Goal: Task Accomplishment & Management: Use online tool/utility

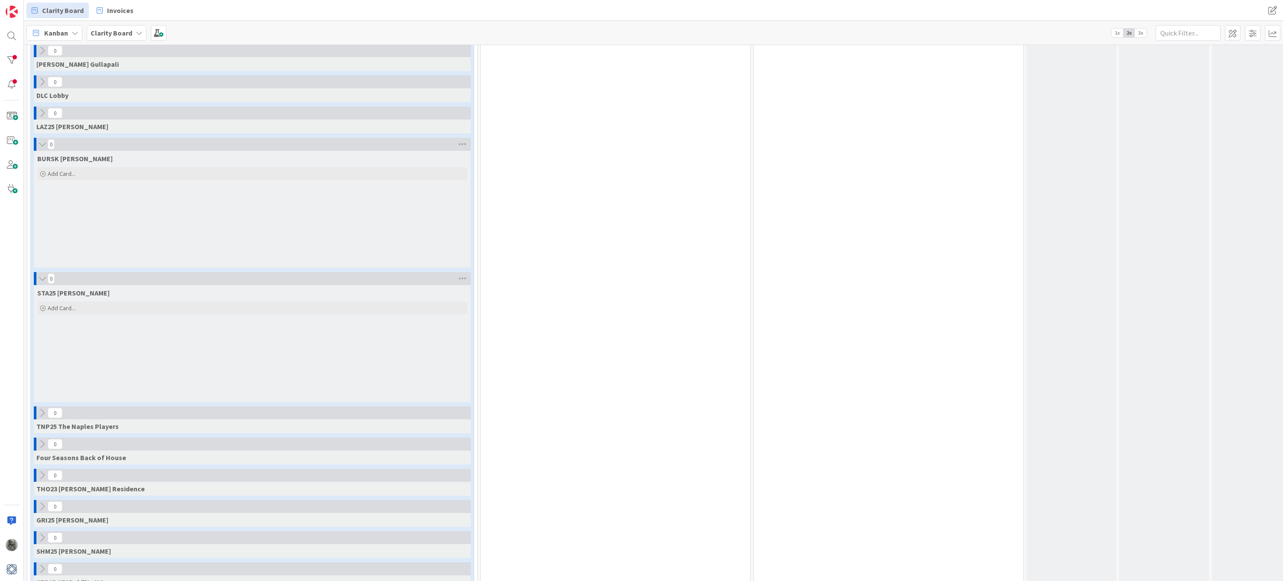
scroll to position [612, 0]
click at [42, 143] on icon at bounding box center [43, 143] width 10 height 9
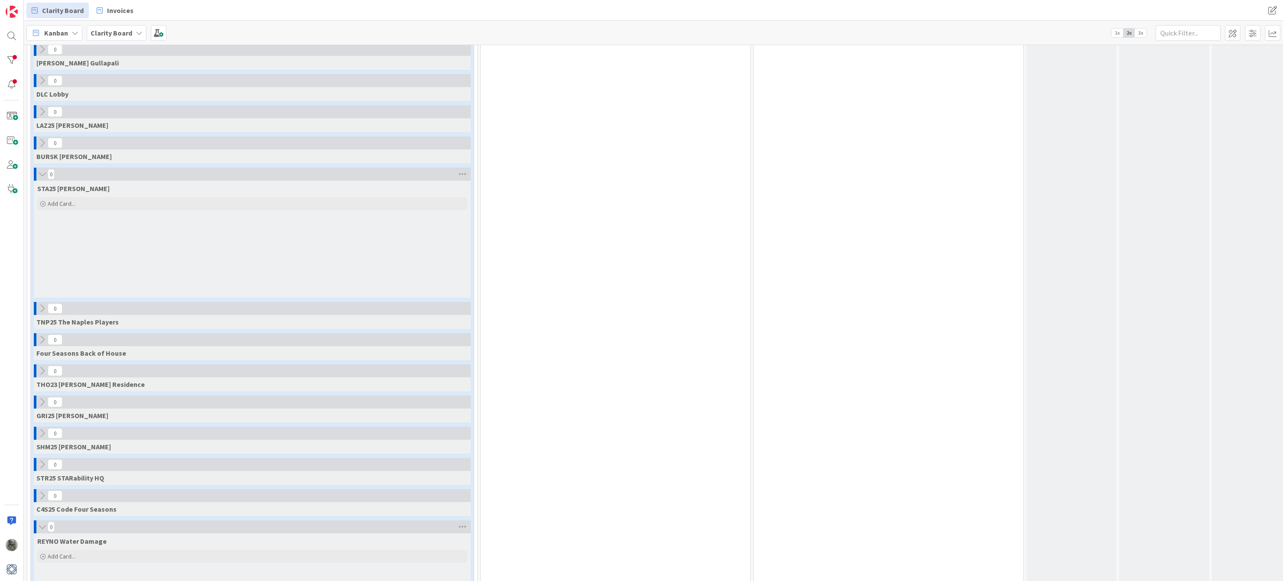
click at [42, 176] on icon at bounding box center [43, 174] width 10 height 9
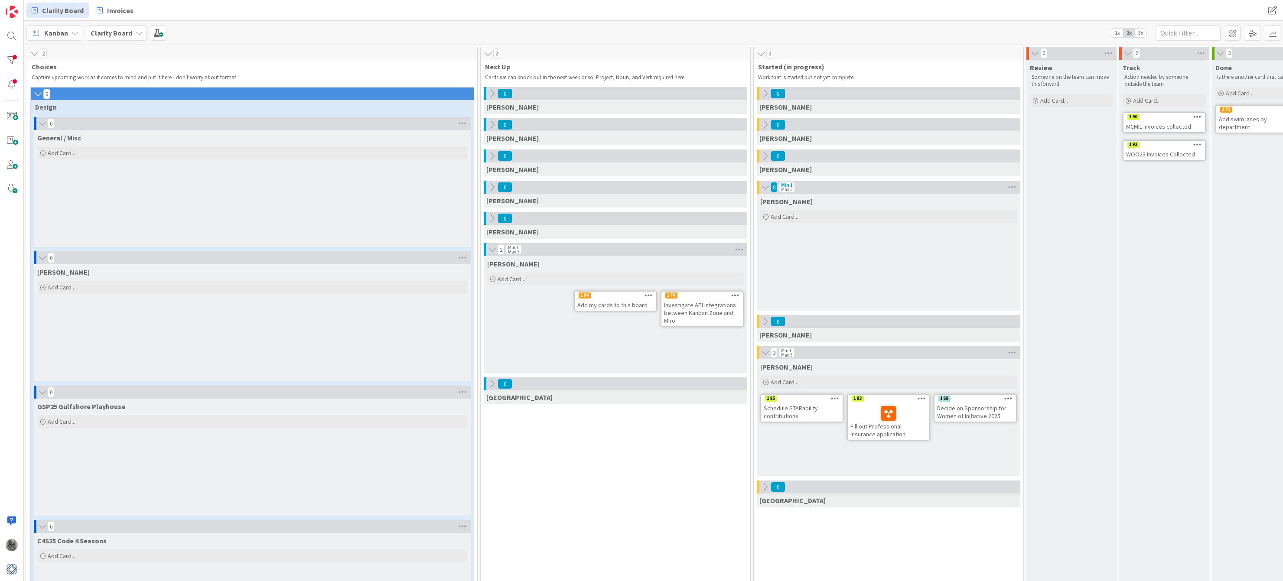
scroll to position [0, 0]
click at [36, 54] on icon at bounding box center [35, 53] width 10 height 9
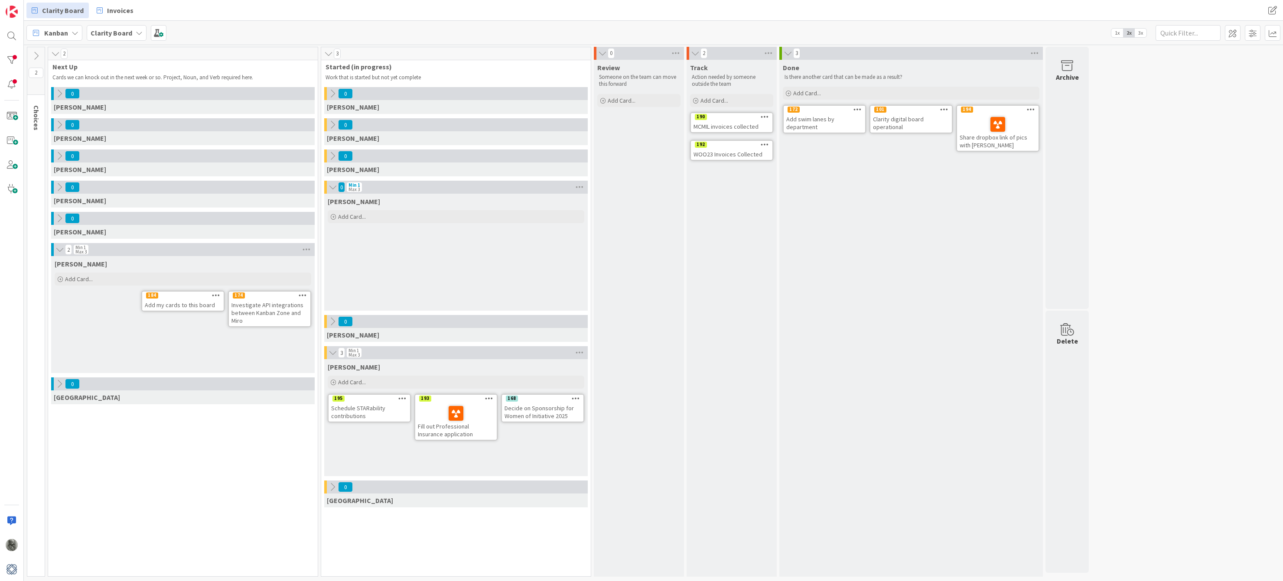
click at [358, 407] on div "Schedule STARability contributions" at bounding box center [369, 412] width 81 height 19
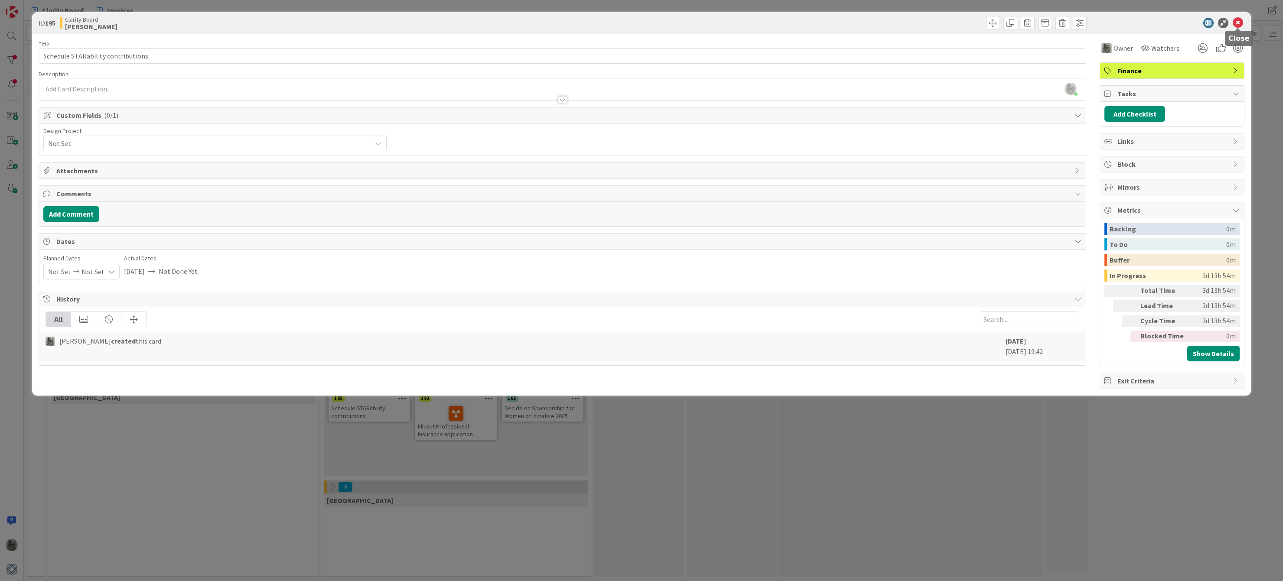
click at [1239, 20] on icon at bounding box center [1238, 23] width 10 height 10
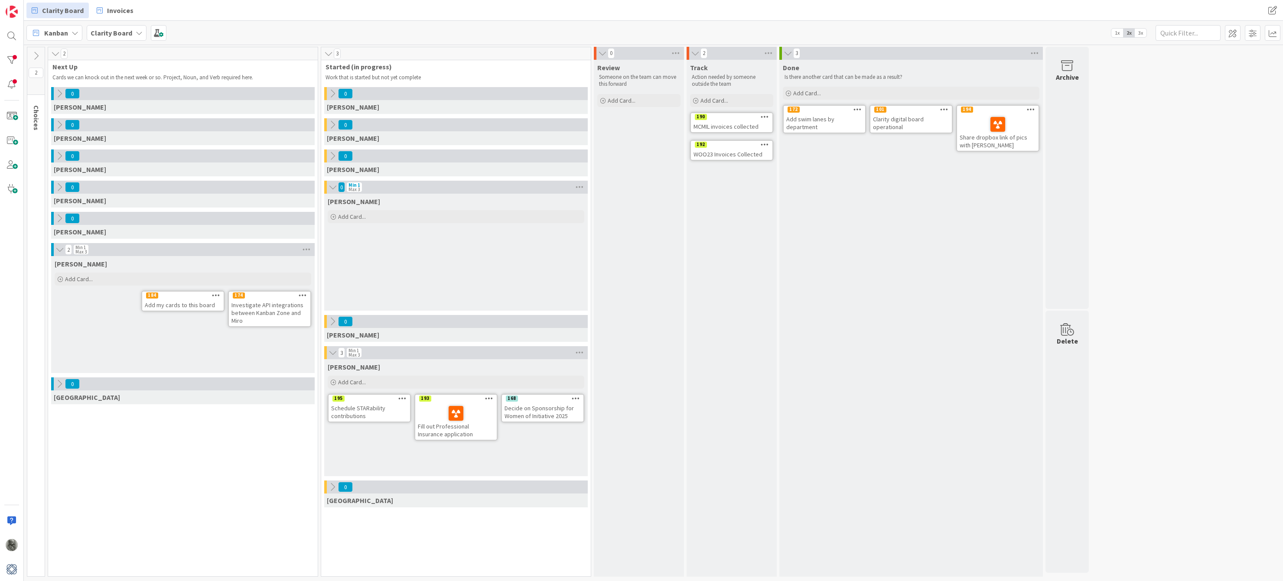
click at [117, 323] on div "Philip Add Card... 174 Investigate API integrations between Kanban Zone and Mir…" at bounding box center [182, 314] width 263 height 117
click at [60, 217] on icon at bounding box center [60, 219] width 10 height 10
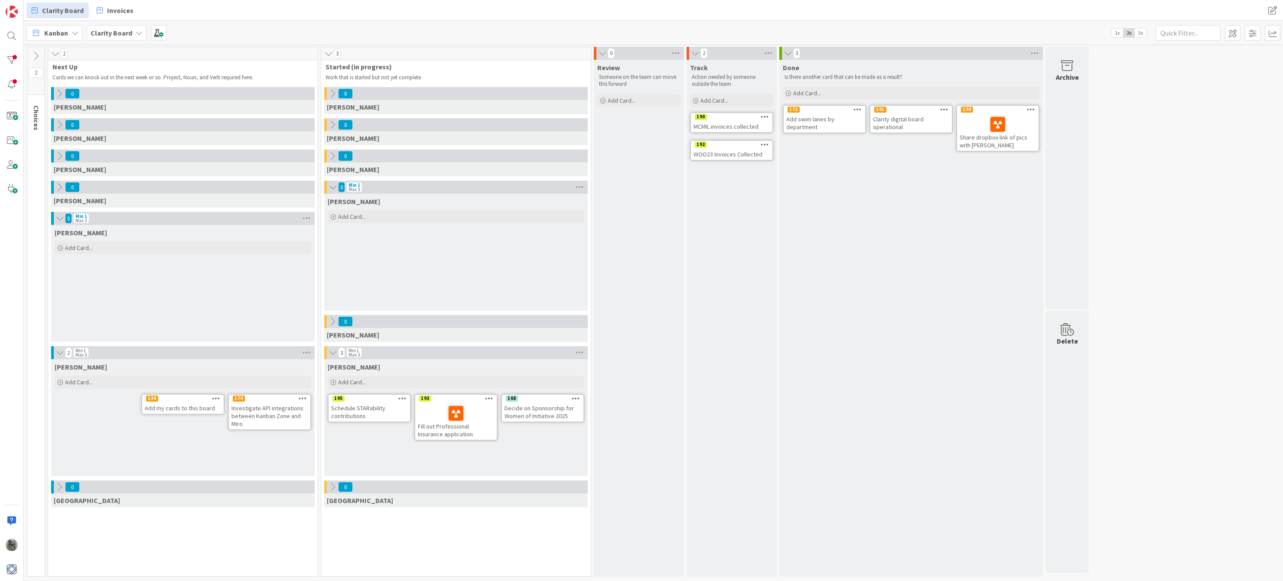
click at [333, 321] on icon at bounding box center [333, 322] width 10 height 10
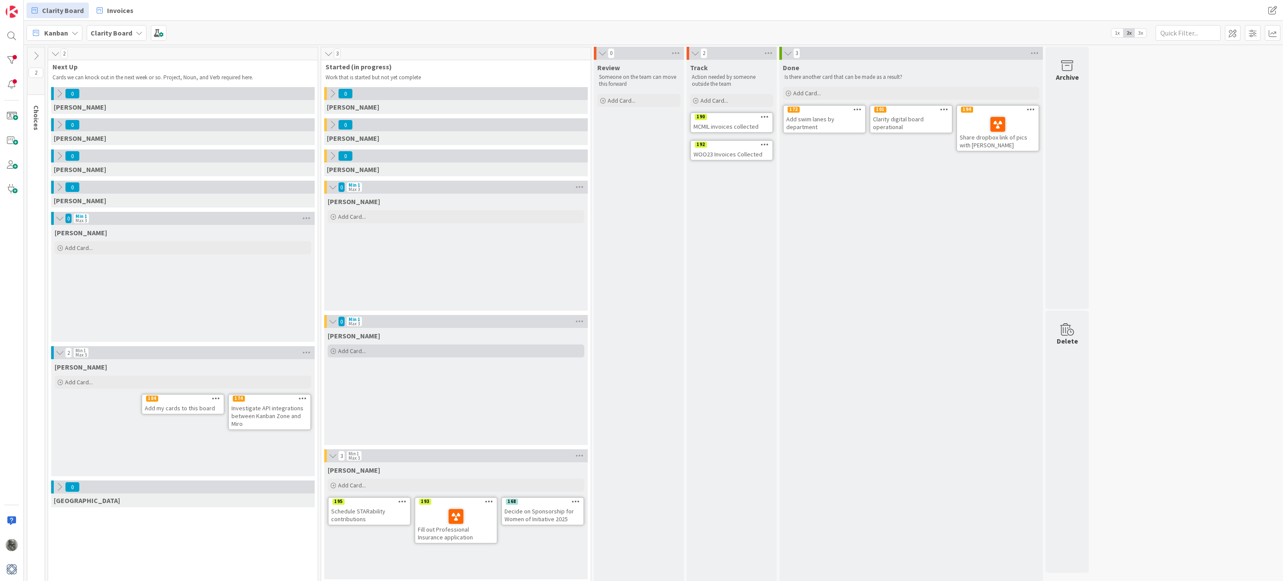
click at [352, 349] on span "Add Card..." at bounding box center [352, 351] width 28 height 8
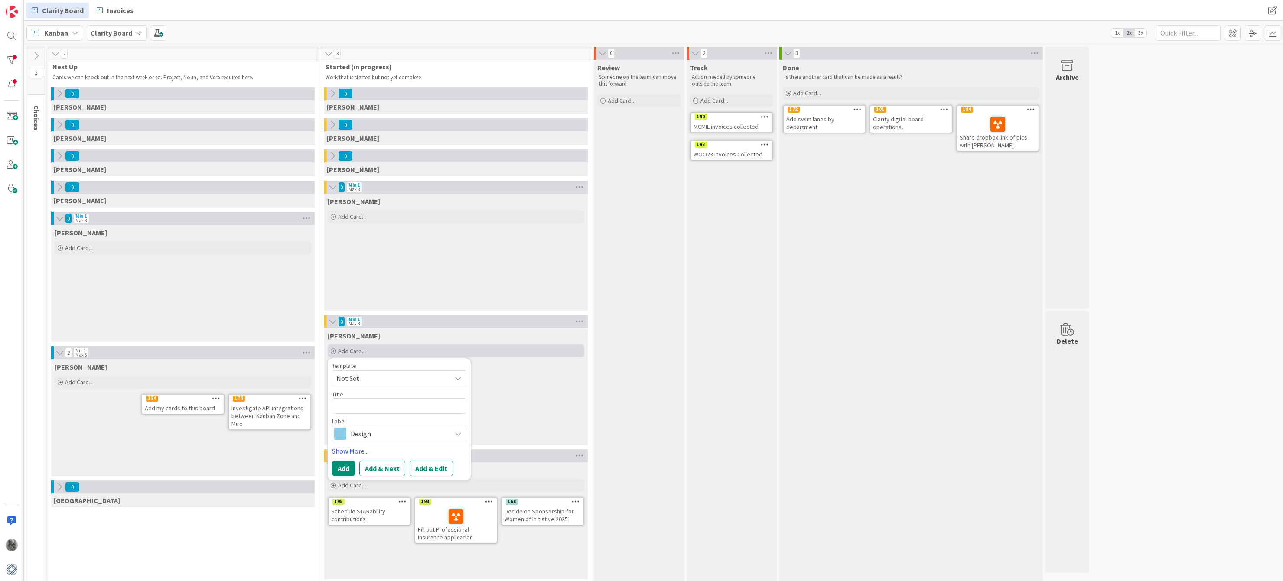
type textarea "x"
type textarea "P"
type textarea "x"
type textarea "Pr"
type textarea "x"
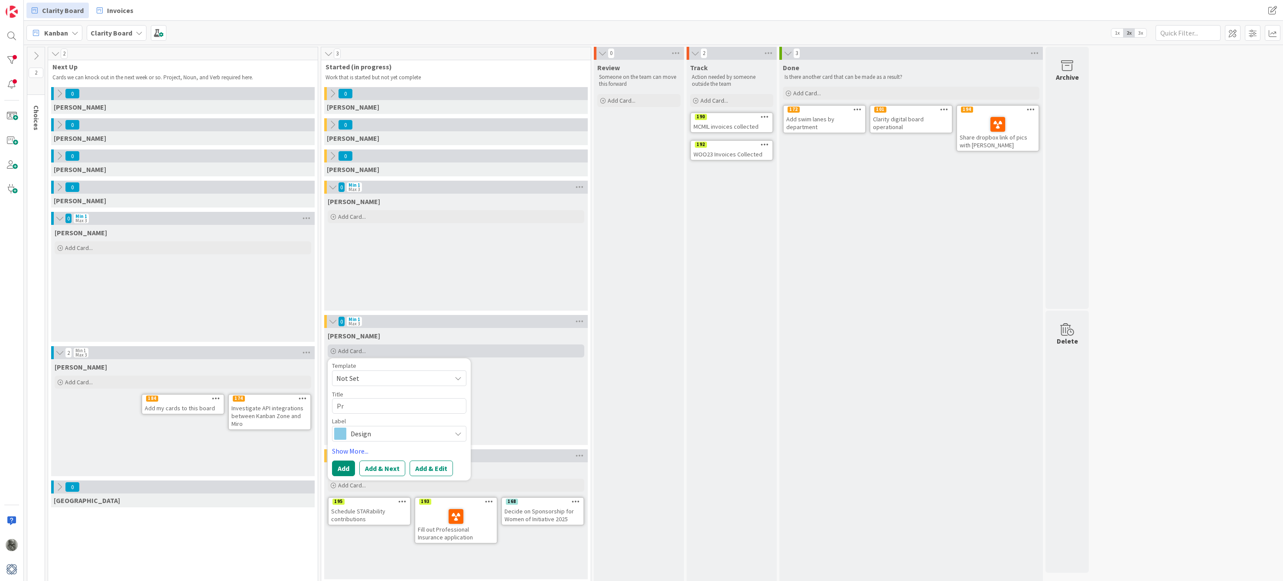
type textarea "Pre"
type textarea "x"
type textarea "Prep"
type textarea "x"
type textarea "Prepa"
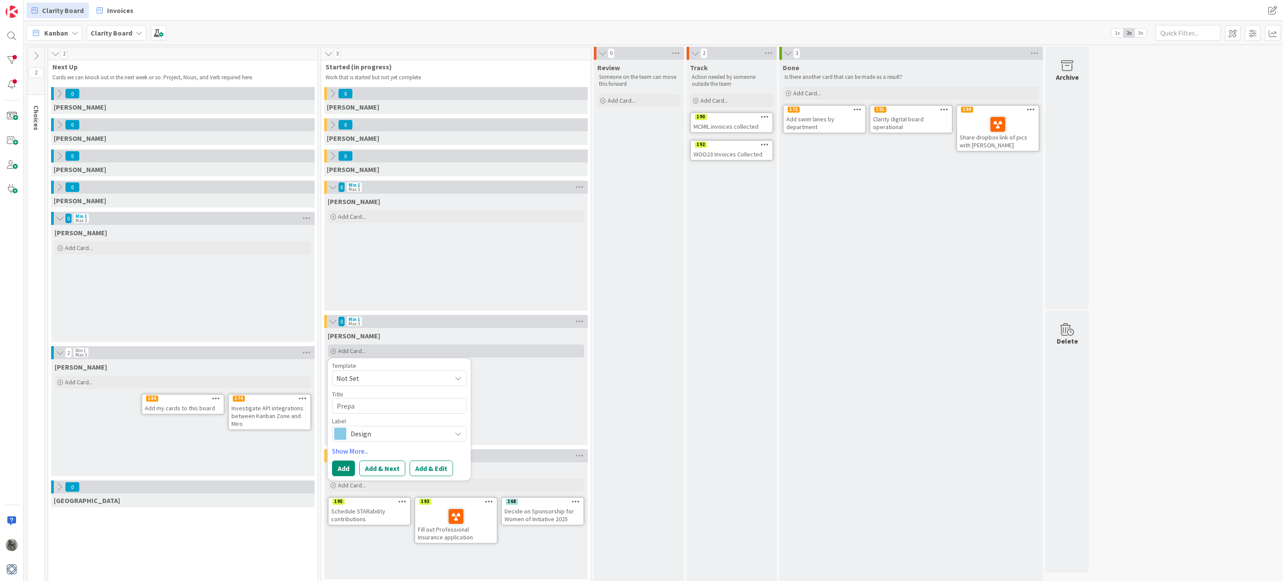
type textarea "x"
type textarea "Prepar"
type textarea "x"
type textarea "Prepare"
type textarea "x"
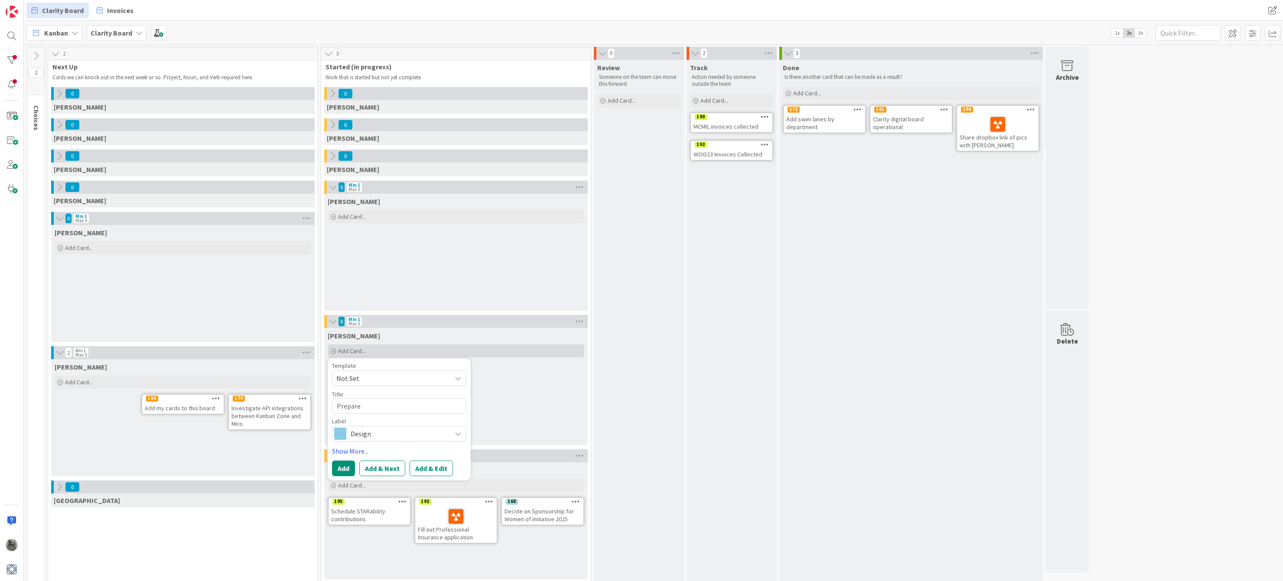
type textarea "Prepare"
type textarea "x"
type textarea "Prepare f"
type textarea "x"
type textarea "Prepare fo"
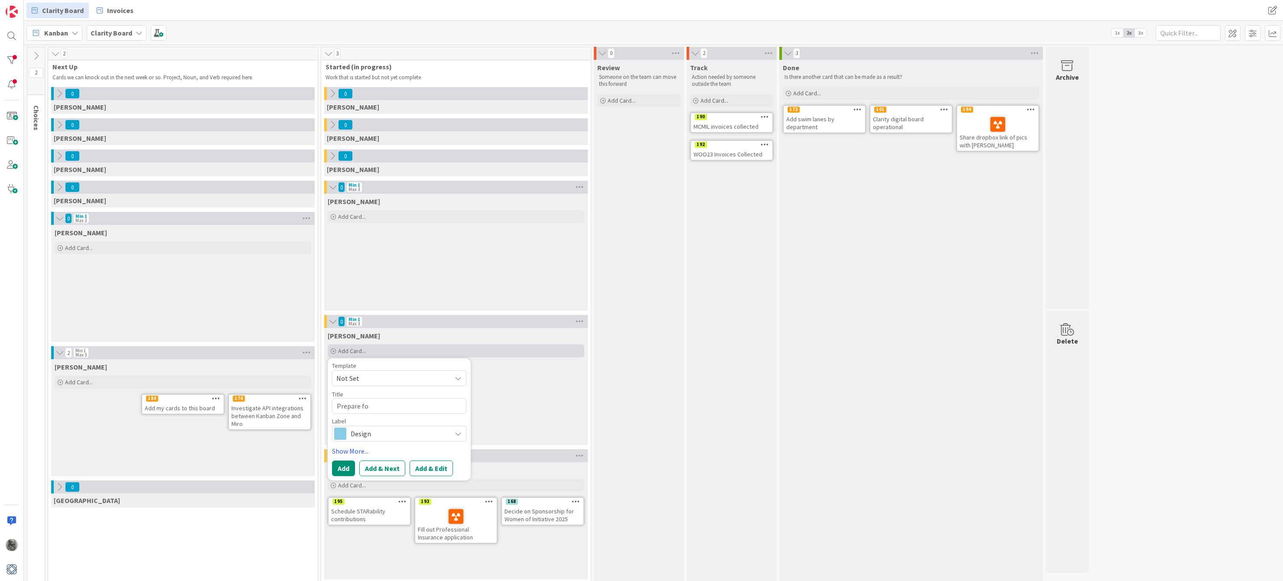
type textarea "x"
type textarea "Prepare for"
type textarea "x"
type textarea "Prepare for"
type textarea "x"
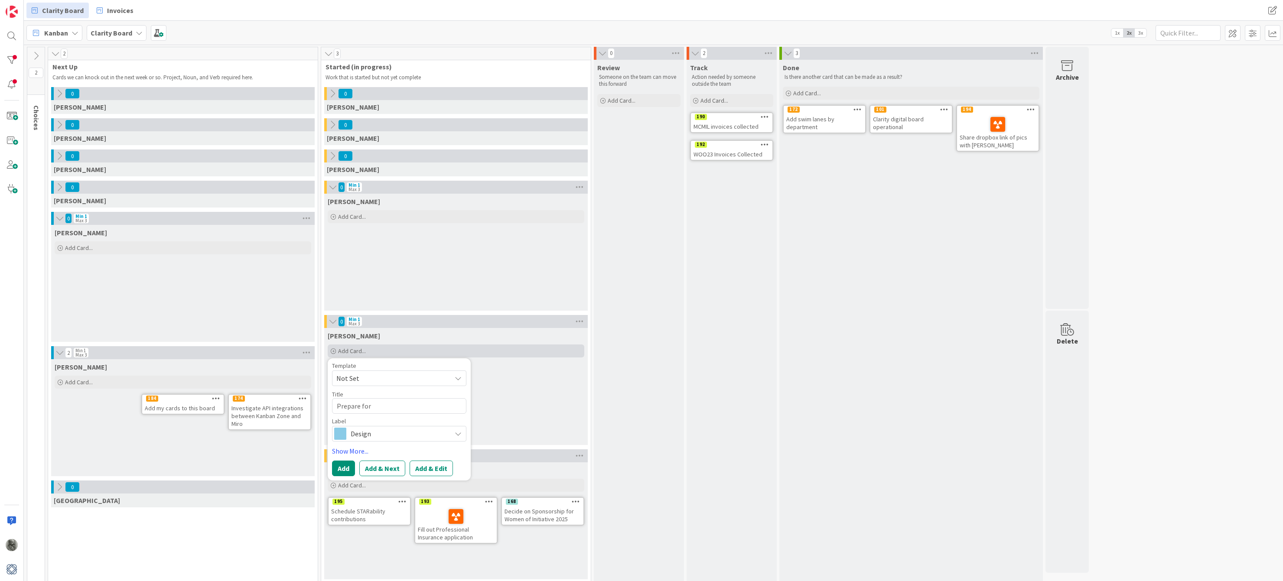
type textarea "Prepare for C"
type textarea "x"
type textarea "Prepare for Ci"
type textarea "x"
type textarea "Prepare for Cin"
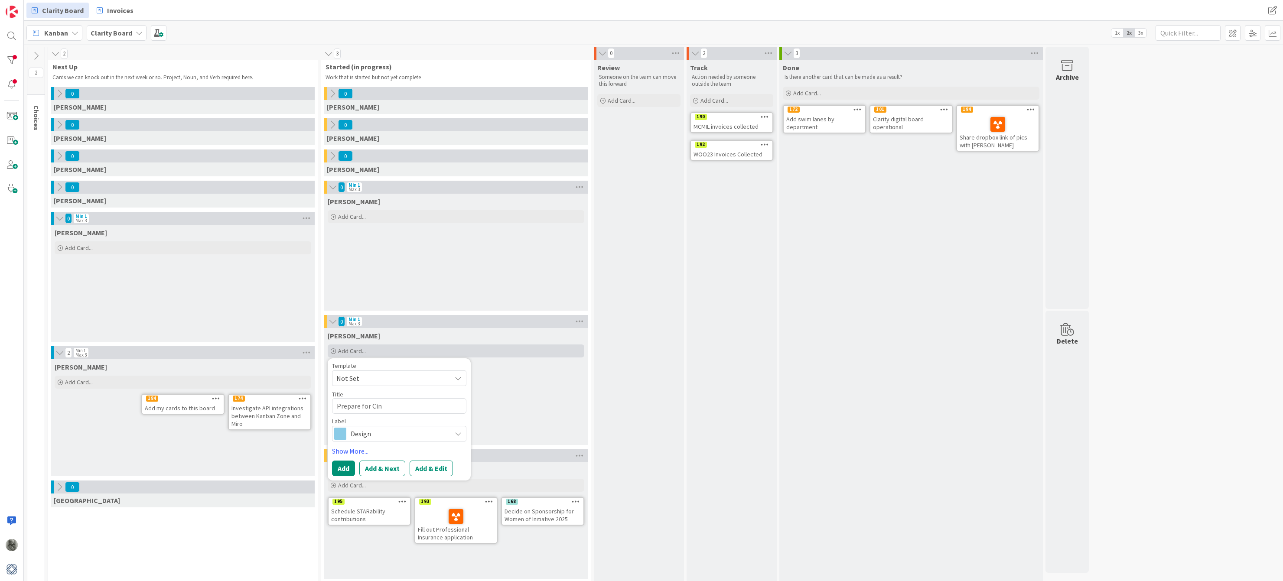
type textarea "x"
type textarea "Prepare for Ci"
type textarea "x"
type textarea "Prepare for C"
type textarea "x"
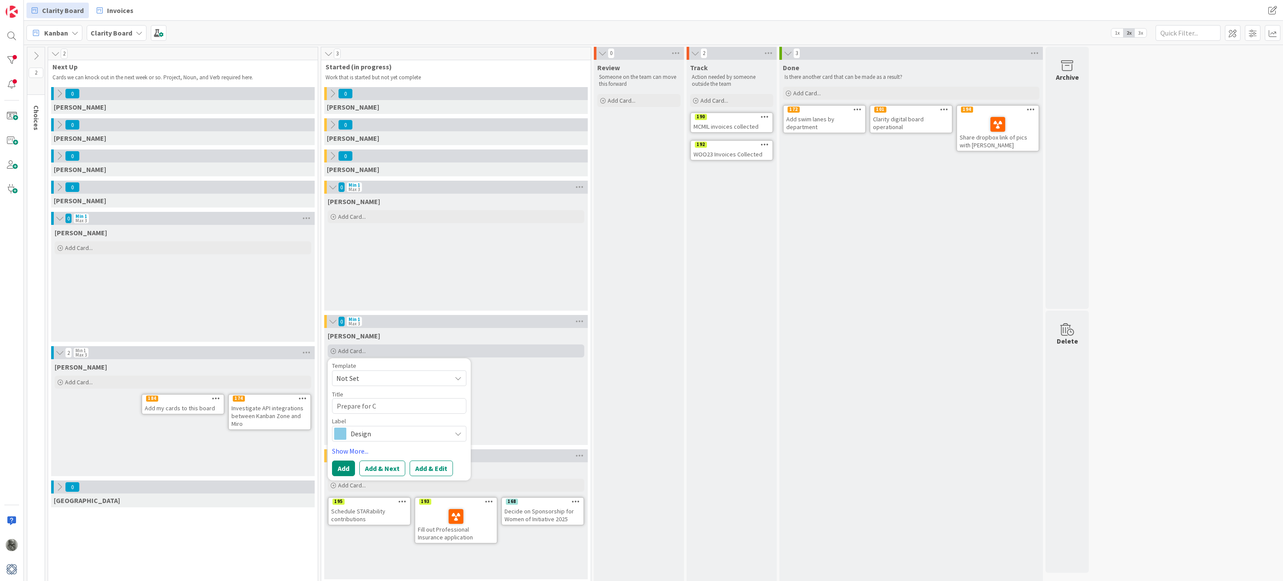
type textarea "Prepare for"
type textarea "x"
type textarea "Prepare for I"
type textarea "x"
type textarea "Prepare for In"
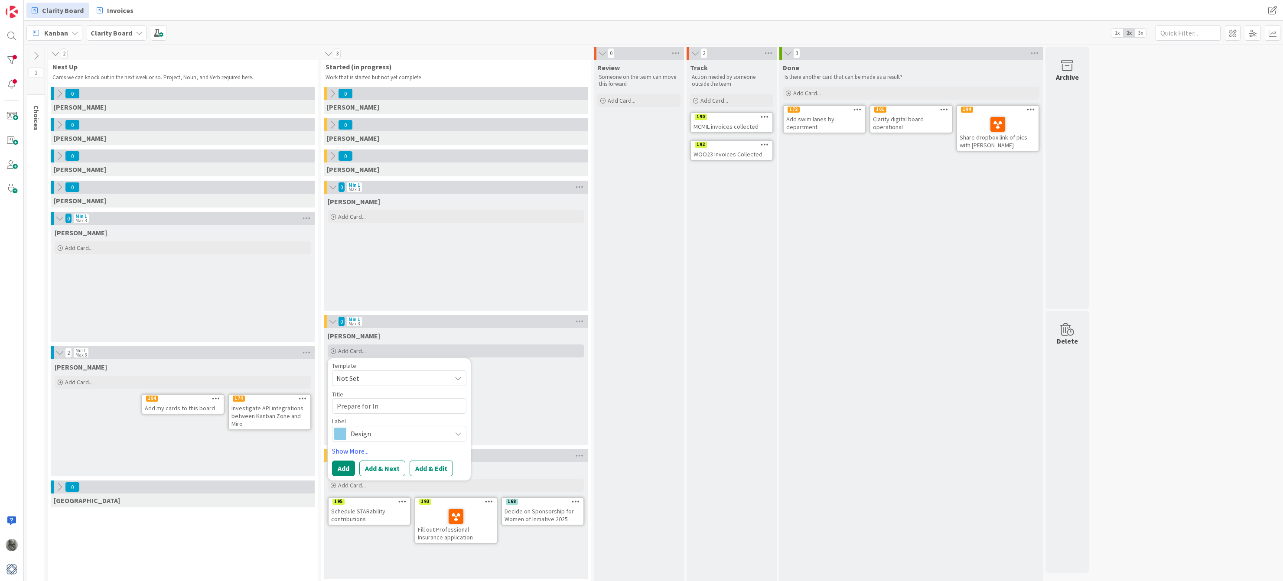
type textarea "x"
type textarea "Prepare for Ins"
type textarea "x"
type textarea "Prepare for Insu"
type textarea "x"
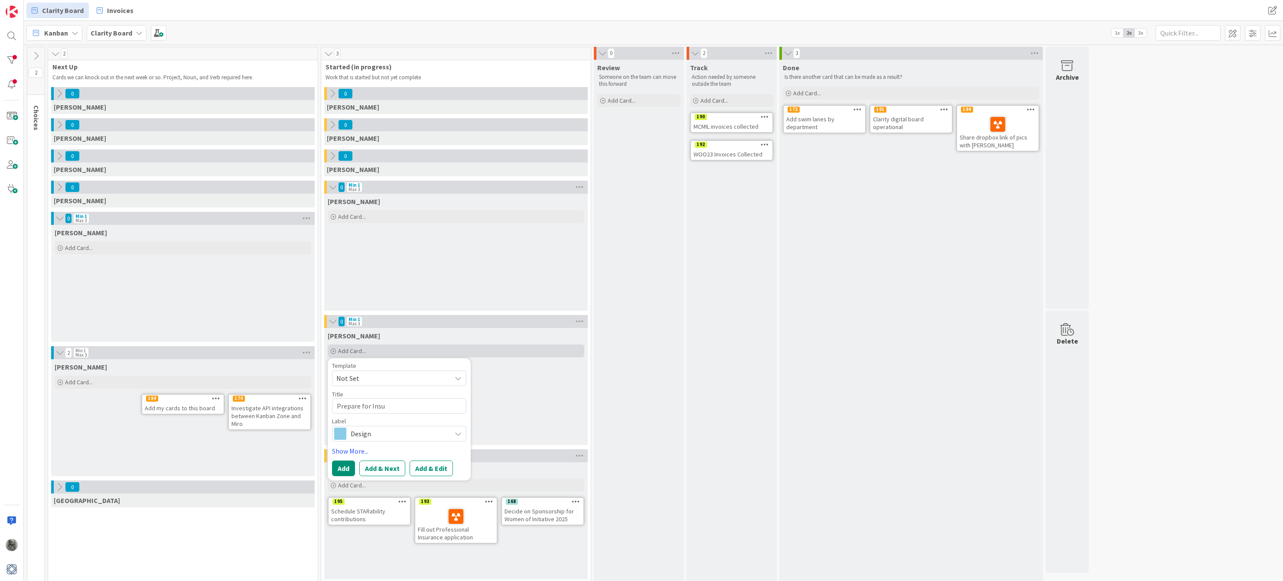
type textarea "Prepare for Insur"
type textarea "x"
type textarea "Prepare for Insu"
type textarea "x"
type textarea "Prepare for Ins"
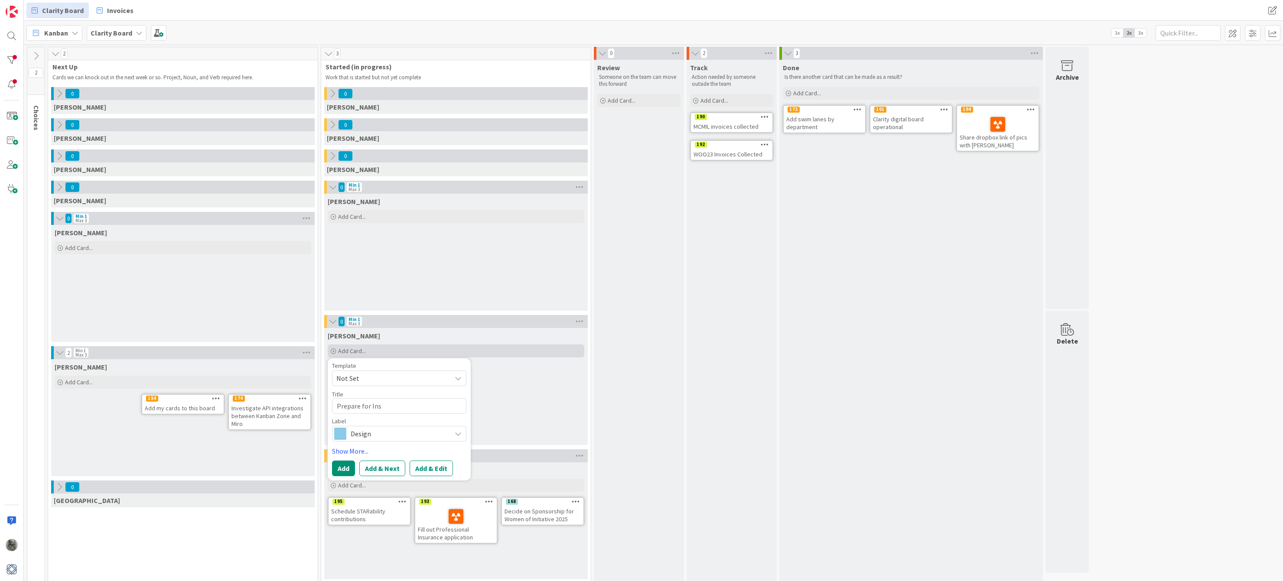
type textarea "x"
type textarea "Prepare for In"
type textarea "x"
type textarea "Prepare for I"
type textarea "x"
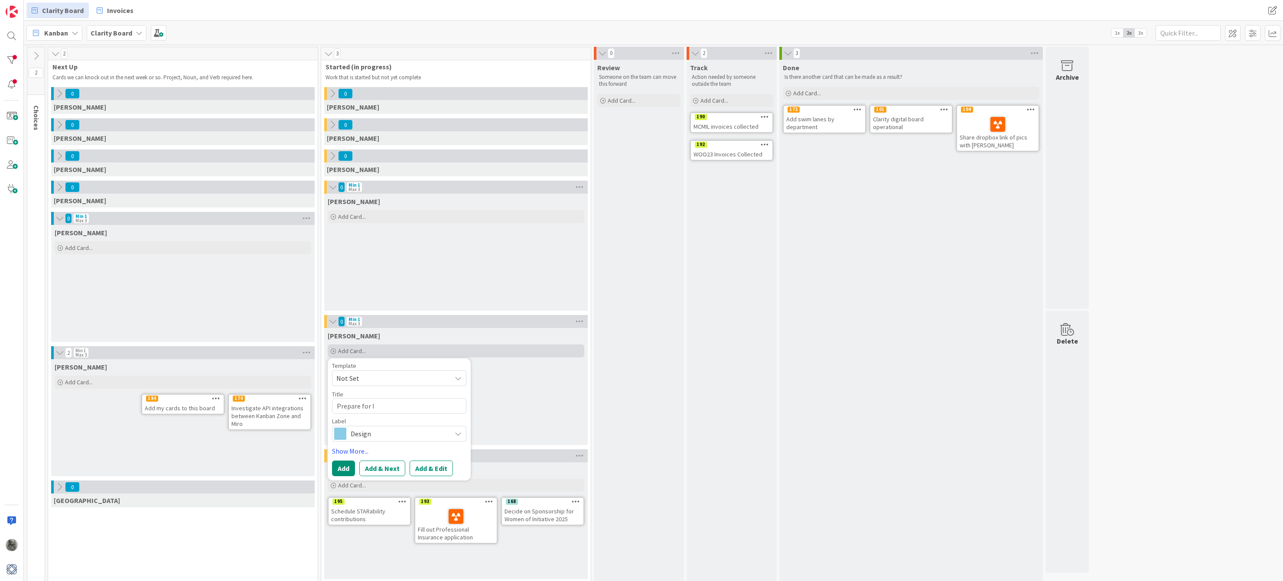
type textarea "Prepare for"
type textarea "x"
type textarea "Prepare for C"
type textarea "x"
type textarea "Prepare for Ci"
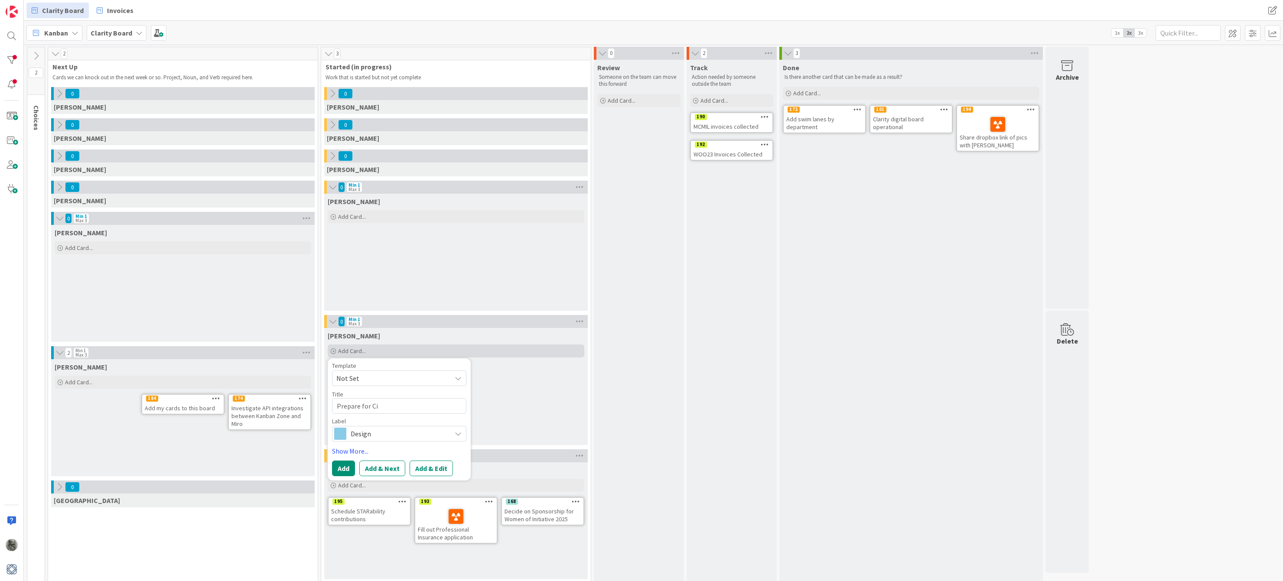
type textarea "x"
type textarea "Prepare for Cin"
type textarea "x"
type textarea "Prepare for Cinc"
type textarea "x"
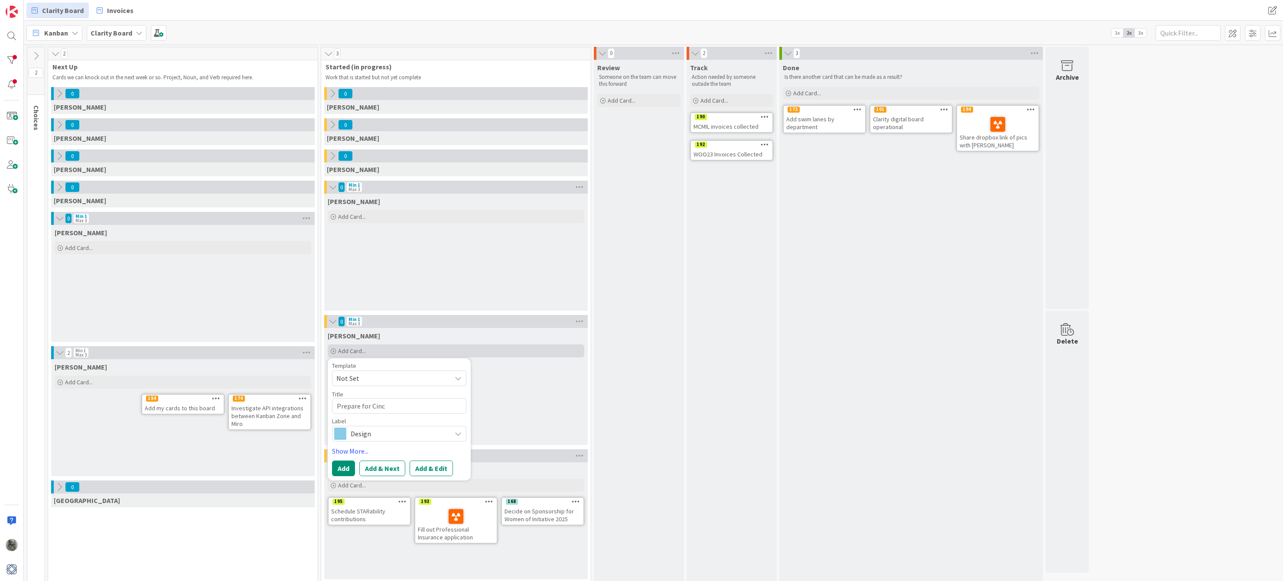
type textarea "Prepare for Cinci"
type textarea "x"
type textarea "Prepare for Cincin"
type textarea "x"
type textarea "Prepare for Cincinn"
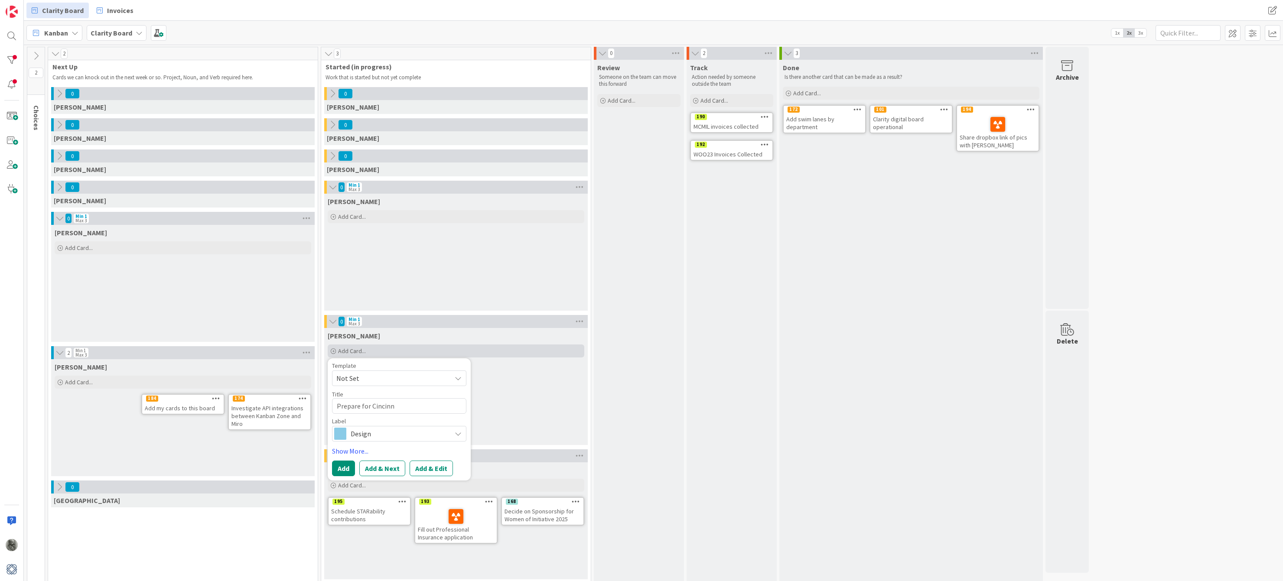
type textarea "x"
type textarea "Prepare for Cincinna"
type textarea "x"
type textarea "Prepare for Cincinnat"
type textarea "x"
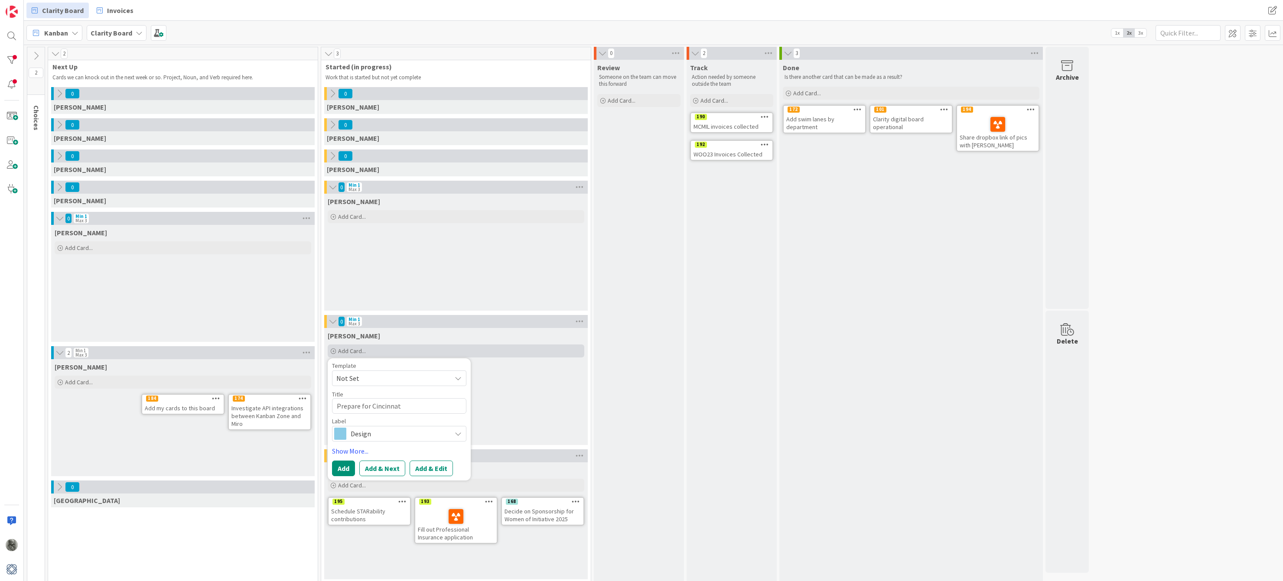
type textarea "Prepare for Cincinnati"
type textarea "x"
type textarea "Prepare for Cincinnati"
type textarea "x"
type textarea "Prepare for Cincinnati I"
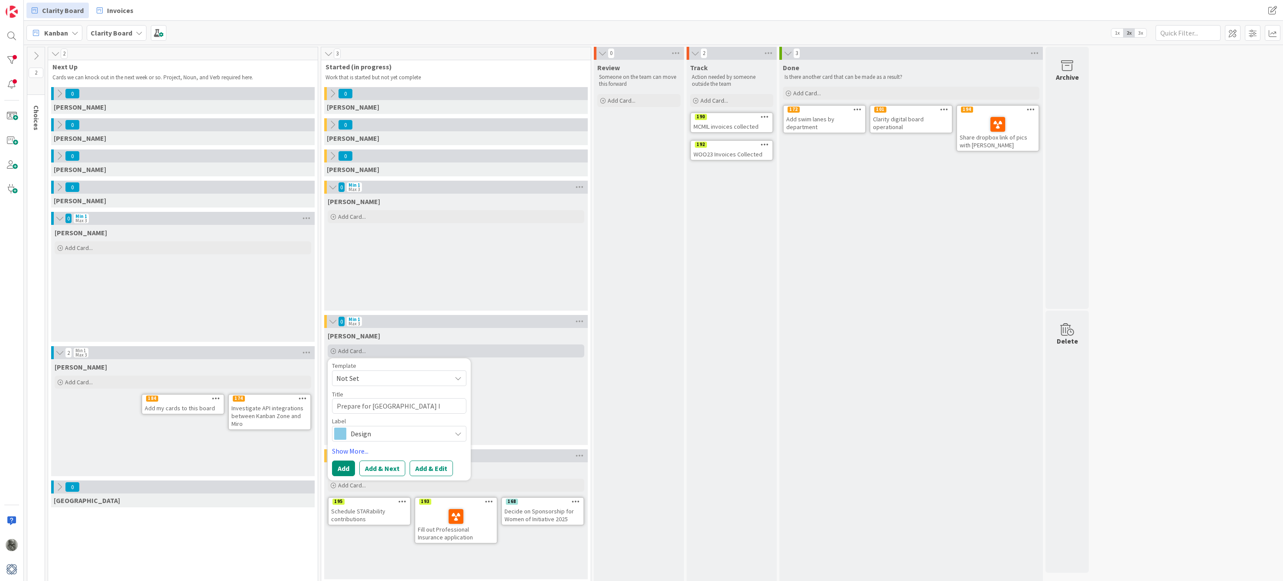
type textarea "x"
type textarea "Prepare for Cincinnati In"
type textarea "x"
type textarea "Prepare for Cincinnati Ins"
type textarea "x"
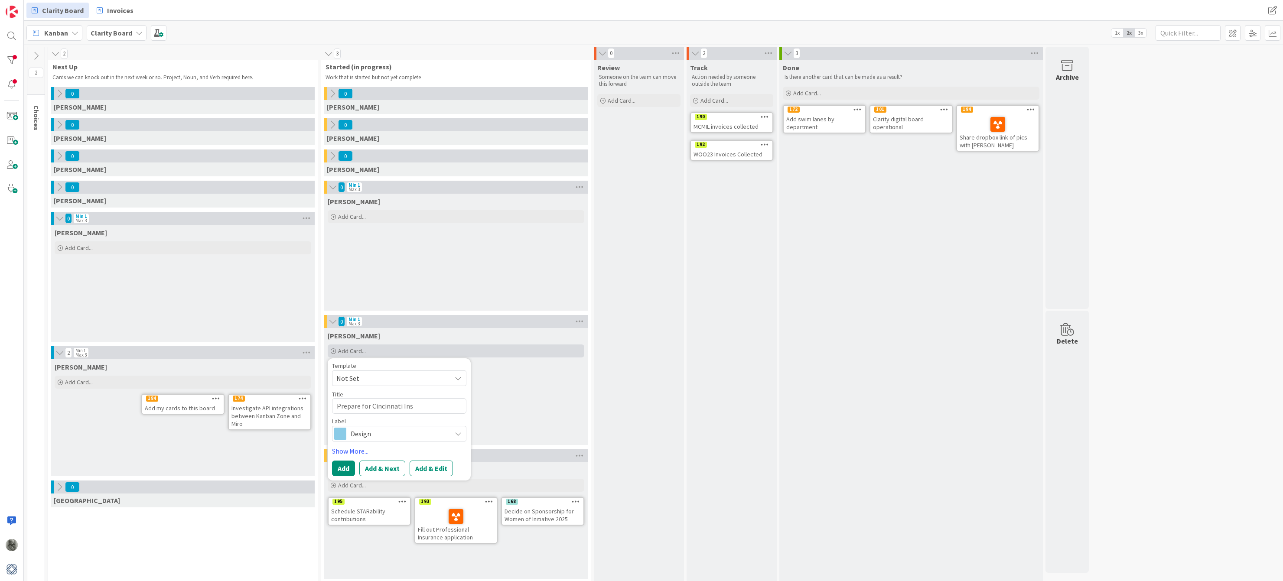
type textarea "Prepare for Cincinnati Insu"
type textarea "x"
type textarea "Prepare for Cincinnati Insur"
type textarea "x"
type textarea "Prepare for Cincinnati Insura"
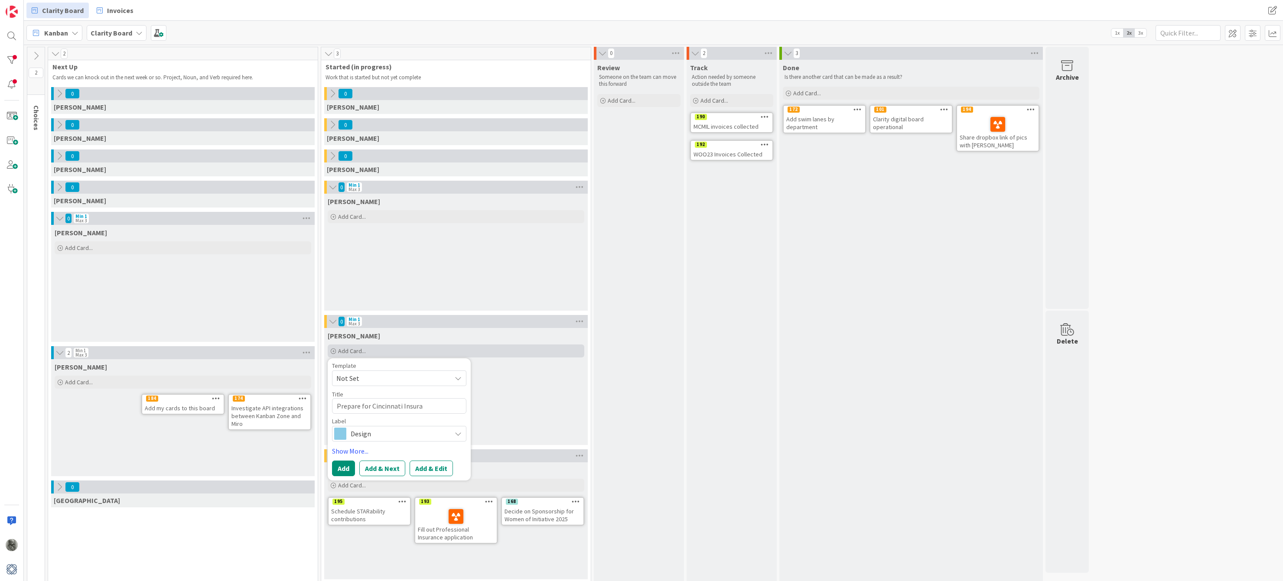
type textarea "x"
type textarea "Prepare for Cincinnati Insuran"
type textarea "x"
type textarea "Prepare for Cincinnati Insuranc"
type textarea "x"
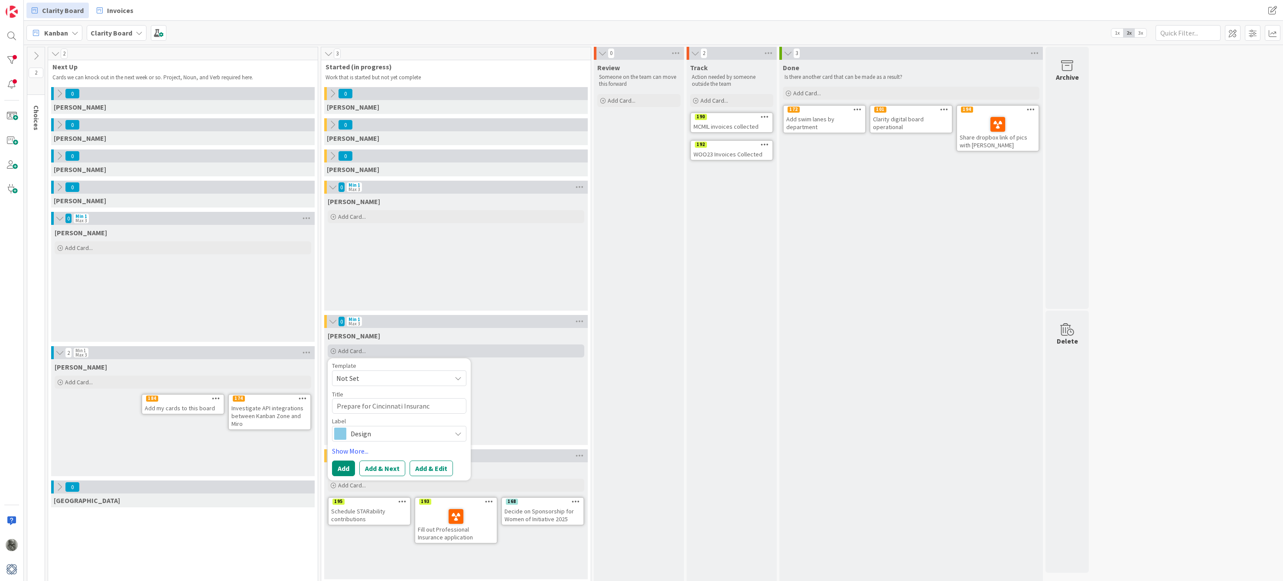
type textarea "Prepare for Cincinnati Insurance"
type textarea "x"
type textarea "Prepare for Cincinnati Insurance"
type textarea "x"
type textarea "Prepare for Cincinnati Insurance A"
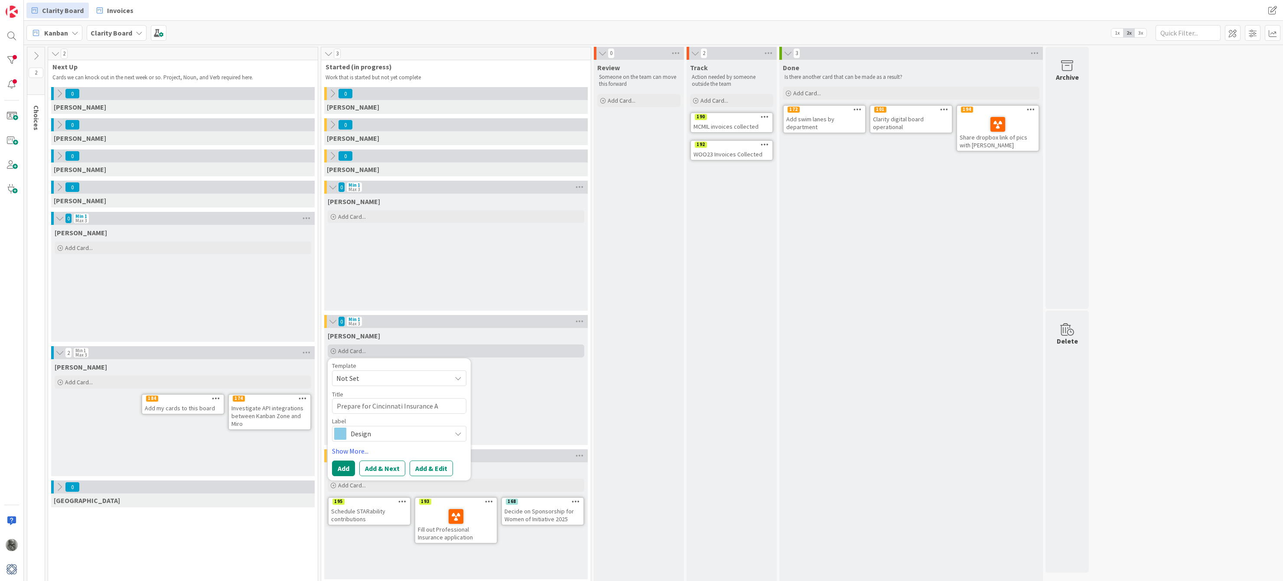
type textarea "x"
type textarea "Prepare for Cincinnati Insurance Au"
type textarea "x"
type textarea "Prepare for Cincinnati Insurance Aud"
type textarea "x"
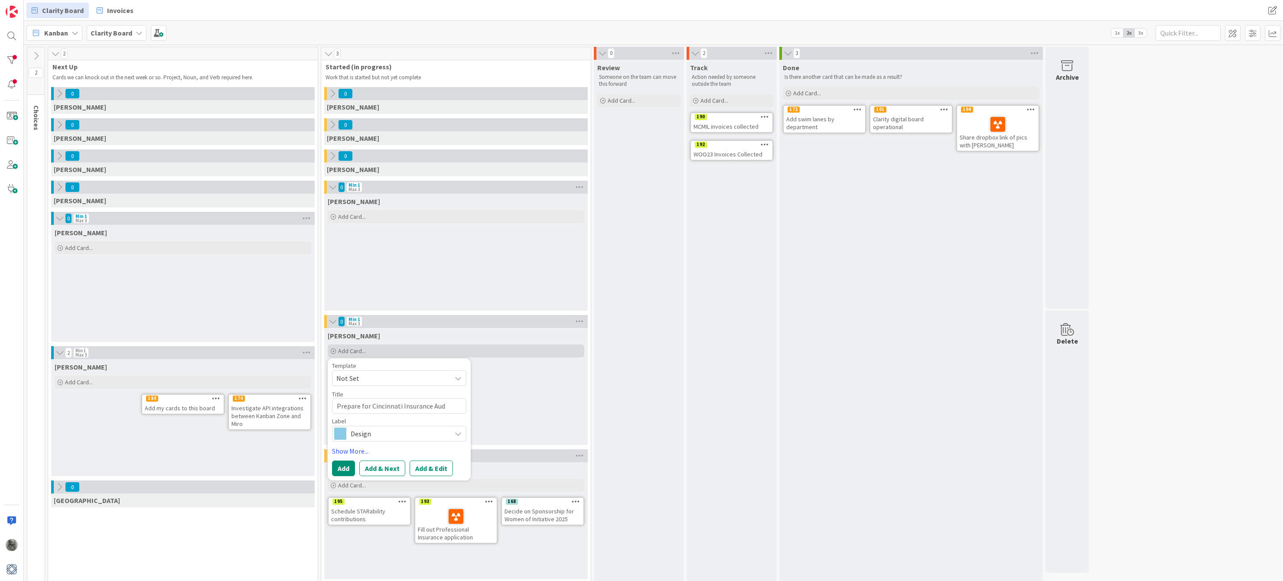
type textarea "Prepare for Cincinnati Insurance Audi"
type textarea "x"
type textarea "Prepare for Cincinnati Insurance Audit"
click at [370, 434] on span "Design" at bounding box center [399, 434] width 96 height 12
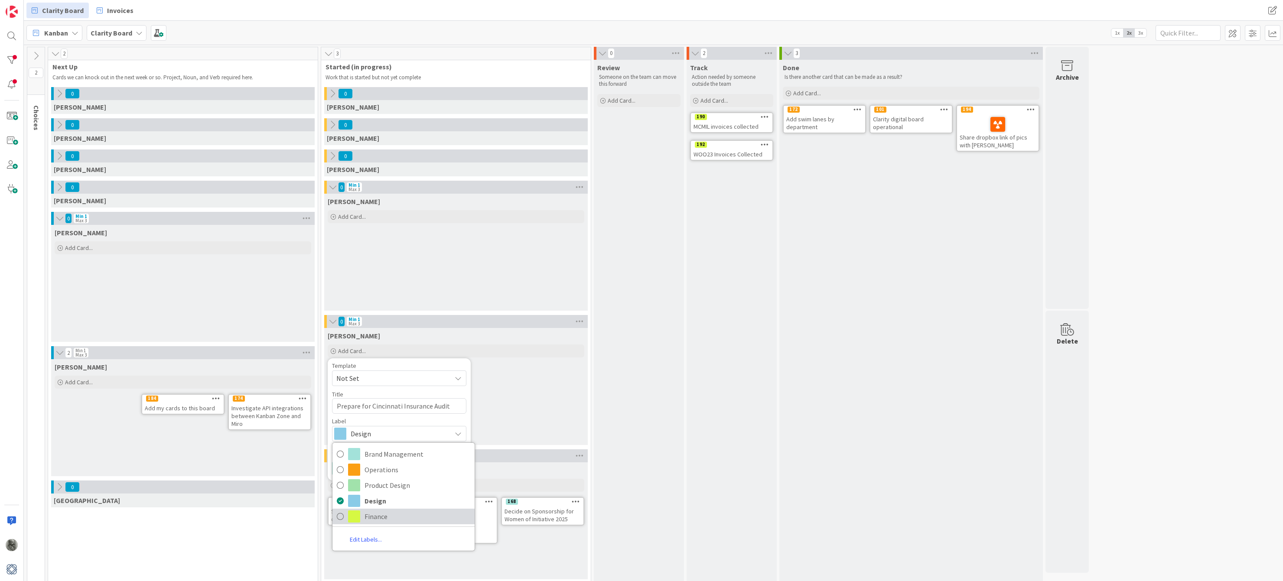
click at [364, 520] on link "Finance" at bounding box center [403, 517] width 142 height 16
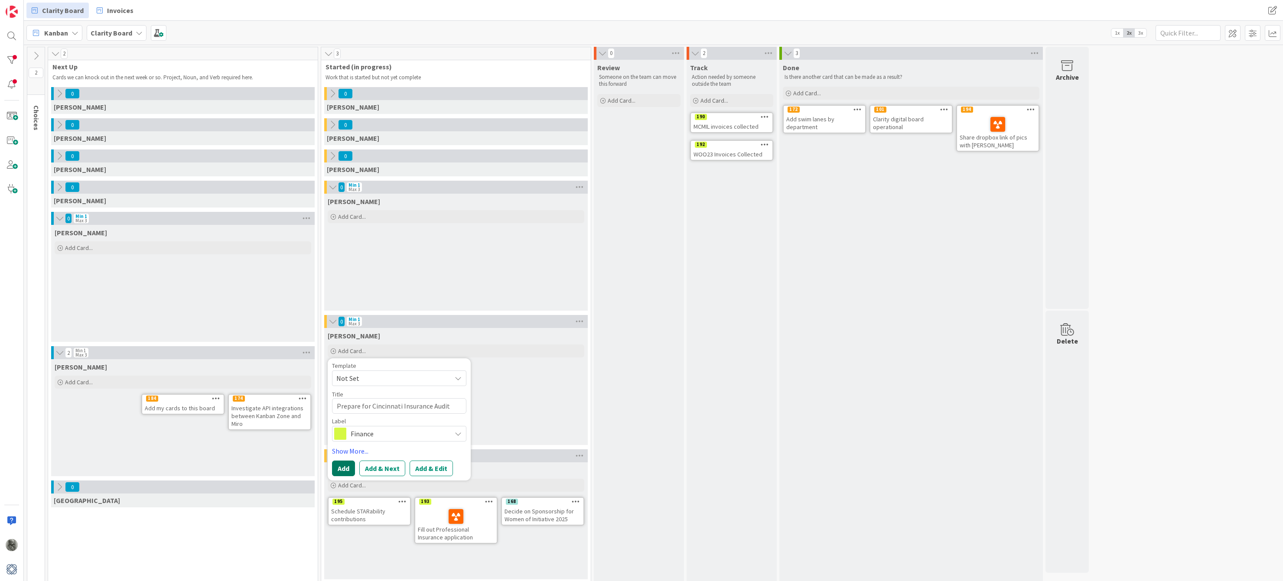
click at [344, 471] on button "Add" at bounding box center [343, 469] width 23 height 16
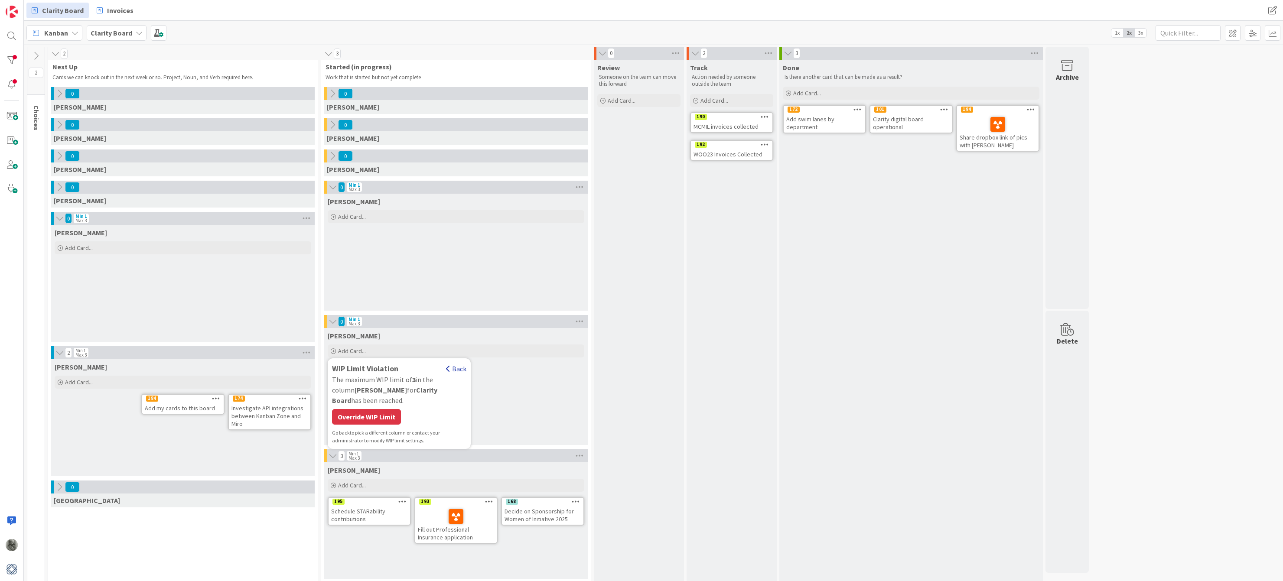
click at [456, 368] on div "Back" at bounding box center [456, 369] width 20 height 10
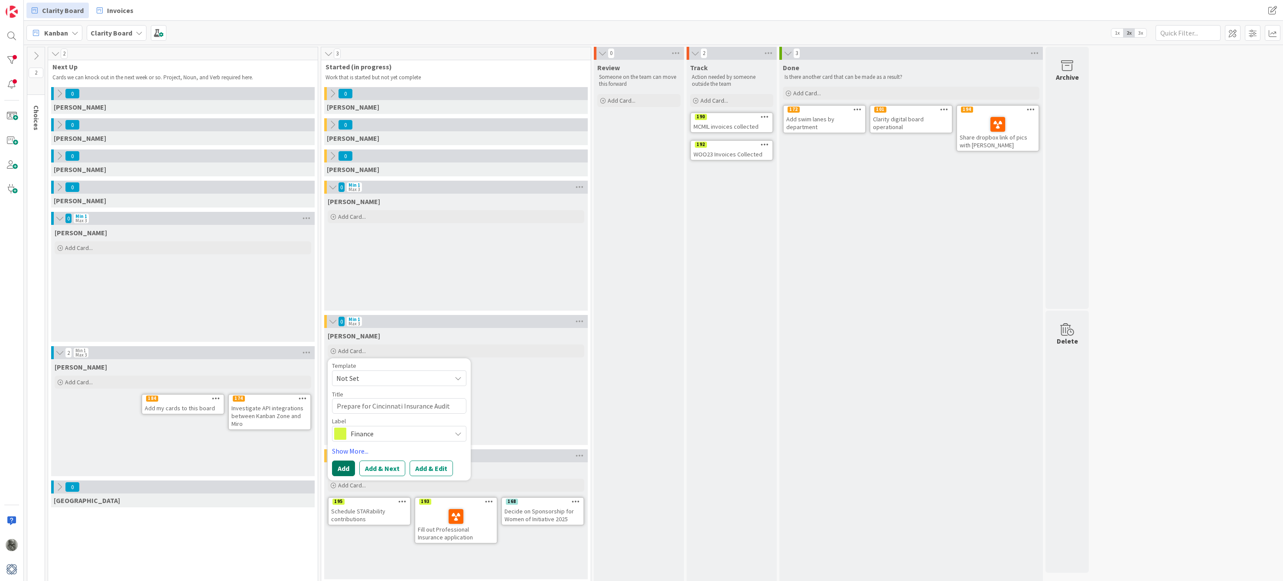
click at [348, 469] on button "Add" at bounding box center [343, 469] width 23 height 16
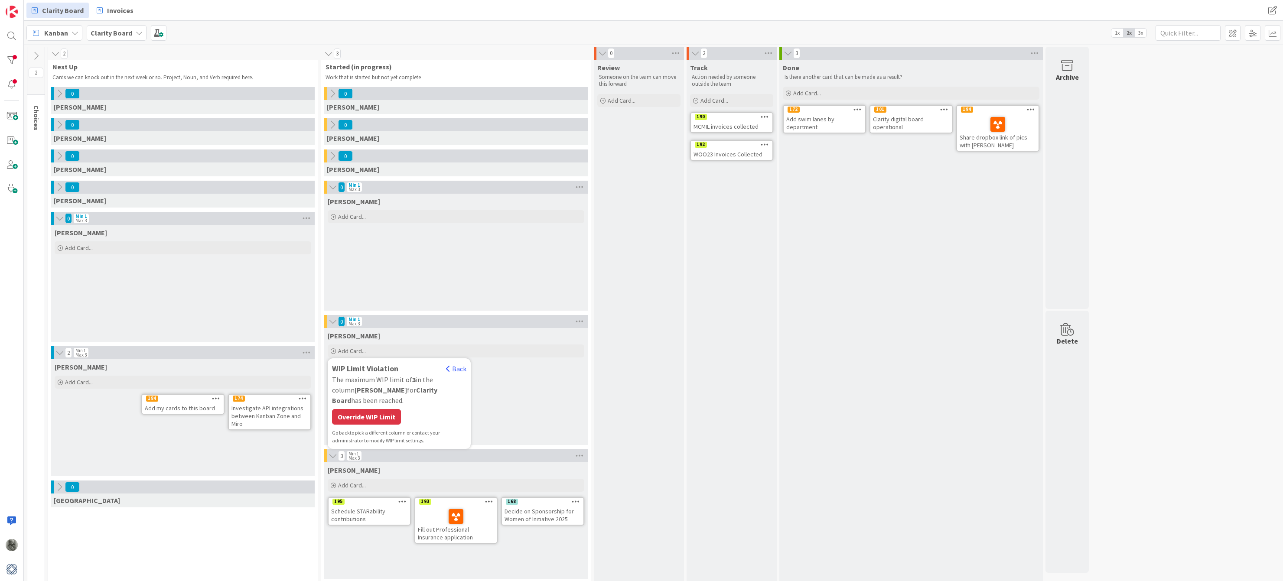
click at [525, 409] on div "Walter Add Card... WIP Limit Violation Back The maximum WIP limit of 3 in the c…" at bounding box center [455, 386] width 263 height 117
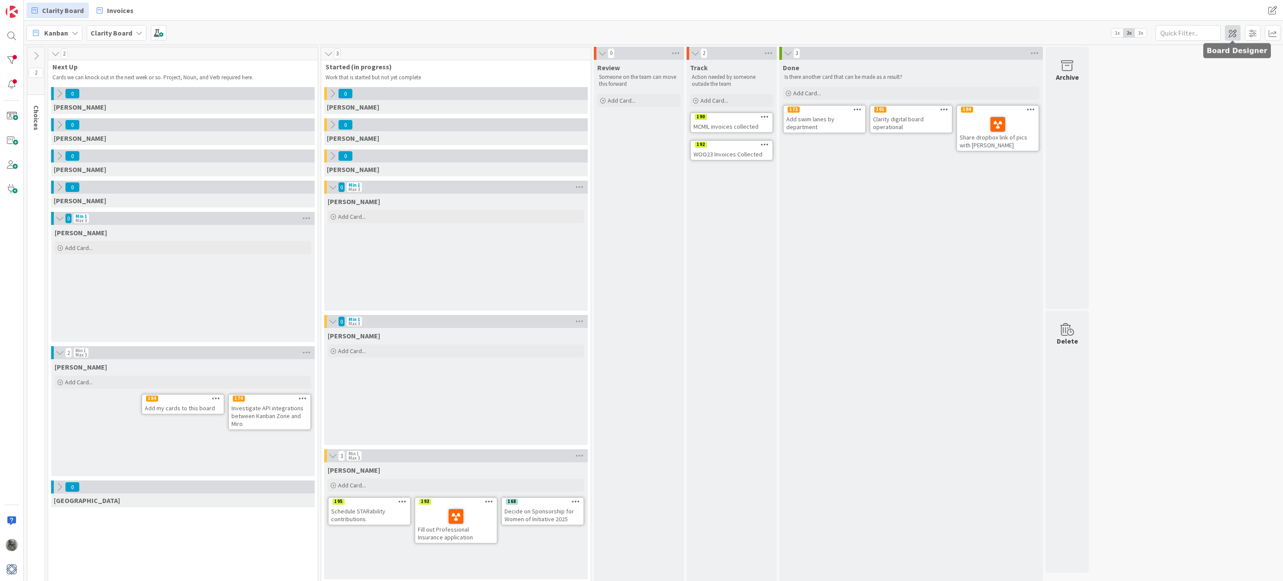
click at [1233, 32] on span at bounding box center [1233, 33] width 16 height 16
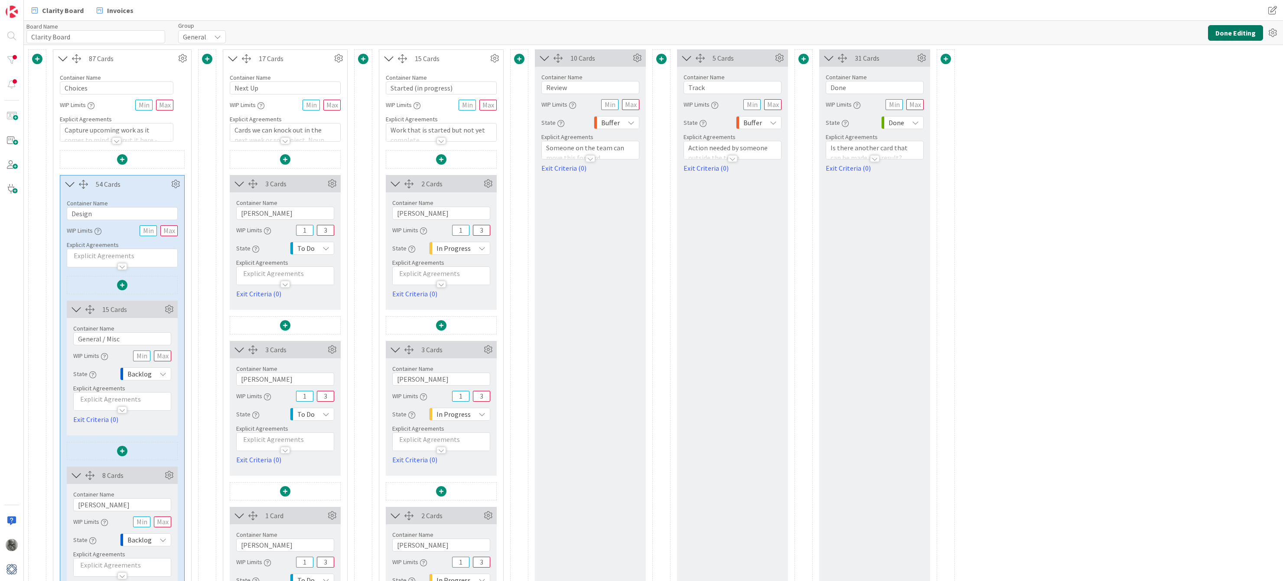
click at [1234, 34] on button "Done Editing" at bounding box center [1235, 33] width 55 height 16
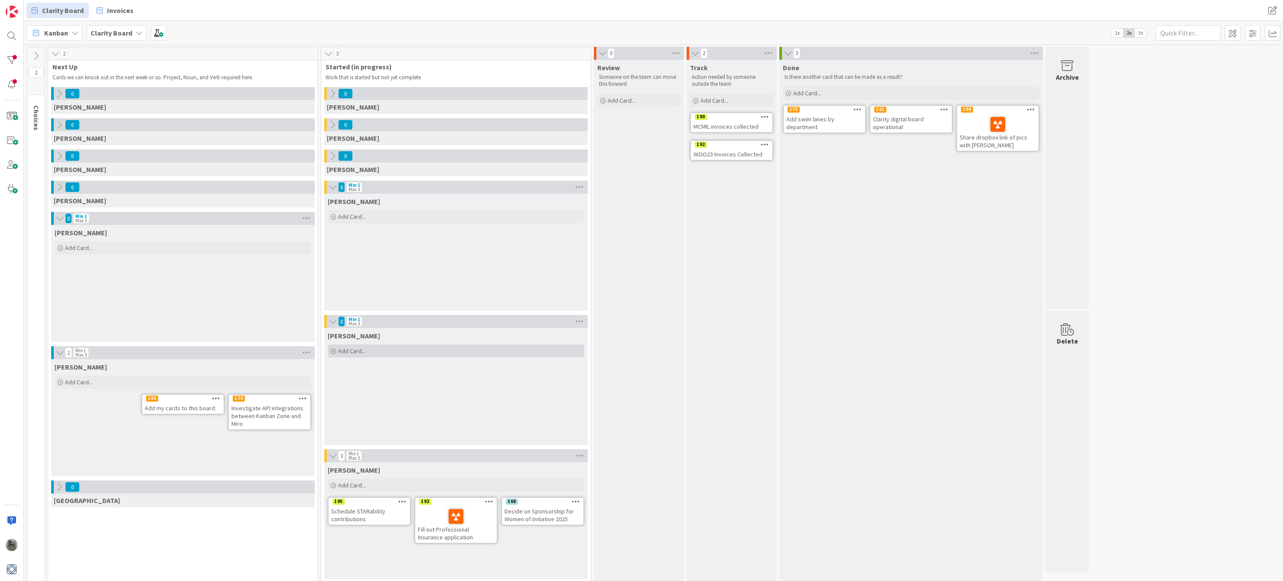
click at [359, 351] on span "Add Card..." at bounding box center [352, 351] width 28 height 8
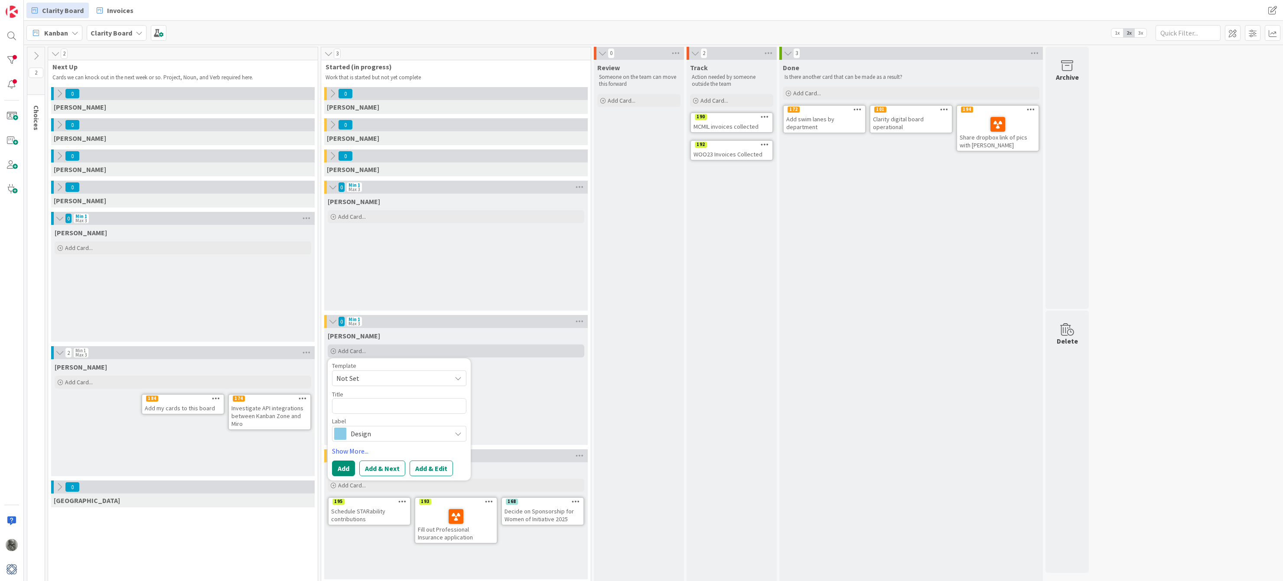
type textarea "x"
type textarea "P"
type textarea "x"
type textarea "Pr"
type textarea "x"
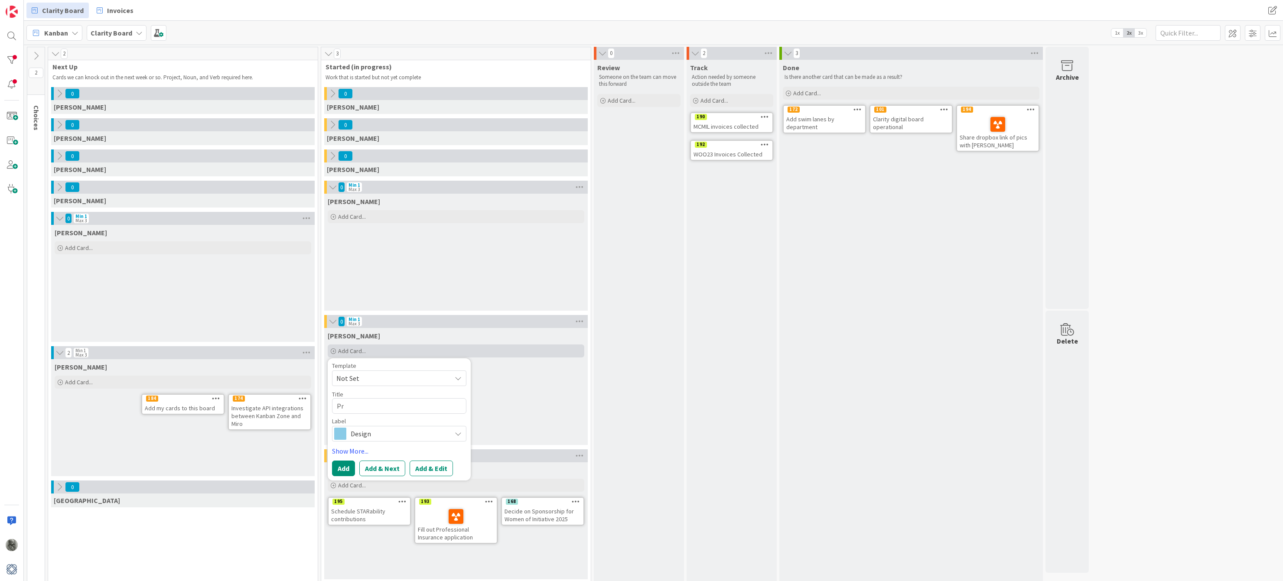
type textarea "Pre"
type textarea "x"
type textarea "Prep"
type textarea "x"
type textarea "Prepa"
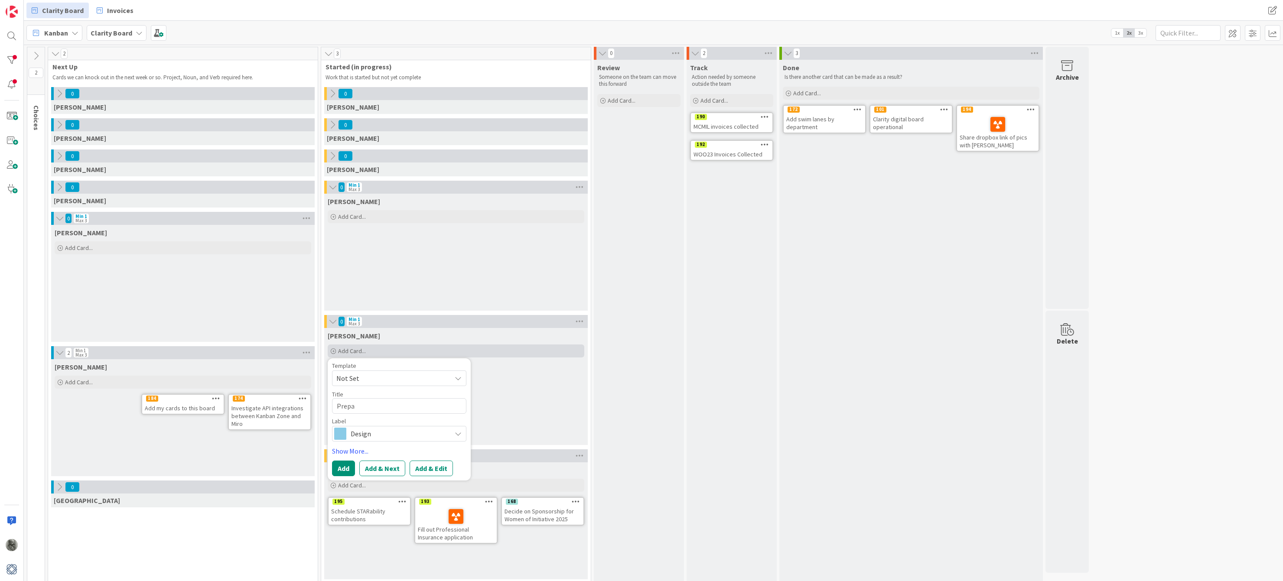
type textarea "x"
type textarea "Prepar"
type textarea "x"
type textarea "Prepare"
type textarea "x"
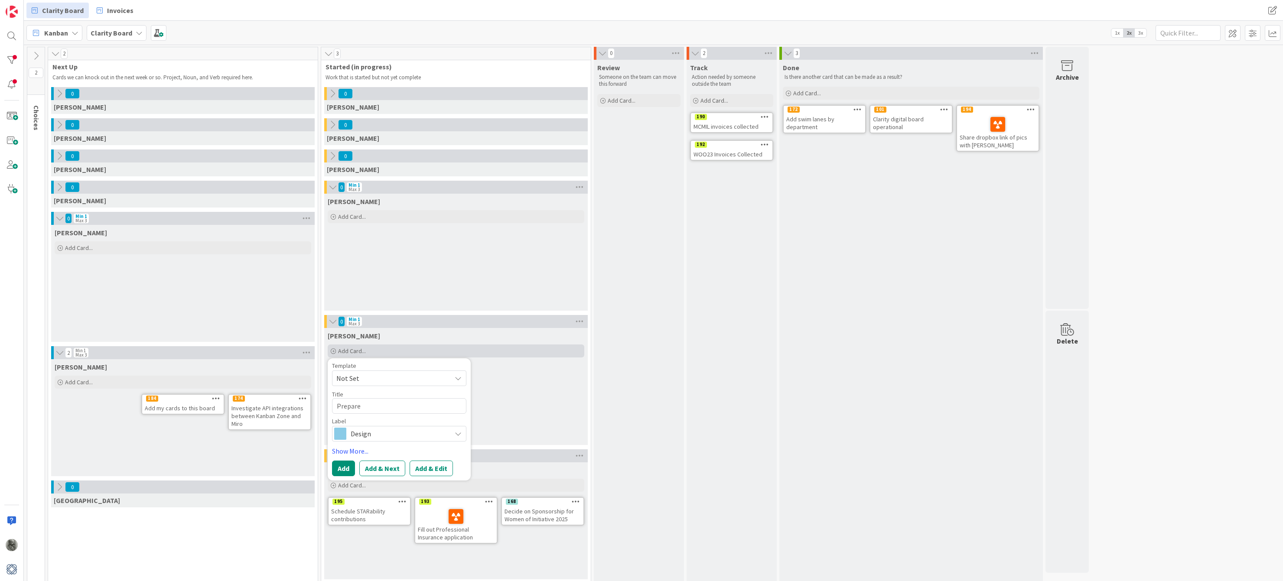
type textarea "Prepare"
type textarea "x"
type textarea "Prepare f"
type textarea "x"
type textarea "Prepare fo"
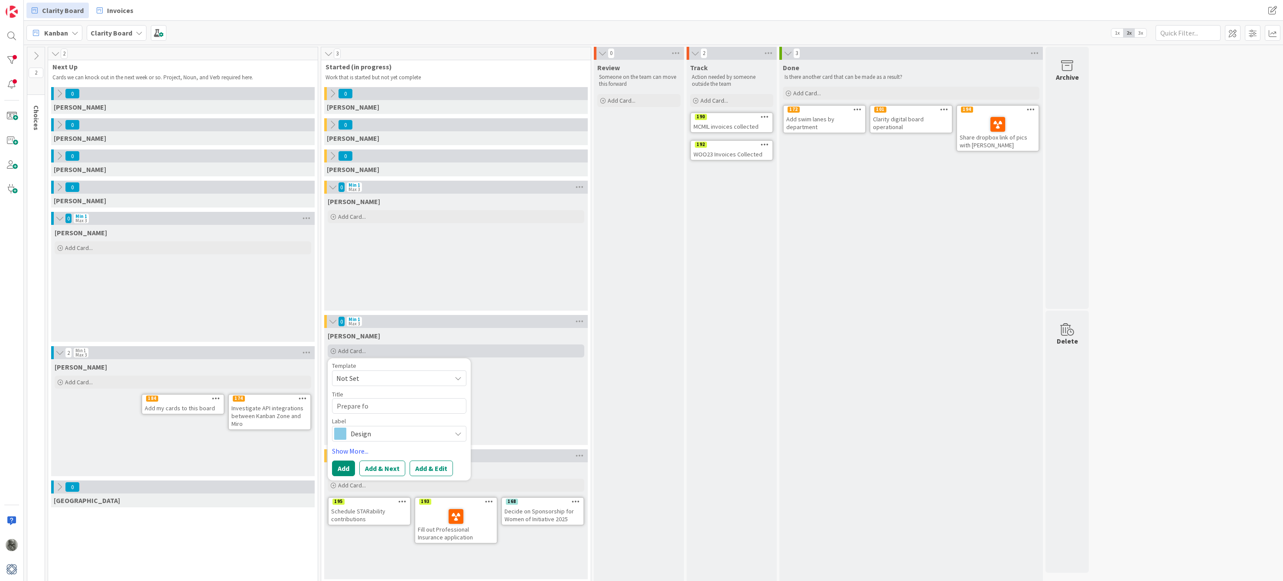
type textarea "x"
type textarea "Prepare for"
type textarea "x"
type textarea "Prepare for"
type textarea "x"
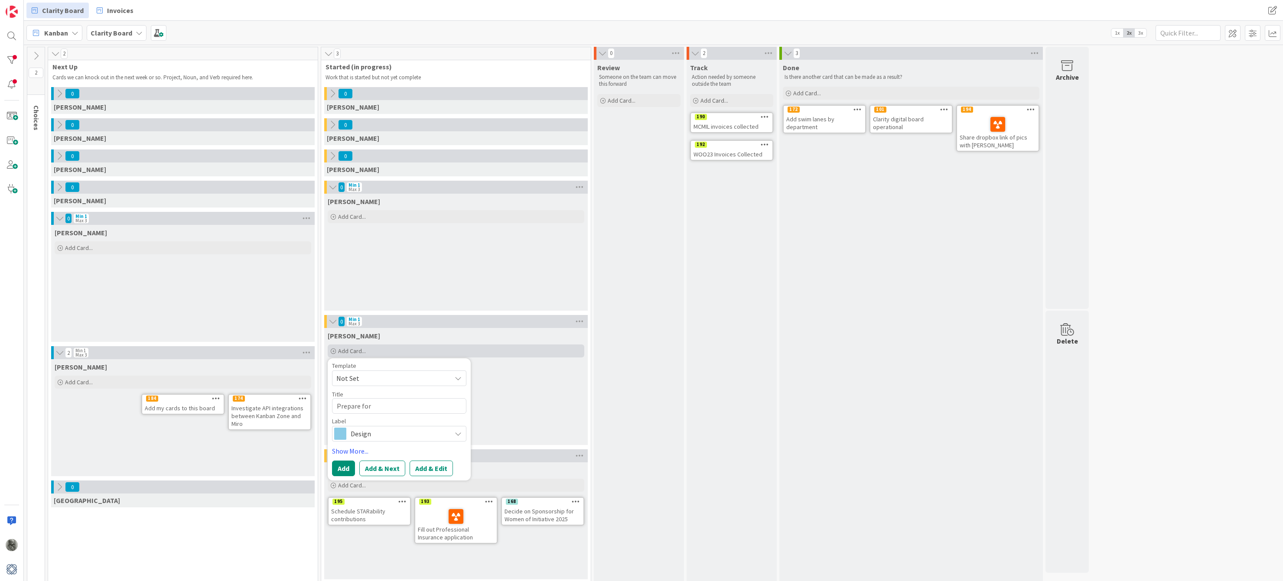
type textarea "Prepare for C"
type textarea "x"
type textarea "Prepare for Ci"
type textarea "x"
type textarea "Prepare for Cin"
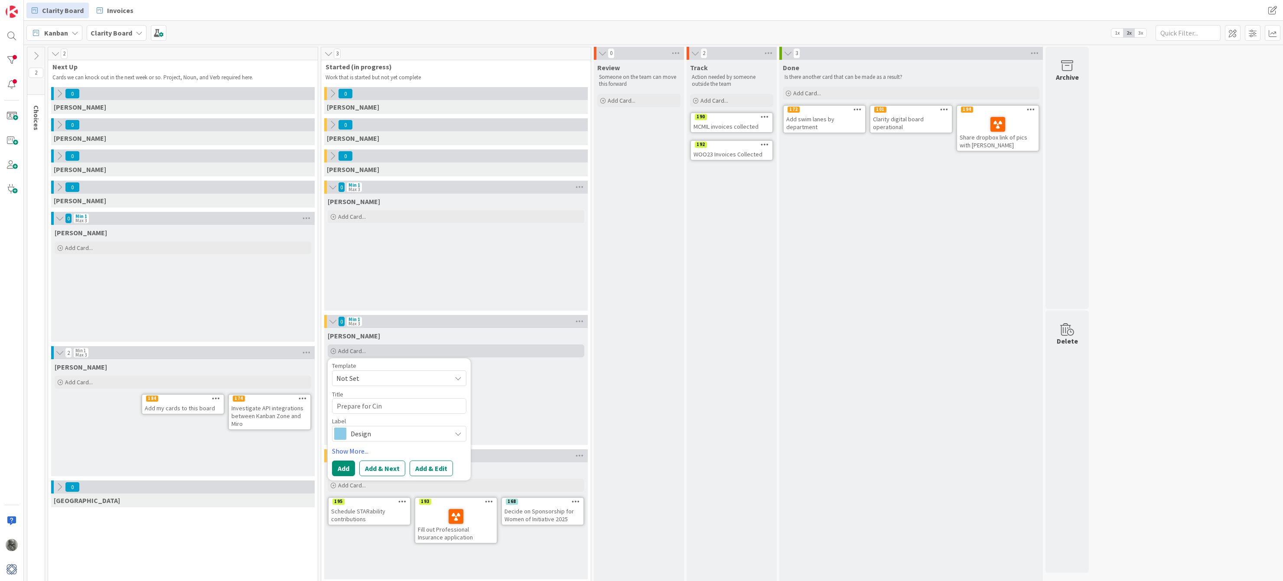
type textarea "x"
type textarea "Prepare for Cinc"
type textarea "x"
type textarea "Prepare for Cinci"
type textarea "x"
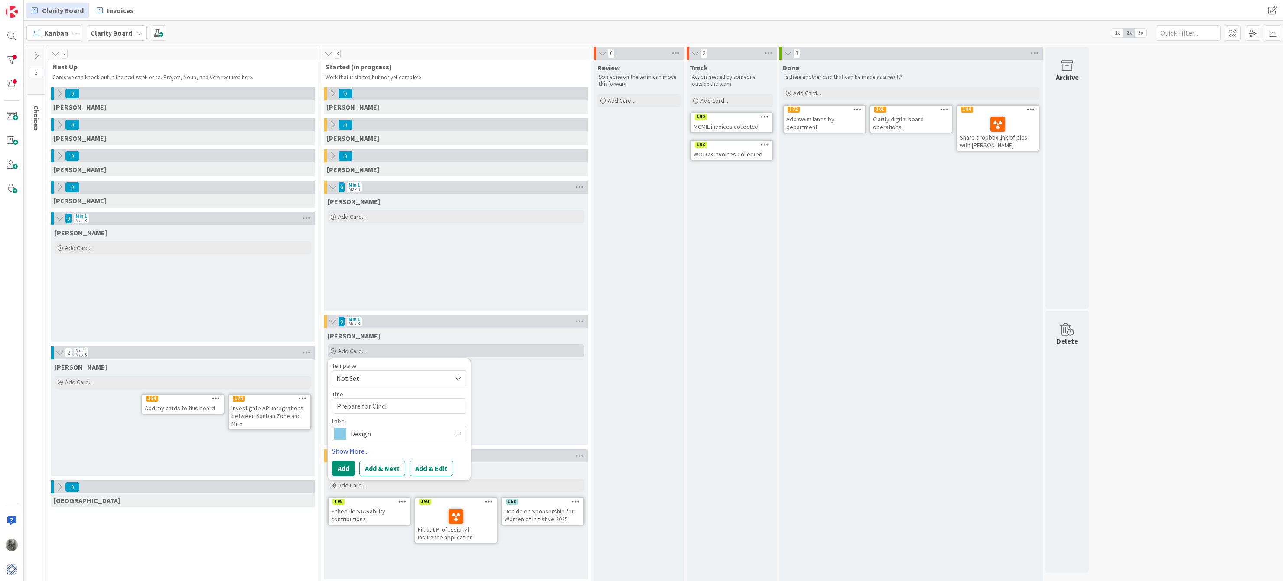
type textarea "Prepare for Cincin"
type textarea "x"
type textarea "Prepare for Cincinn"
type textarea "x"
type textarea "Prepare for Cincinna"
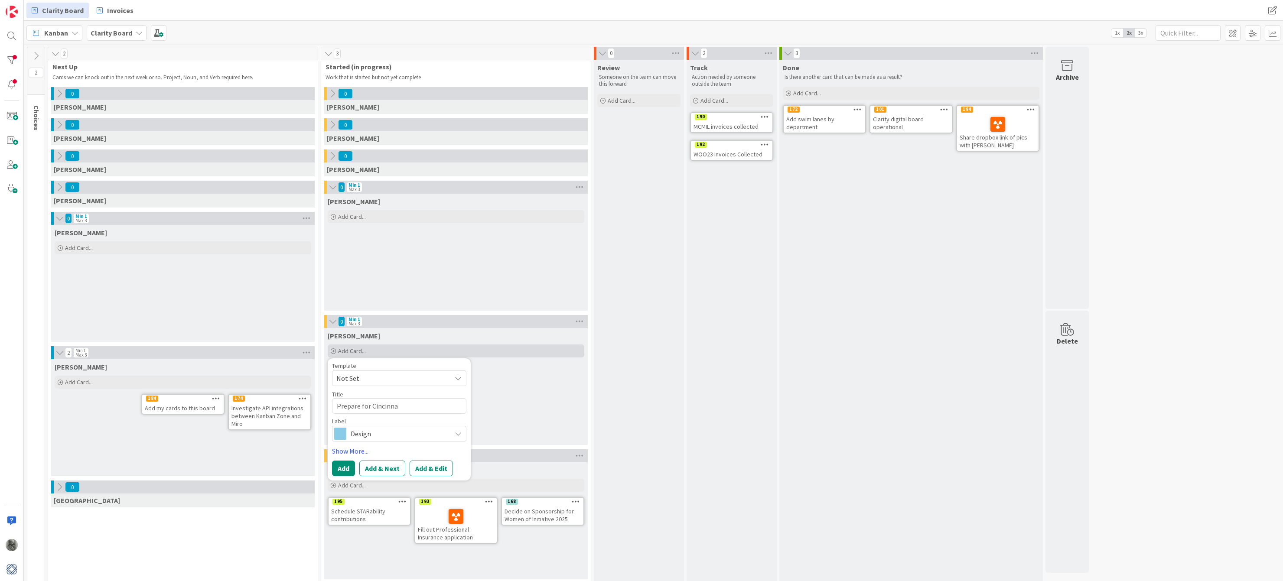
type textarea "x"
type textarea "Prepare for Cincinnat"
type textarea "x"
type textarea "Prepare for Cincinnati"
type textarea "x"
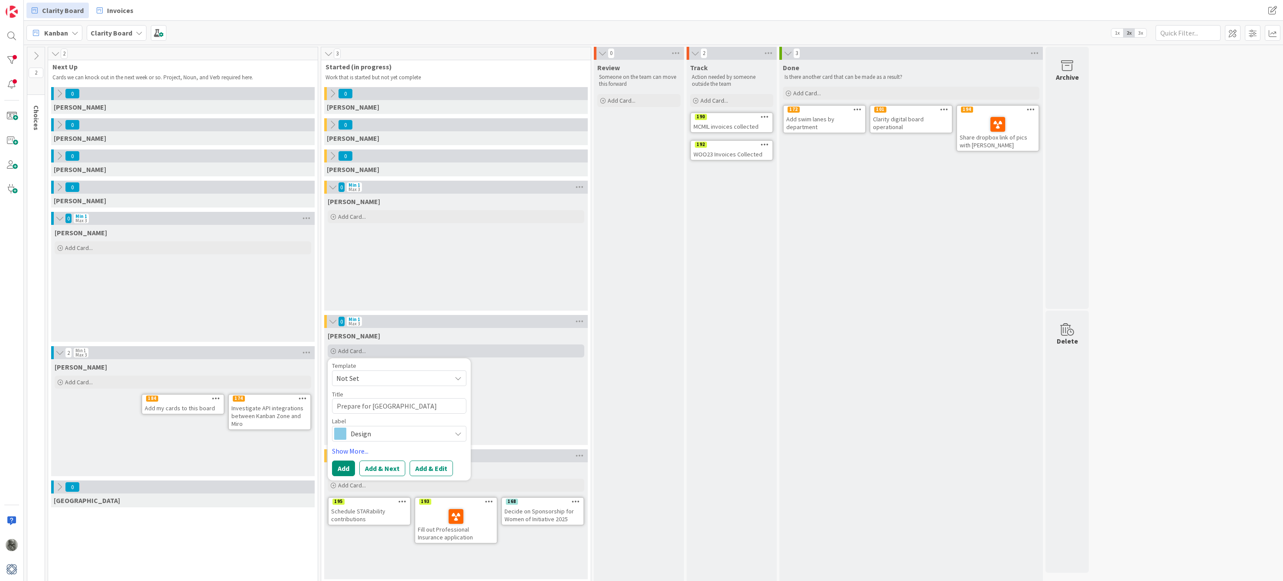
type textarea "Prepare for Cincinnati"
type textarea "x"
type textarea "Prepare for Cincinnati I"
type textarea "x"
type textarea "Prepare for Cincinnati In"
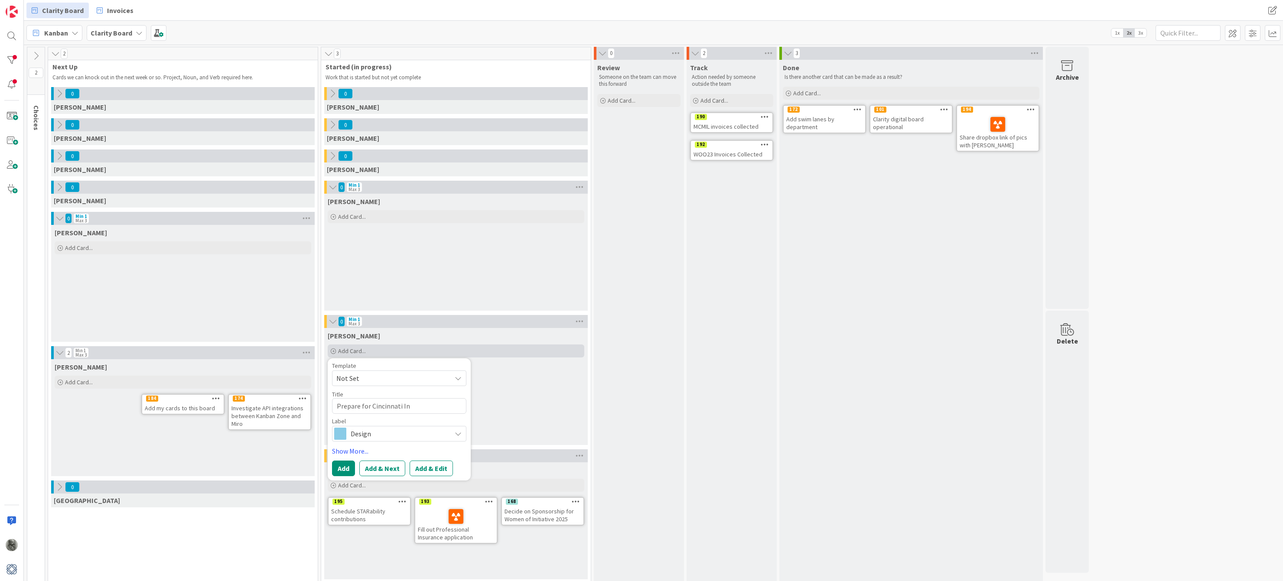
type textarea "x"
type textarea "Prepare for Cincinnati Ins"
type textarea "x"
type textarea "Prepare for Cincinnati Insu"
type textarea "x"
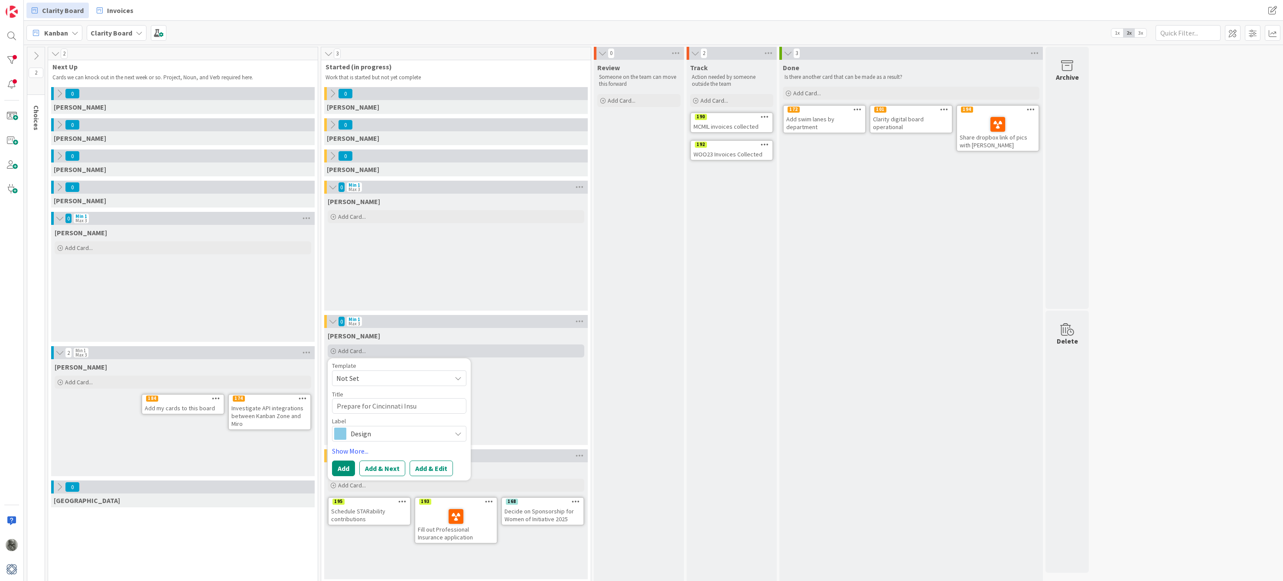
type textarea "Prepare for Cincinnati Insur"
type textarea "x"
type textarea "Prepare for Cincinnati Insura"
type textarea "x"
type textarea "Prepare for Cincinnati Insuran"
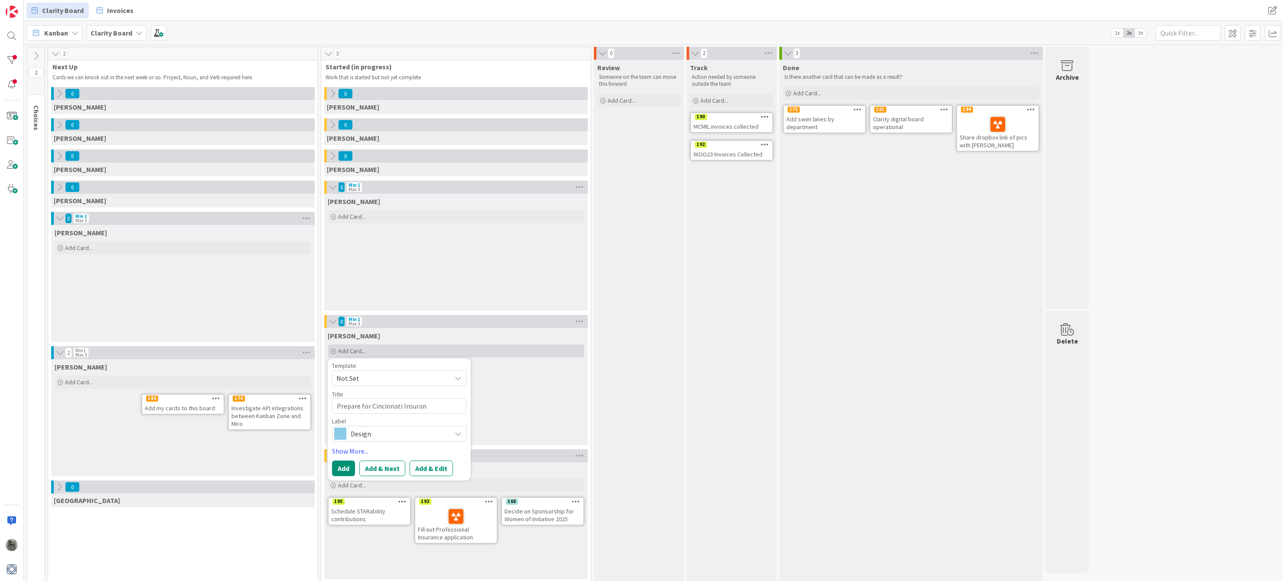
type textarea "x"
type textarea "Prepare for Cincinnati Insuranc"
type textarea "x"
type textarea "Prepare for Cincinnati Insurance"
type textarea "x"
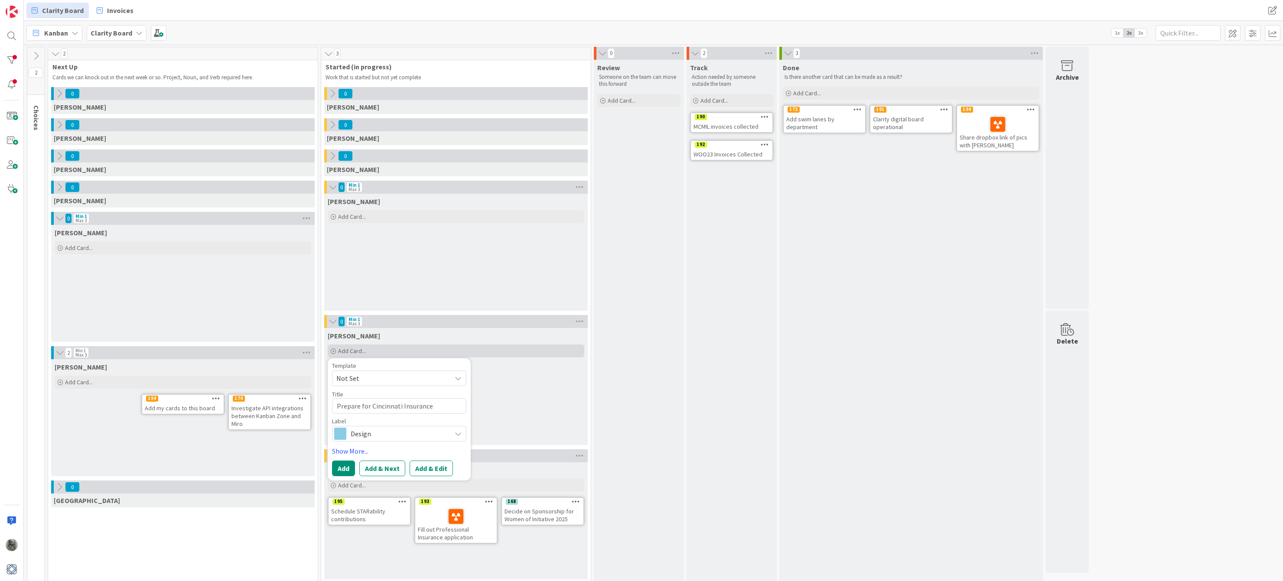
type textarea "Prepare for Cincinnati Insurance"
type textarea "x"
type textarea "Prepare for Cincinnati Insurance a"
type textarea "x"
type textarea "Prepare for Cincinnati Insurance"
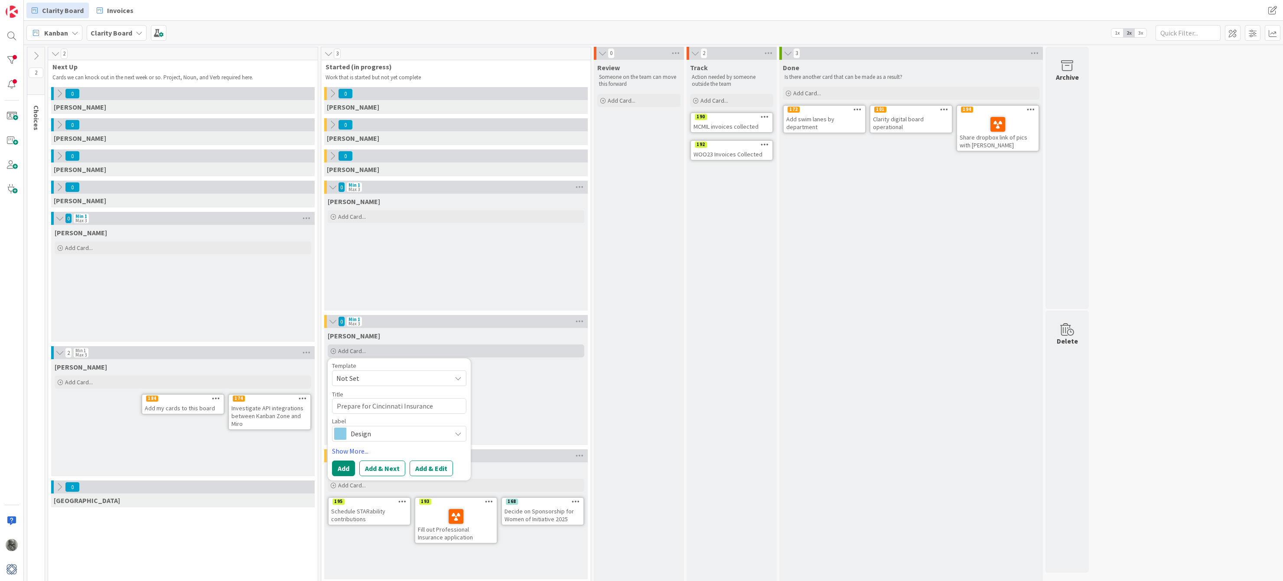
type textarea "x"
type textarea "Prepare for Cincinnati Insurance A"
type textarea "x"
type textarea "Prepare for Cincinnati Insurance Au"
type textarea "x"
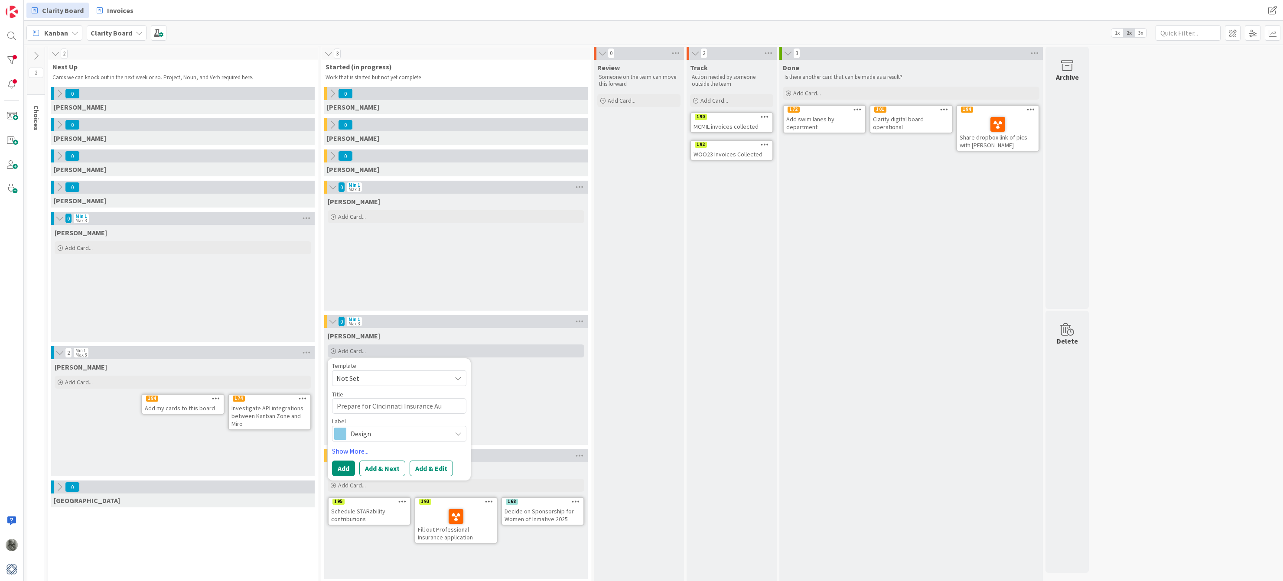
type textarea "Prepare for Cincinnati Insurance Aud"
type textarea "x"
type textarea "Prepare for Cincinnati Insurance Audi"
type textarea "x"
type textarea "Prepare for Cincinnati Insurance Audit"
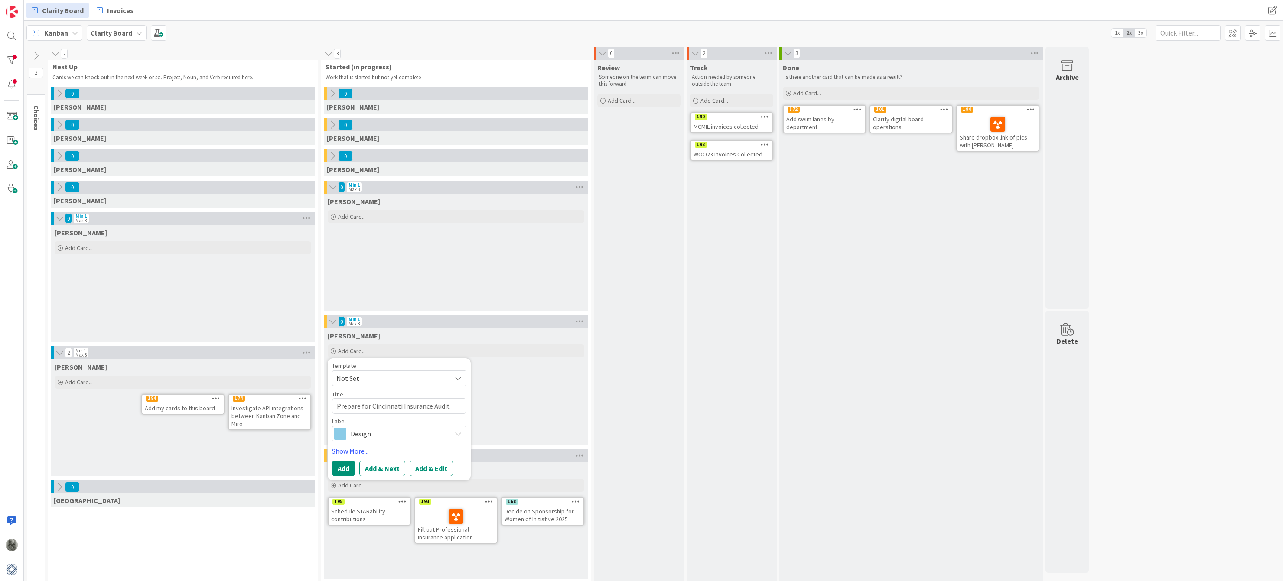
click at [377, 437] on span "Design" at bounding box center [399, 434] width 96 height 12
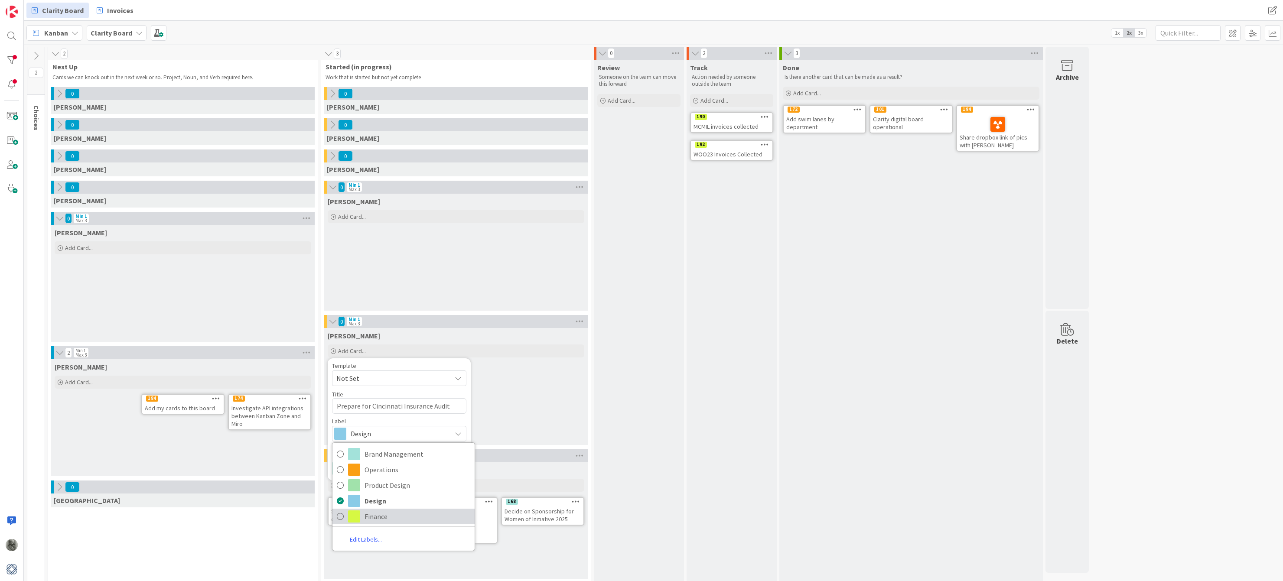
click at [363, 517] on link "Finance" at bounding box center [403, 517] width 142 height 16
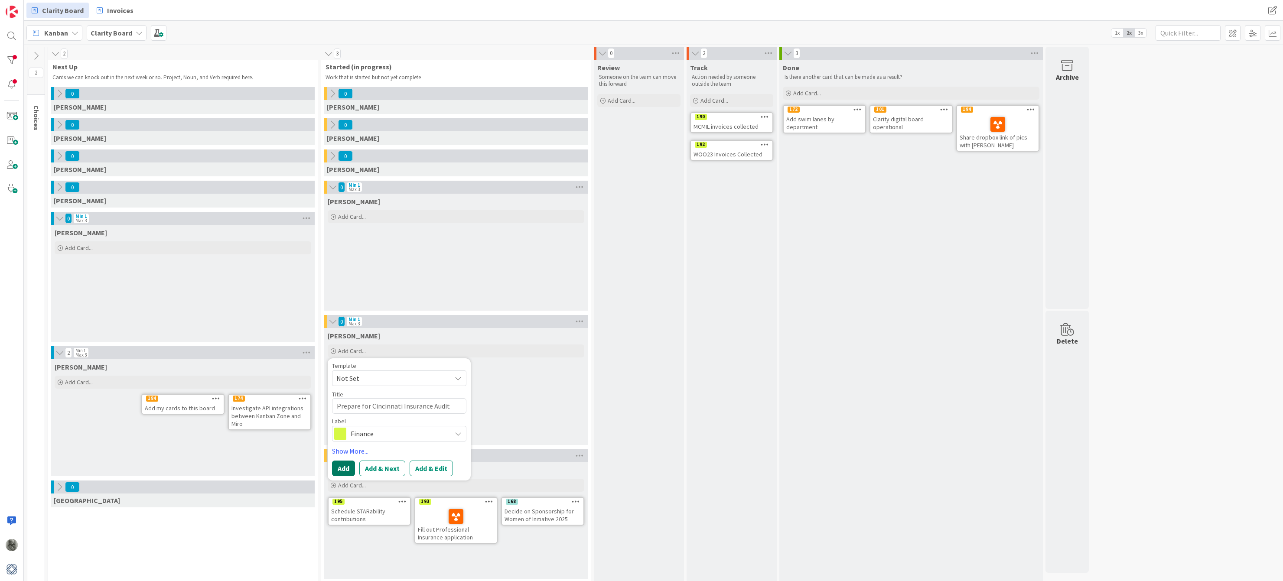
click at [342, 468] on button "Add" at bounding box center [343, 469] width 23 height 16
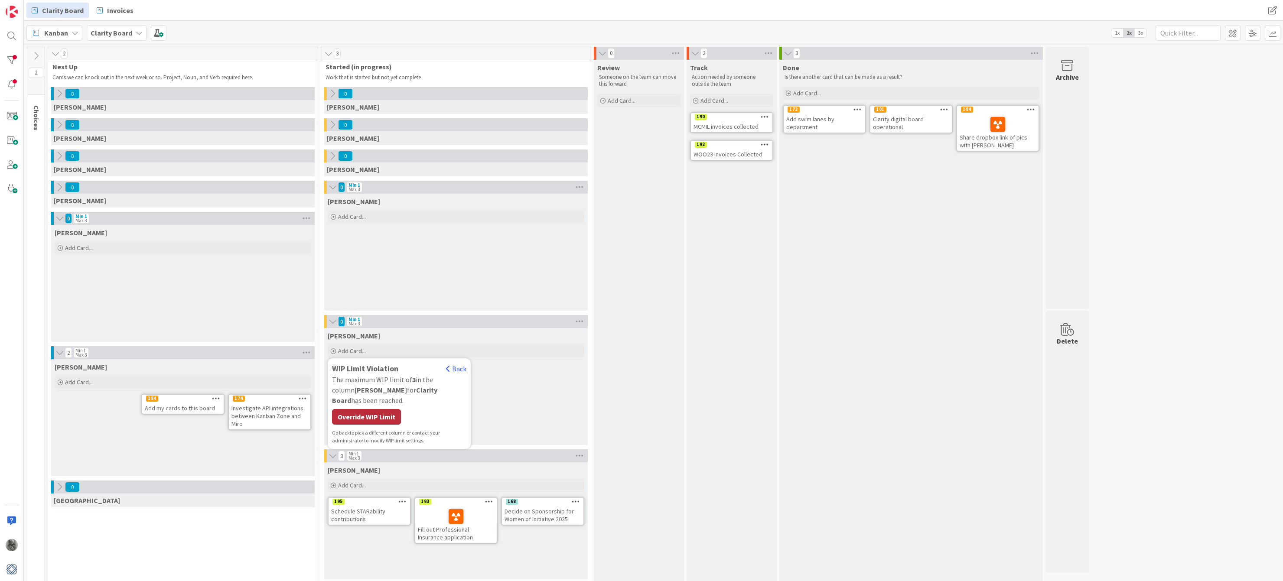
click at [362, 409] on div "Override WIP Limit" at bounding box center [366, 417] width 69 height 16
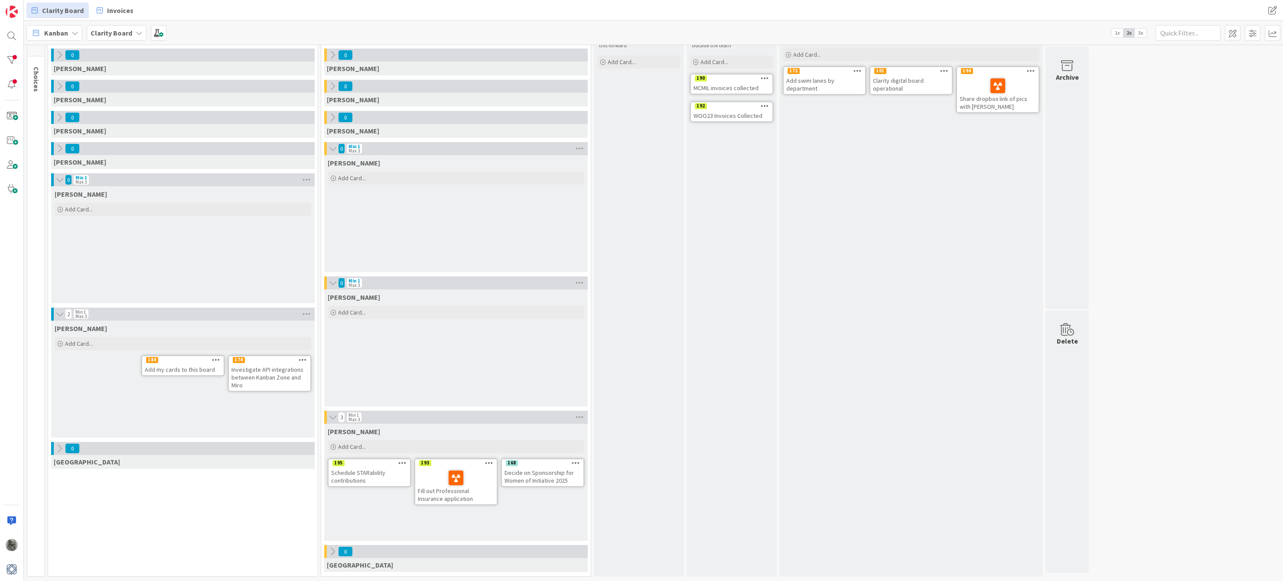
click at [332, 553] on icon at bounding box center [333, 552] width 10 height 10
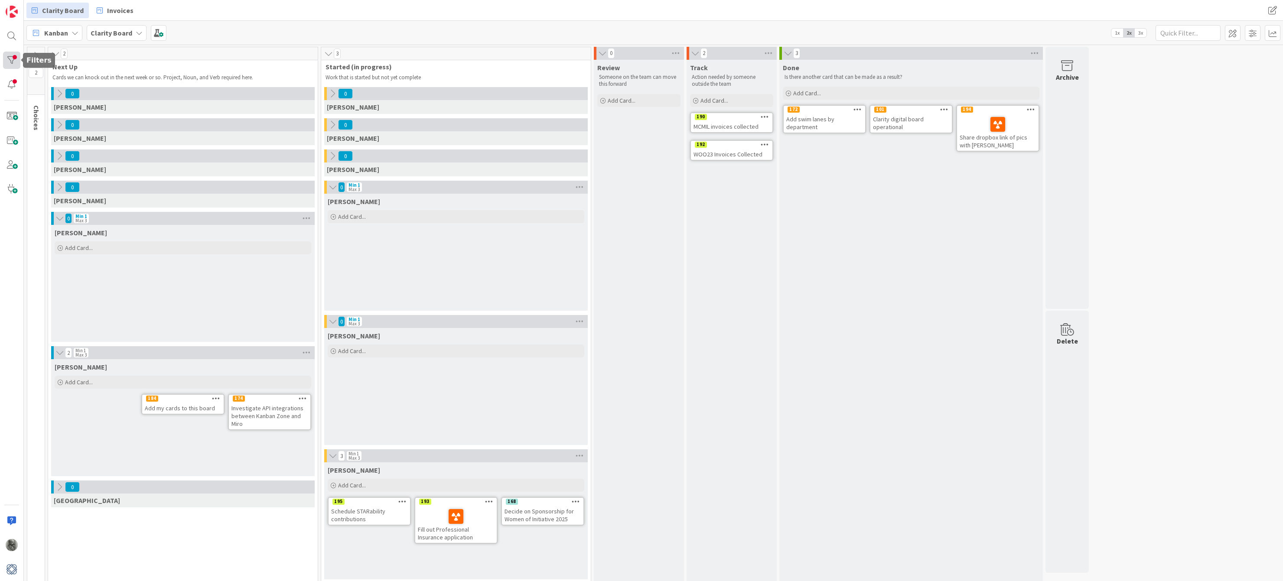
click at [14, 55] on div at bounding box center [11, 60] width 17 height 17
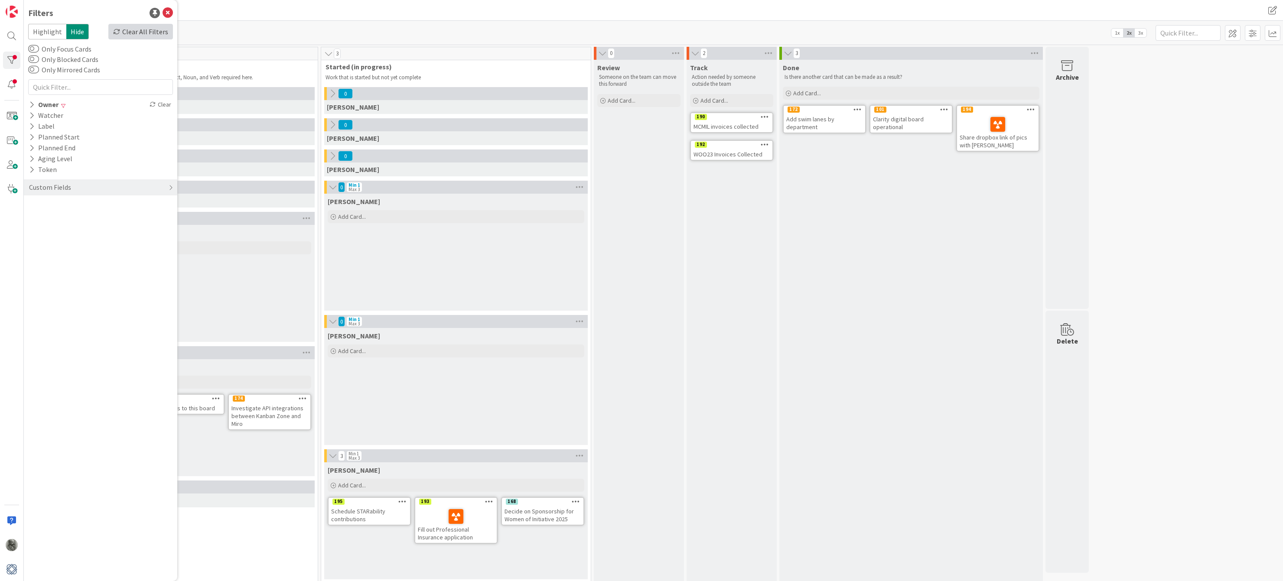
click at [120, 31] on icon at bounding box center [116, 31] width 7 height 7
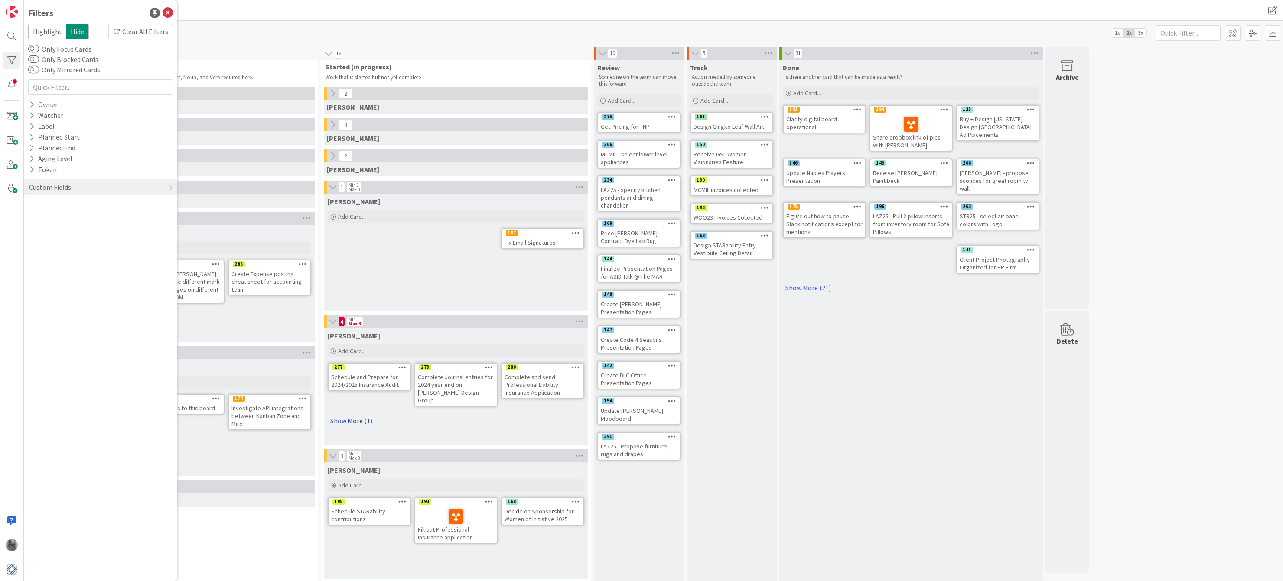
click at [344, 414] on link "Show More (1)" at bounding box center [456, 421] width 257 height 14
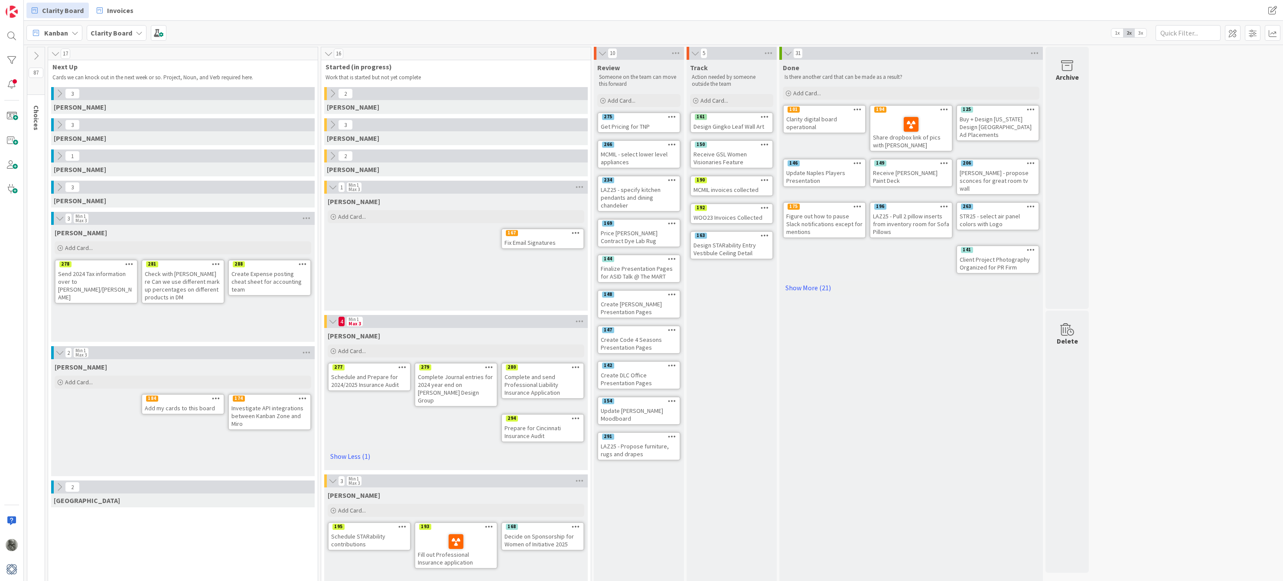
click at [575, 415] on icon at bounding box center [576, 418] width 8 height 6
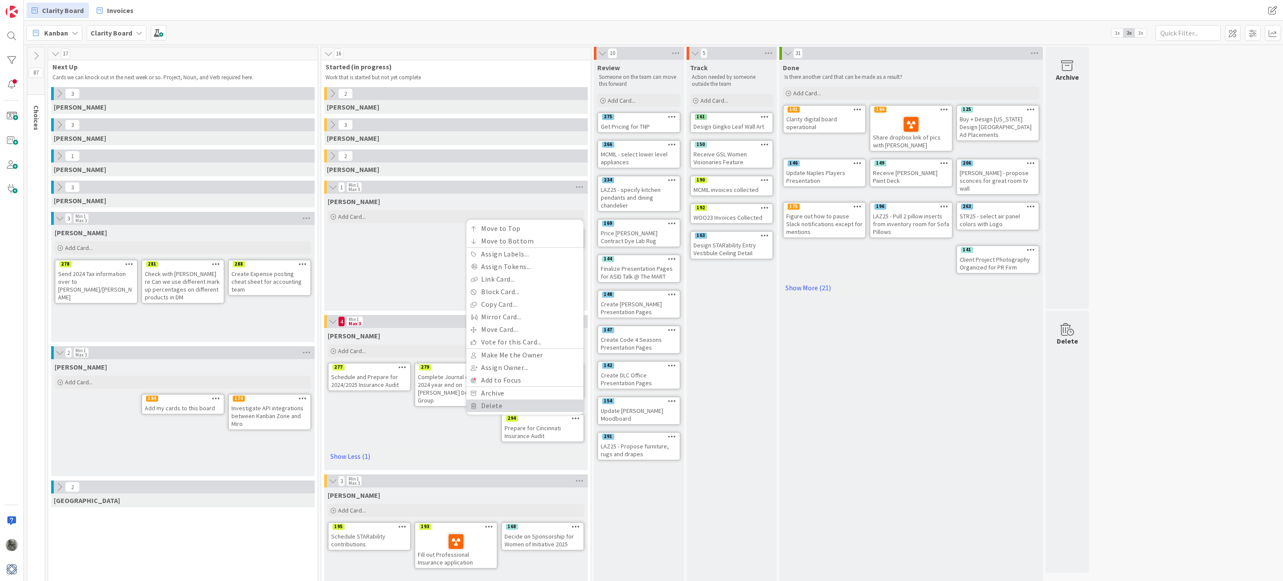
click at [504, 400] on link "Delete" at bounding box center [524, 406] width 117 height 13
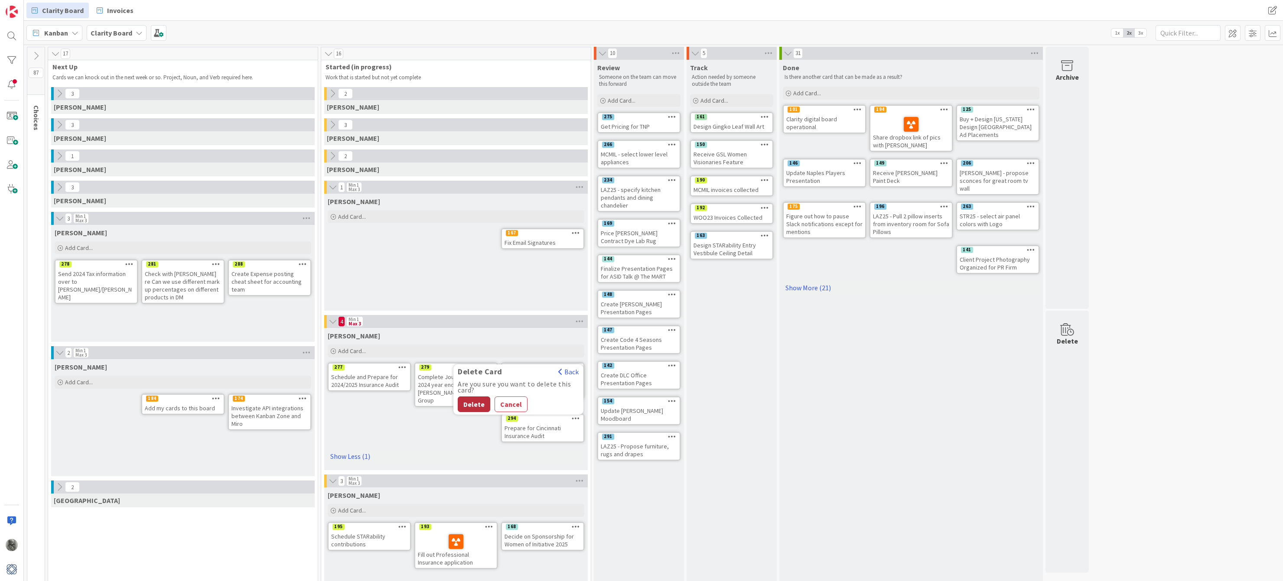
click at [472, 397] on button "Delete" at bounding box center [474, 405] width 33 height 16
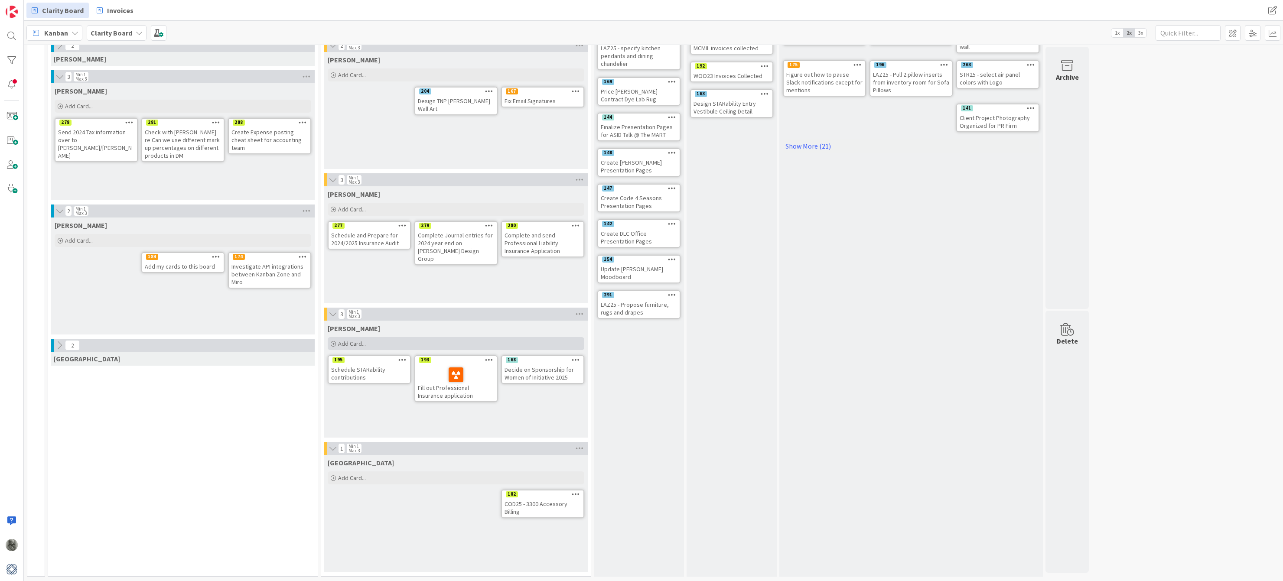
click at [346, 341] on span "Add Card..." at bounding box center [352, 344] width 28 height 8
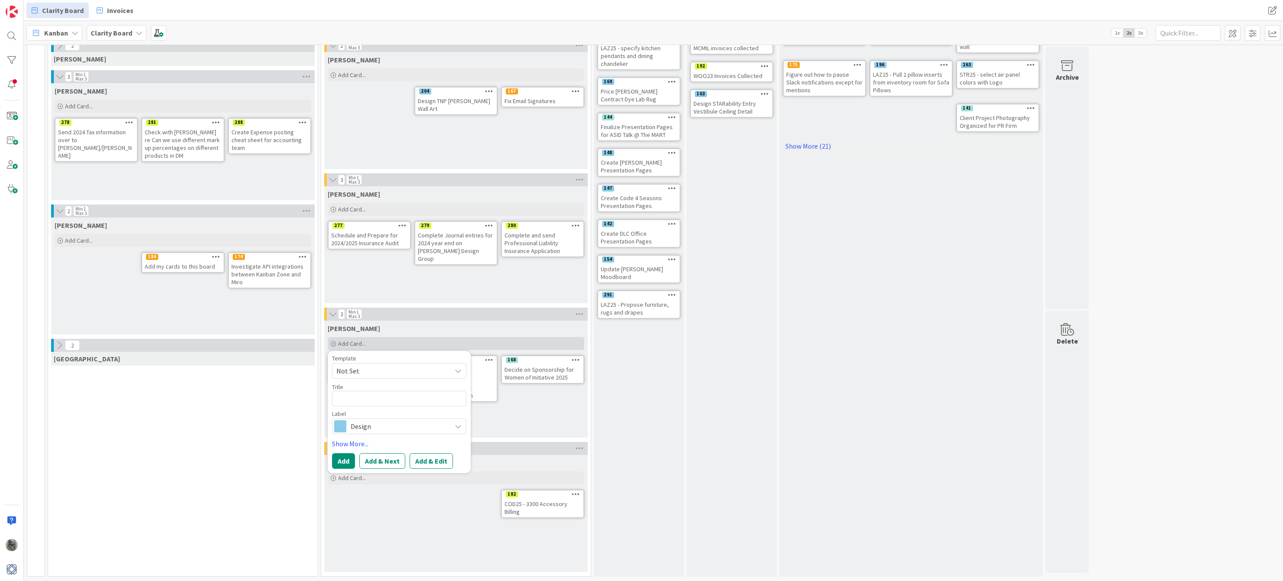
type textarea "x"
type textarea "F"
type textarea "x"
type textarea "Fi"
type textarea "x"
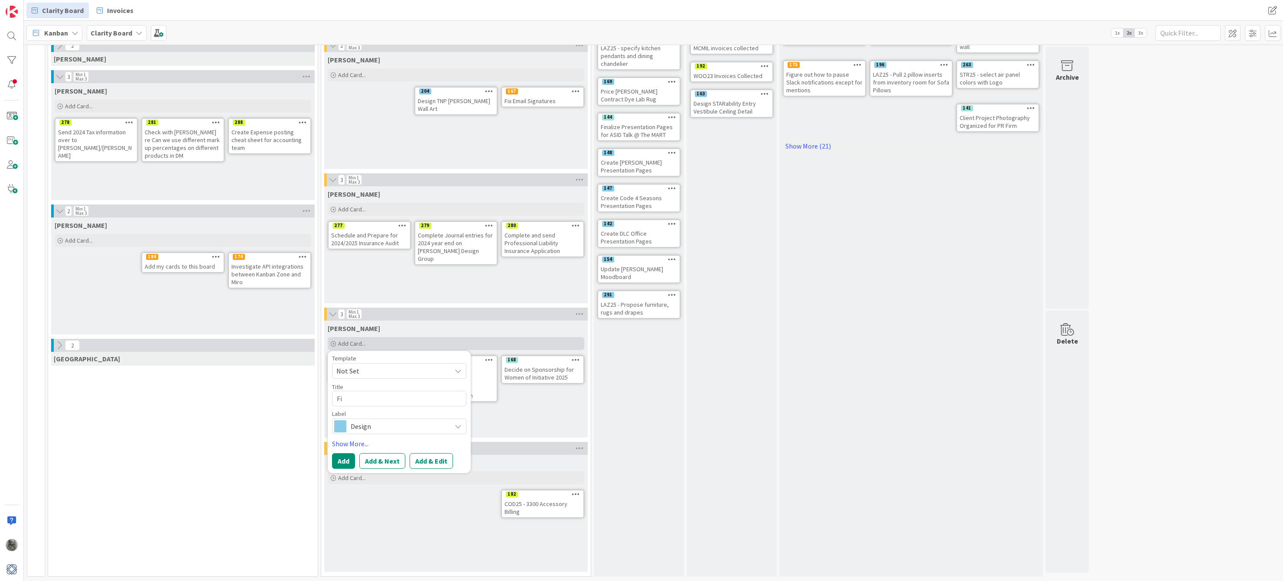
type textarea "Fir"
type textarea "x"
type textarea "Fire"
type textarea "x"
type textarea "Fire"
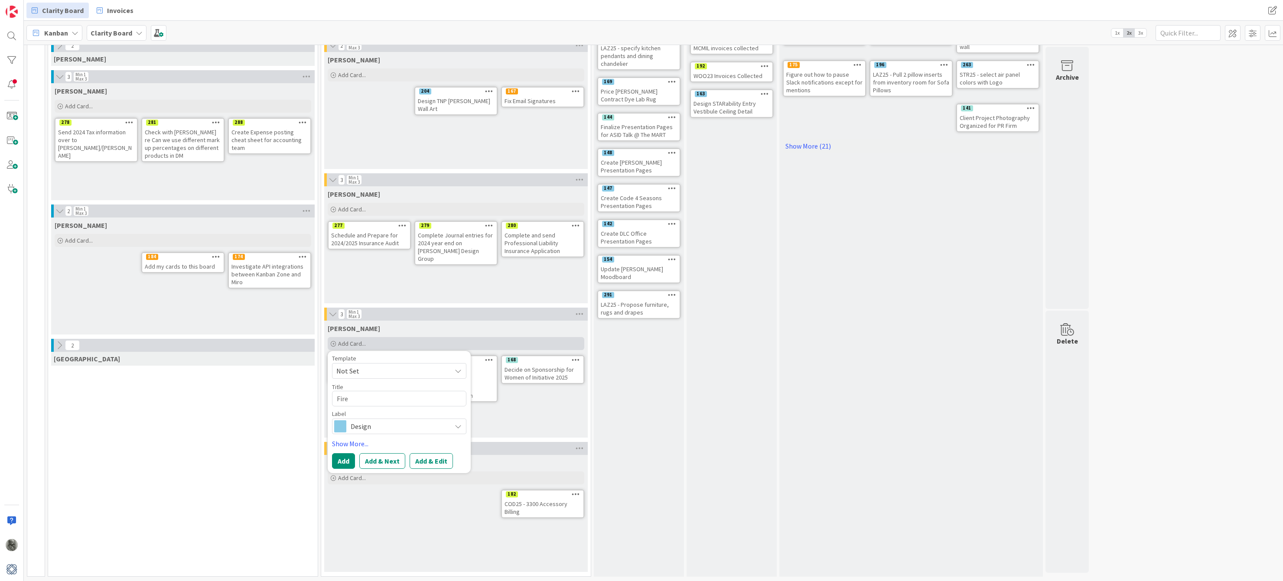
type textarea "x"
type textarea "Fire u"
click at [377, 439] on span "Design" at bounding box center [399, 437] width 96 height 12
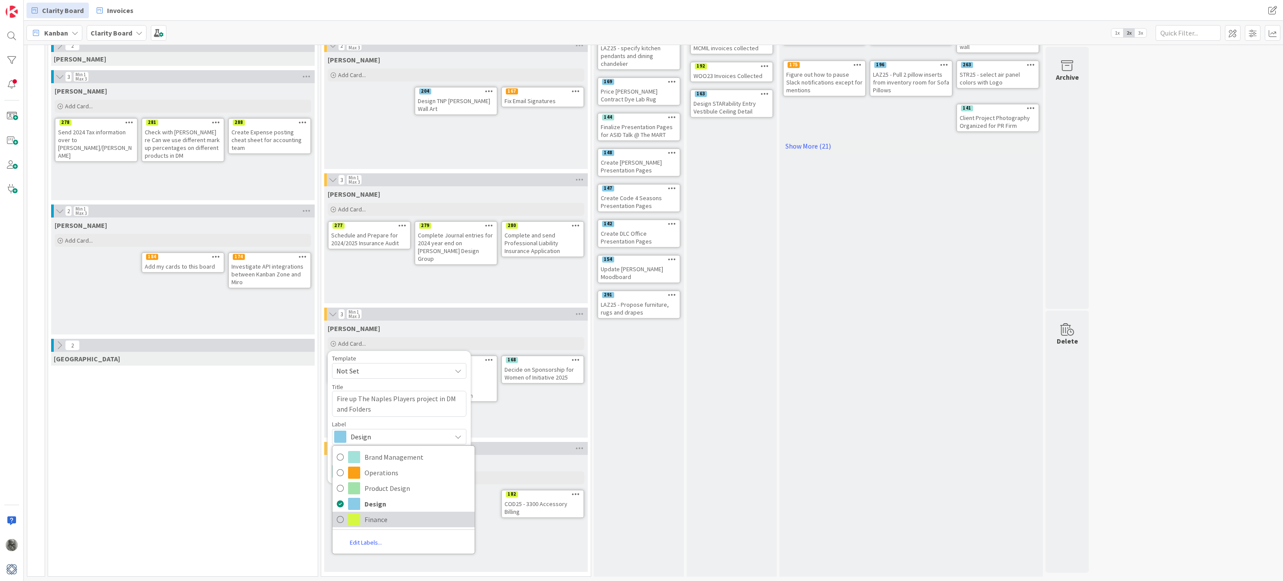
click at [380, 520] on span "Finance" at bounding box center [417, 519] width 106 height 13
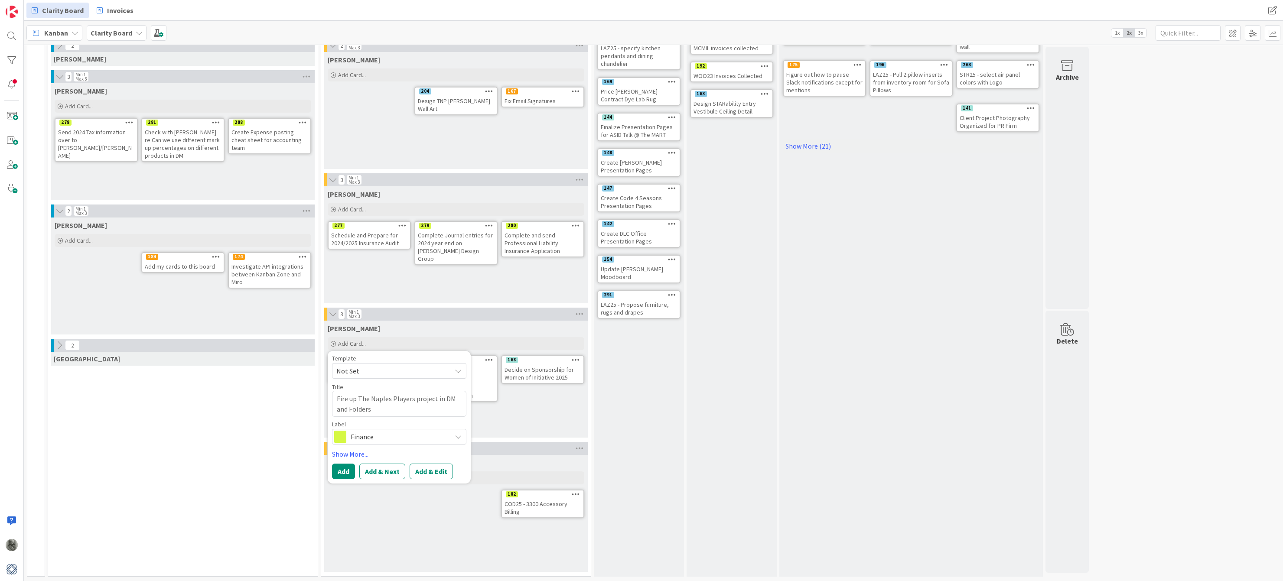
click at [368, 439] on span "Finance" at bounding box center [399, 437] width 96 height 12
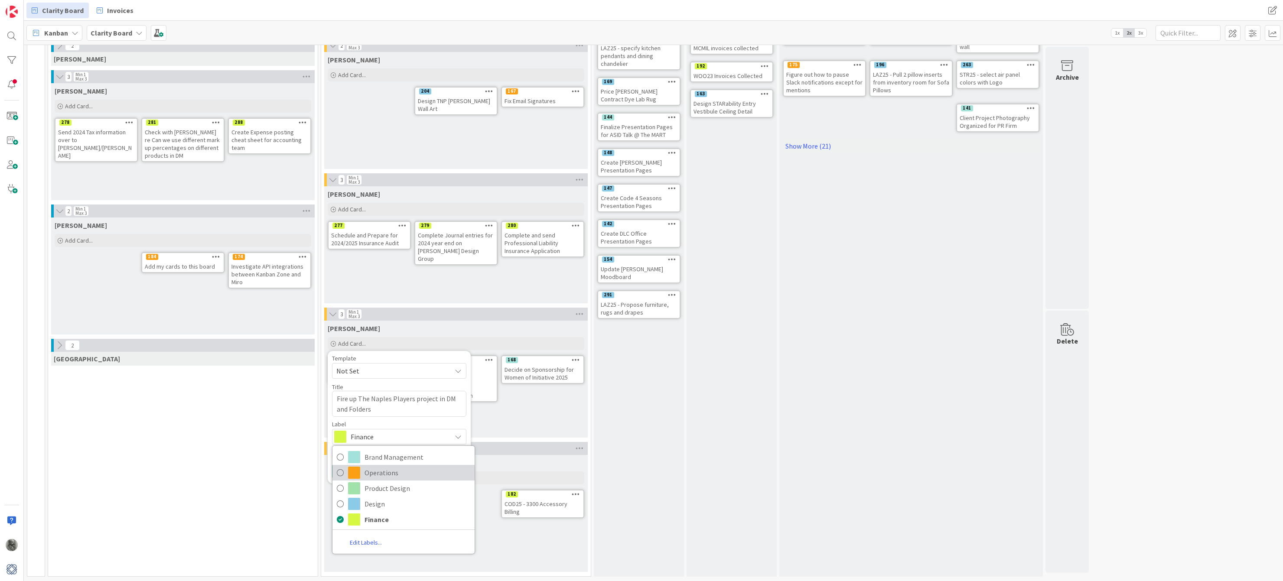
click at [377, 470] on span "Operations" at bounding box center [417, 472] width 106 height 13
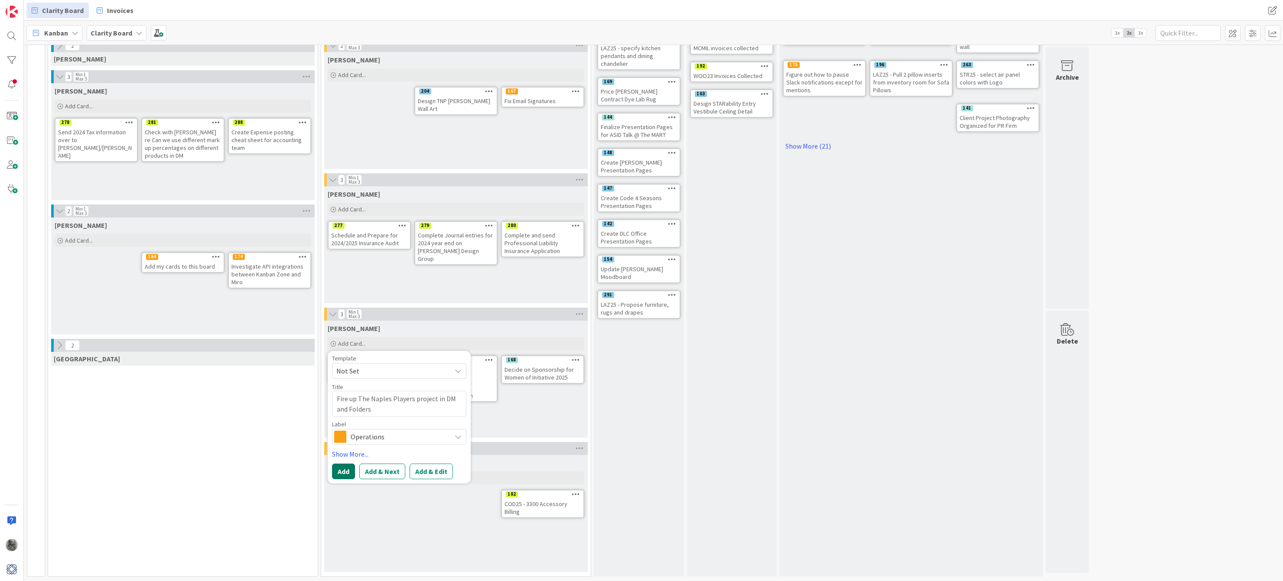
click at [342, 472] on button "Add" at bounding box center [343, 472] width 23 height 16
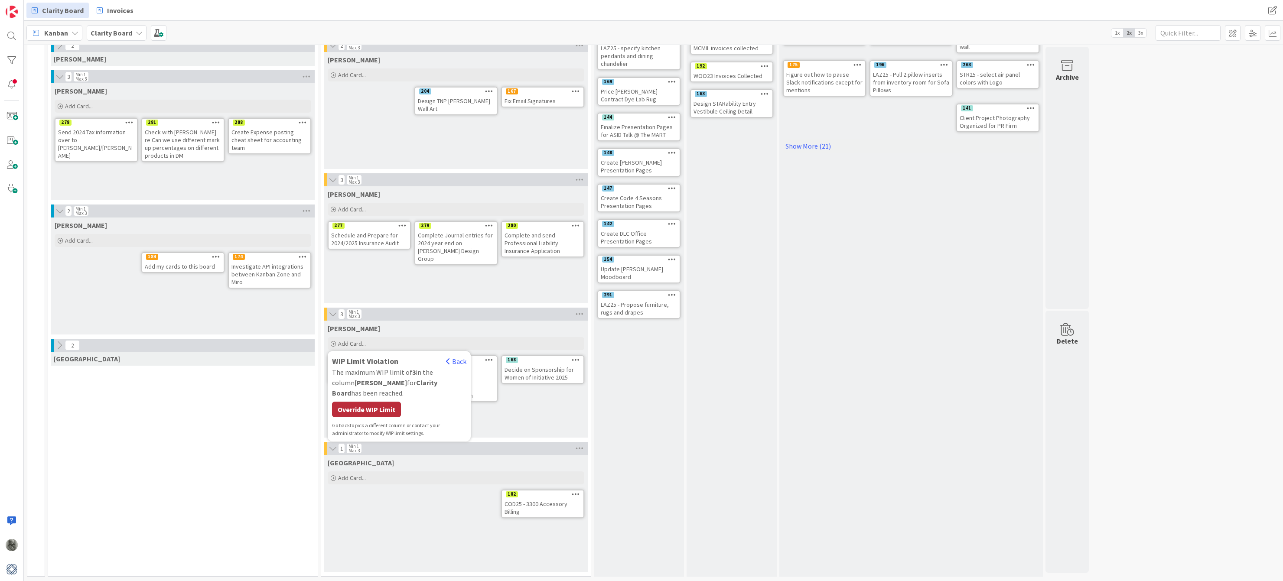
click at [357, 402] on div "Override WIP Limit" at bounding box center [366, 410] width 69 height 16
click at [355, 416] on link "Show More (1)" at bounding box center [456, 416] width 257 height 14
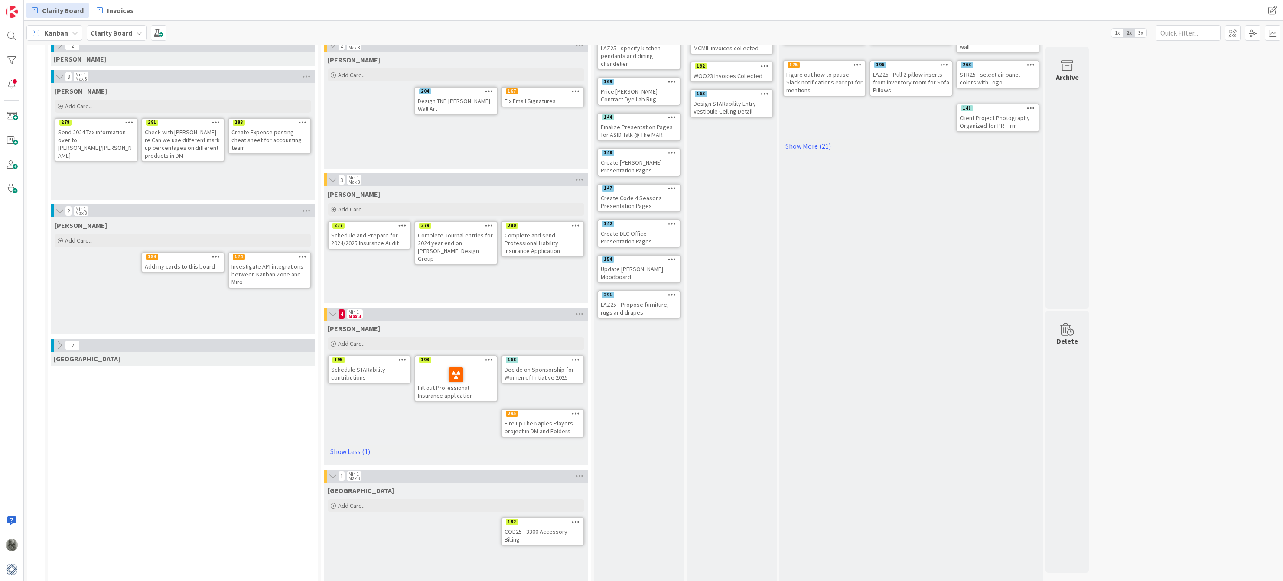
click at [579, 412] on icon at bounding box center [576, 413] width 8 height 6
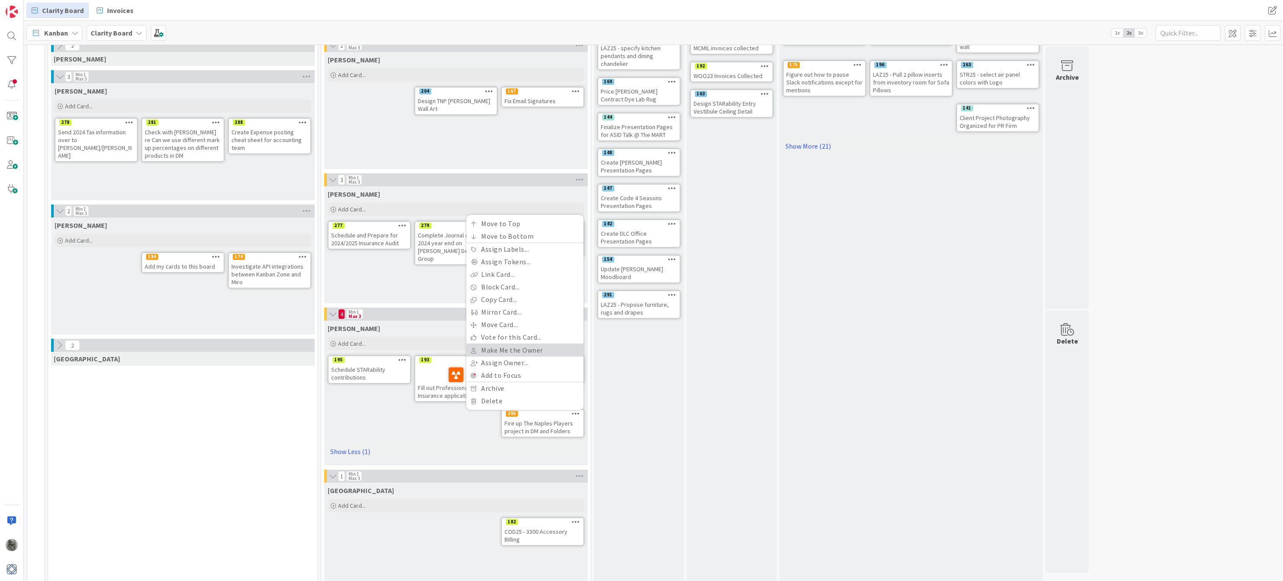
click at [506, 353] on link "Make Me the Owner" at bounding box center [524, 350] width 117 height 13
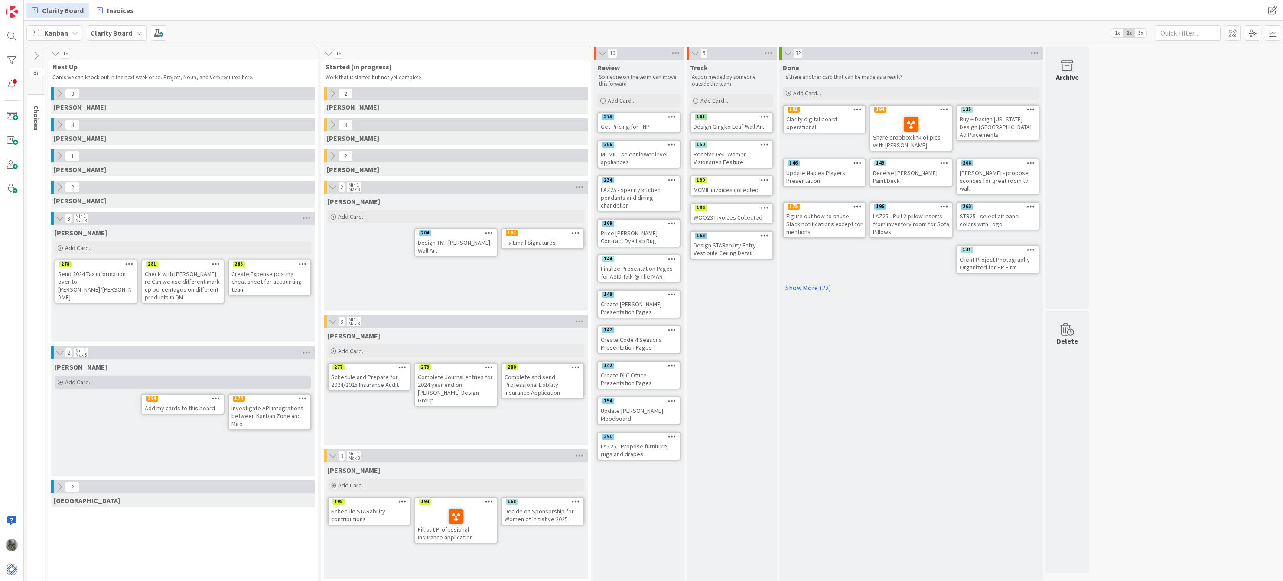
click at [81, 381] on span "Add Card..." at bounding box center [79, 382] width 28 height 8
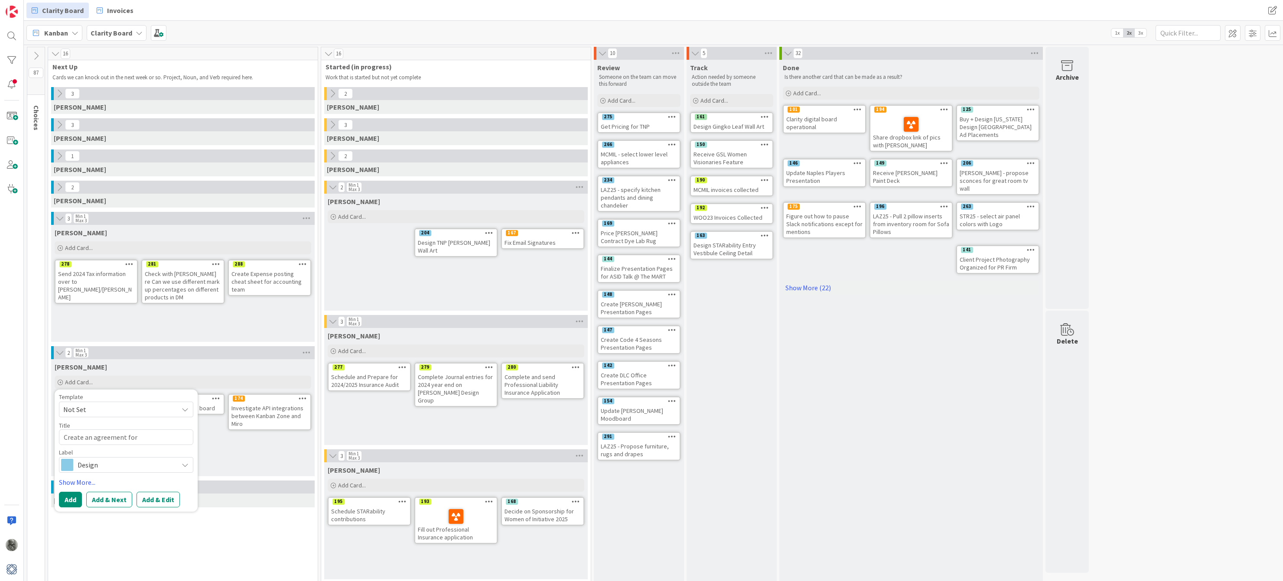
click at [104, 461] on span "Design" at bounding box center [126, 465] width 96 height 12
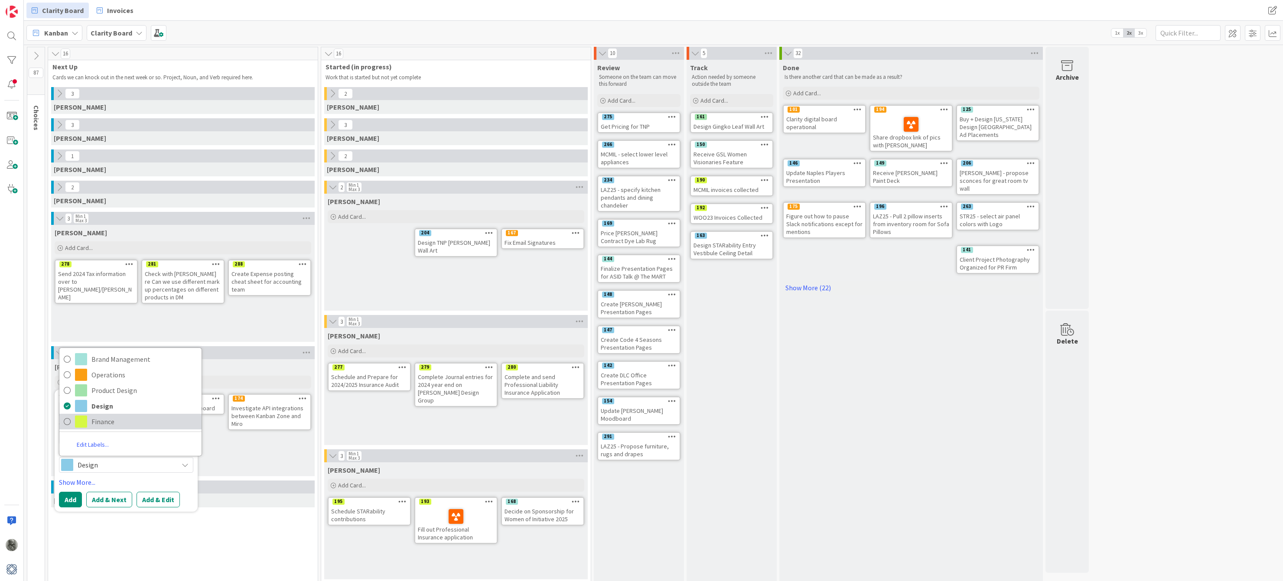
click at [102, 423] on span "Finance" at bounding box center [144, 421] width 106 height 13
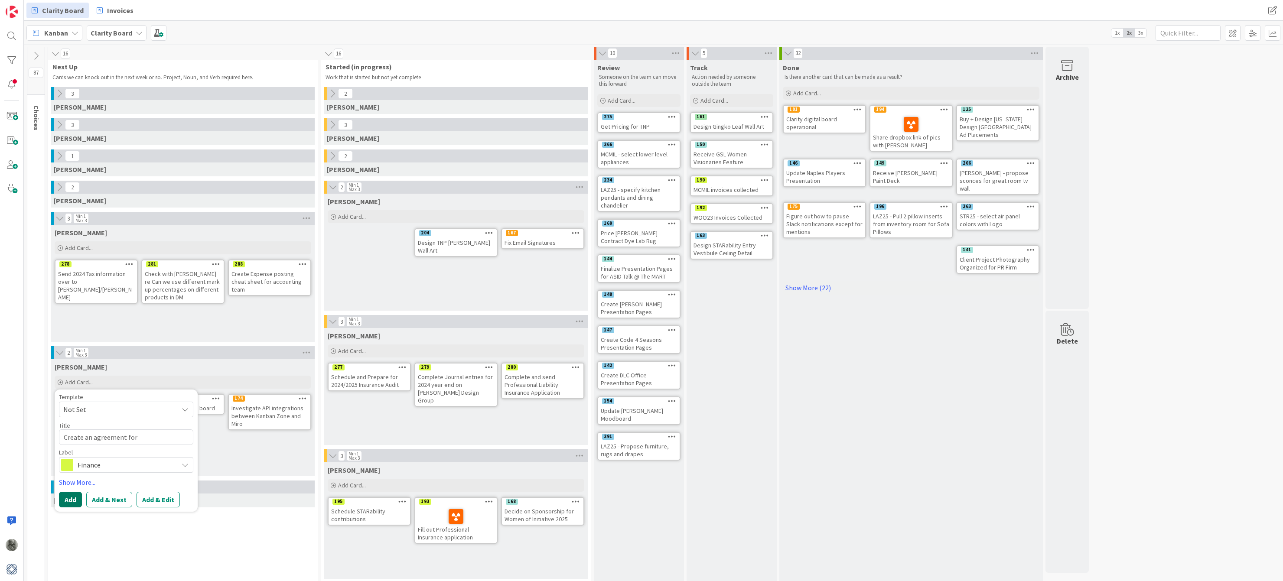
click at [72, 501] on button "Add" at bounding box center [70, 500] width 23 height 16
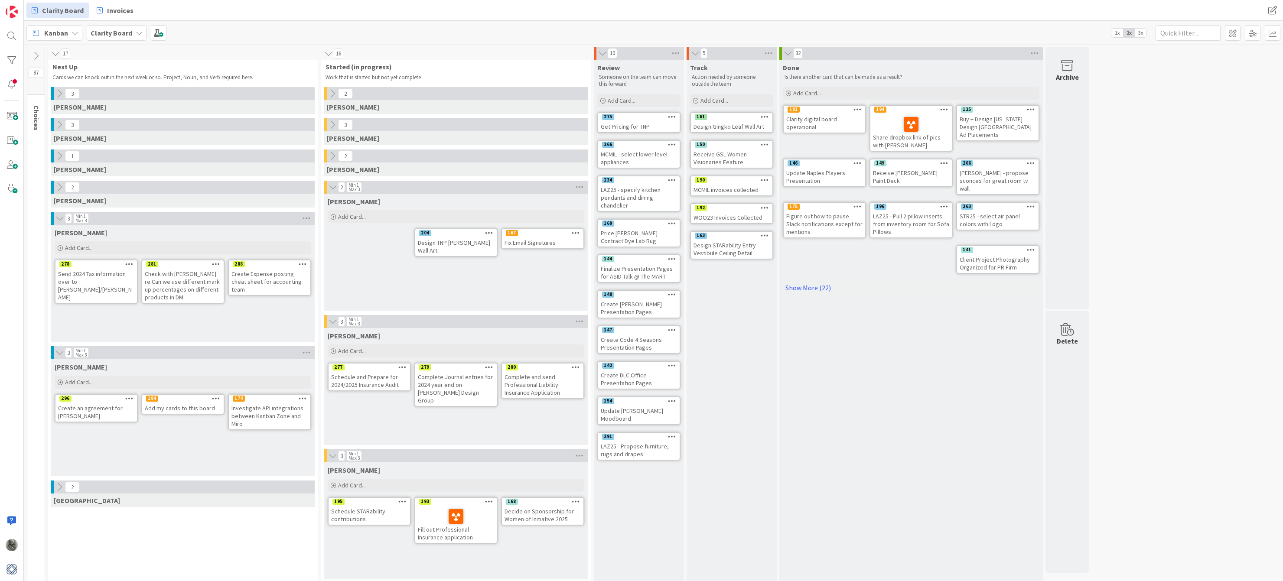
click at [128, 399] on icon at bounding box center [129, 398] width 8 height 6
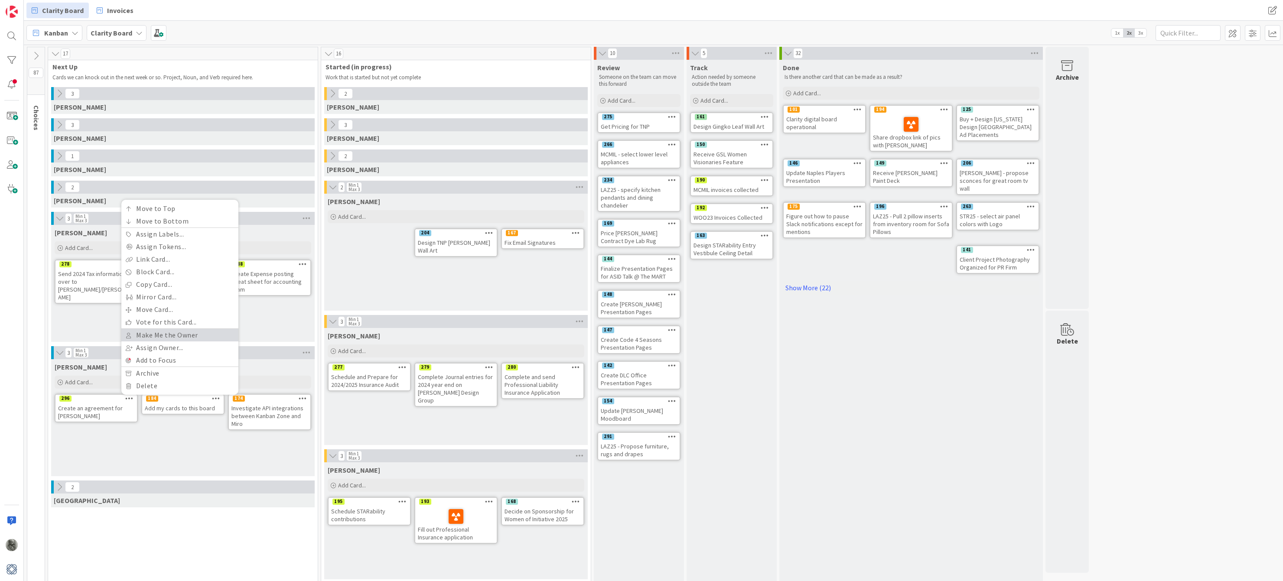
click at [173, 338] on link "Make Me the Owner" at bounding box center [179, 335] width 117 height 13
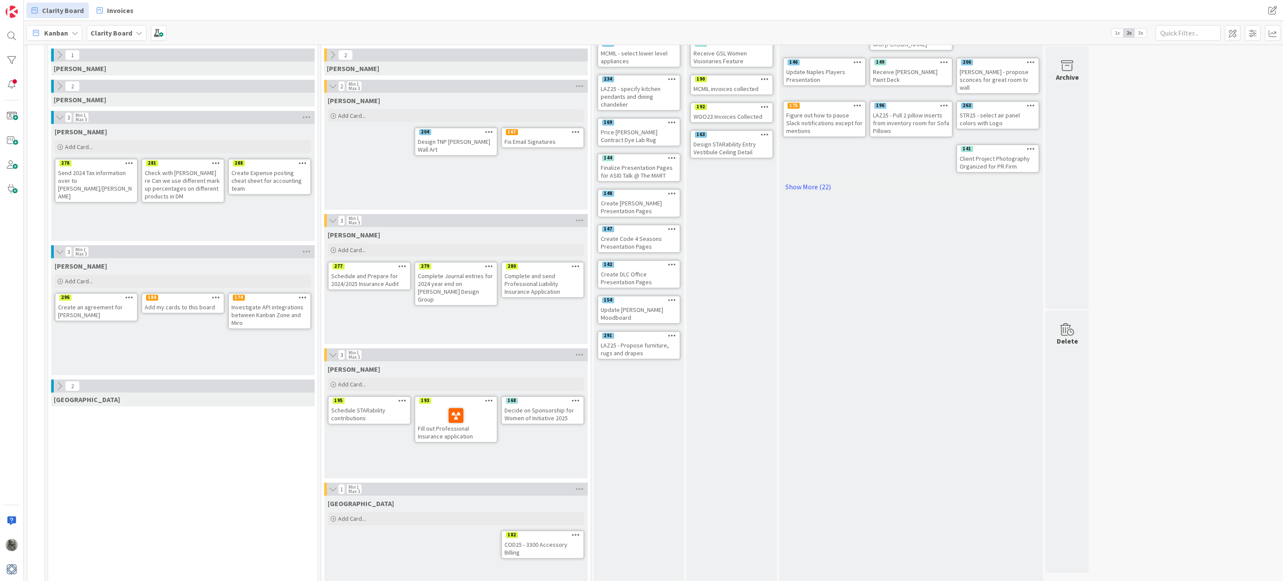
scroll to position [123, 0]
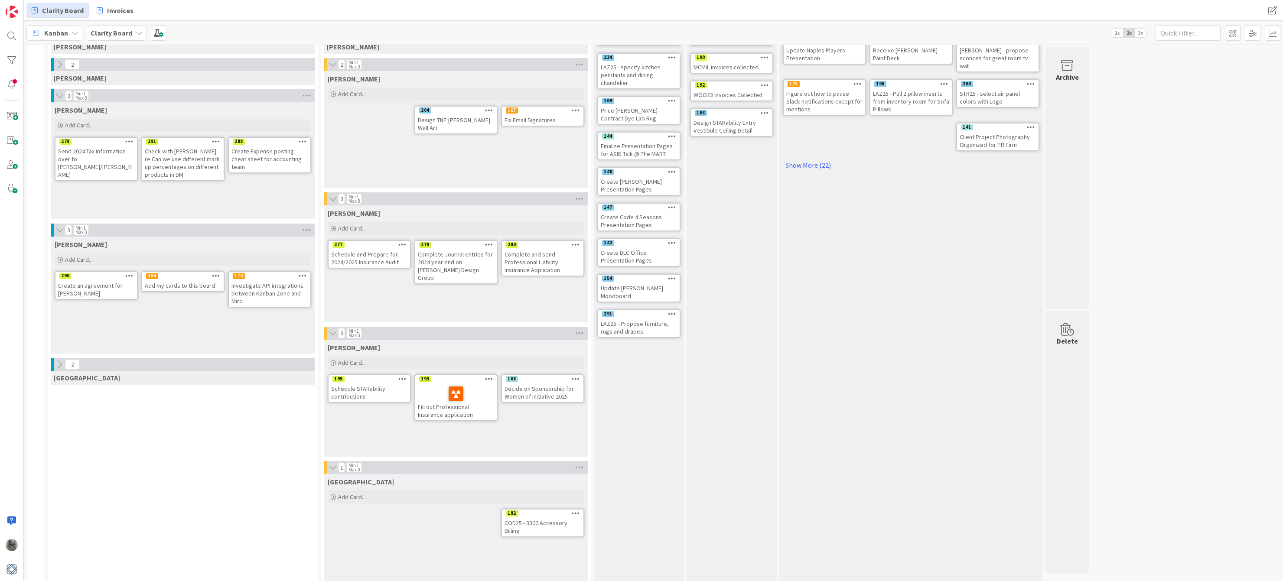
click at [130, 276] on icon at bounding box center [129, 276] width 8 height 6
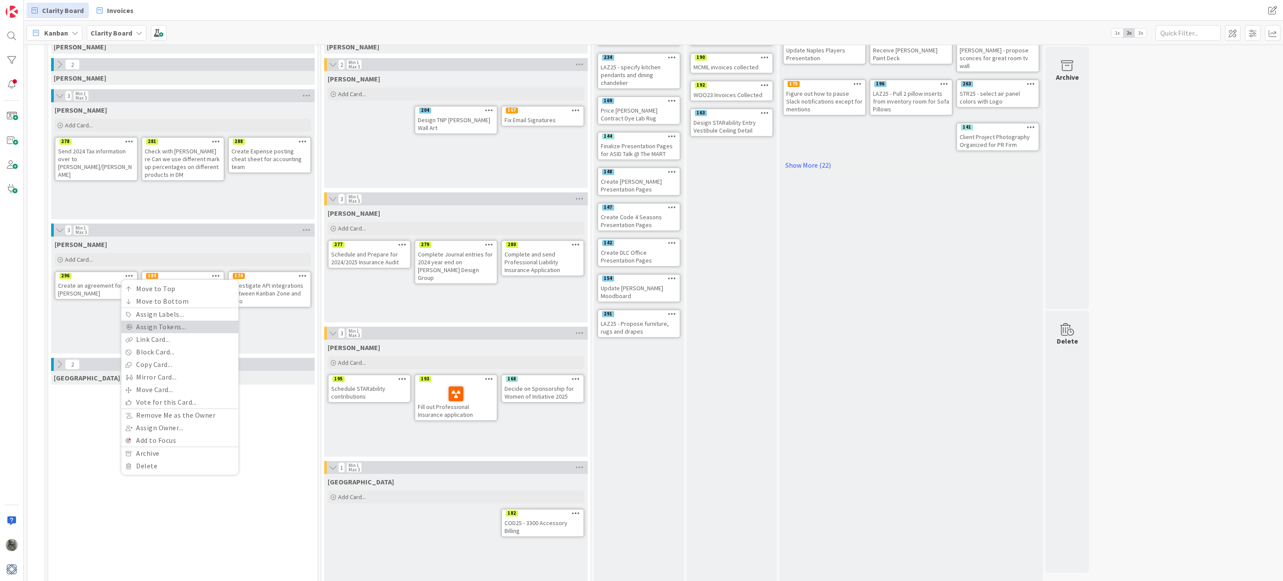
click at [162, 326] on link "Assign Tokens..." at bounding box center [179, 327] width 117 height 13
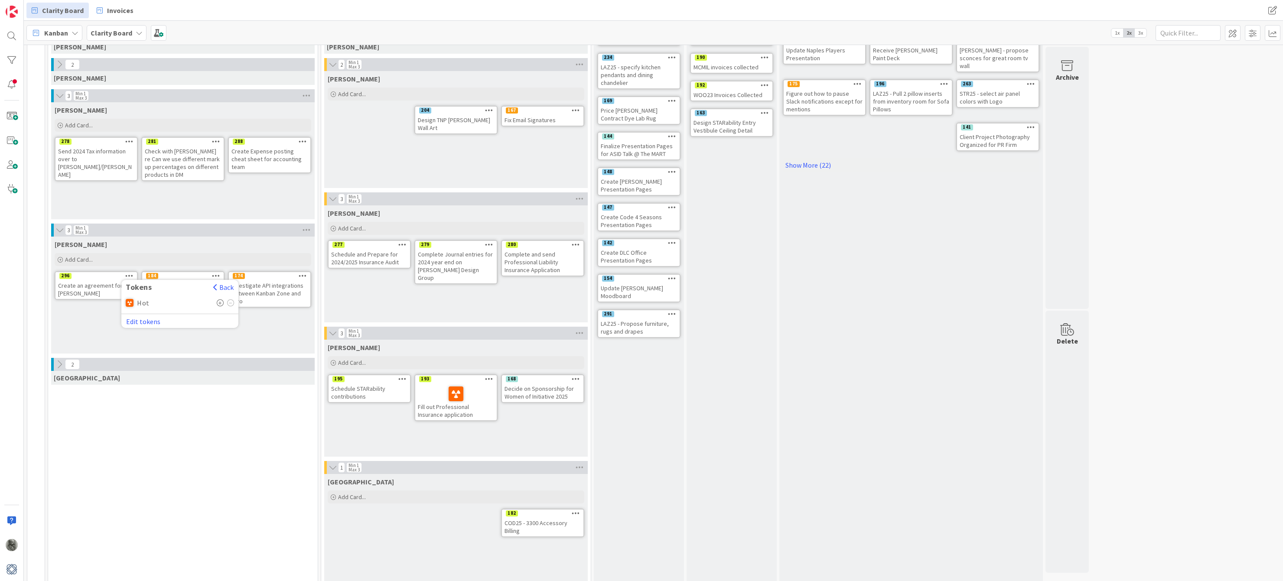
click at [101, 322] on div "Philip Add Card... Template Not Set Title 0 / 128 Label Design Brand Management…" at bounding box center [182, 295] width 263 height 117
click at [215, 276] on icon at bounding box center [216, 276] width 8 height 6
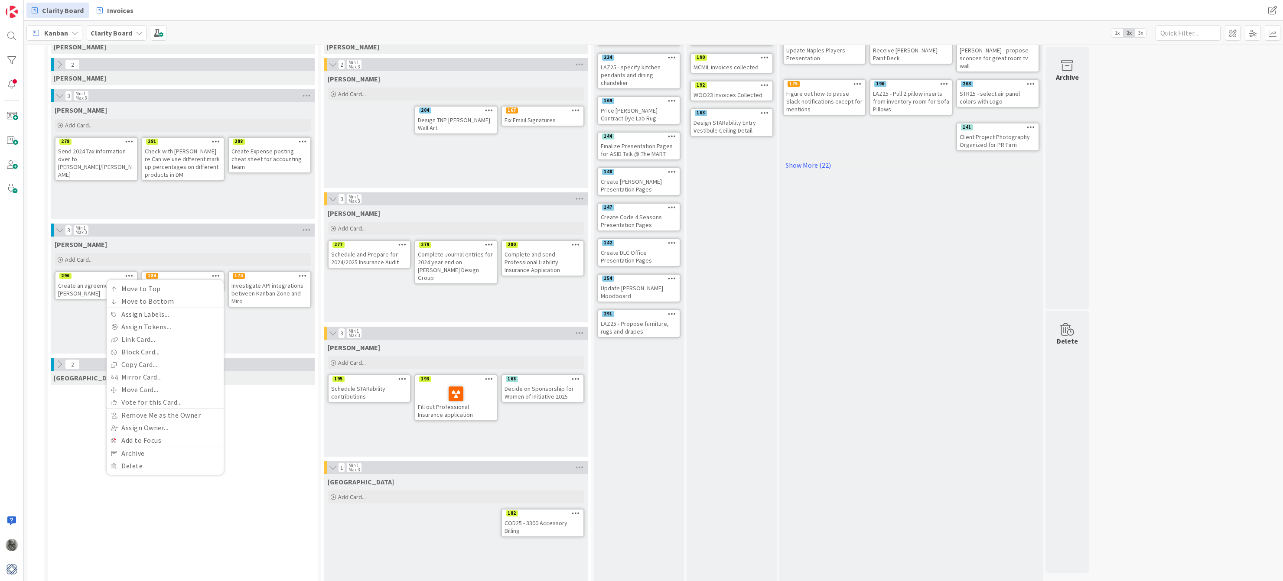
click at [265, 323] on div "Philip Add Card... Template Not Set Title 0 / 128 Label Design Brand Management…" at bounding box center [182, 295] width 263 height 117
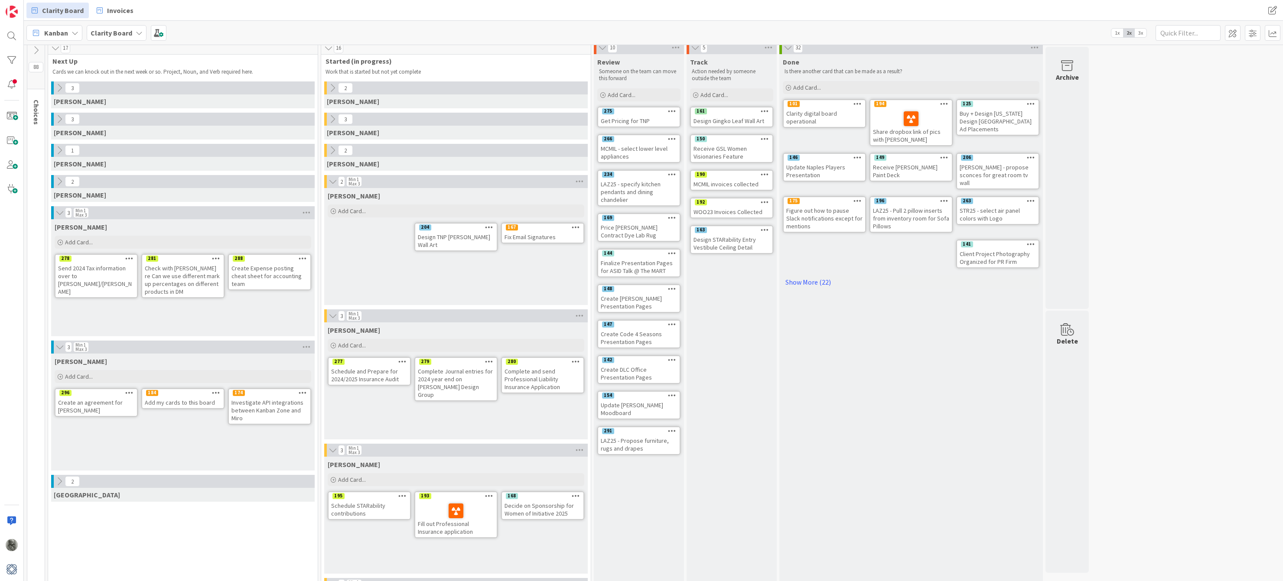
scroll to position [7, 0]
click at [37, 49] on icon at bounding box center [36, 50] width 10 height 10
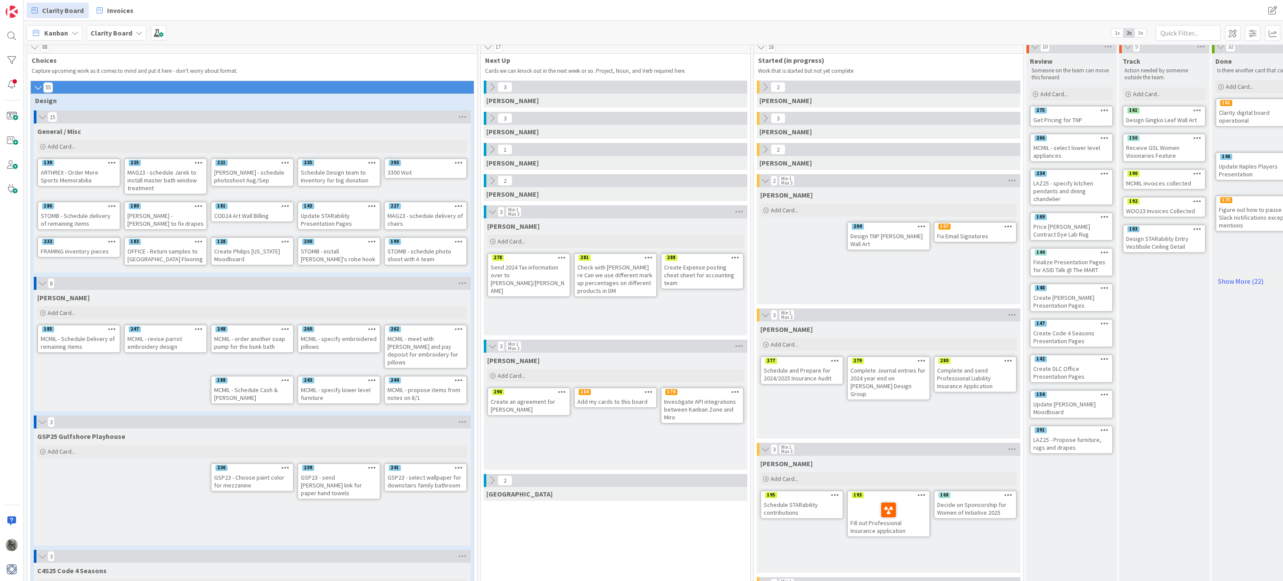
click at [43, 117] on icon at bounding box center [43, 117] width 10 height 9
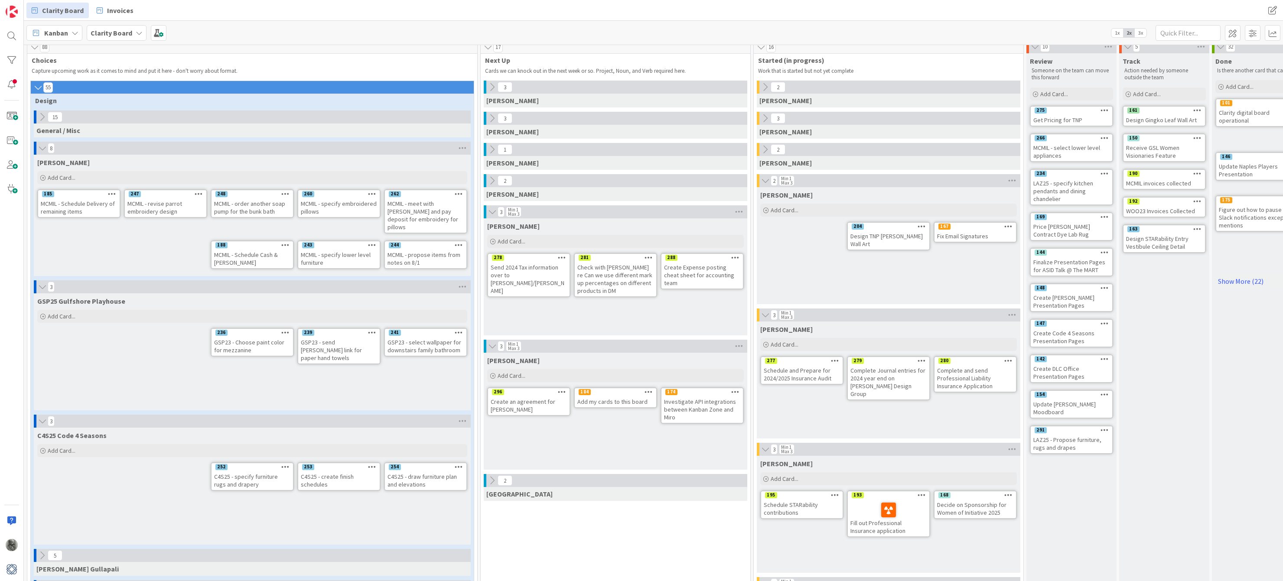
click at [37, 86] on icon at bounding box center [38, 87] width 10 height 9
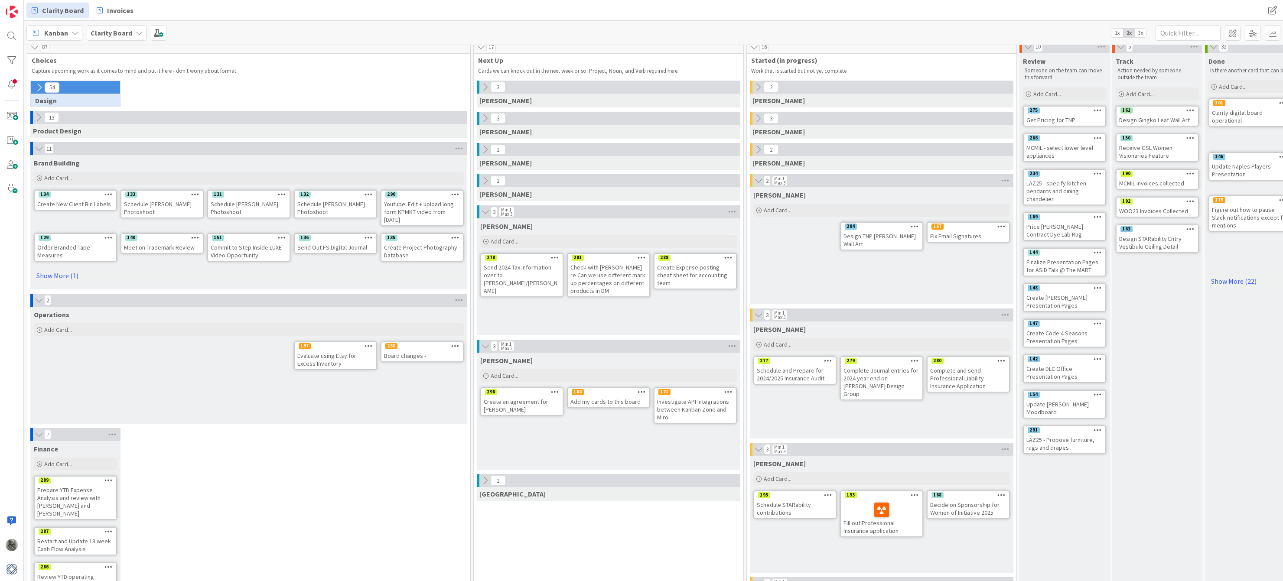
click at [418, 355] on div "Board changes -" at bounding box center [421, 355] width 81 height 11
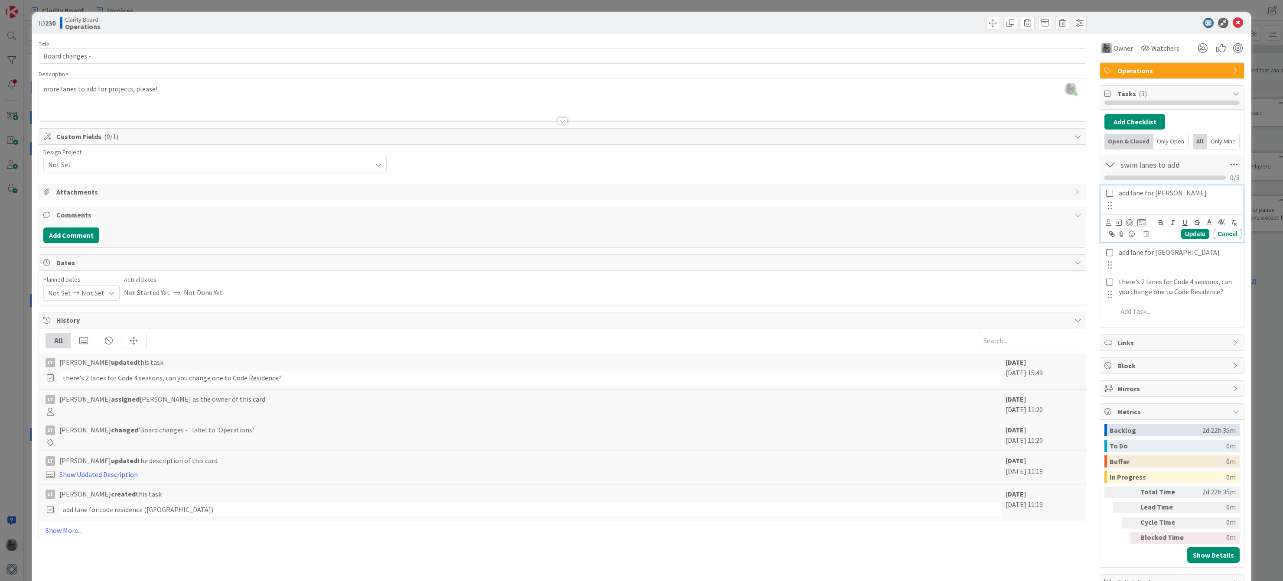
click at [1109, 194] on icon at bounding box center [1110, 193] width 10 height 8
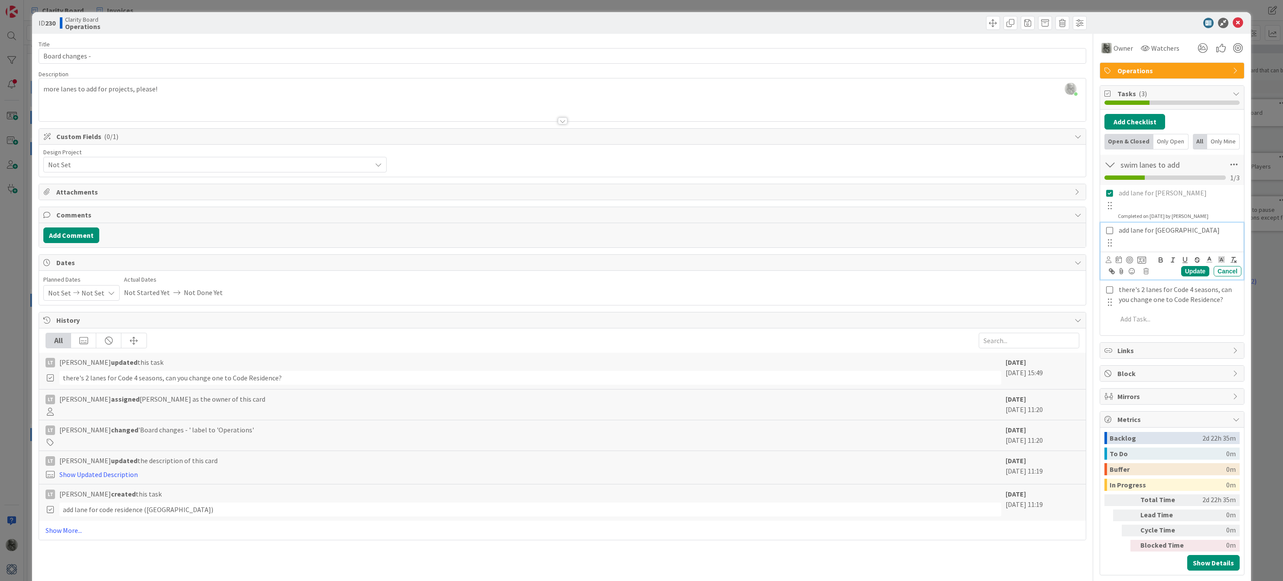
click at [1109, 230] on icon at bounding box center [1110, 231] width 10 height 8
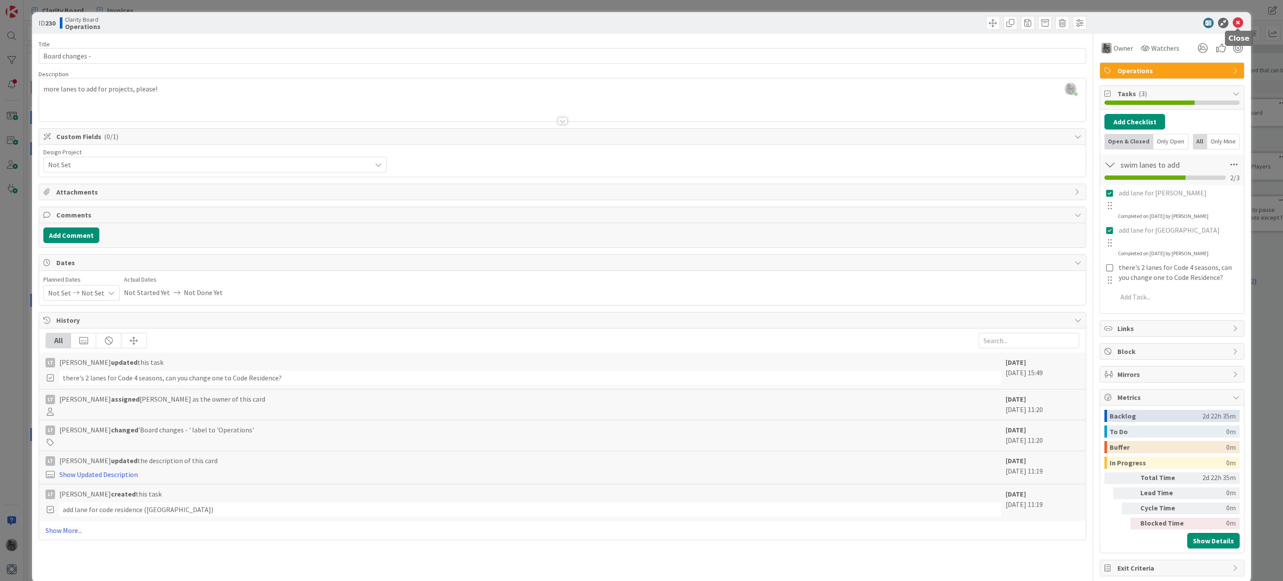
click at [1238, 23] on icon at bounding box center [1238, 23] width 10 height 10
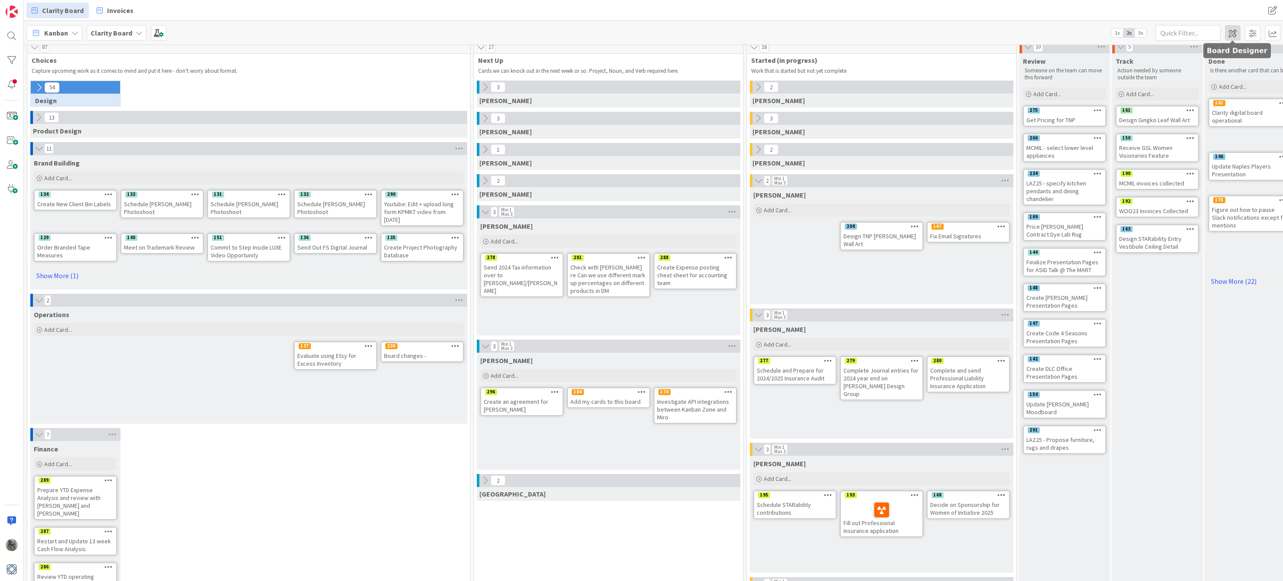
click at [1236, 33] on span at bounding box center [1233, 33] width 16 height 16
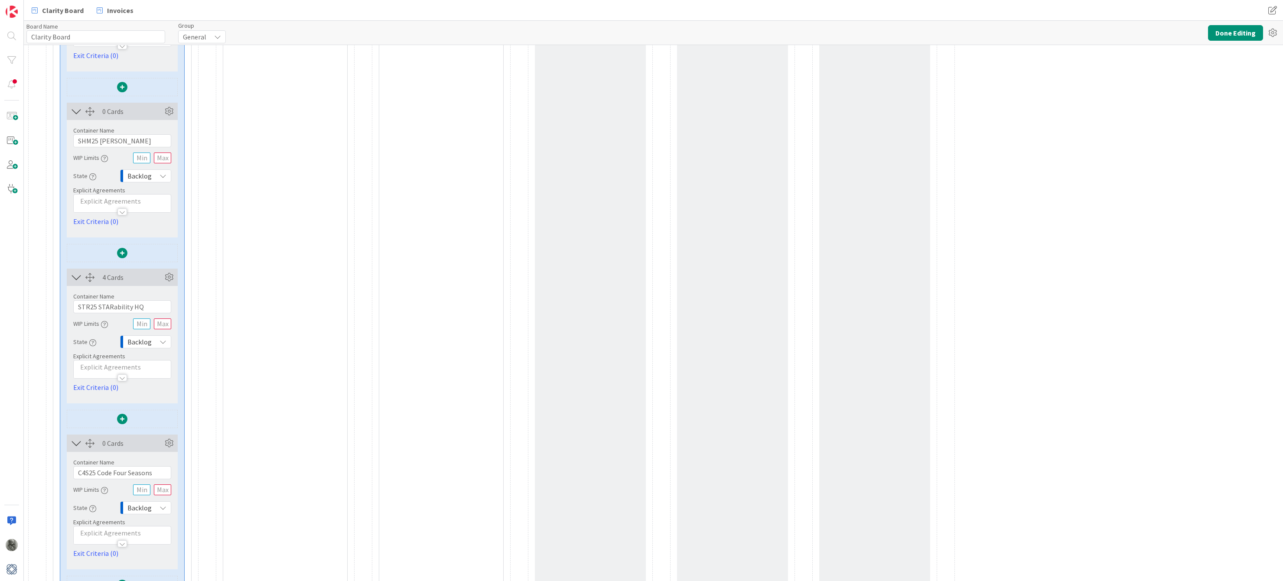
scroll to position [2357, 0]
drag, startPoint x: 156, startPoint y: 473, endPoint x: 70, endPoint y: 471, distance: 85.8
click at [70, 471] on div "Container Name 23 / 64 C4S25 Code Four Seasons WIP Limits State Backlog Explici…" at bounding box center [122, 504] width 111 height 107
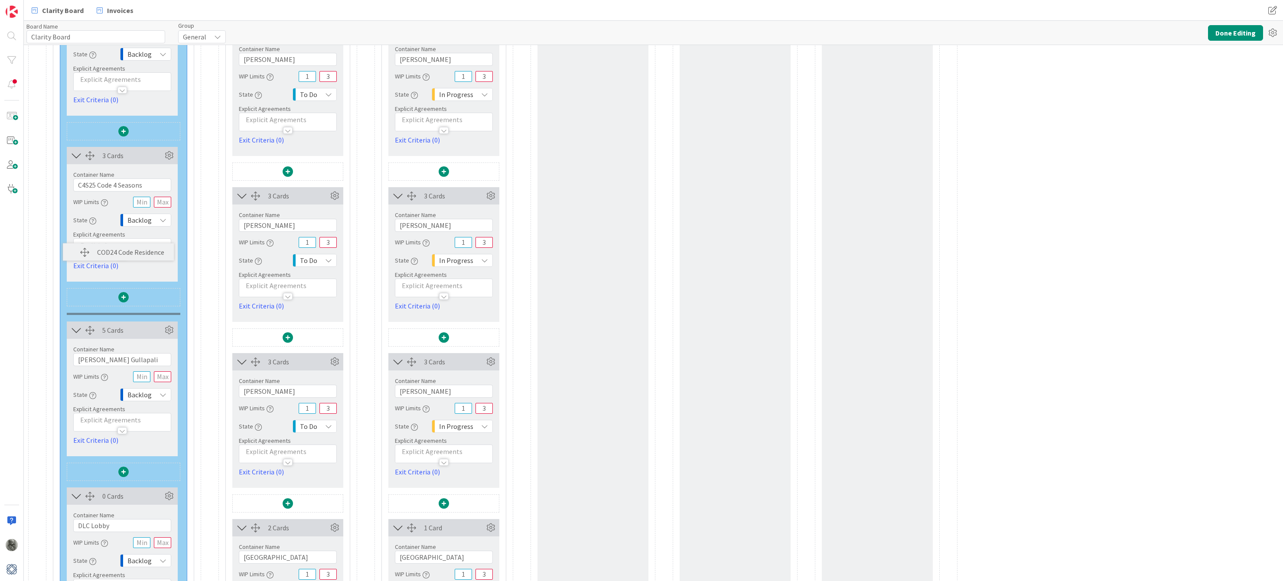
scroll to position [657, 0]
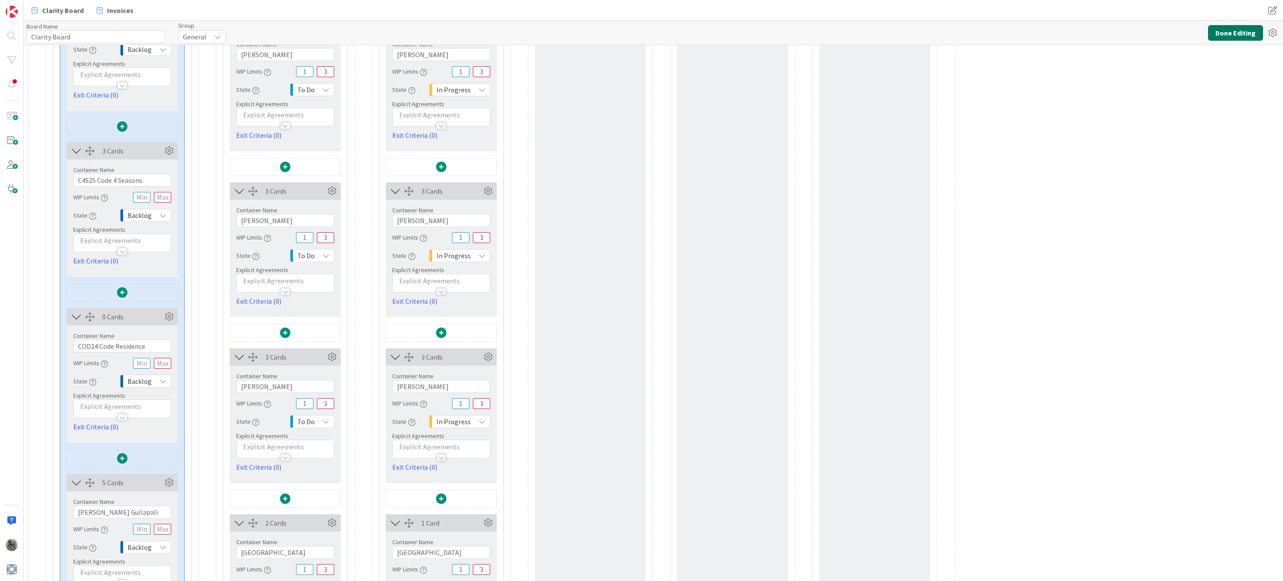
click at [1234, 33] on button "Done Editing" at bounding box center [1235, 33] width 55 height 16
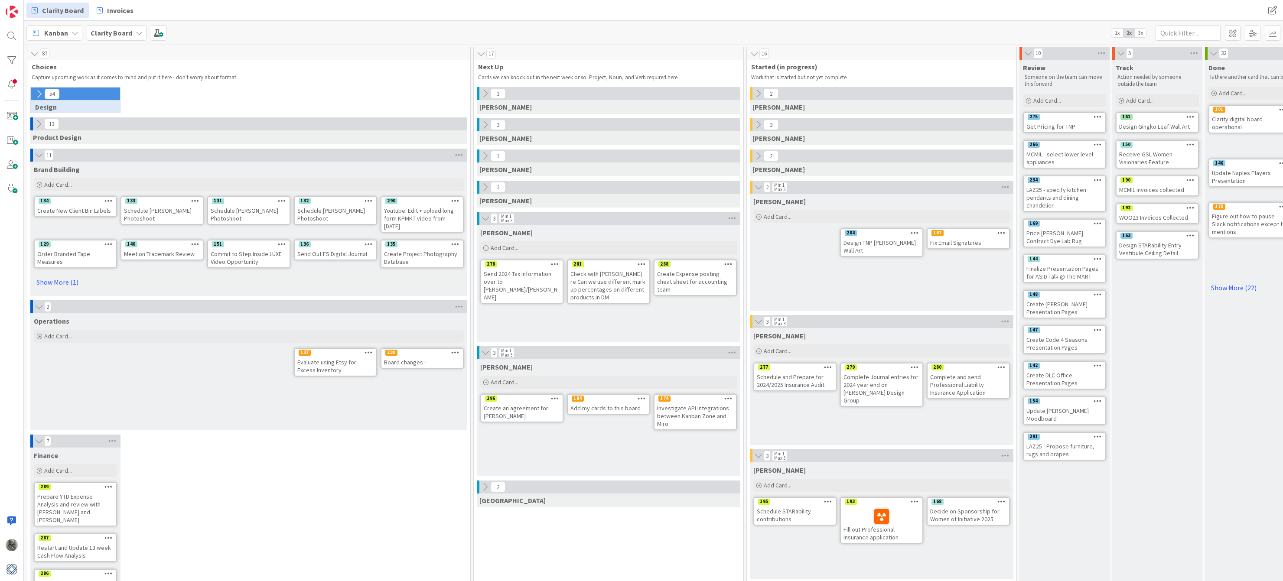
click at [415, 355] on div "230" at bounding box center [421, 353] width 81 height 8
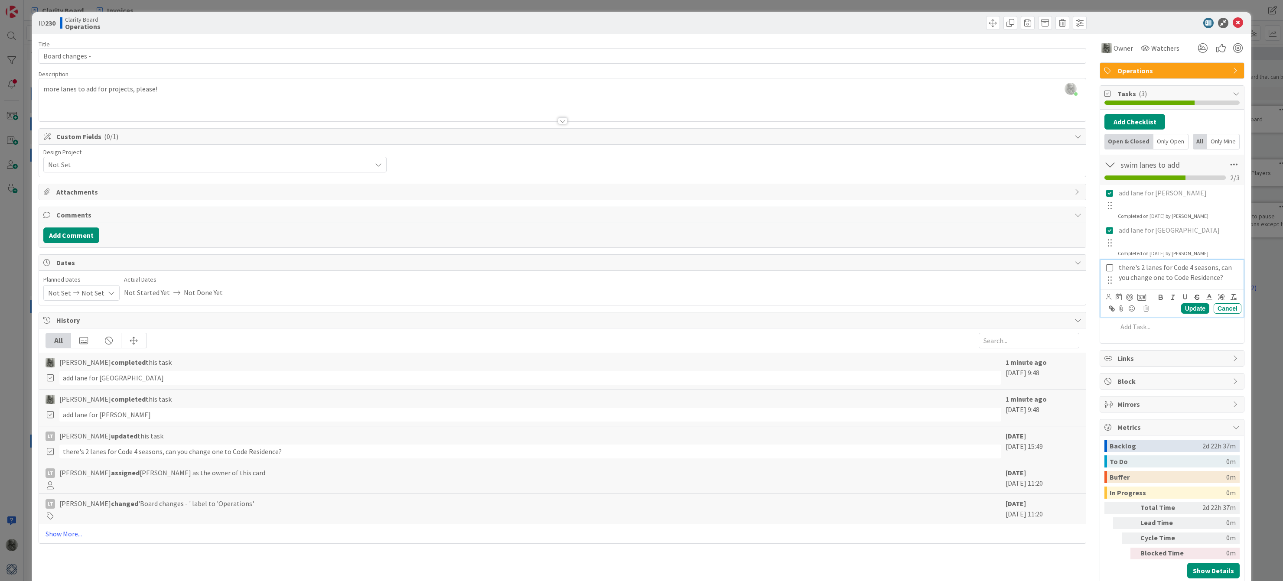
click at [1110, 267] on icon at bounding box center [1110, 268] width 10 height 8
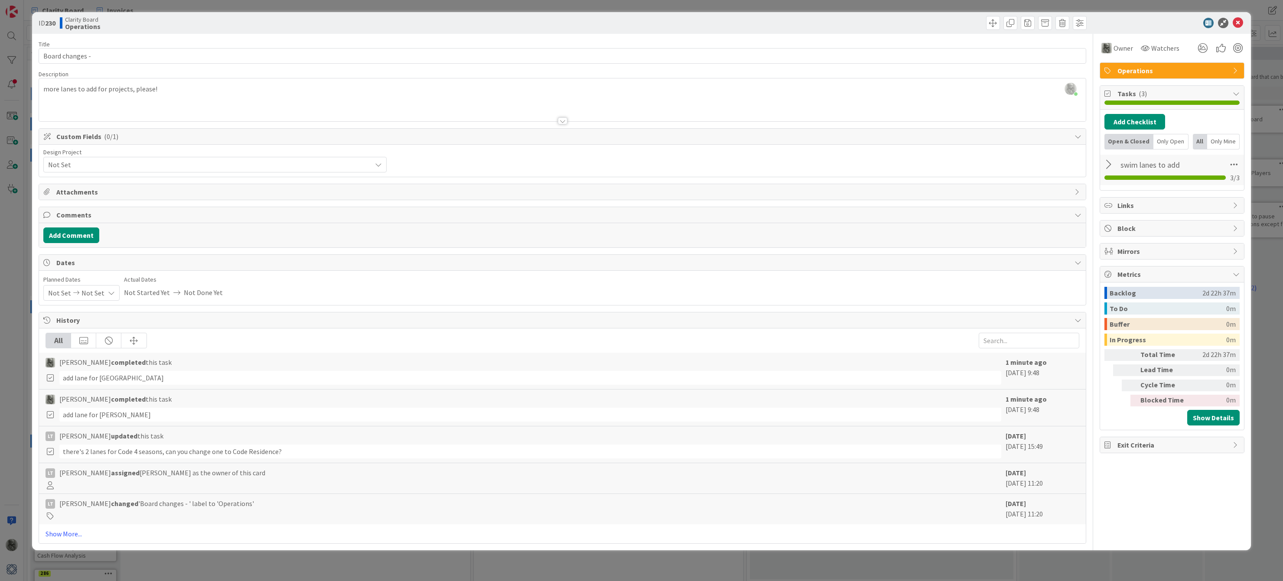
click at [1107, 165] on div at bounding box center [1109, 165] width 11 height 16
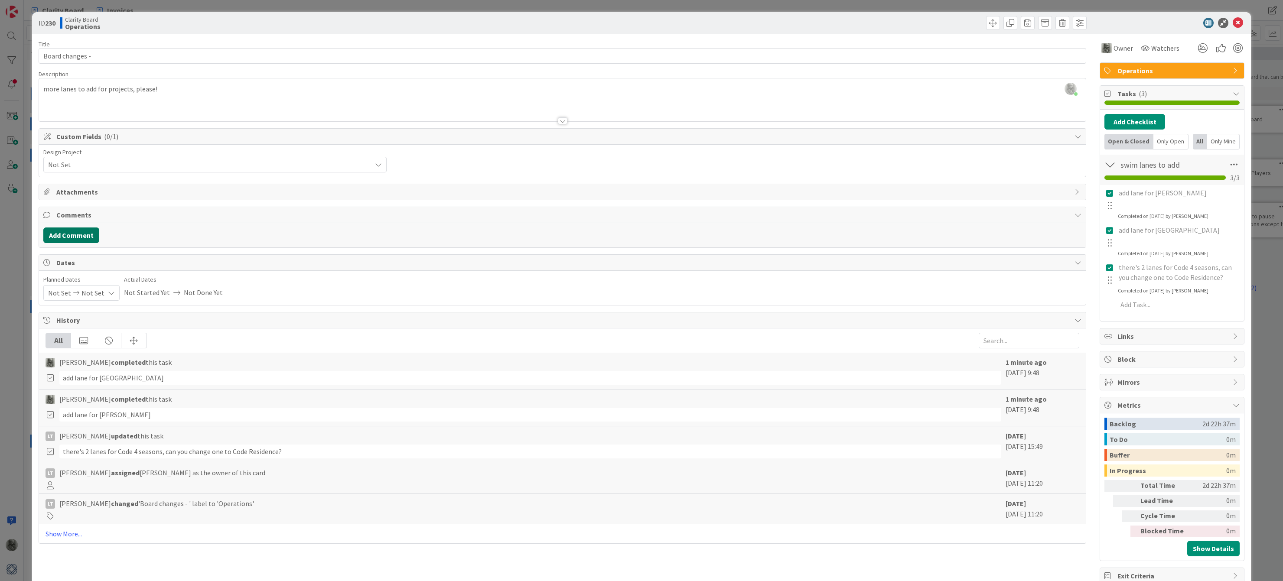
click at [68, 237] on button "Add Comment" at bounding box center [71, 236] width 56 height 16
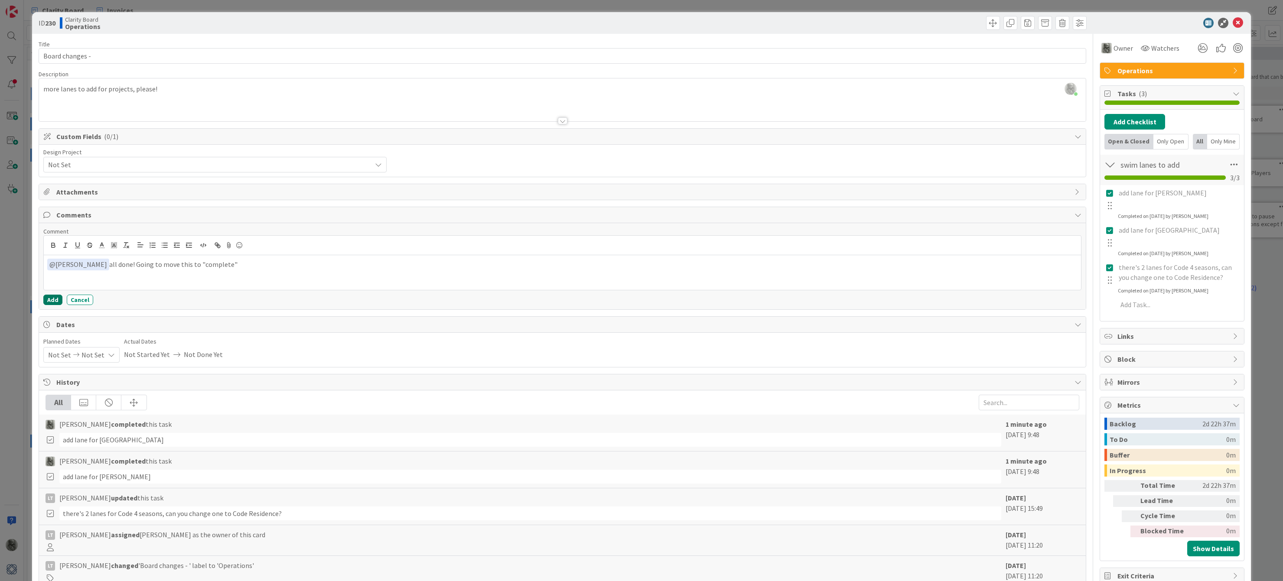
click at [52, 297] on button "Add" at bounding box center [52, 300] width 19 height 10
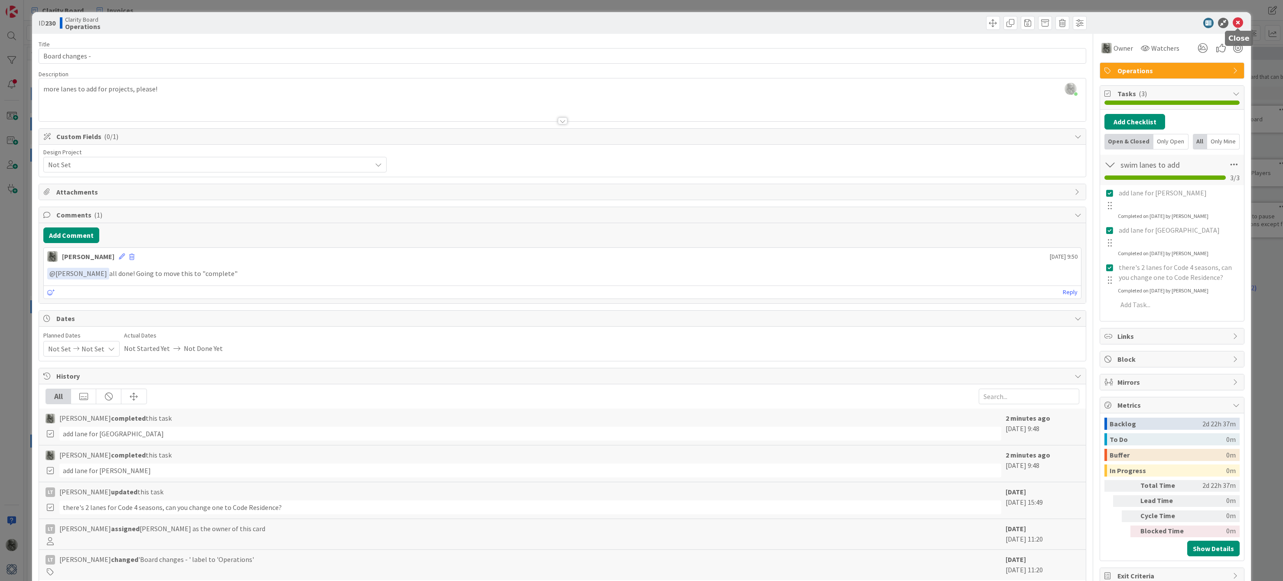
click at [1239, 23] on icon at bounding box center [1238, 23] width 10 height 10
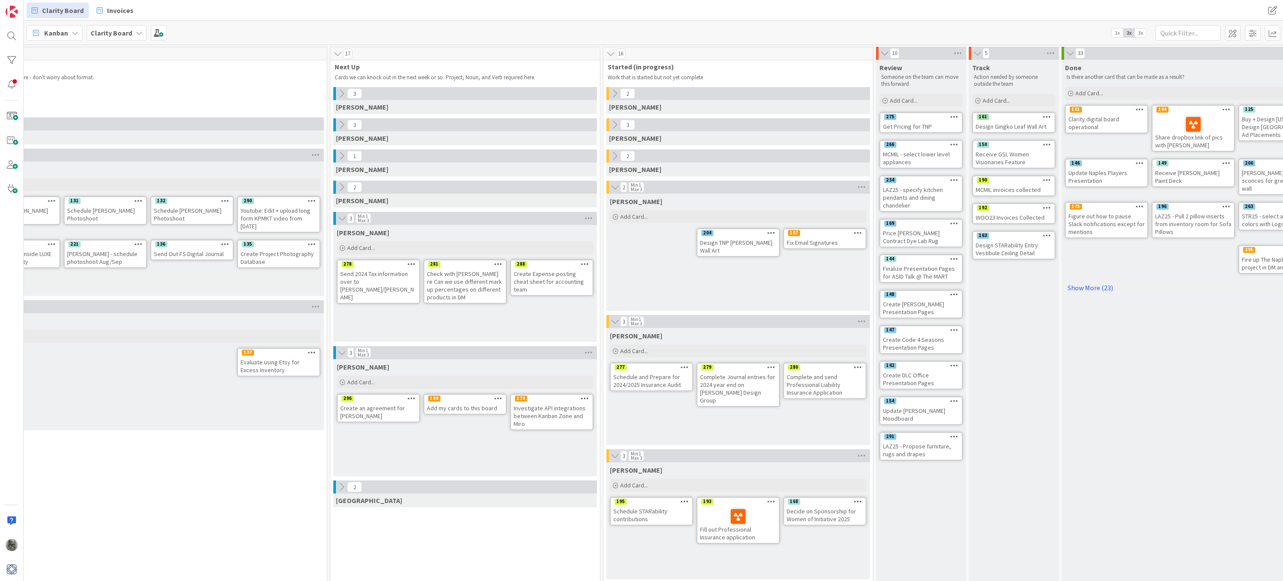
scroll to position [0, 143]
click at [807, 380] on div "Complete and send Professional Liability Insurance Application" at bounding box center [824, 384] width 81 height 27
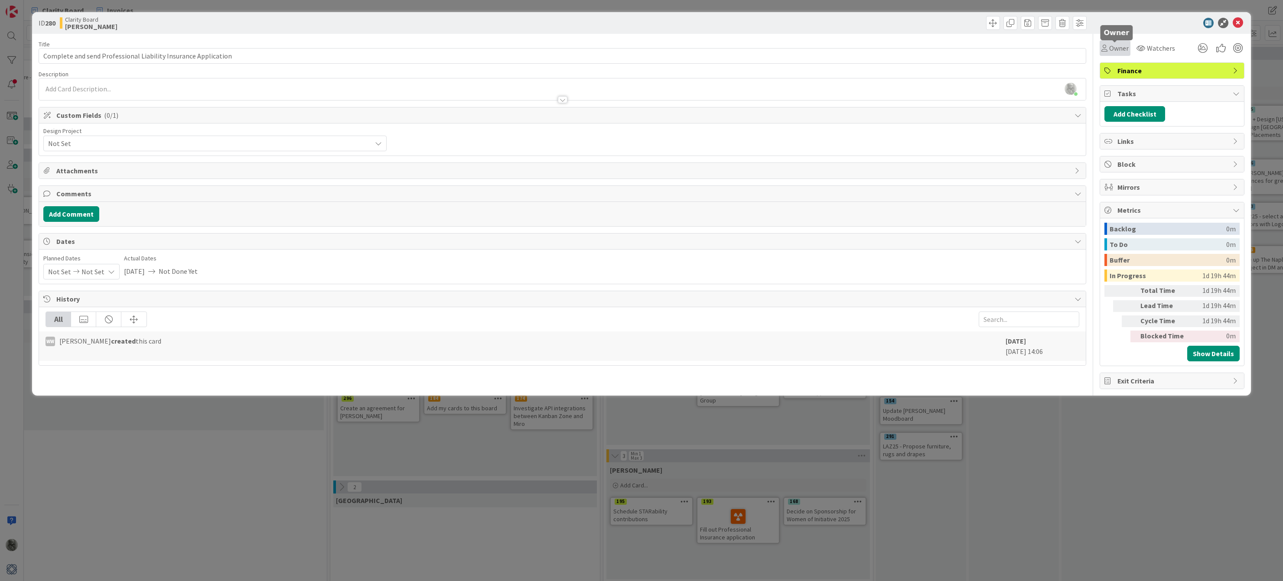
click at [1115, 50] on span "Owner" at bounding box center [1119, 48] width 20 height 10
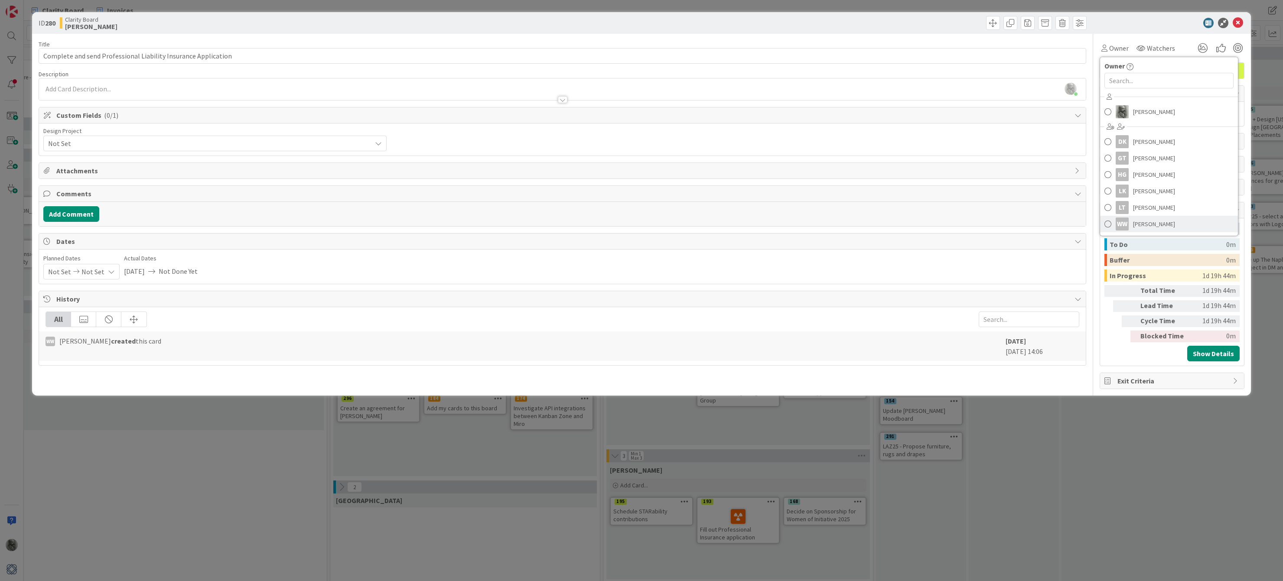
click at [1140, 224] on span "[PERSON_NAME]" at bounding box center [1154, 224] width 42 height 13
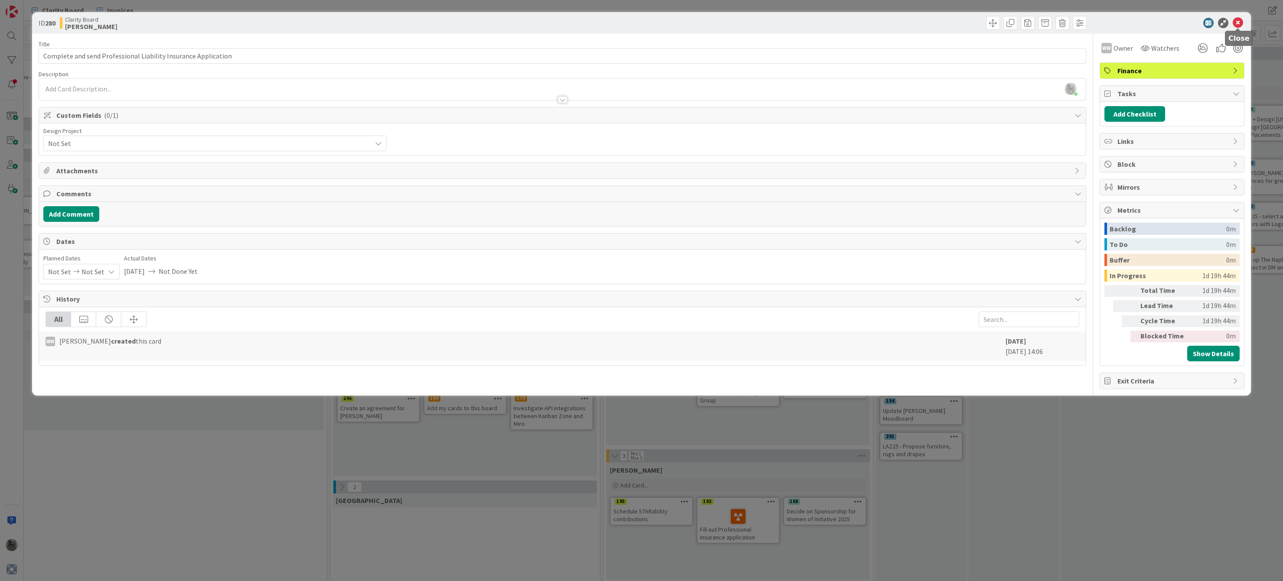
click at [1238, 22] on icon at bounding box center [1238, 23] width 10 height 10
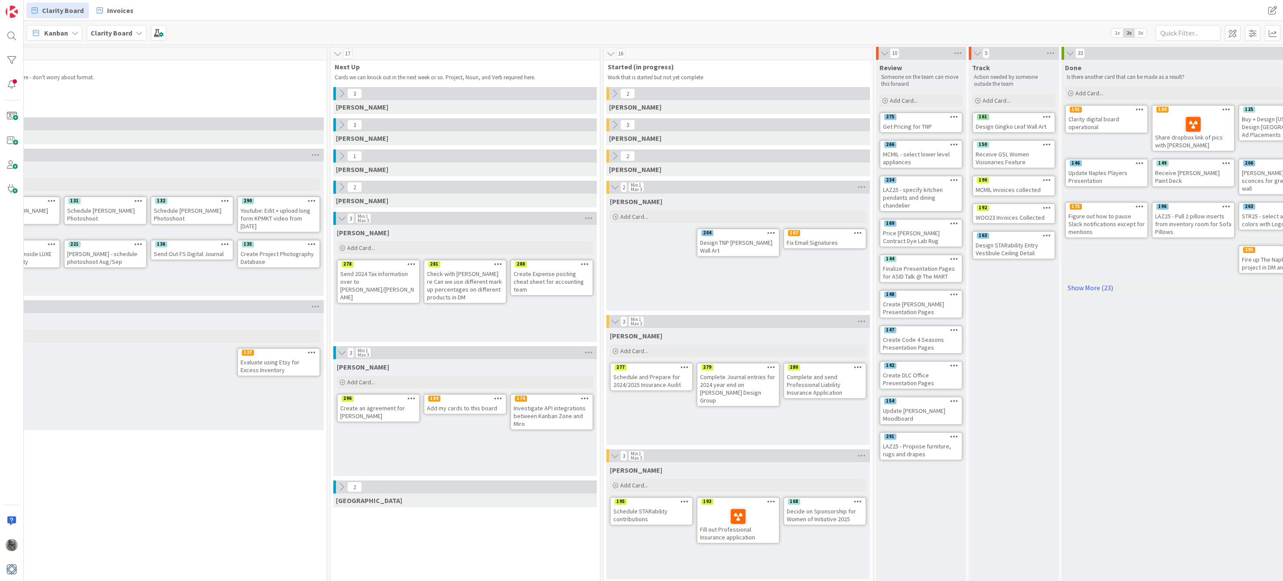
click at [855, 367] on icon at bounding box center [858, 367] width 8 height 6
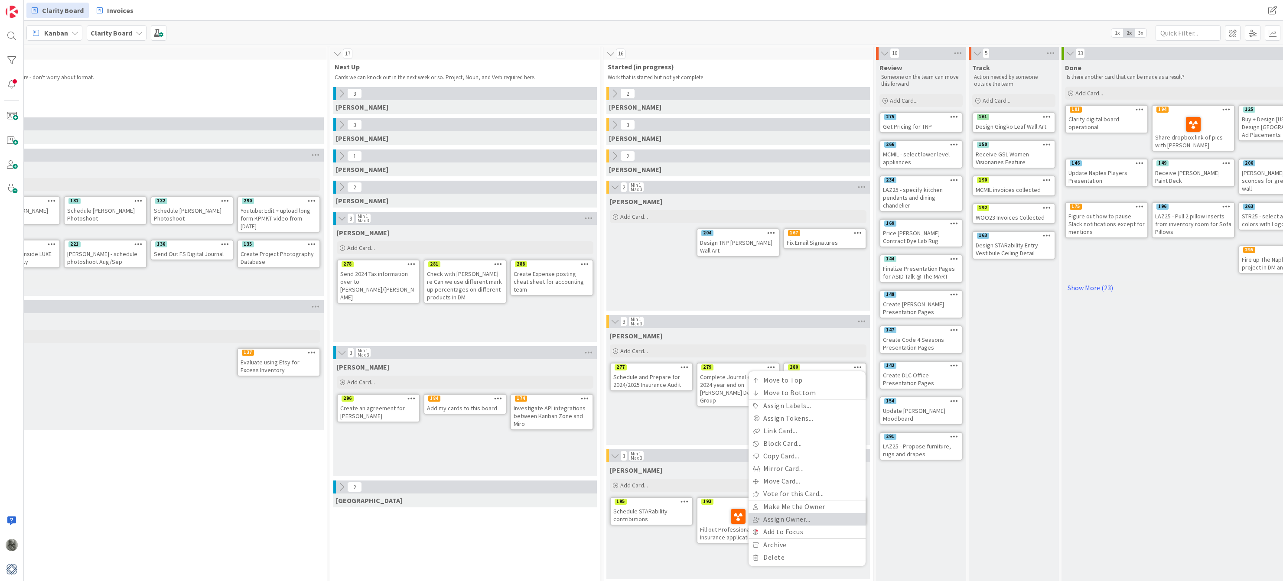
click at [792, 519] on link "Assign Owner..." at bounding box center [806, 519] width 117 height 13
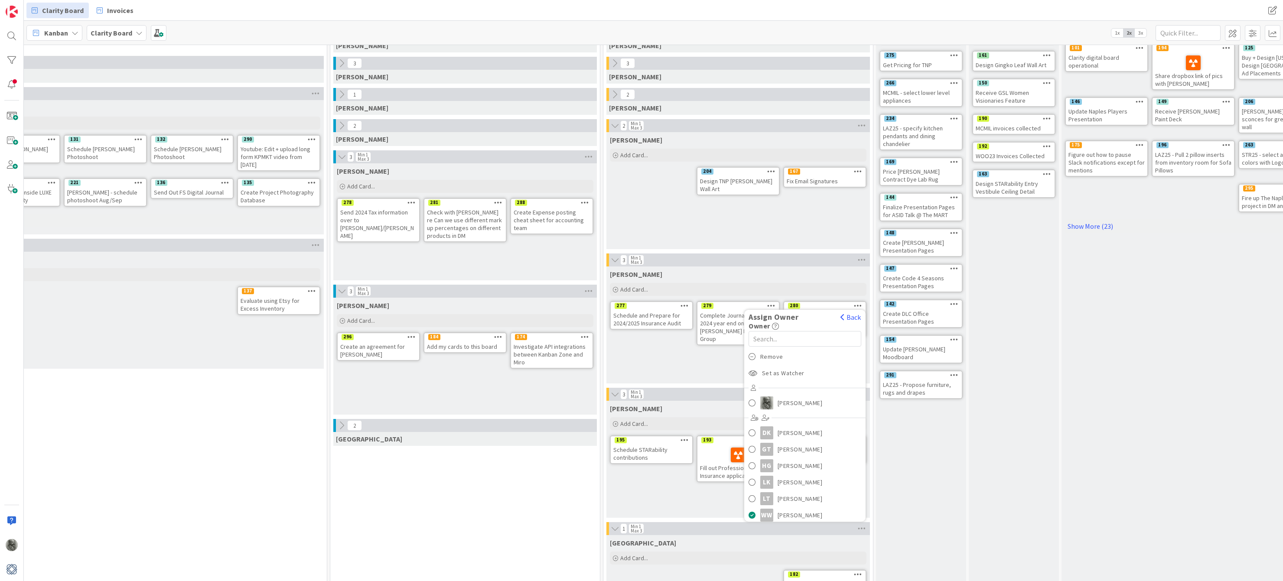
scroll to position [62, 143]
click at [693, 362] on div "Walter Add Card... 280 Assign Owner Back Owner Remove Set as Watcher Philip All…" at bounding box center [738, 325] width 263 height 117
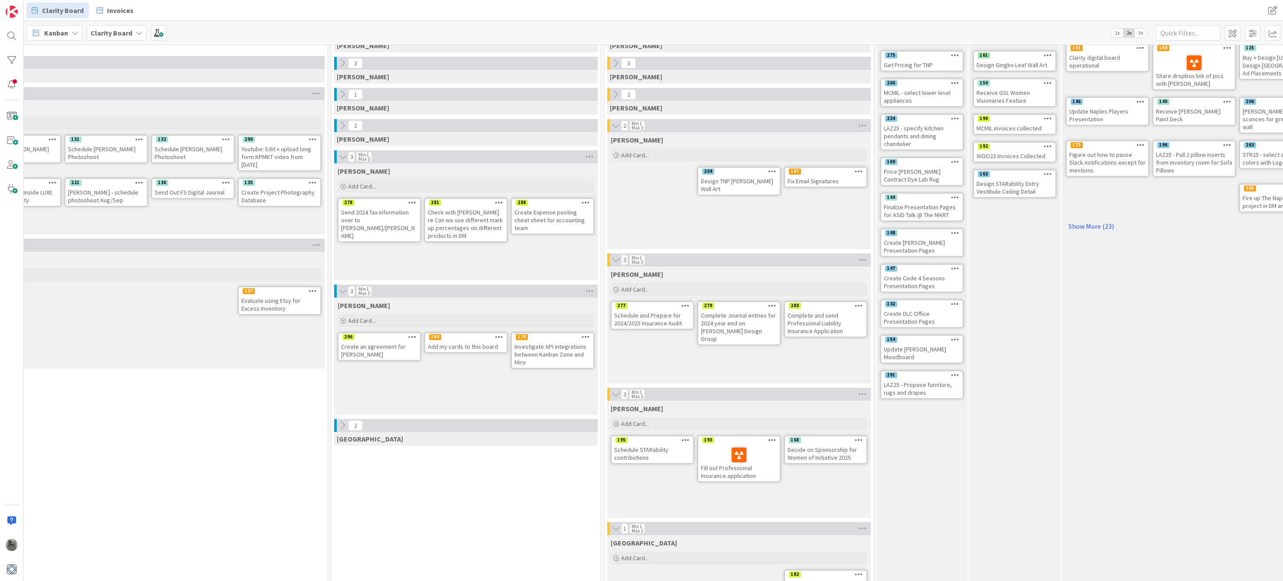
click at [772, 305] on icon at bounding box center [772, 305] width 8 height 6
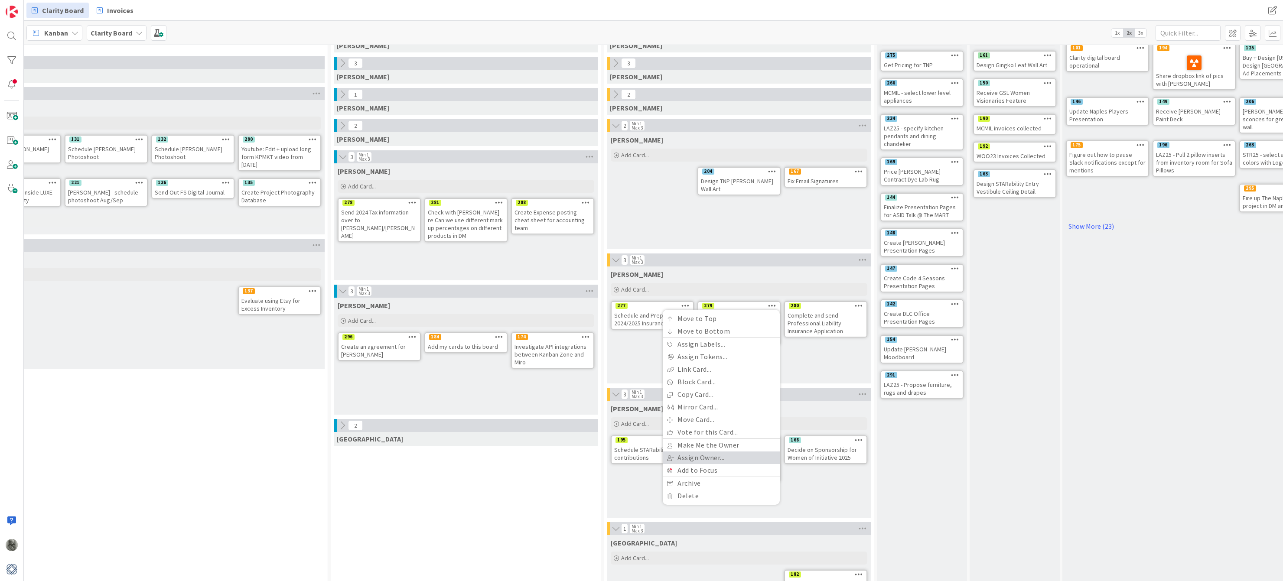
click at [719, 456] on link "Assign Owner..." at bounding box center [721, 458] width 117 height 13
click at [669, 481] on span at bounding box center [666, 482] width 7 height 13
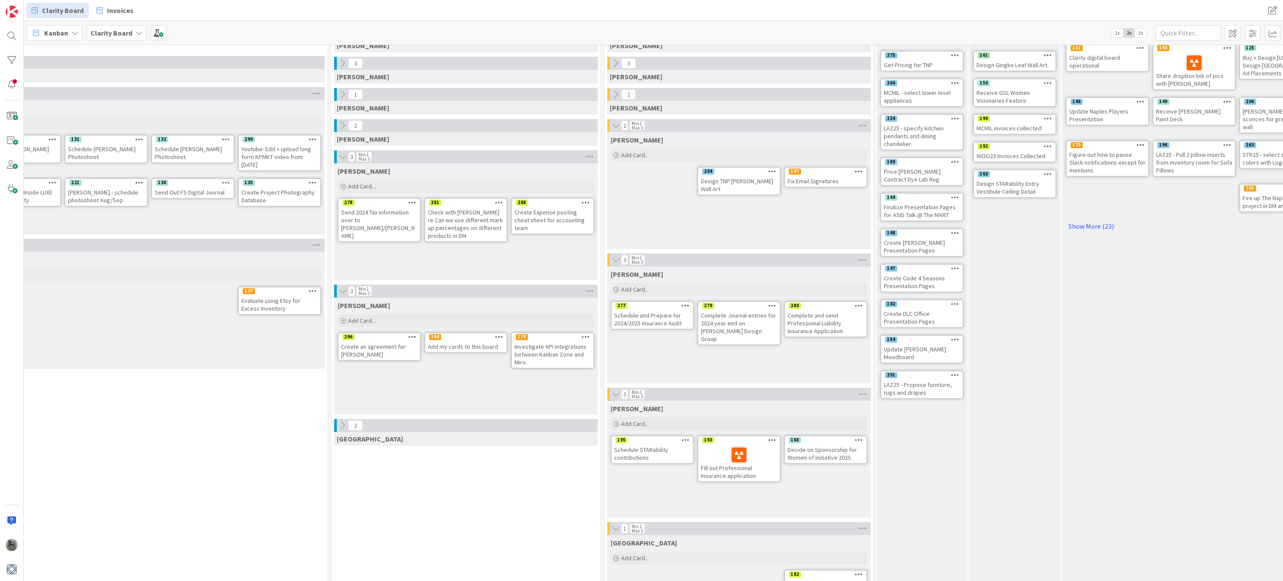
click at [683, 305] on icon at bounding box center [685, 305] width 8 height 6
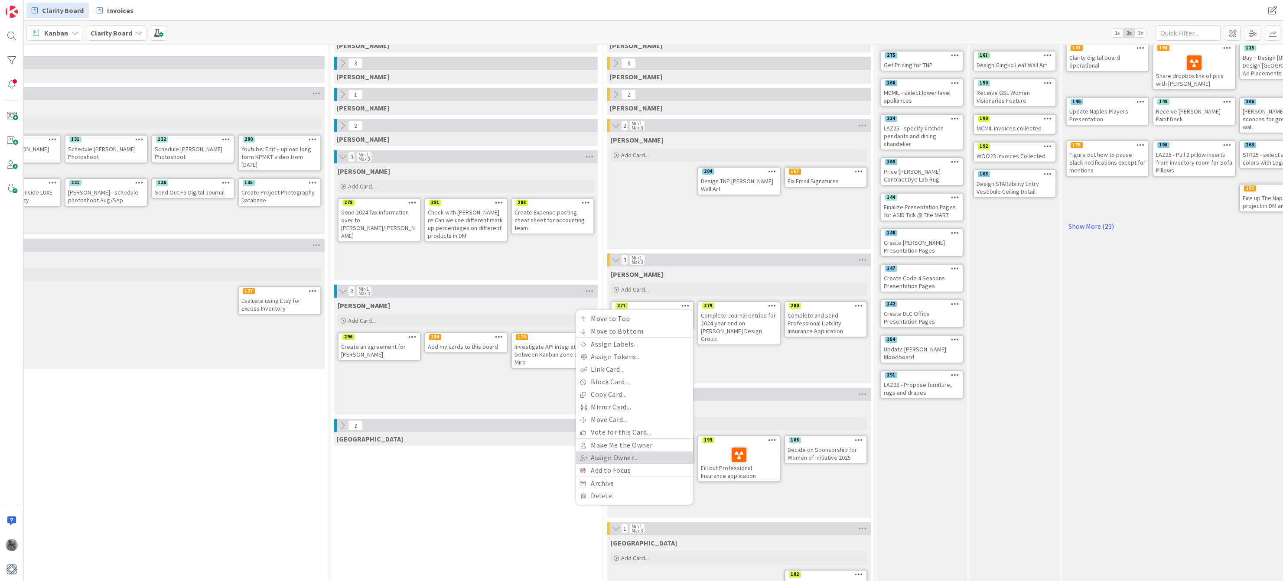
click at [614, 456] on link "Assign Owner..." at bounding box center [634, 458] width 117 height 13
click at [619, 479] on span "[PERSON_NAME]" at bounding box center [627, 482] width 45 height 13
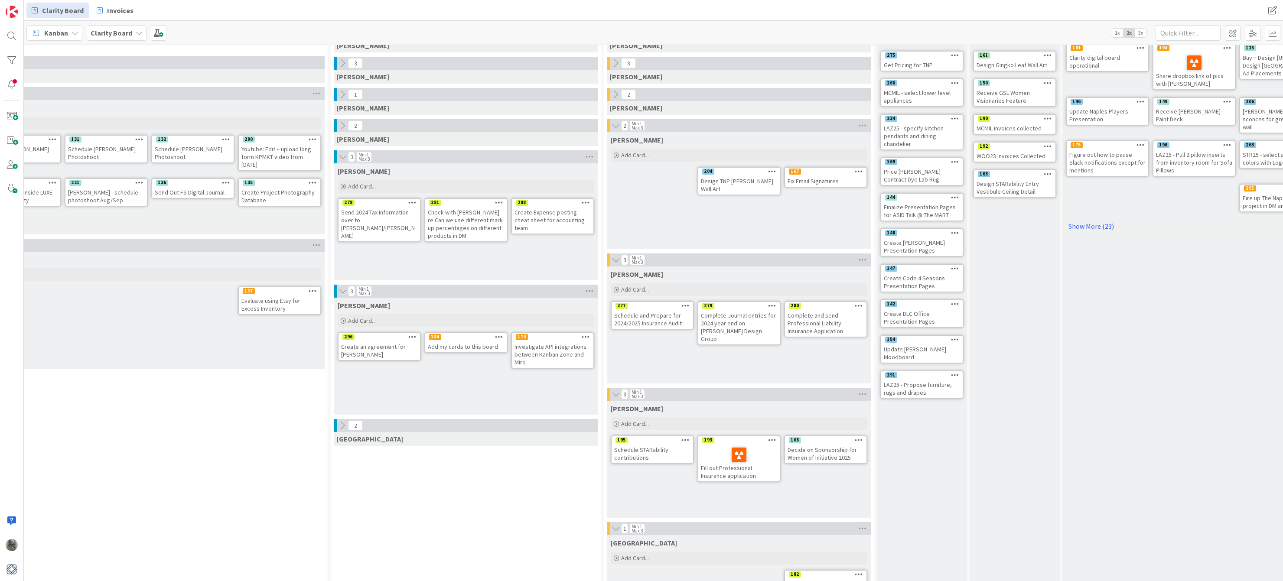
click at [615, 92] on icon at bounding box center [616, 95] width 10 height 10
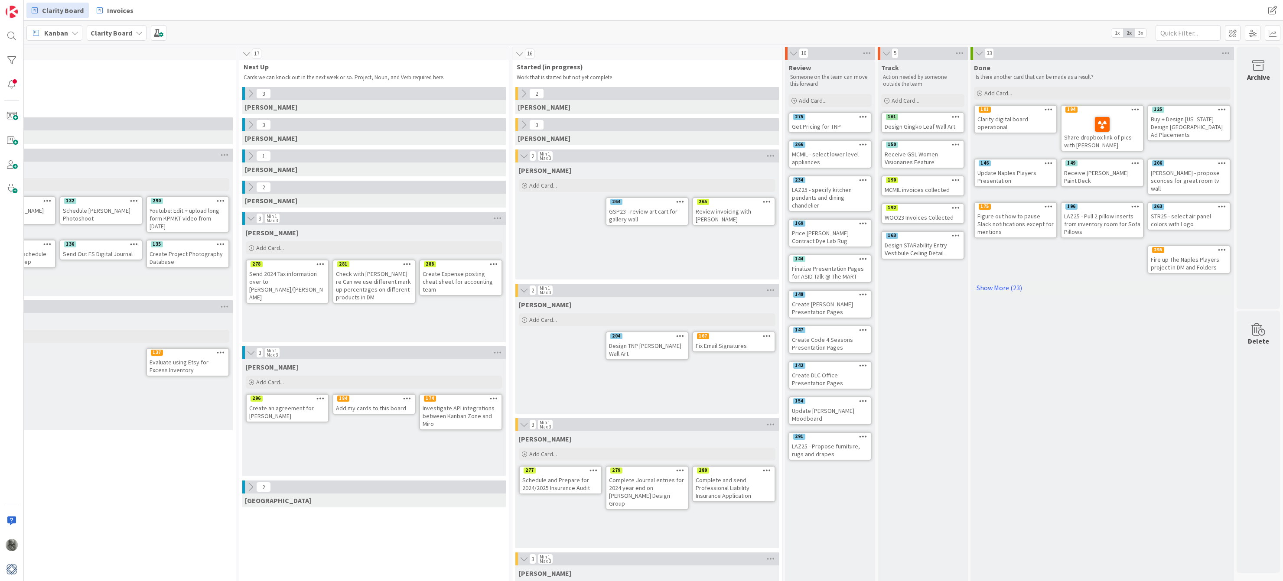
scroll to position [0, 234]
click at [990, 282] on link "Show More (23)" at bounding box center [1102, 288] width 257 height 14
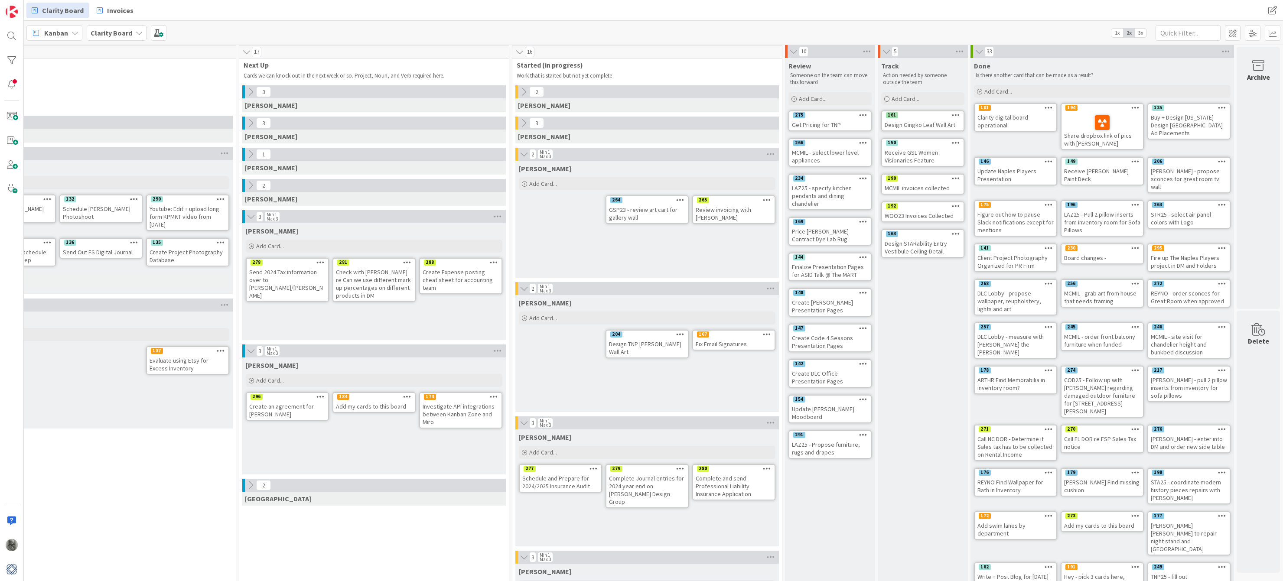
scroll to position [2, 234]
click at [1139, 34] on span "3x" at bounding box center [1141, 33] width 12 height 9
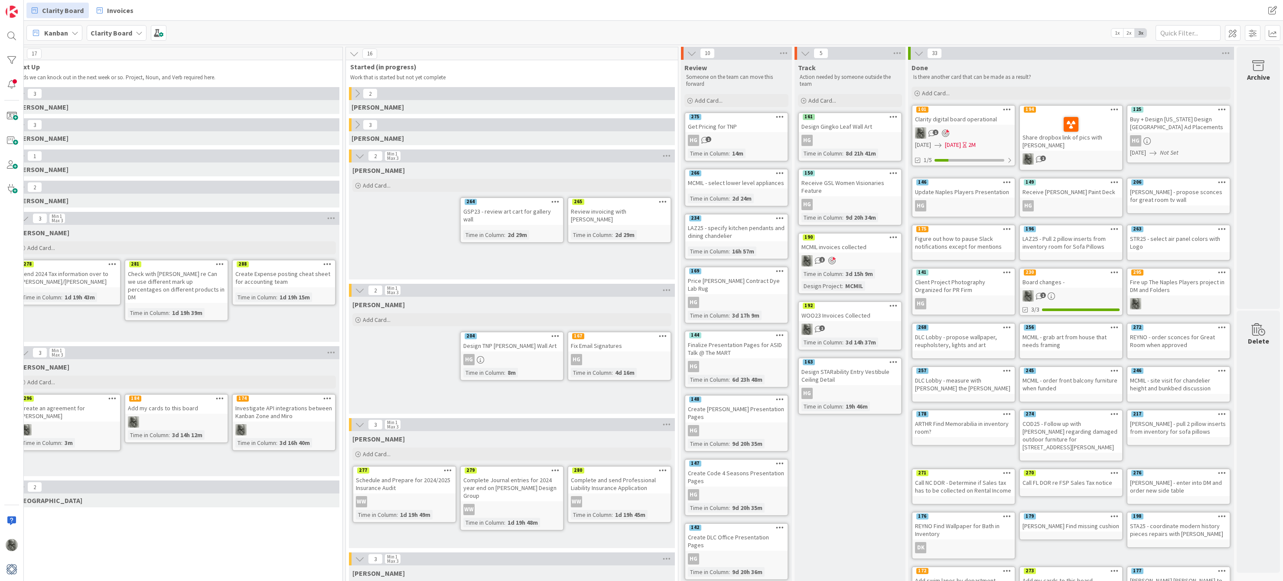
scroll to position [0, 0]
click at [1007, 228] on icon at bounding box center [1007, 229] width 8 height 6
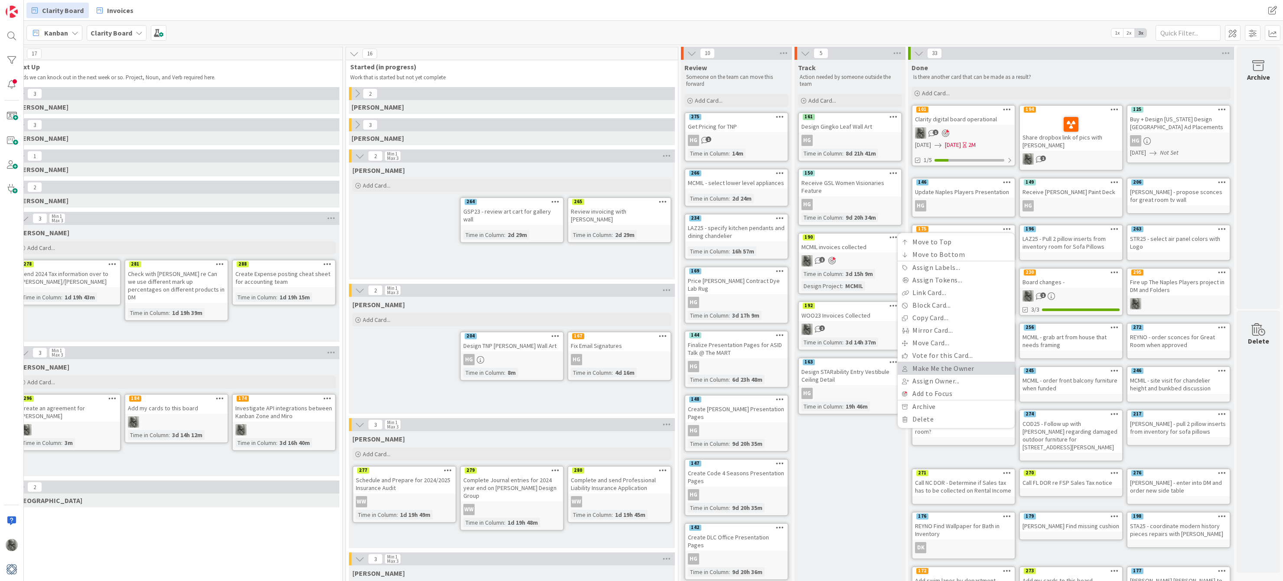
click at [954, 365] on link "Make Me the Owner" at bounding box center [956, 368] width 117 height 13
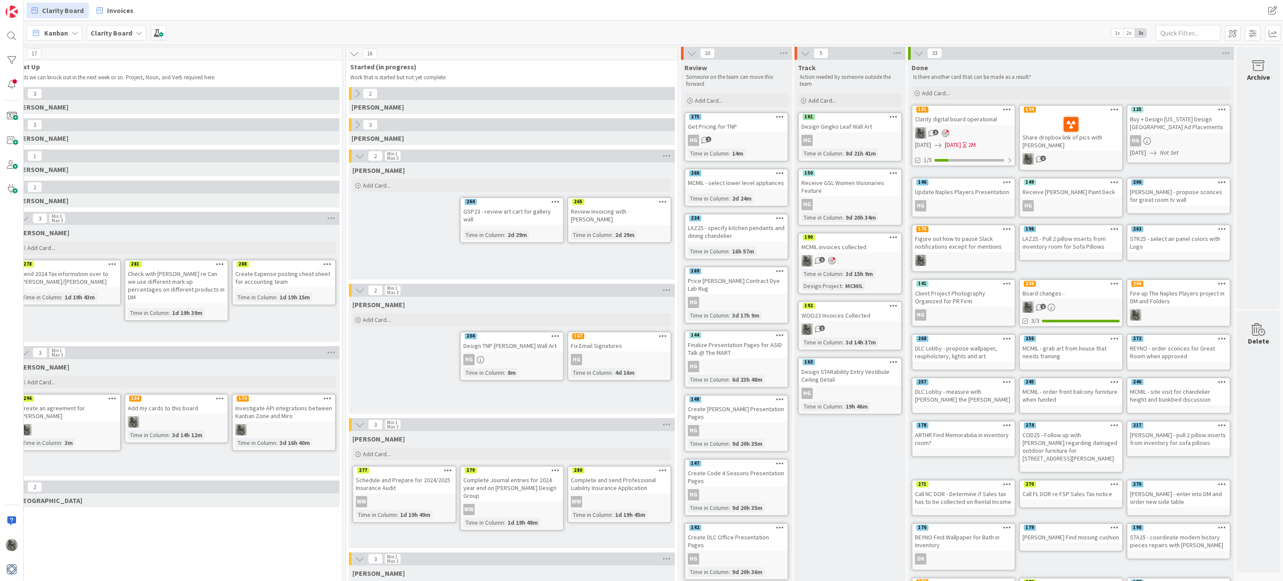
scroll to position [0, 567]
click at [362, 154] on icon at bounding box center [360, 156] width 10 height 10
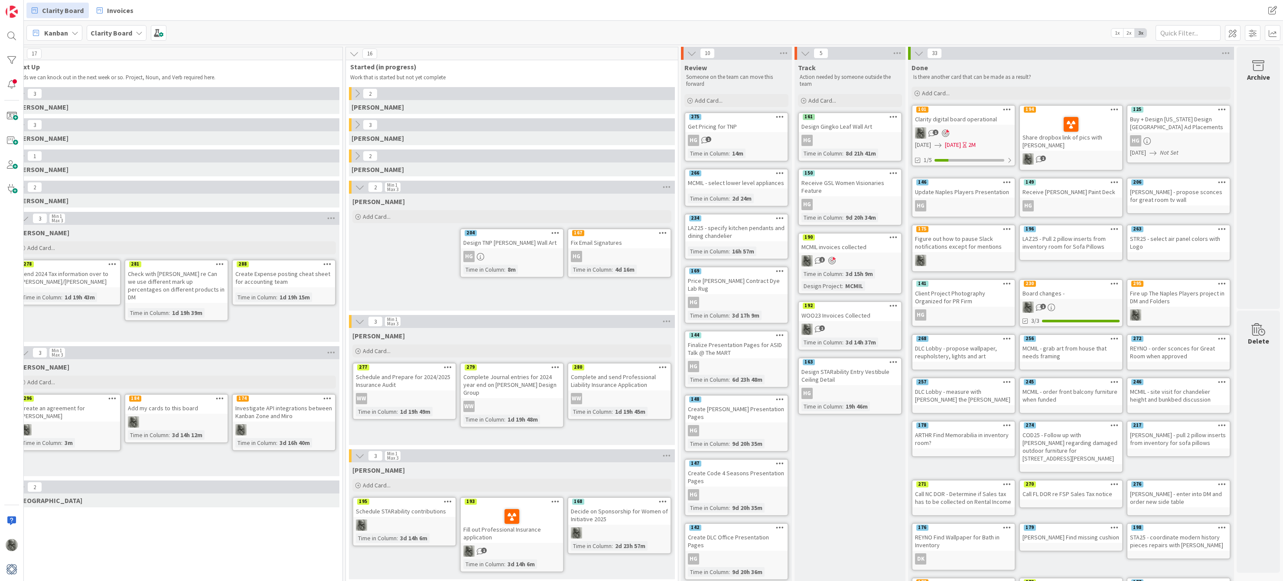
scroll to position [0, 0]
click at [13, 87] on div at bounding box center [11, 84] width 17 height 17
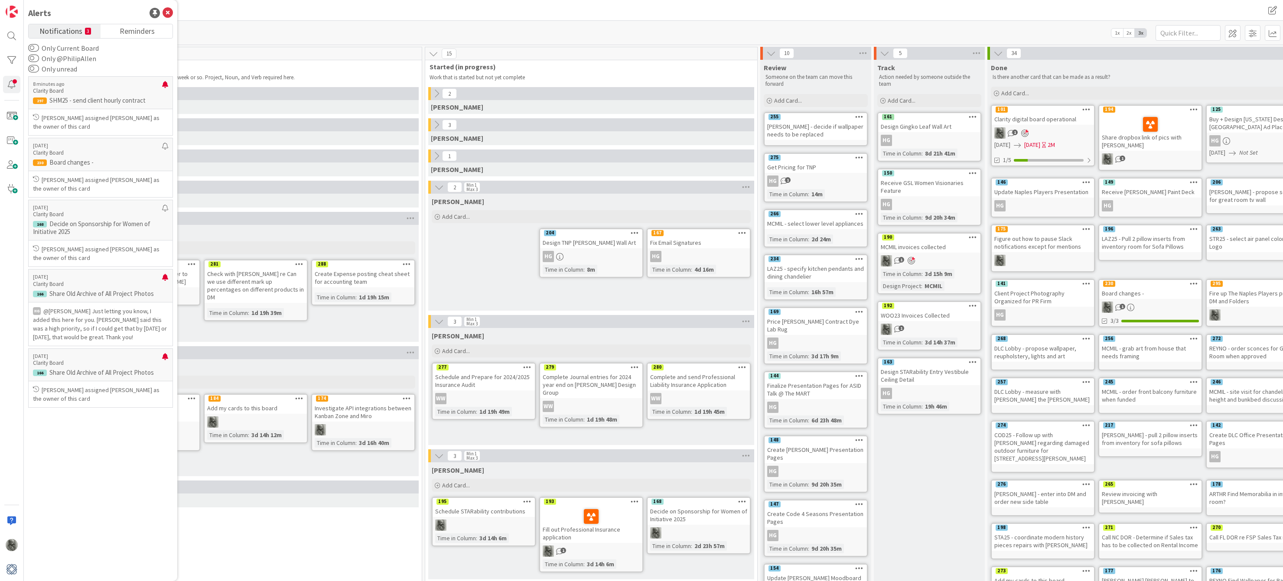
scroll to position [0, 488]
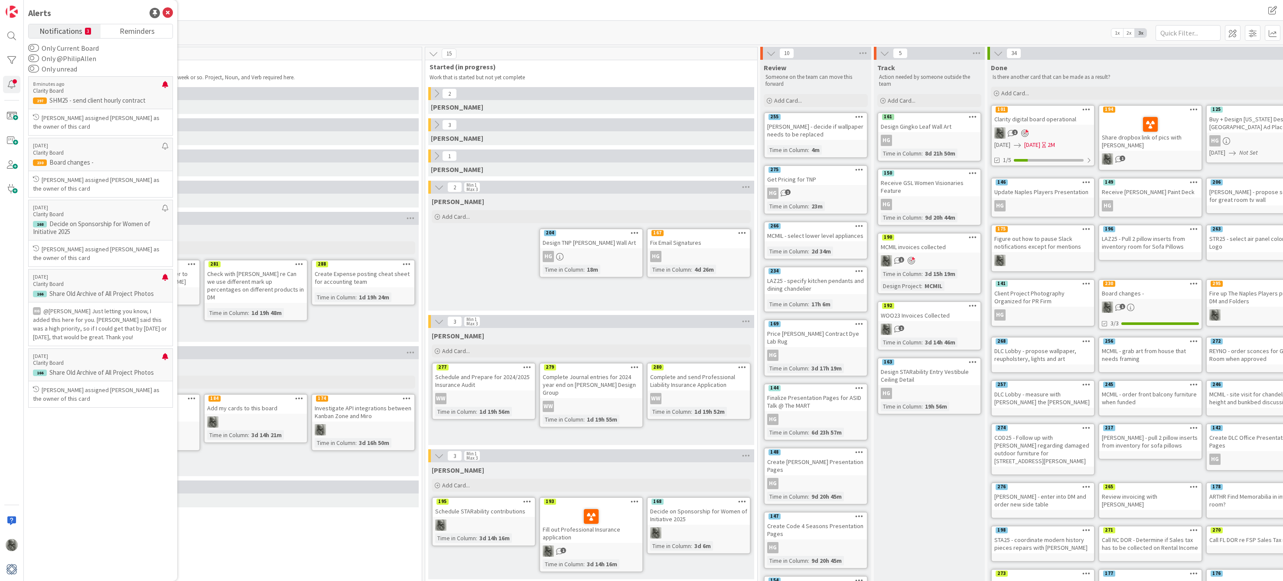
click at [789, 127] on div "[PERSON_NAME] - decide if wallpaper needs to be replaced" at bounding box center [815, 130] width 102 height 19
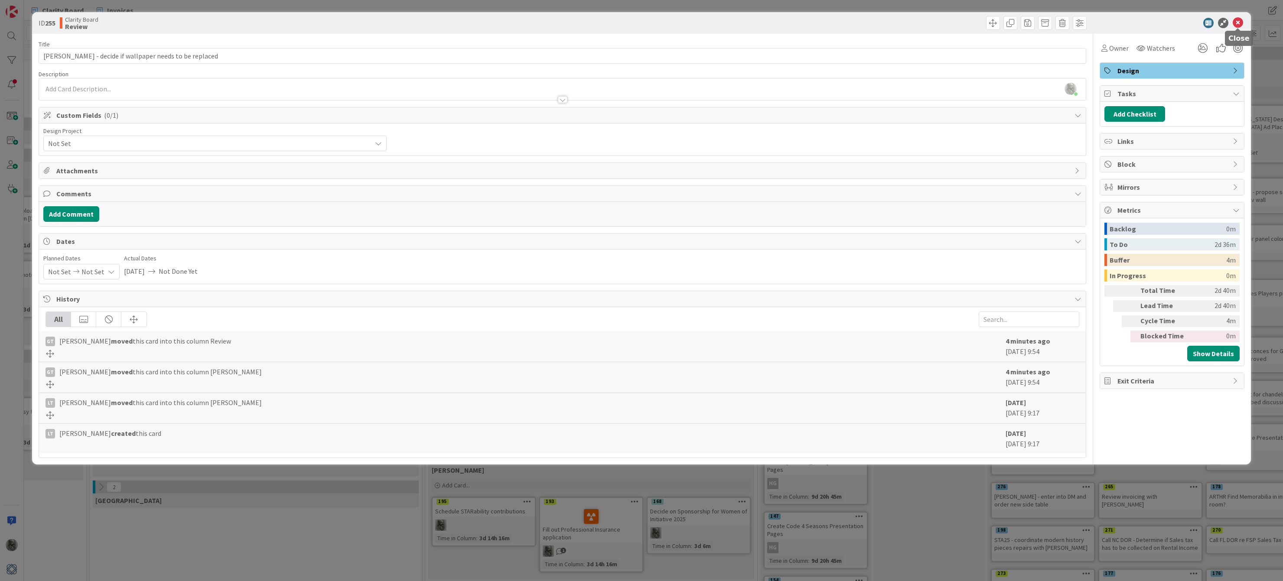
click at [1238, 21] on icon at bounding box center [1238, 23] width 10 height 10
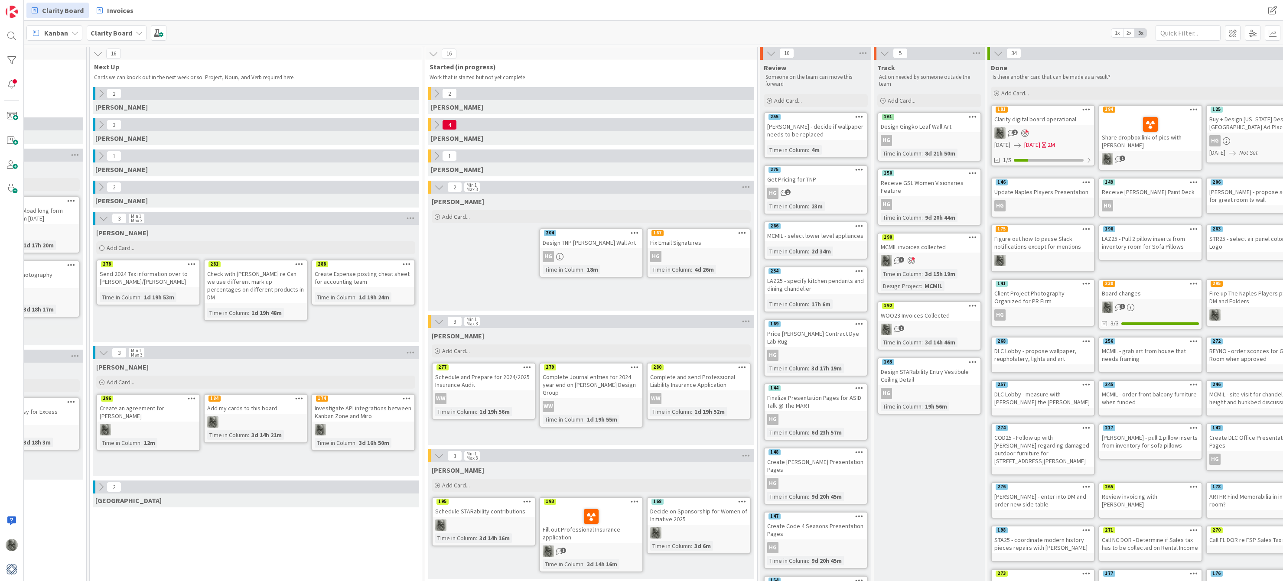
click at [436, 123] on icon at bounding box center [437, 125] width 10 height 10
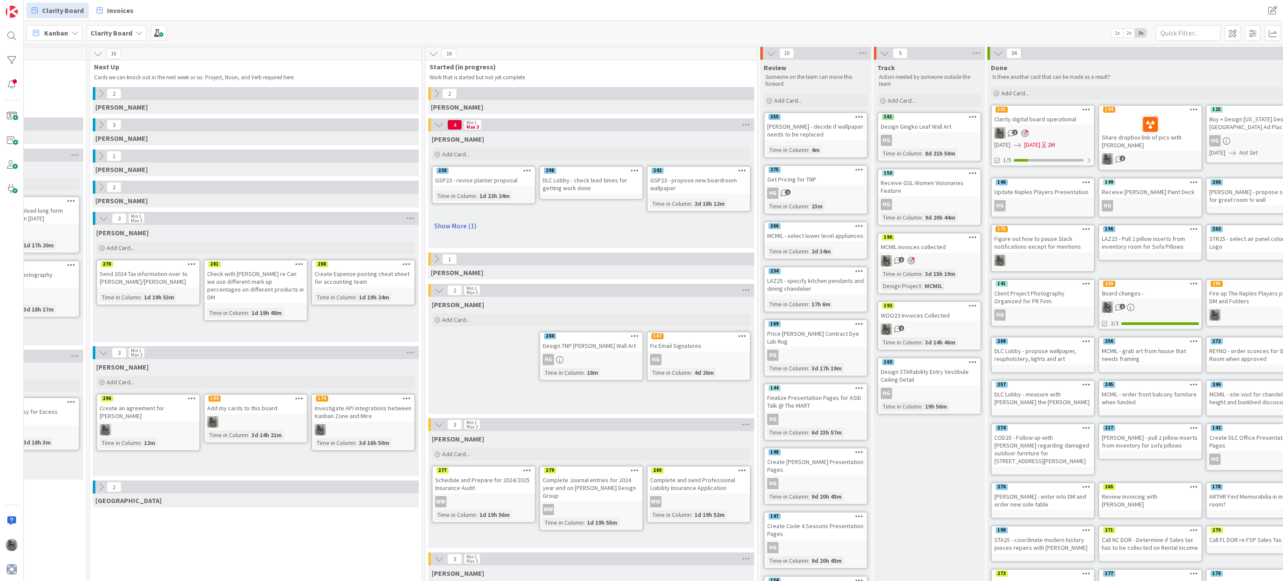
click at [457, 228] on link "Show More (1)" at bounding box center [591, 226] width 319 height 14
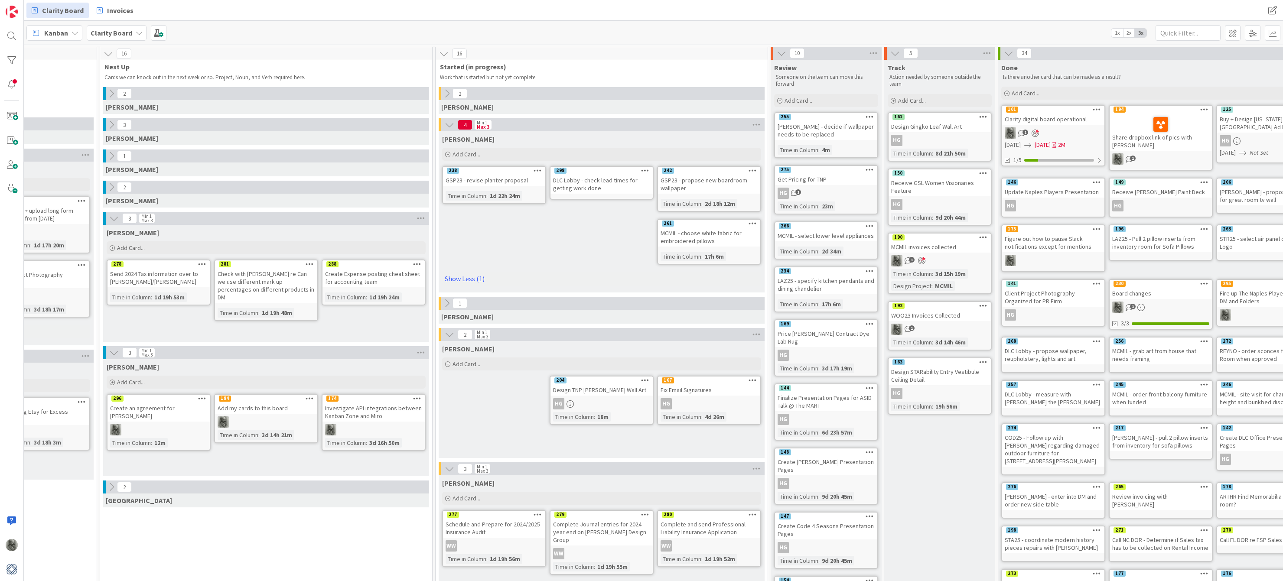
scroll to position [0, 478]
click at [110, 189] on icon at bounding box center [111, 187] width 10 height 10
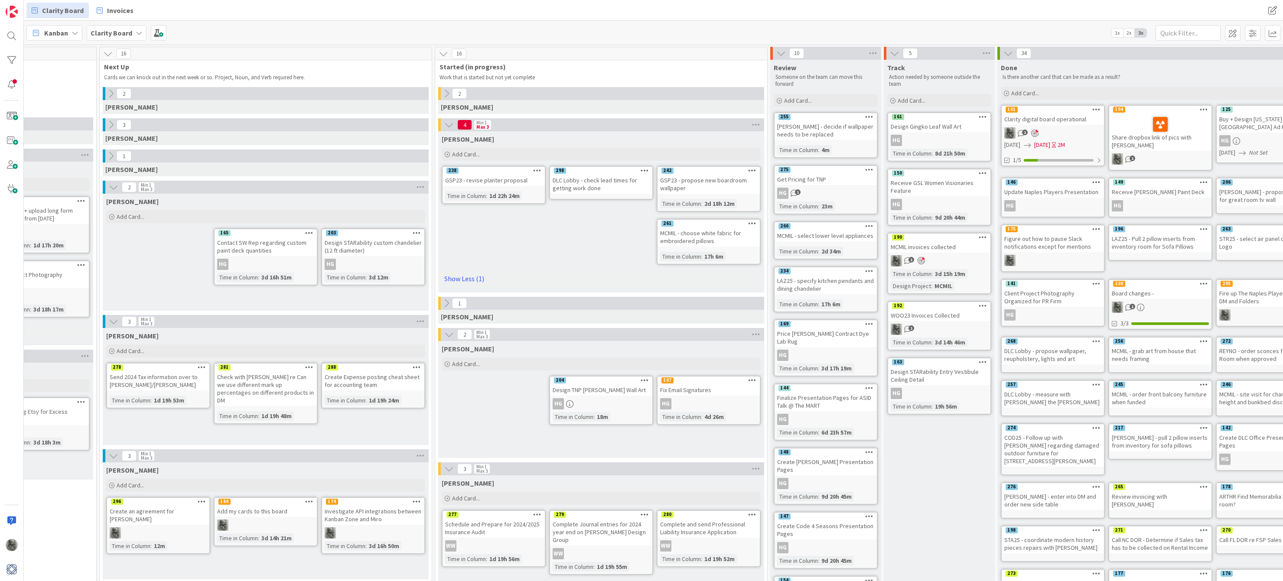
click at [1129, 32] on span "2x" at bounding box center [1129, 33] width 12 height 9
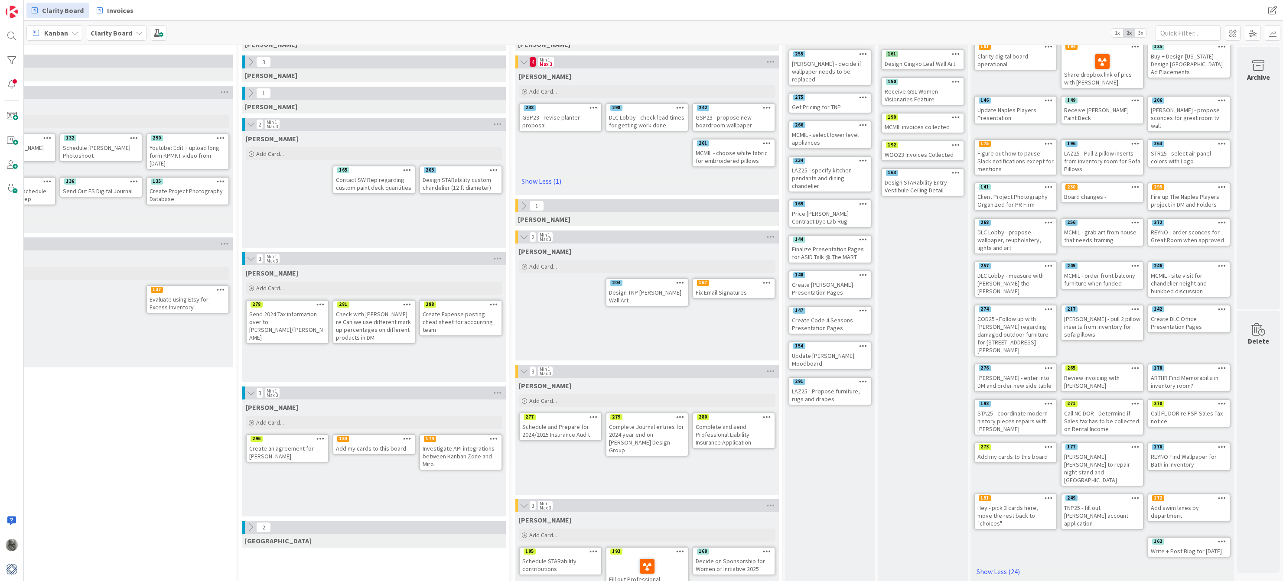
scroll to position [64, 234]
click at [270, 420] on span "Add Card..." at bounding box center [270, 422] width 28 height 8
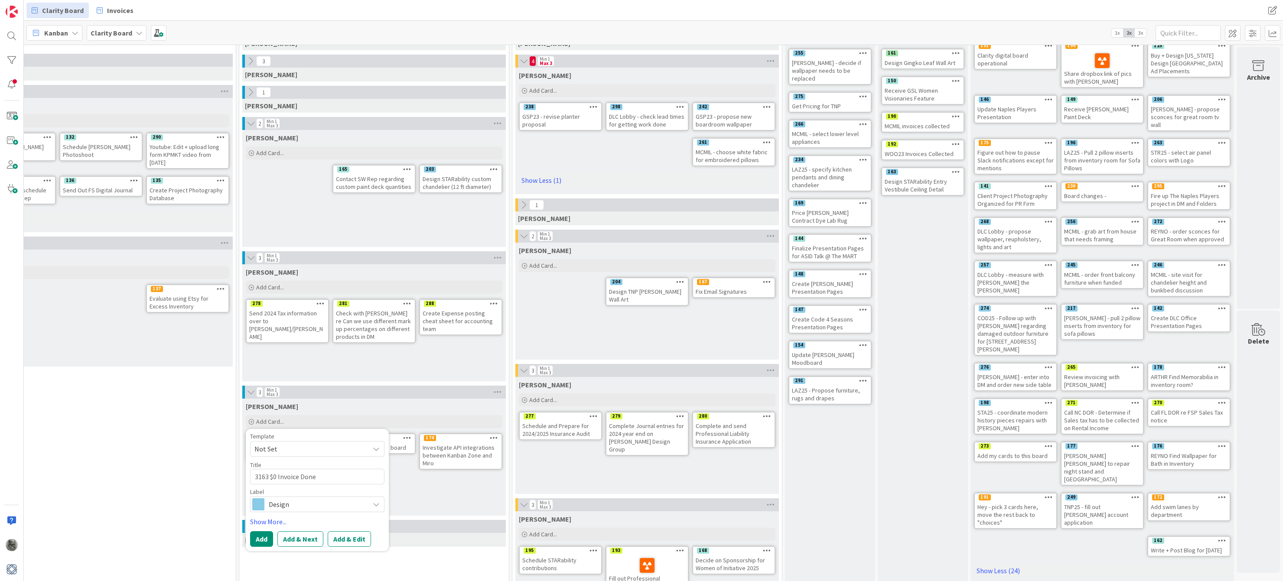
click at [291, 507] on span "Design" at bounding box center [317, 504] width 96 height 12
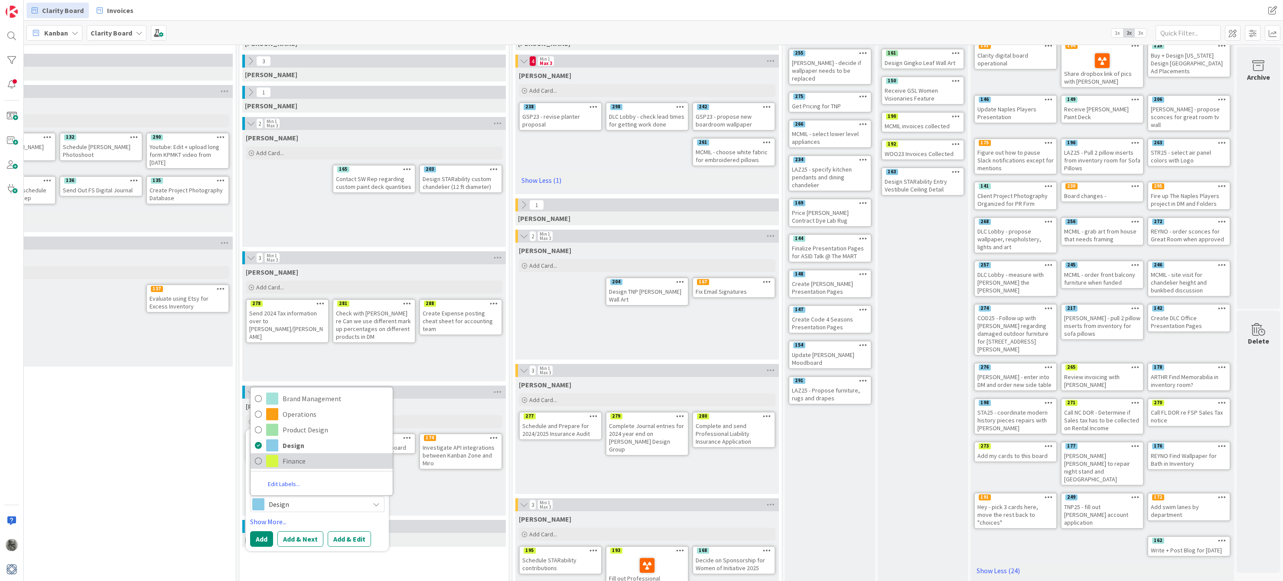
click at [289, 461] on span "Finance" at bounding box center [336, 461] width 106 height 13
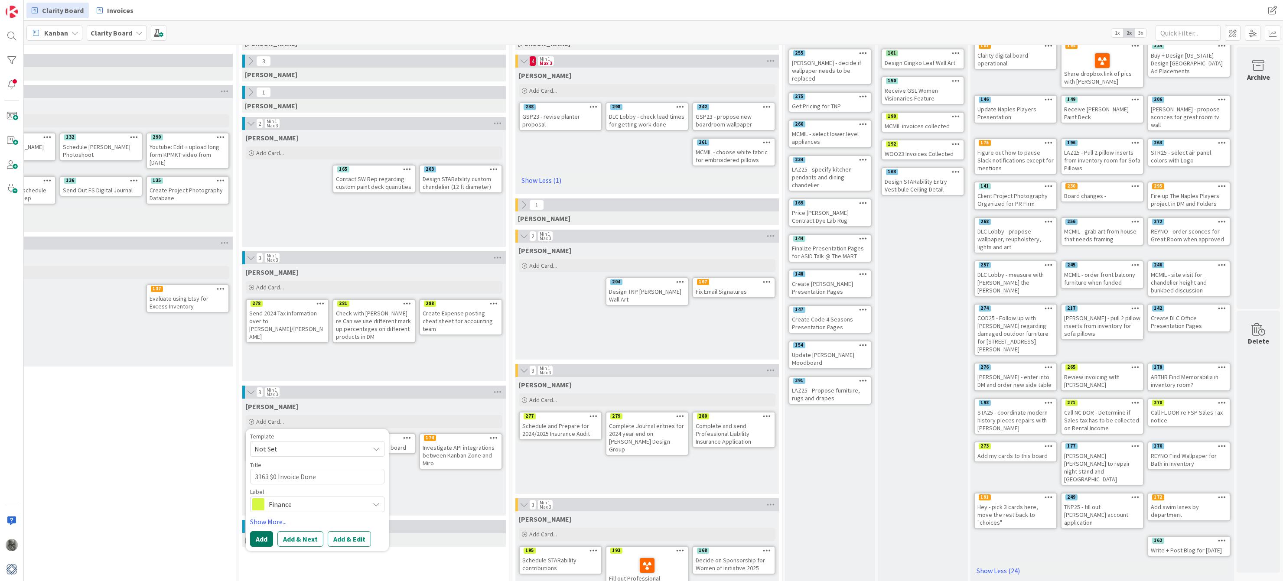
click at [260, 540] on button "Add" at bounding box center [261, 539] width 23 height 16
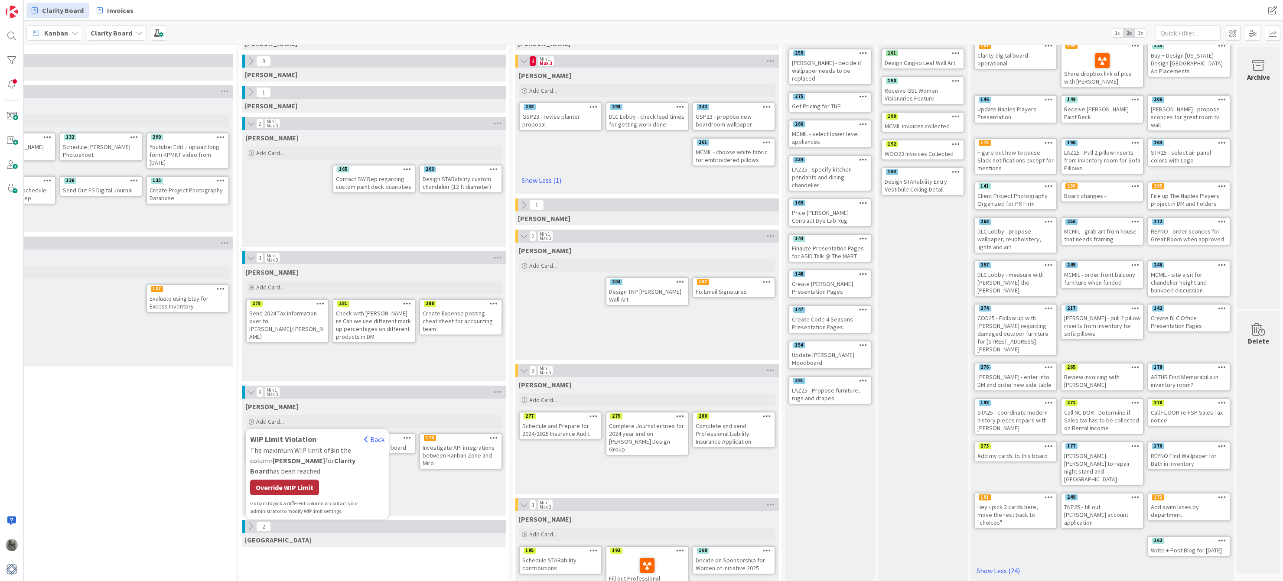
click at [274, 480] on div "Override WIP Limit" at bounding box center [284, 488] width 69 height 16
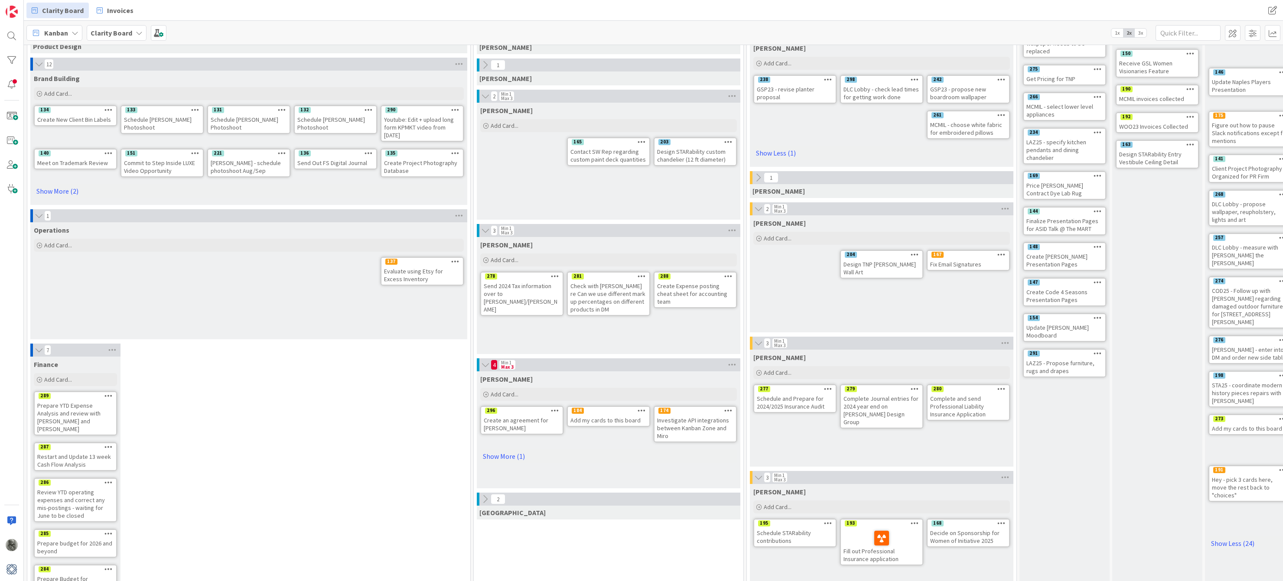
scroll to position [102, 0]
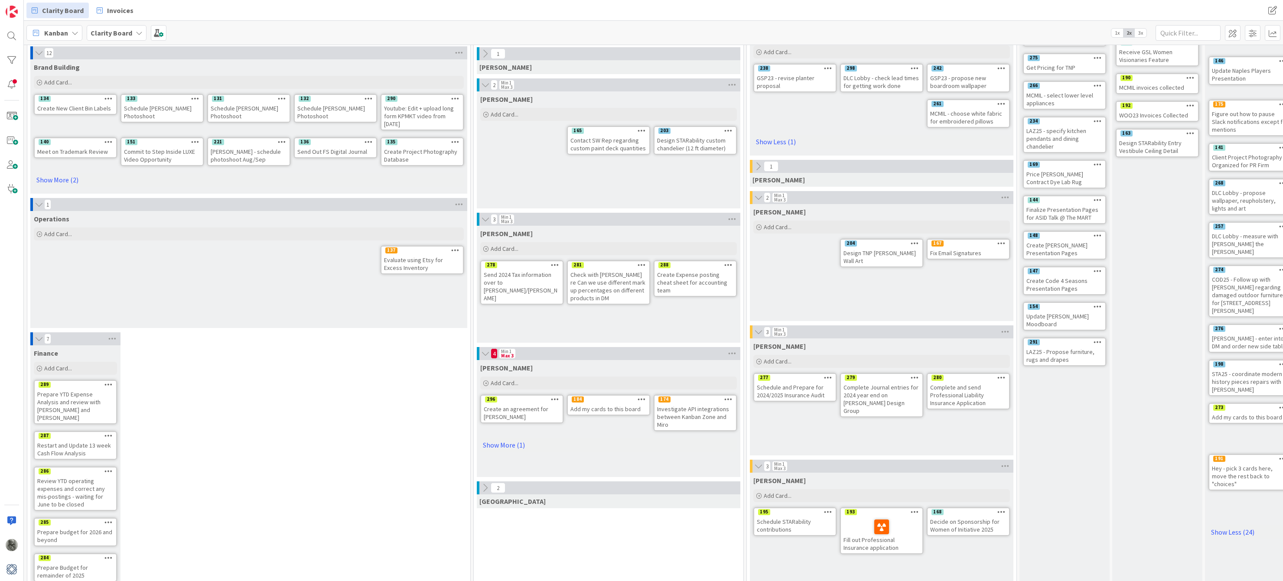
click at [39, 338] on icon at bounding box center [39, 339] width 10 height 9
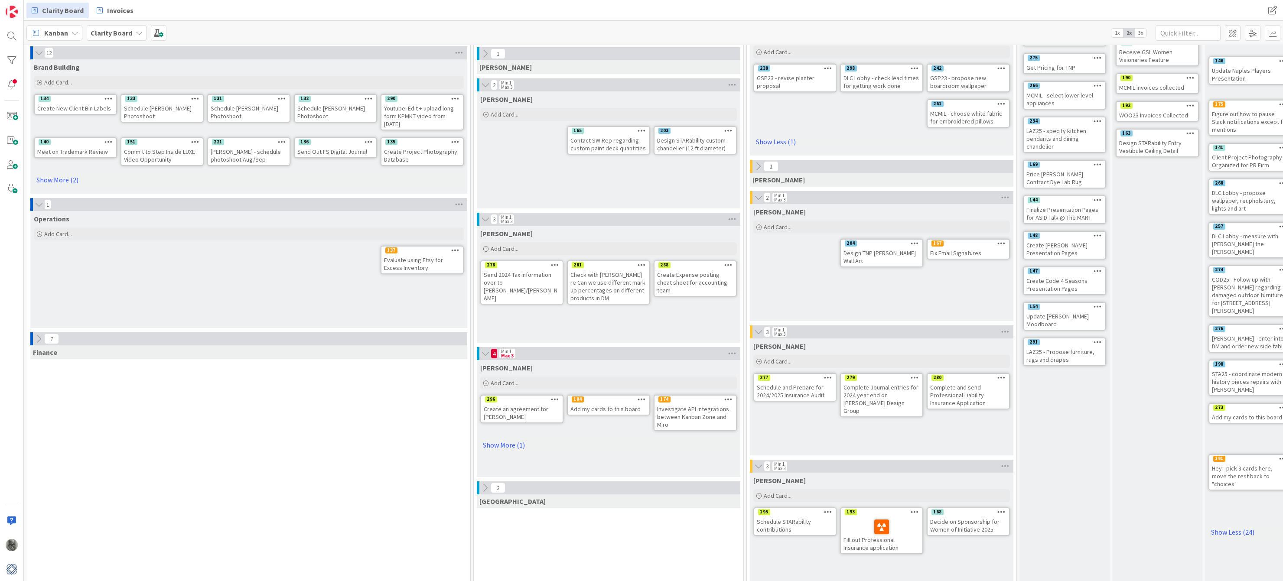
click at [39, 338] on icon at bounding box center [39, 339] width 10 height 10
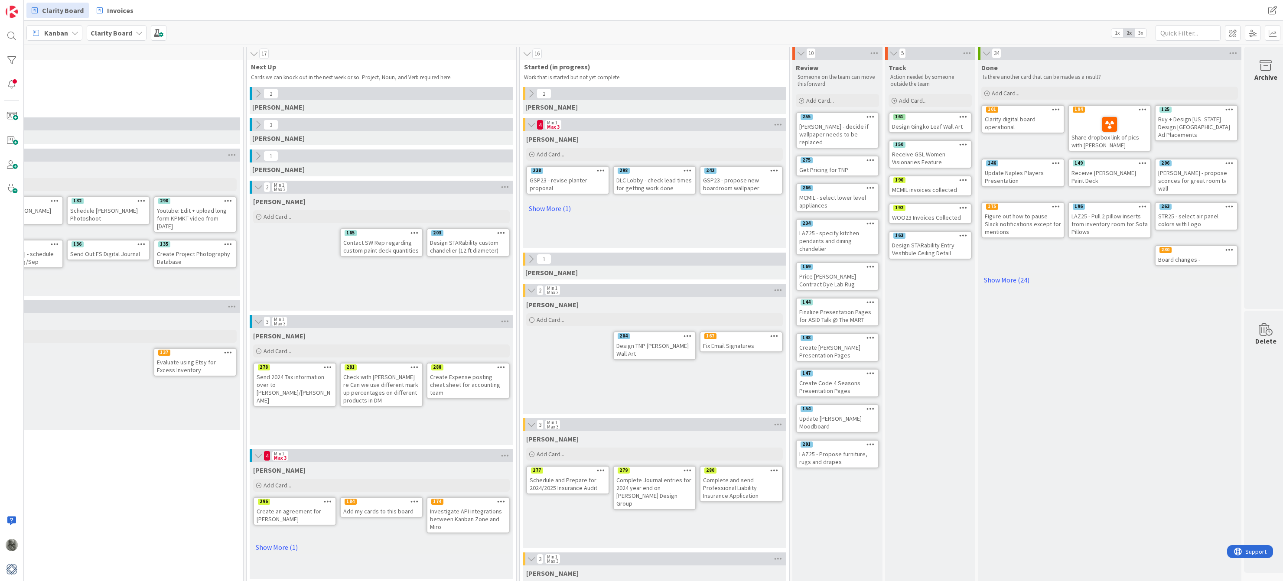
scroll to position [0, 227]
click at [1142, 31] on span "3x" at bounding box center [1141, 33] width 12 height 9
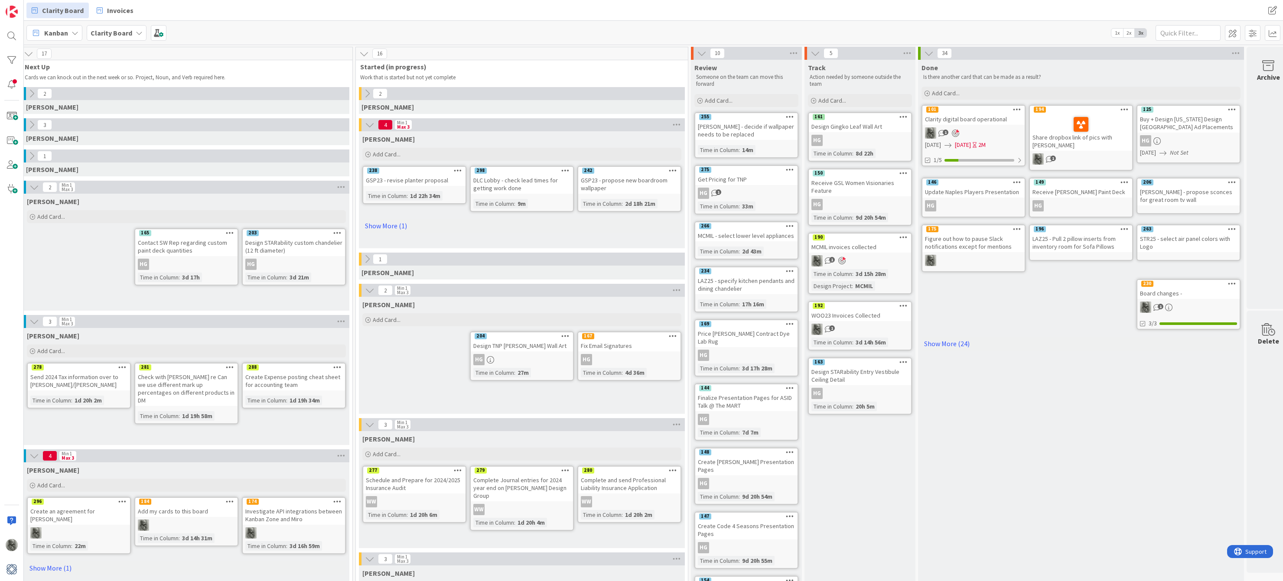
scroll to position [0, 554]
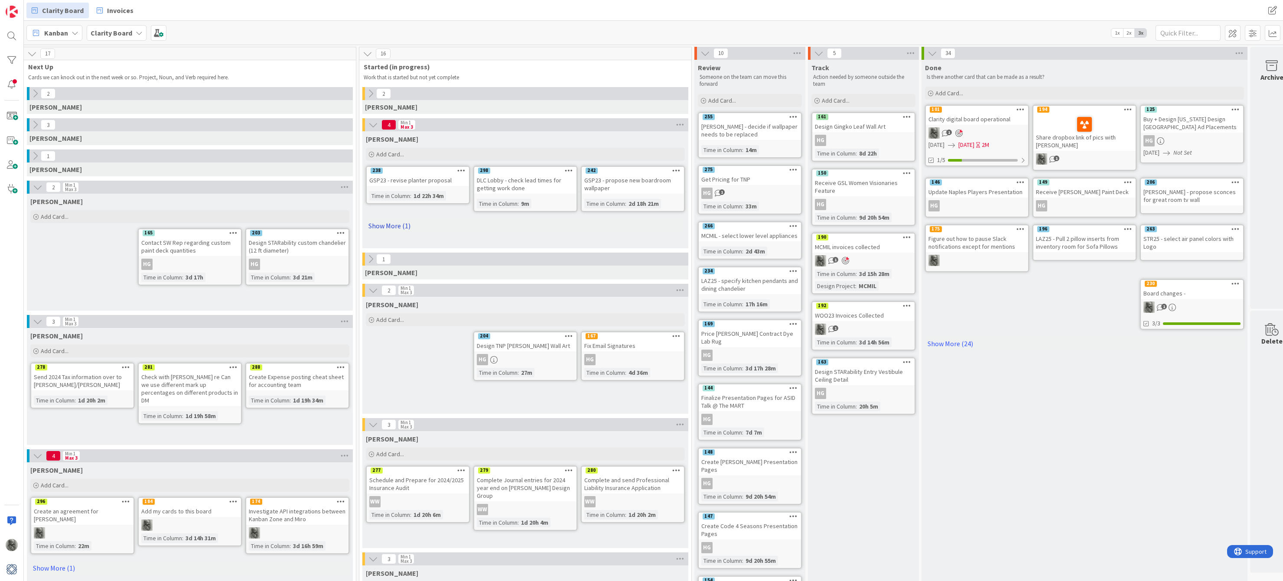
click at [392, 224] on link "Show More (1)" at bounding box center [525, 226] width 319 height 14
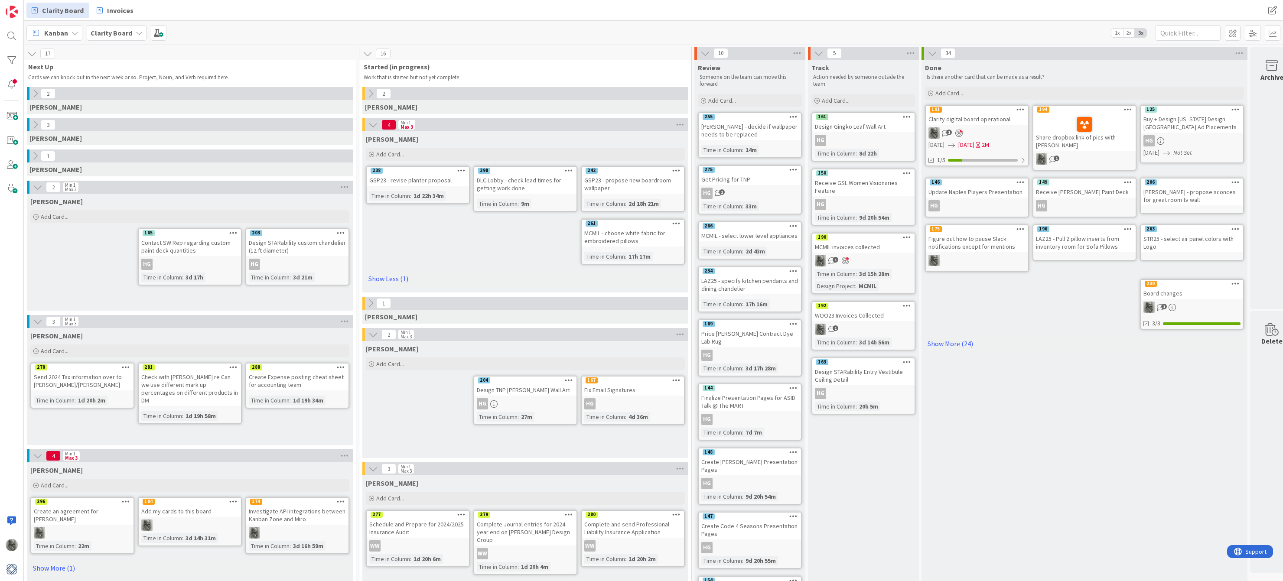
scroll to position [16, 554]
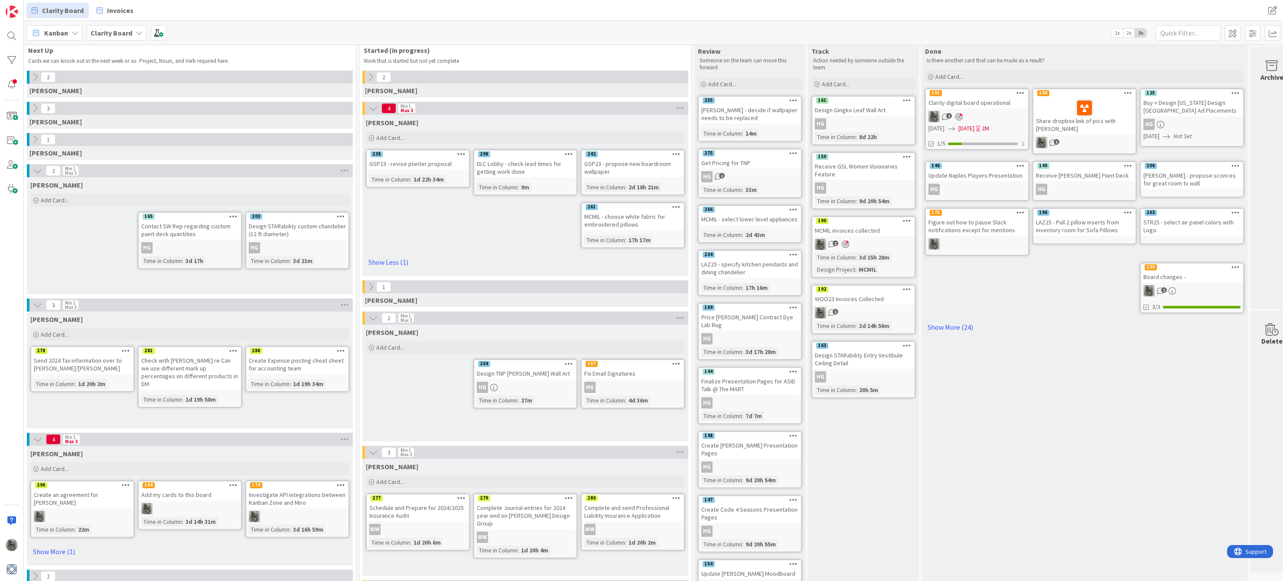
click at [371, 286] on icon at bounding box center [371, 287] width 10 height 10
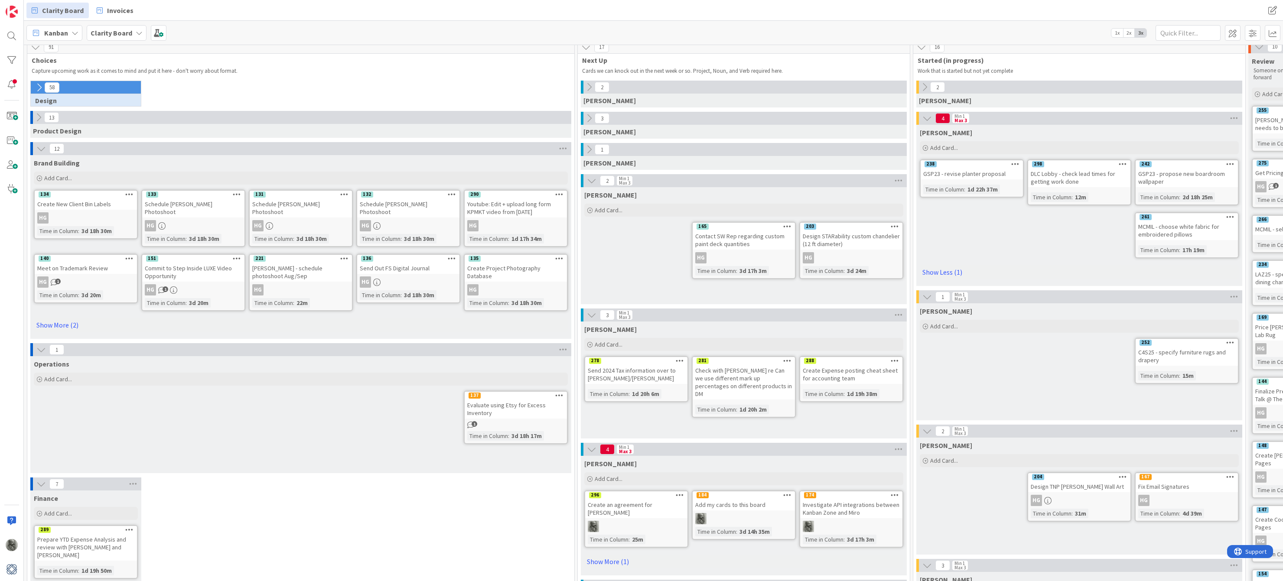
scroll to position [7, 0]
click at [1230, 31] on span at bounding box center [1233, 33] width 16 height 16
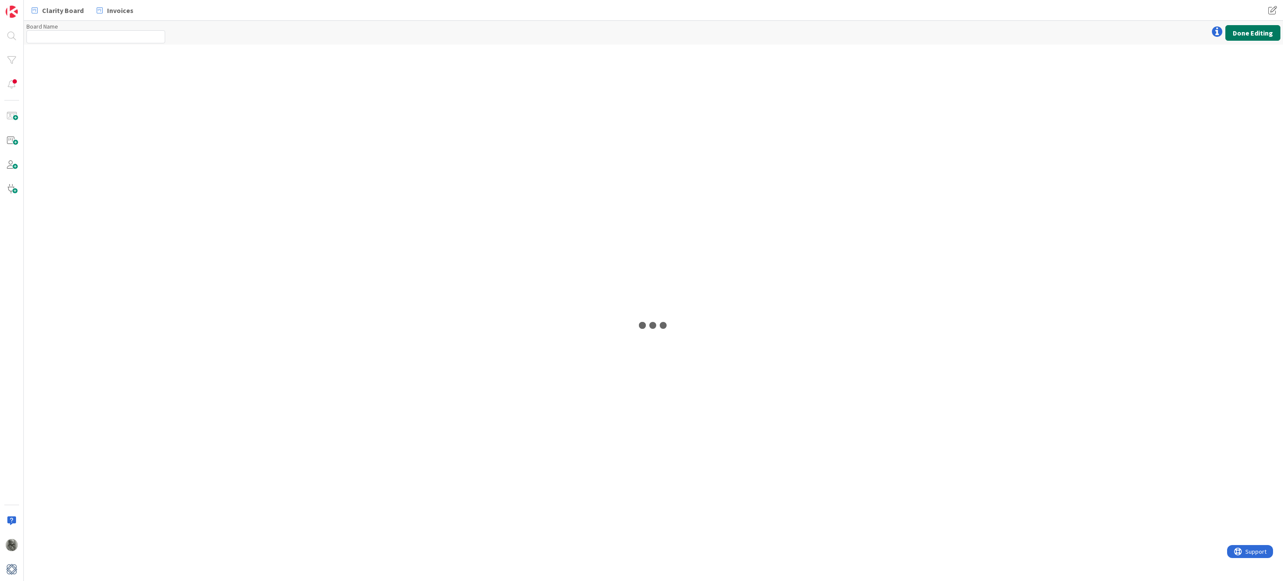
type input "Clarity Board"
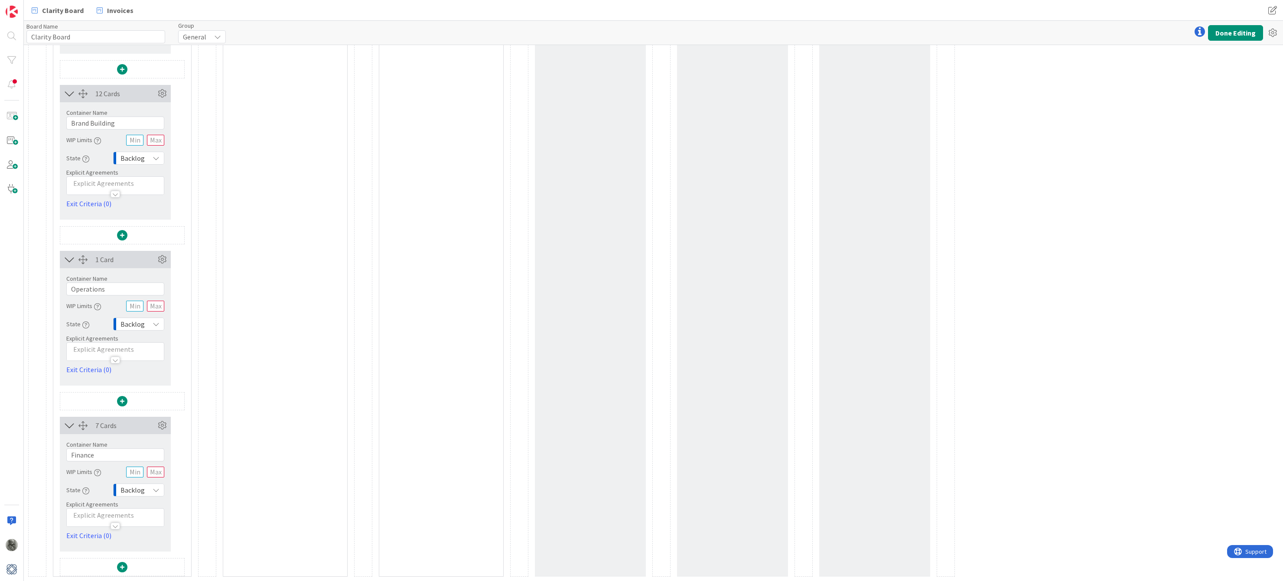
scroll to position [3229, 0]
click at [160, 423] on icon at bounding box center [162, 425] width 13 height 13
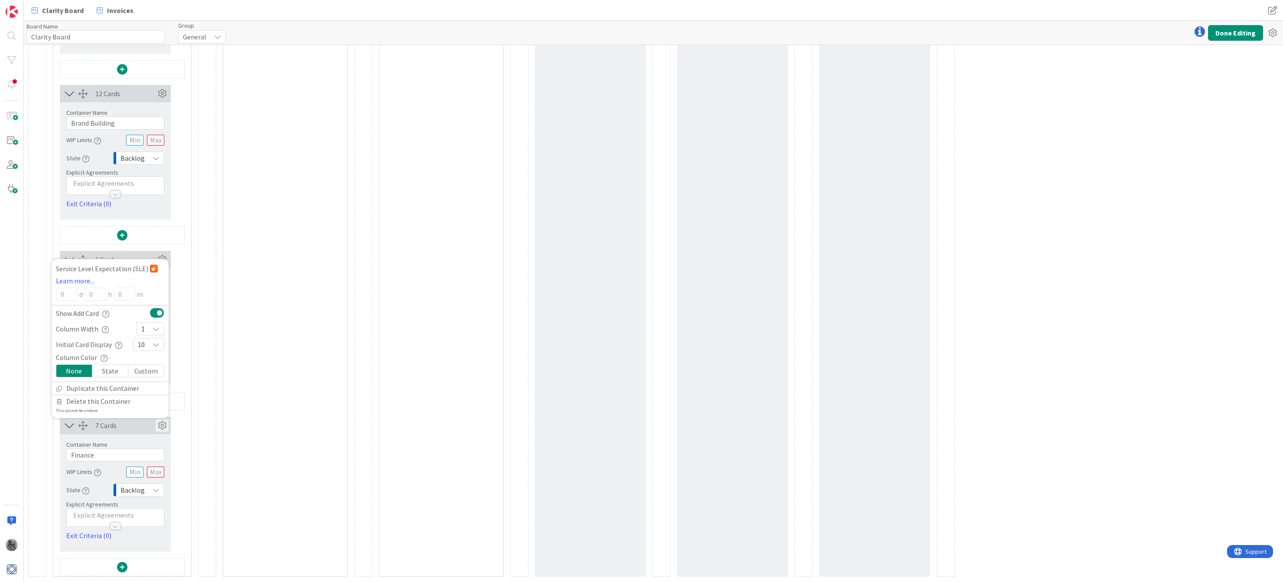
click at [147, 328] on div "1" at bounding box center [151, 328] width 28 height 13
click at [149, 410] on link "5" at bounding box center [150, 411] width 27 height 16
click at [161, 256] on icon at bounding box center [162, 259] width 13 height 13
click at [163, 260] on icon at bounding box center [162, 259] width 13 height 13
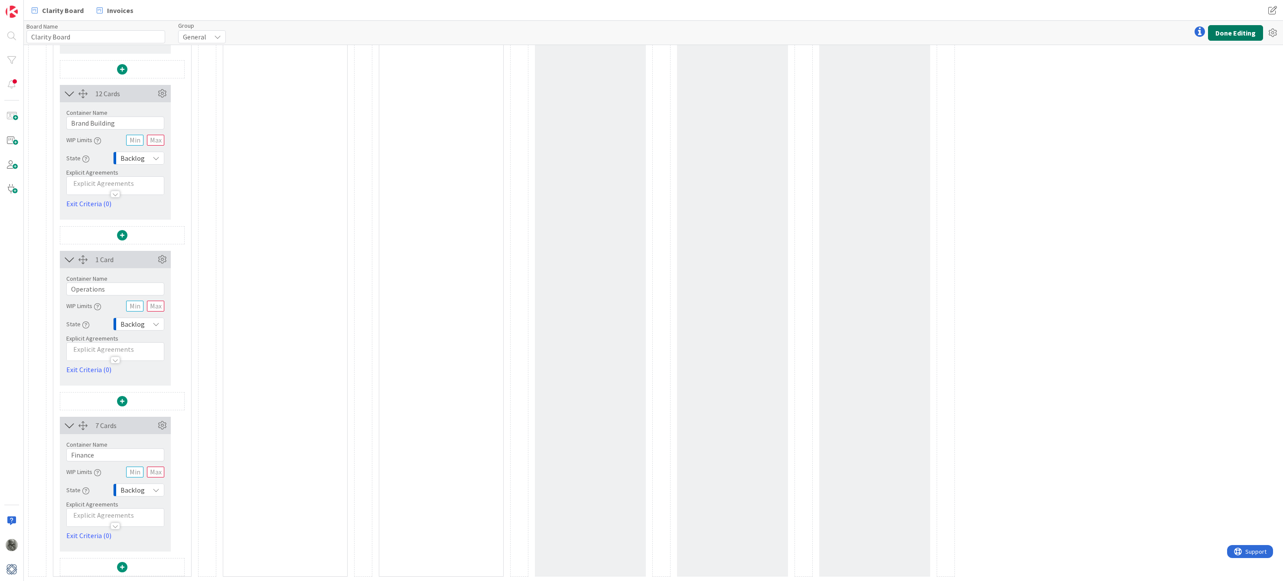
click at [1236, 33] on button "Done Editing" at bounding box center [1235, 33] width 55 height 16
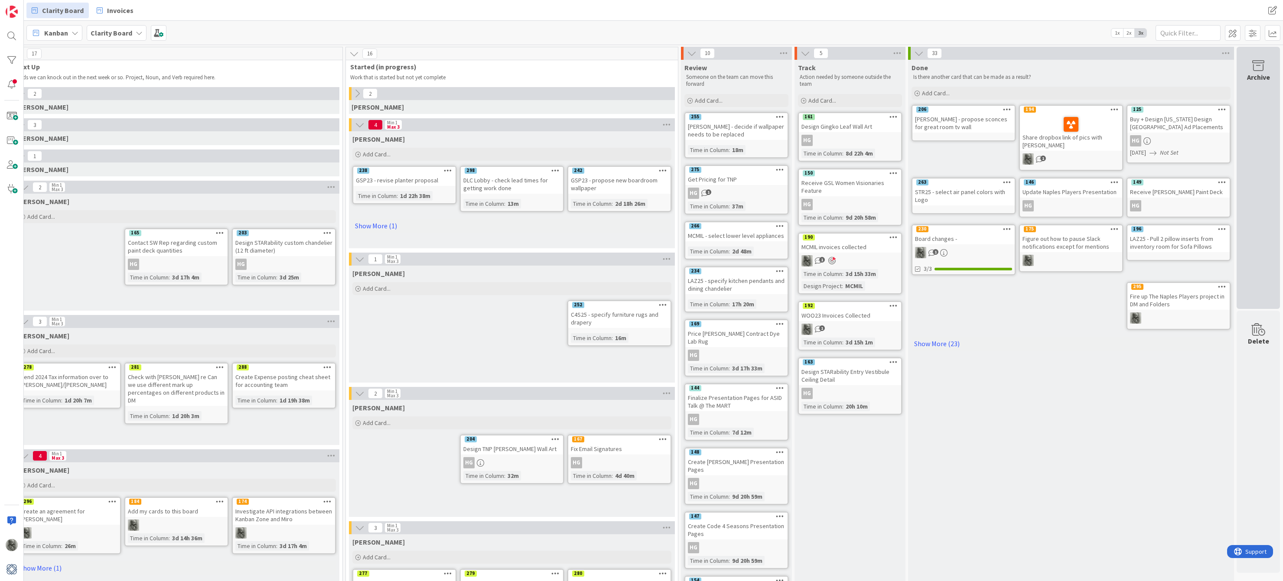
click at [1261, 72] on icon at bounding box center [1258, 66] width 33 height 12
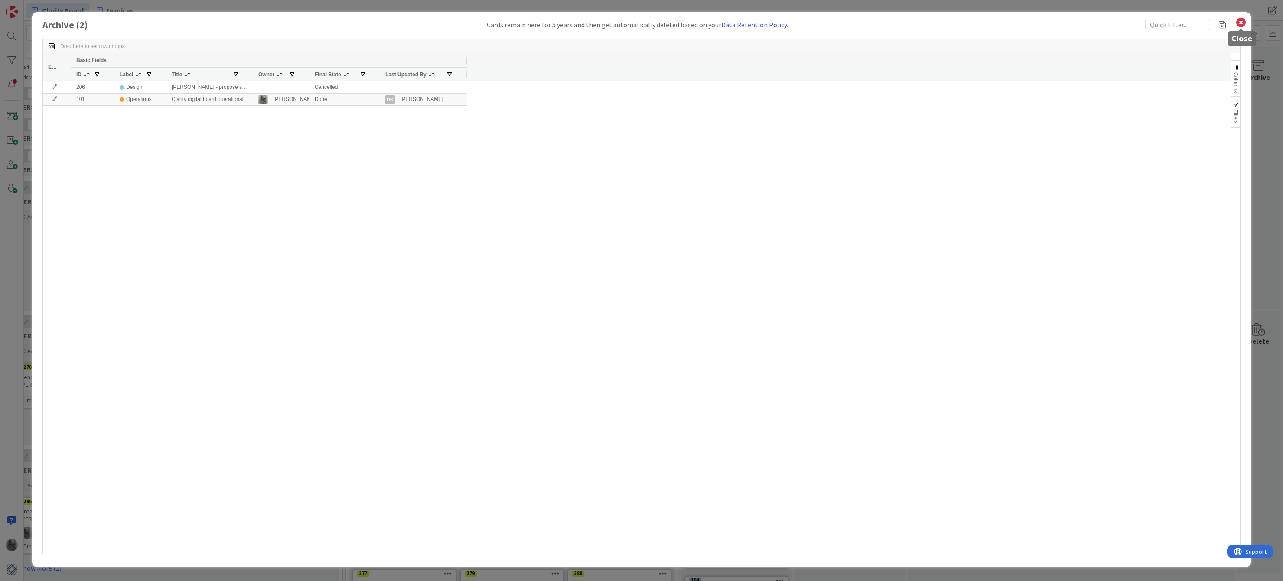
click at [1241, 23] on icon at bounding box center [1240, 22] width 11 height 12
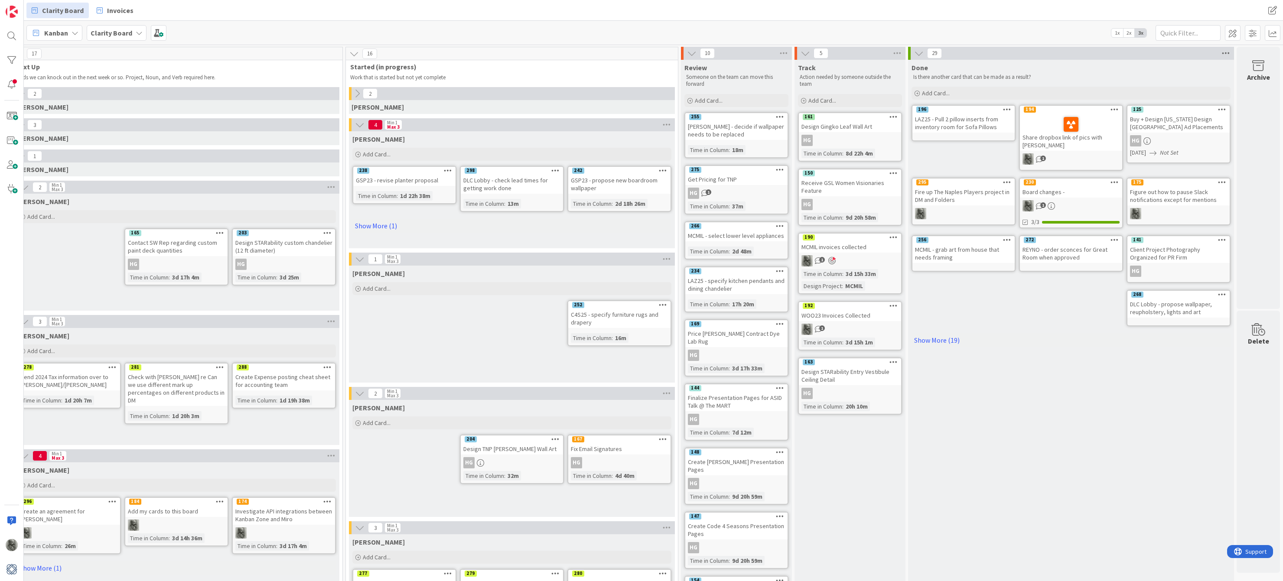
click at [1224, 53] on icon at bounding box center [1225, 53] width 11 height 13
click at [1168, 120] on div "Reorder Cards" at bounding box center [1177, 126] width 108 height 13
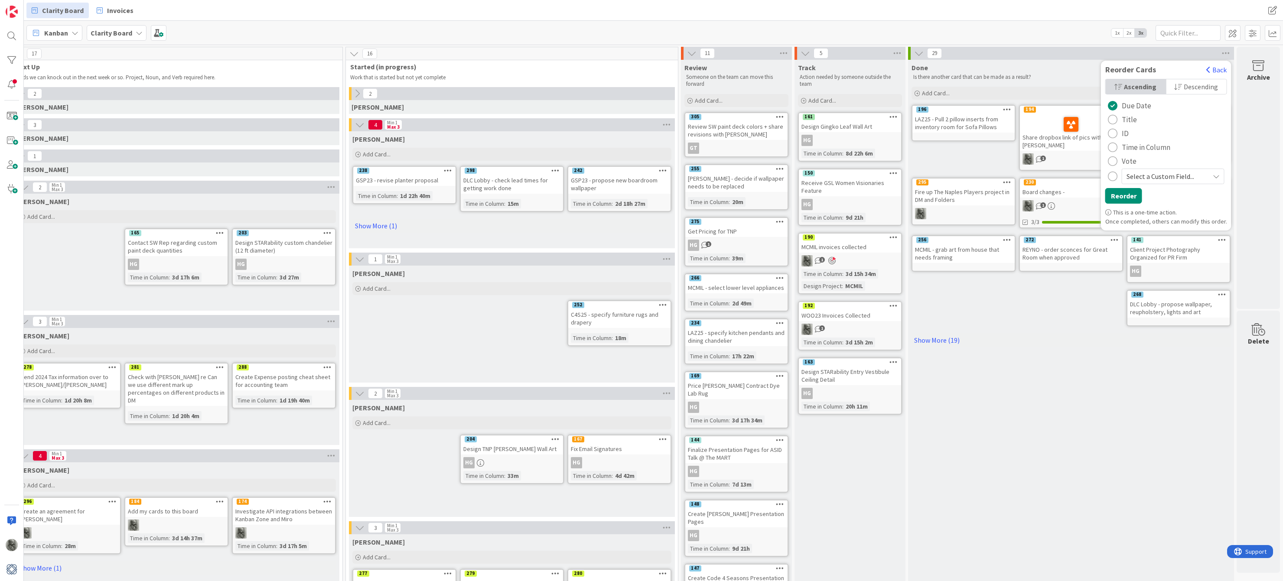
click at [1117, 121] on div "radio" at bounding box center [1113, 120] width 10 height 10
click at [1124, 203] on button "Reorder" at bounding box center [1123, 196] width 37 height 16
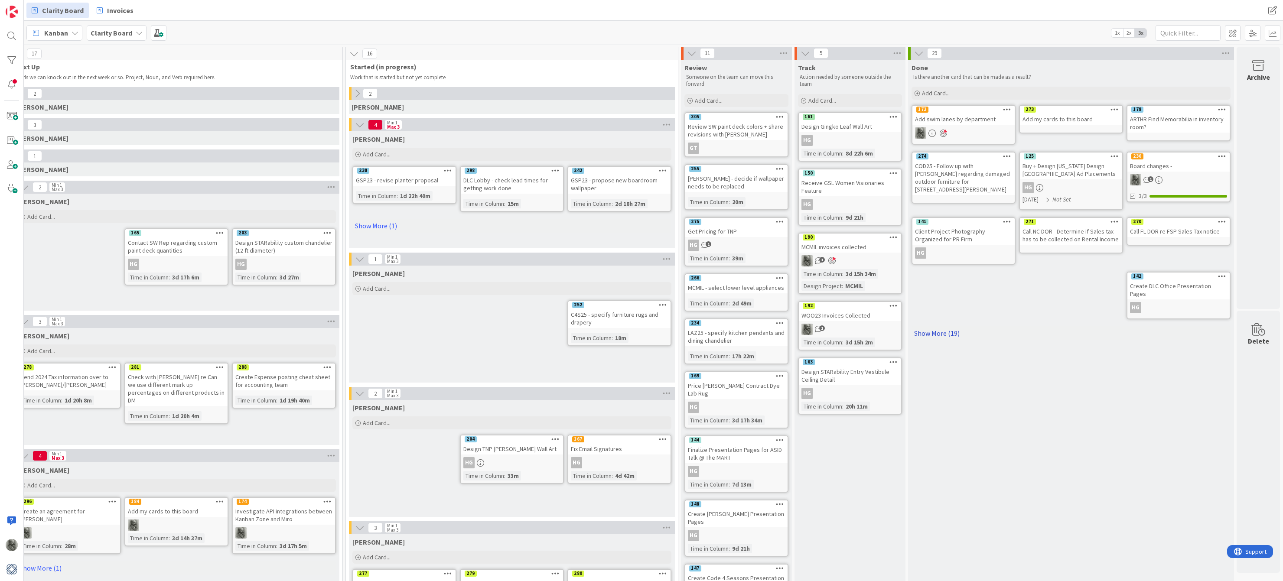
click at [945, 326] on link "Show More (19)" at bounding box center [1070, 333] width 319 height 14
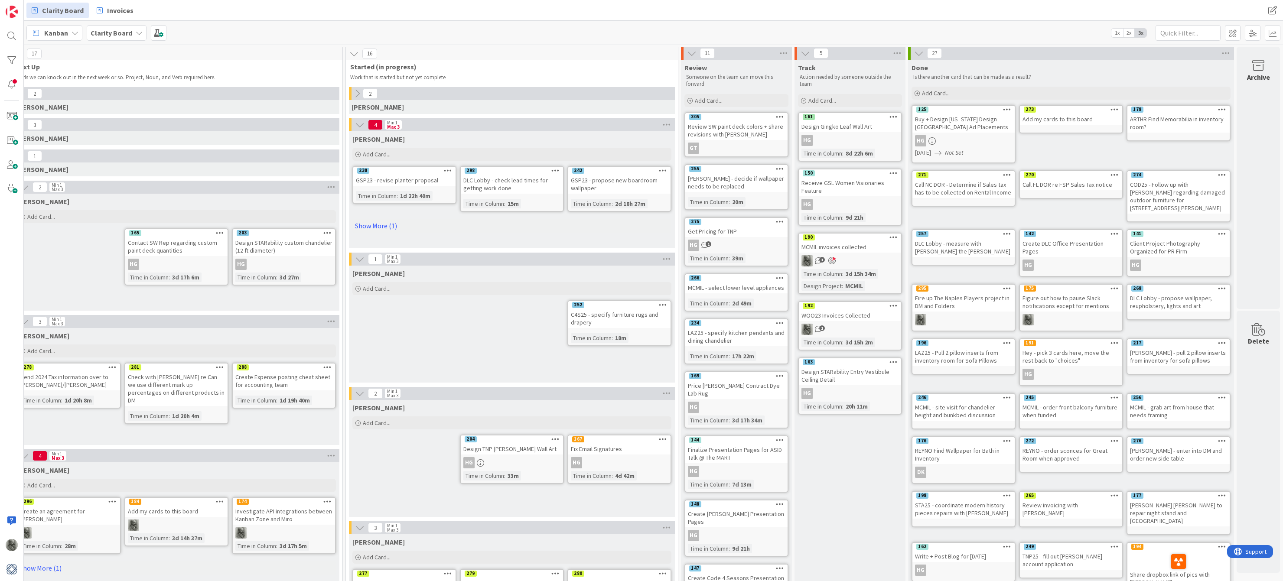
click at [1091, 116] on div "Add my cards to this board" at bounding box center [1071, 119] width 102 height 11
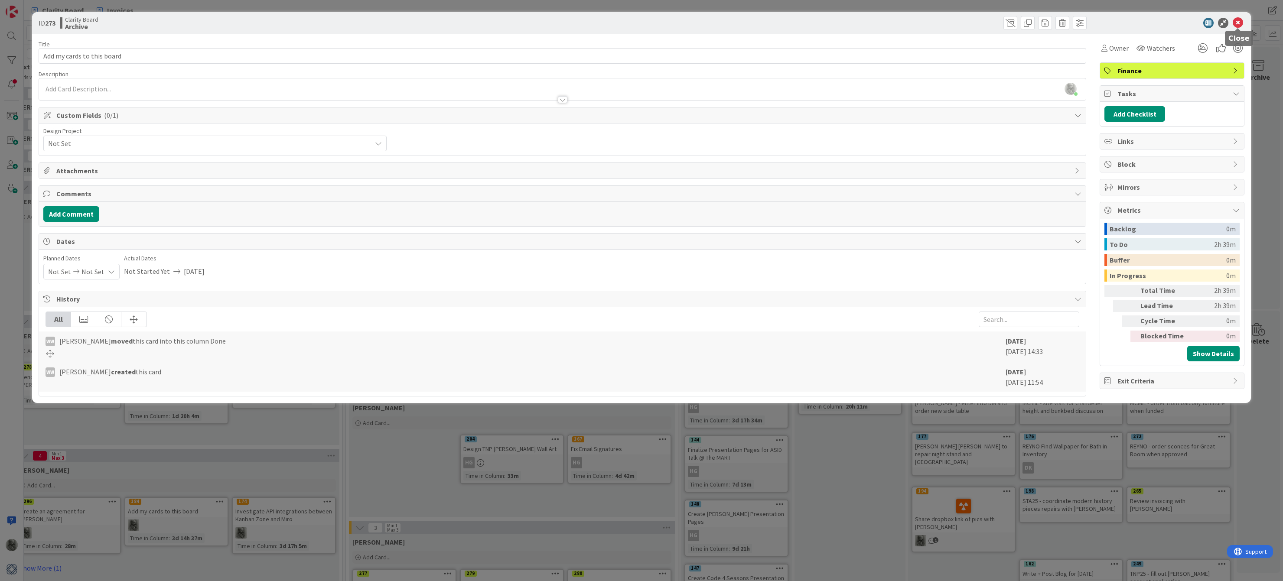
click at [1238, 23] on icon at bounding box center [1238, 23] width 10 height 10
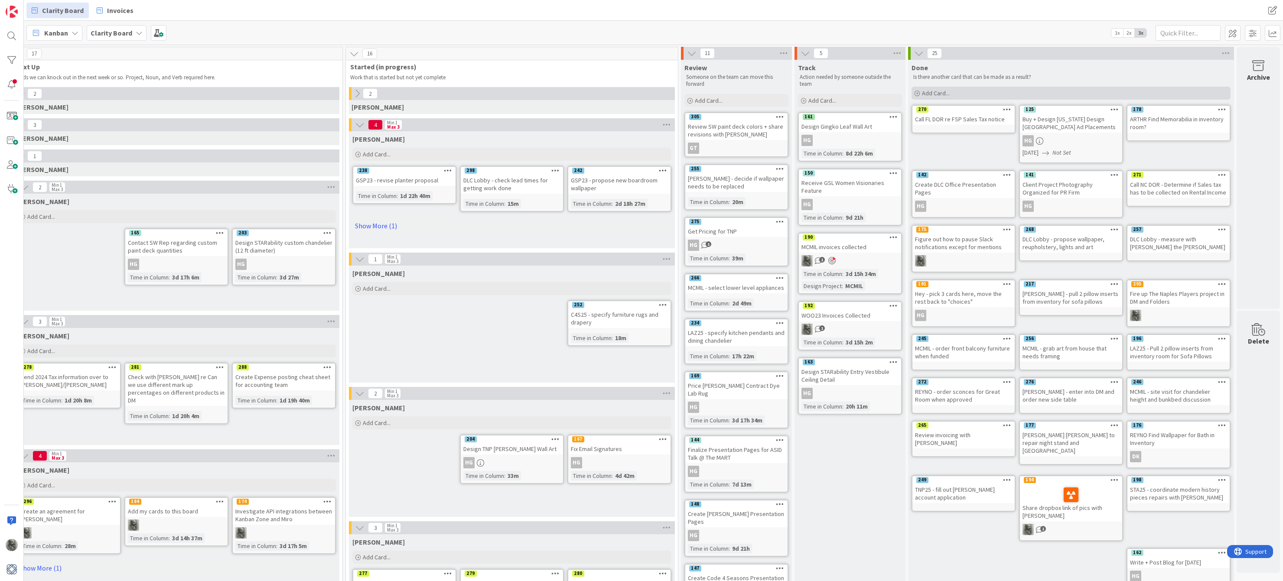
click at [929, 93] on span "Add Card..." at bounding box center [936, 93] width 28 height 8
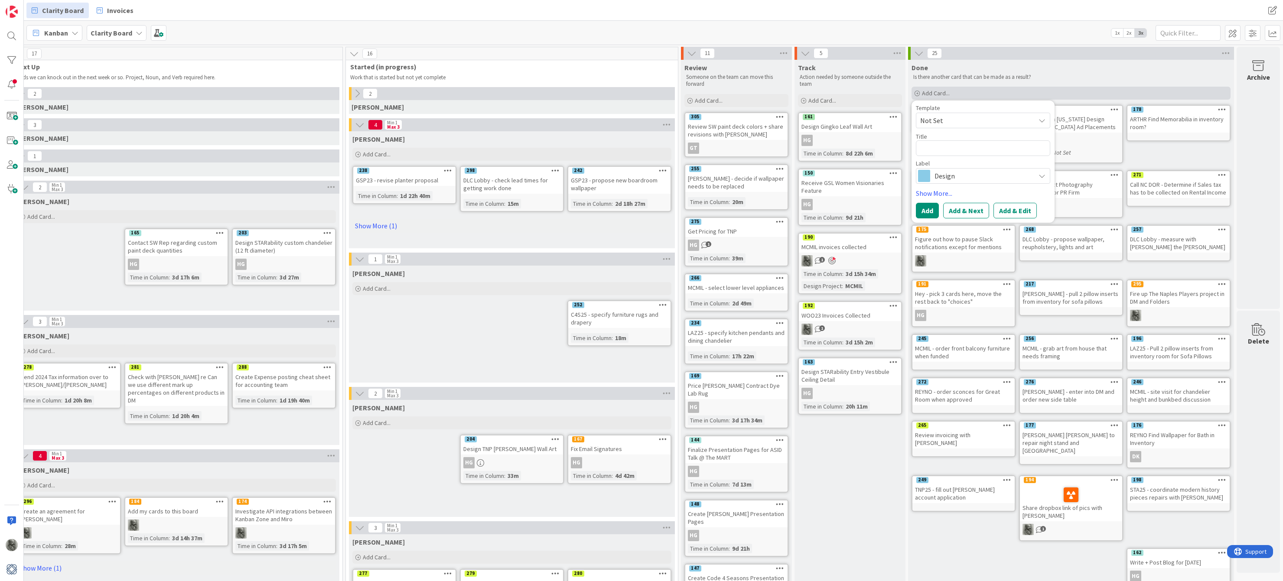
type textarea "x"
type textarea "C"
type textarea "x"
type textarea "Co"
type textarea "x"
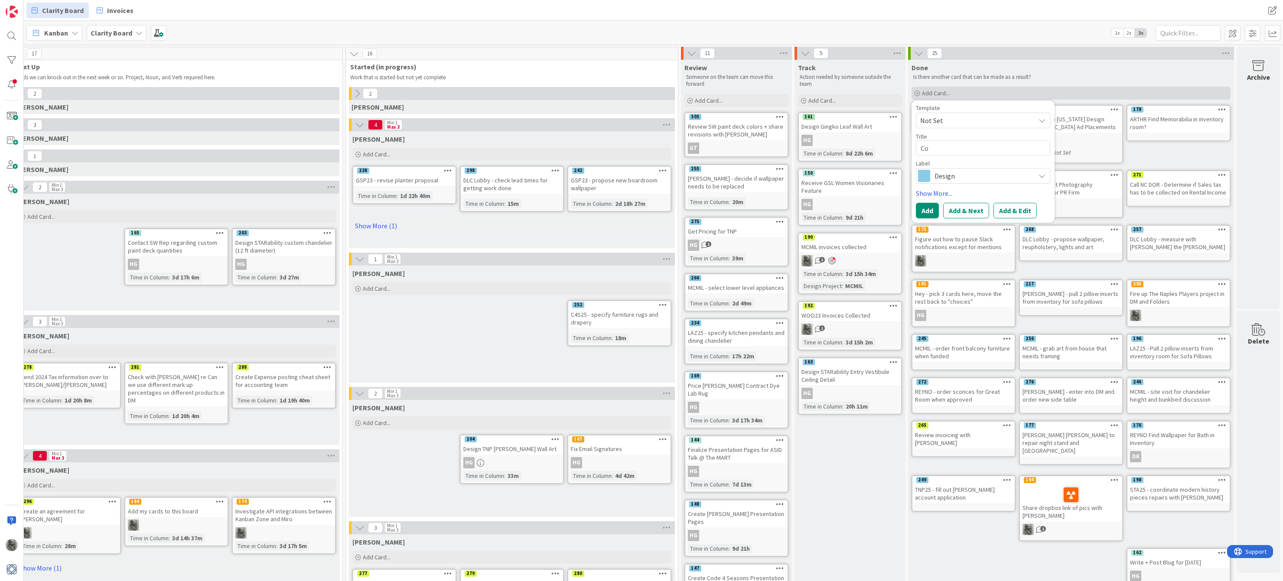
type textarea "Con"
type textarea "x"
type textarea "Co"
type textarea "x"
type textarea "C"
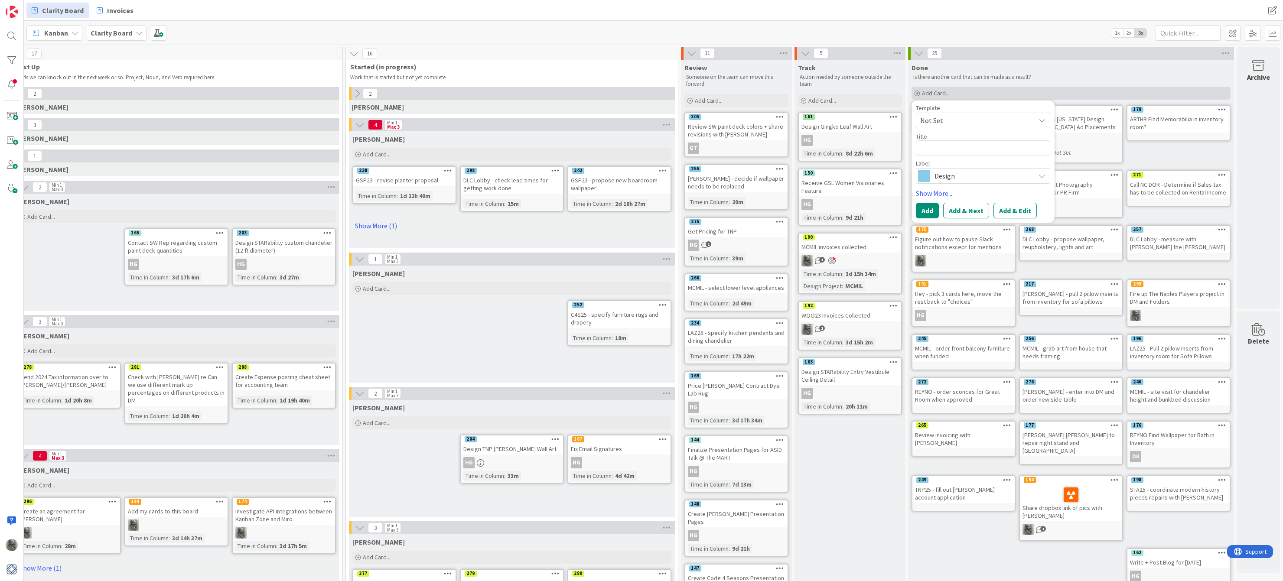
type textarea "x"
type textarea "T"
type textarea "x"
type textarea "Te"
type textarea "x"
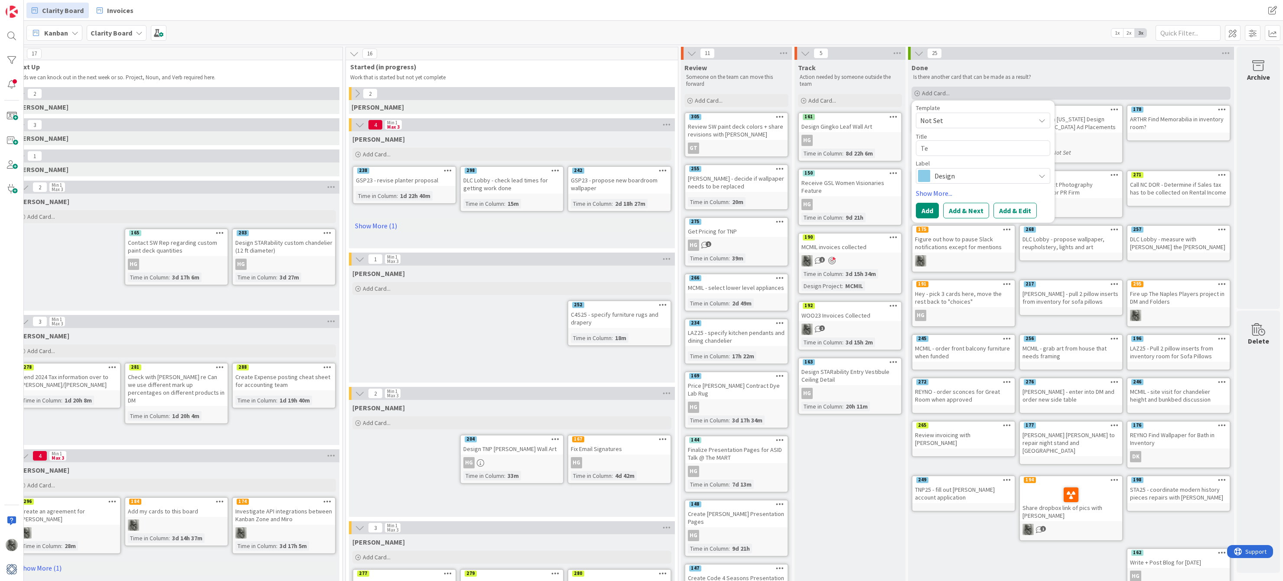
type textarea "Tel"
type textarea "x"
type textarea "Tell"
type textarea "x"
type textarea "Tell"
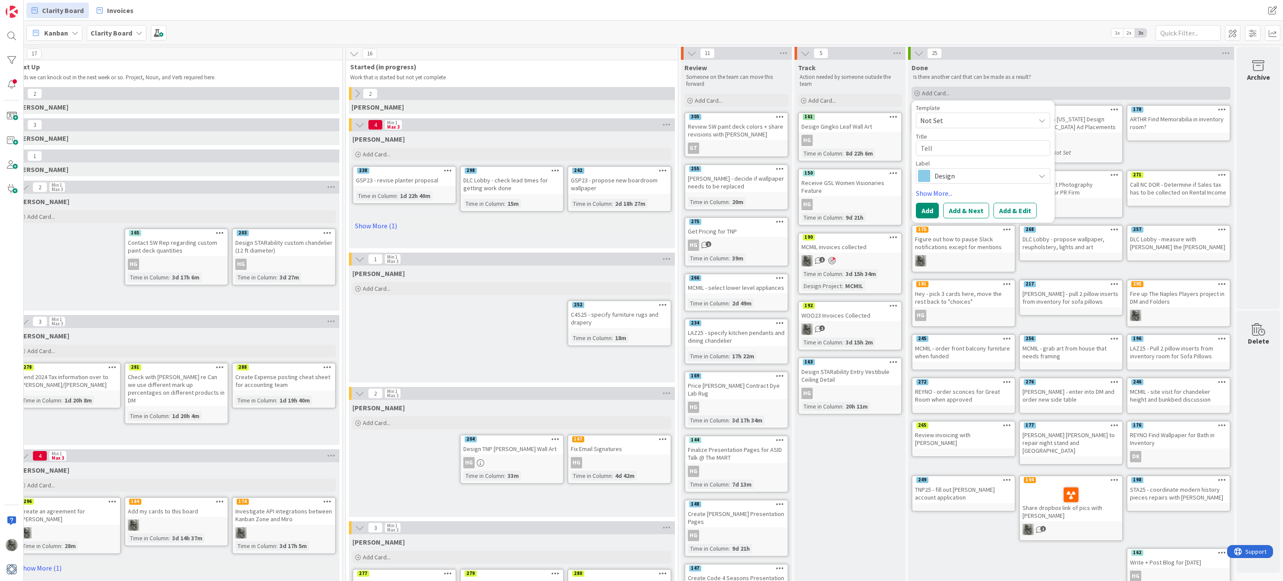
type textarea "x"
type textarea "Tell D"
type textarea "x"
type textarea "Tell De"
type textarea "x"
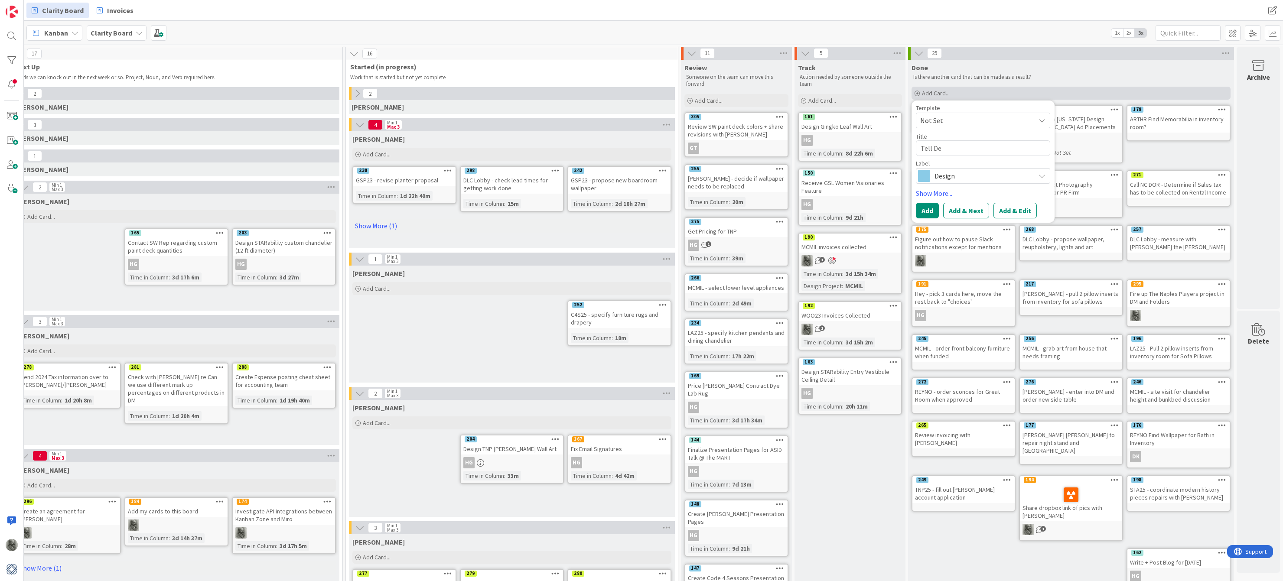
type textarea "Tell Dev"
type textarea "x"
type textarea "Tell Devo"
type textarea "x"
type textarea "Tell Devon"
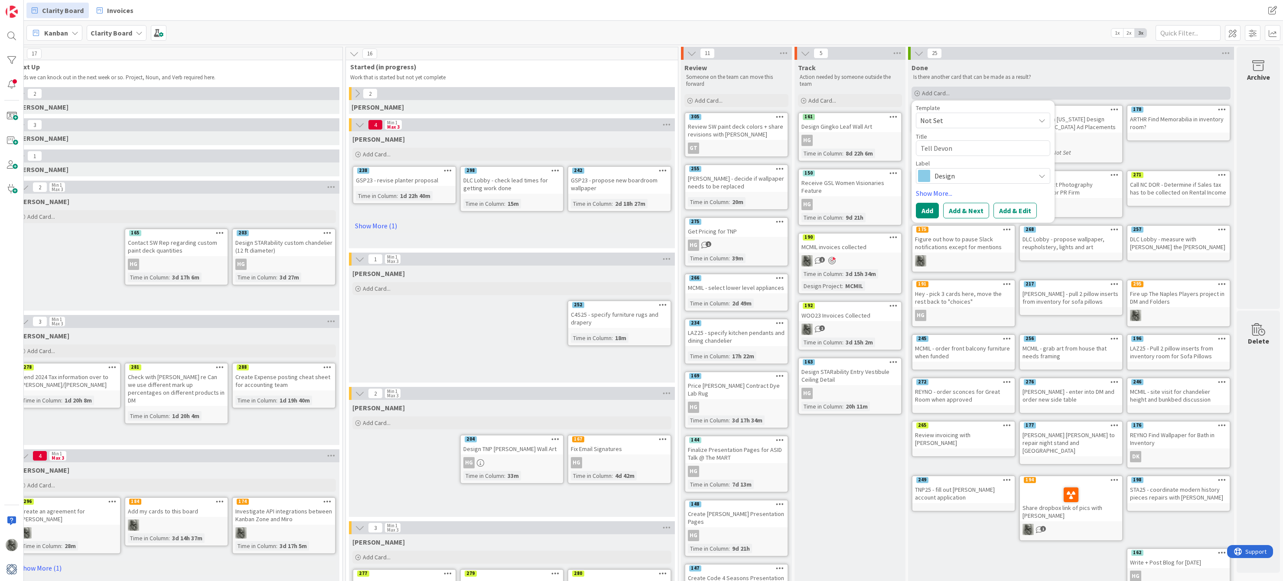
type textarea "x"
type textarea "Tell Devon"
type textarea "x"
type textarea "Tell [PERSON_NAME]"
type textarea "x"
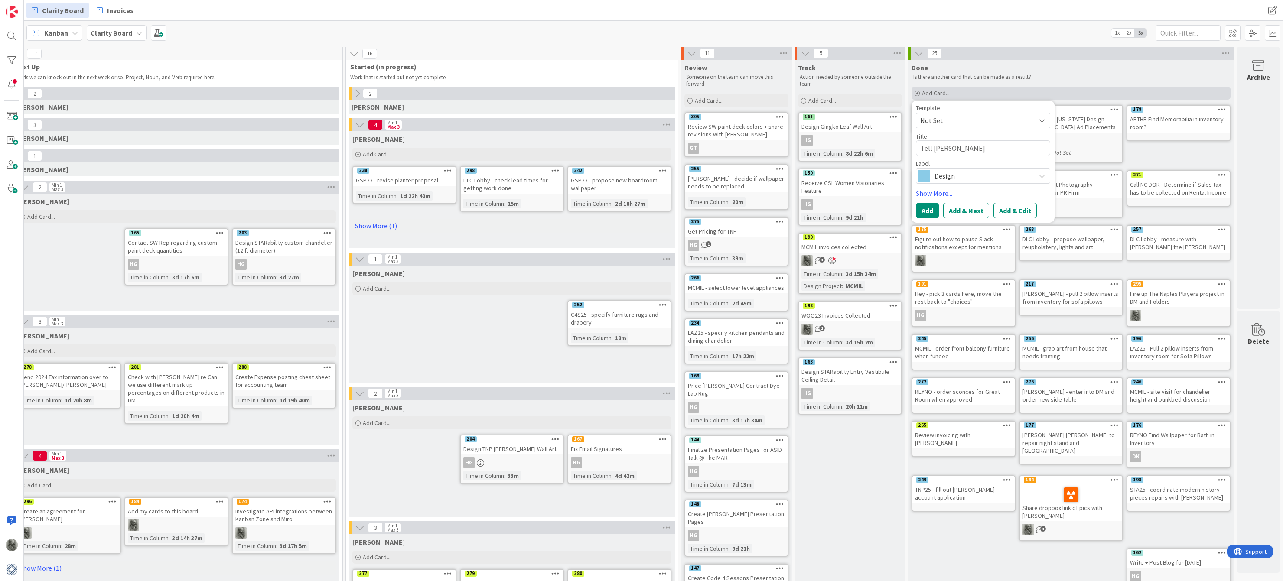
type textarea "Tell Devon he"
type textarea "x"
type textarea "Tell Devon he"
type textarea "x"
type textarea "Tell Devon he d"
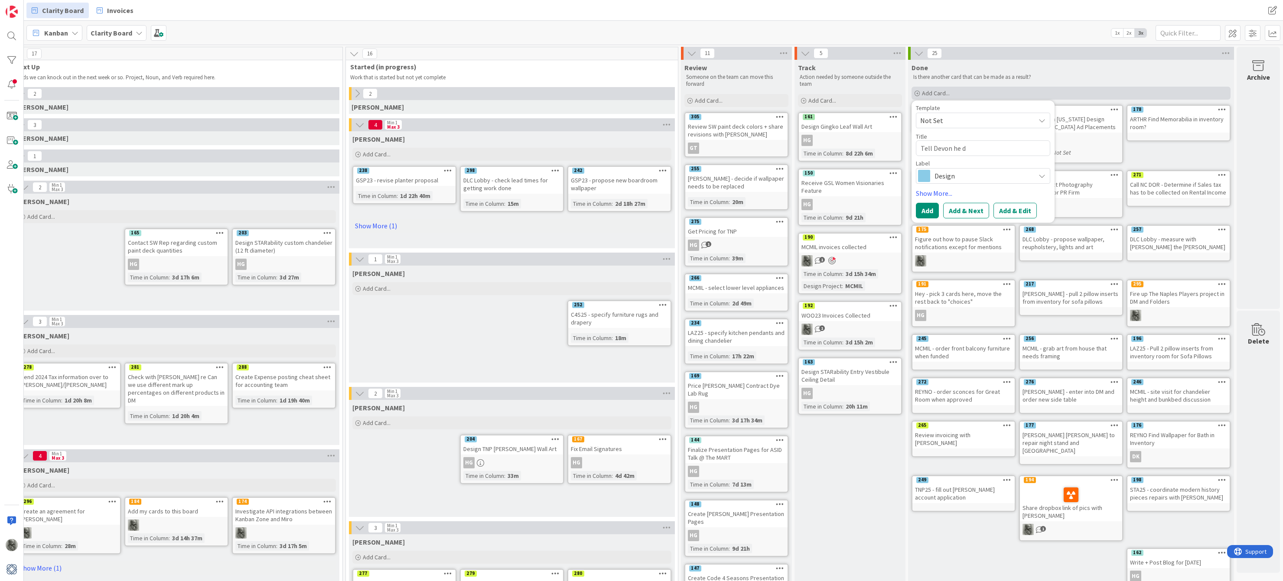
type textarea "x"
type textarea "Tell Devon he di"
type textarea "x"
type textarea "Tell Devon he did"
type textarea "x"
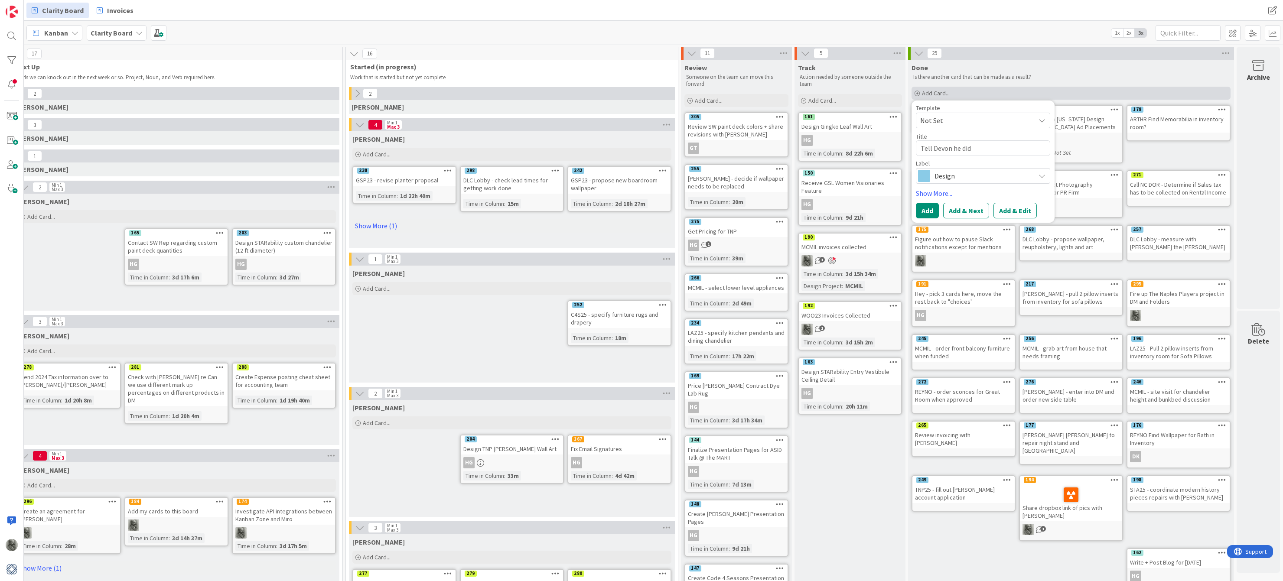
type textarea "Tell Devon he did"
type textarea "x"
type textarea "Tell Devon he did a"
type textarea "x"
type textarea "Tell Devon he did a"
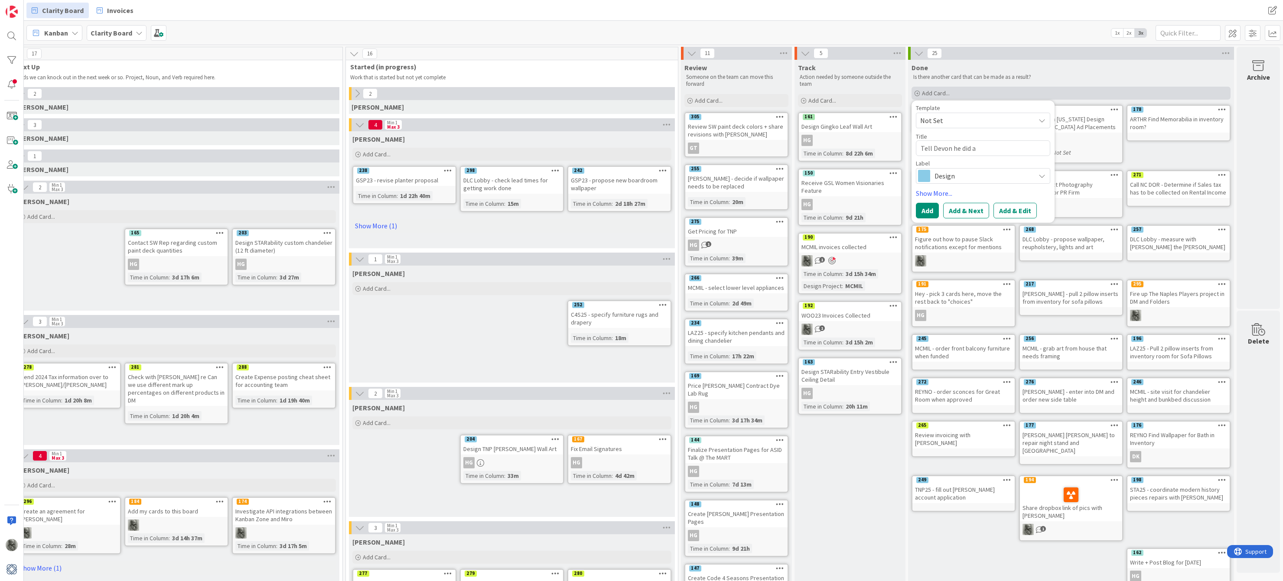
type textarea "x"
type textarea "Tell Devon he did a g"
type textarea "x"
type textarea "Tell Devon he did a go"
type textarea "x"
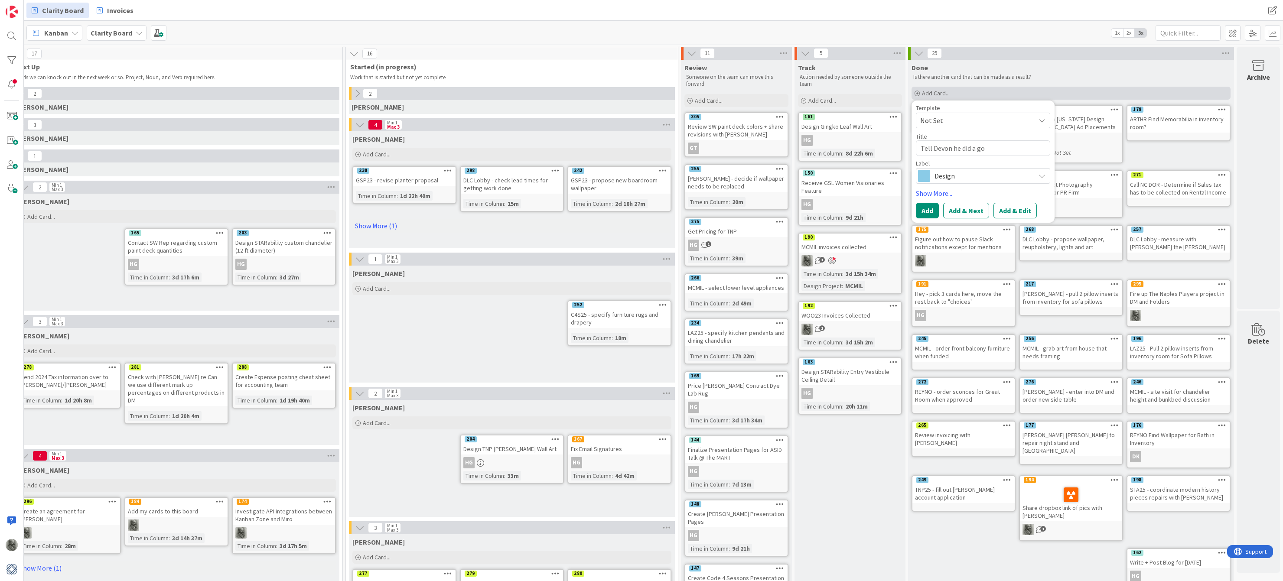
type textarea "Tell Devon he did a goo"
type textarea "x"
type textarea "Tell Devon he did a good"
type textarea "x"
type textarea "Tell Devon he did a good"
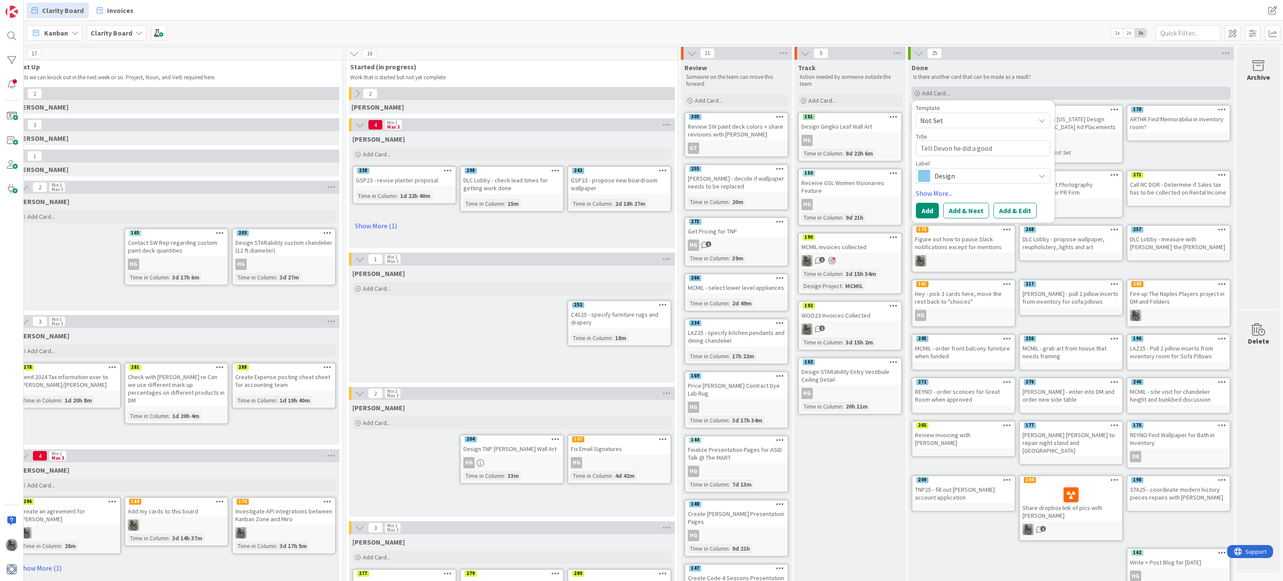
type textarea "x"
type textarea "Tell Devon he did a good j"
type textarea "x"
type textarea "Tell Devon he did a good jo"
type textarea "x"
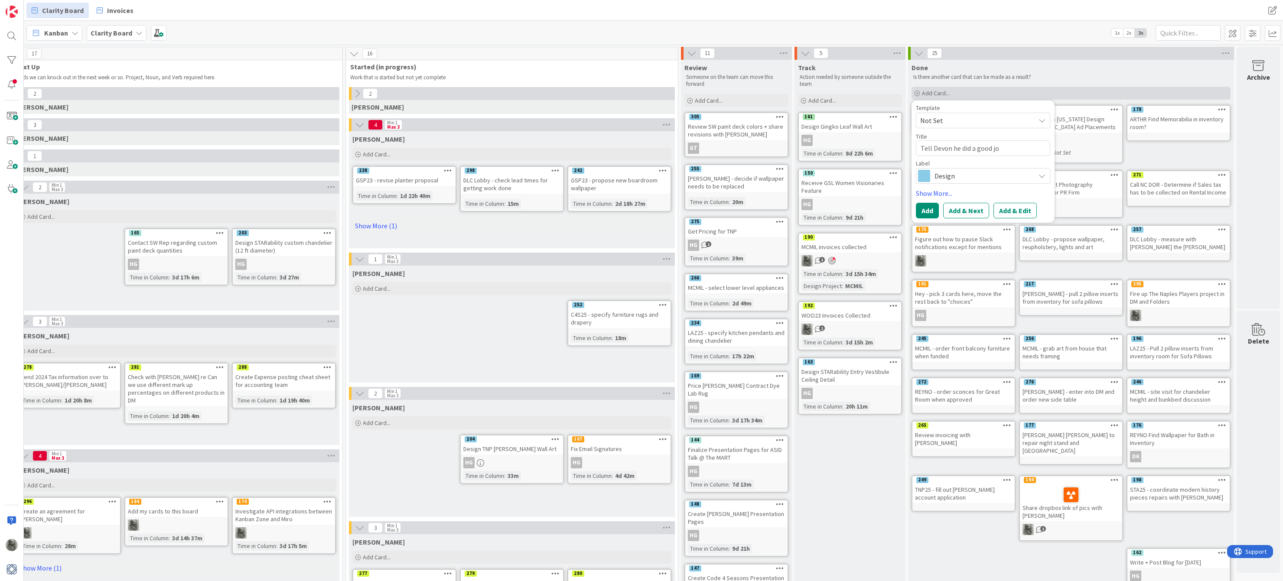
type textarea "Tell Devon he did a good job"
type textarea "x"
type textarea "Tell Devon he did a good job"
type textarea "x"
type textarea "Tell Devon he did a good job r"
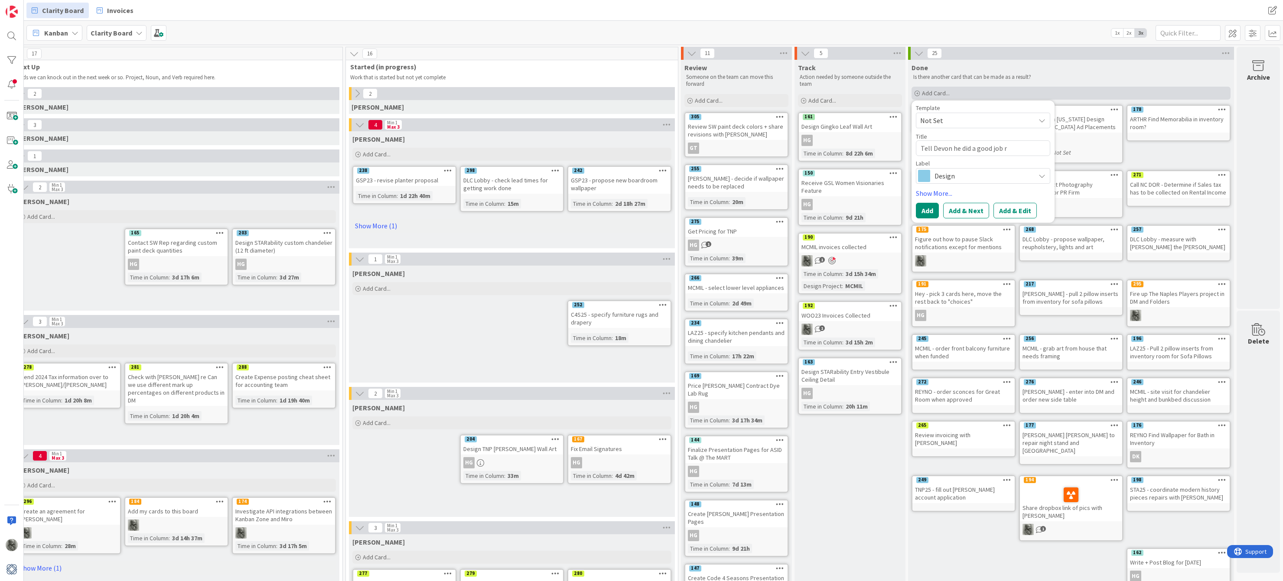
type textarea "x"
type textarea "Tell Devon he did a good job re"
type textarea "x"
type textarea "Tell Devon he did a good job rev"
type textarea "x"
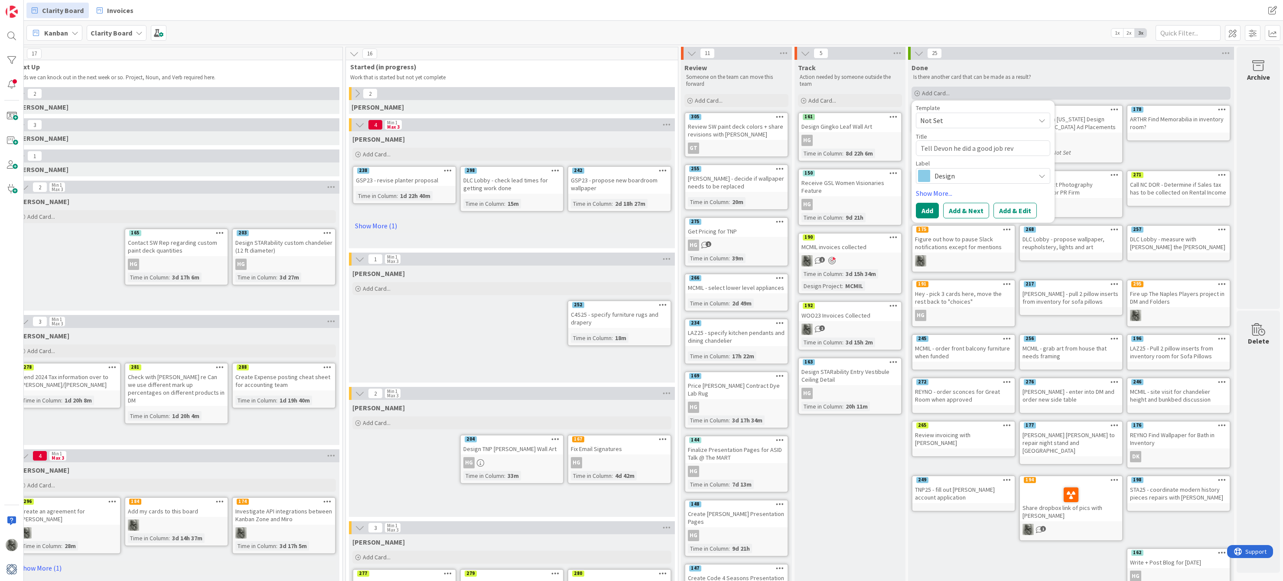
type textarea "Tell Devon he did a good job revi"
type textarea "x"
type textarea "Tell Devon he did a good job revie"
type textarea "x"
type textarea "Tell Devon he did a good job review"
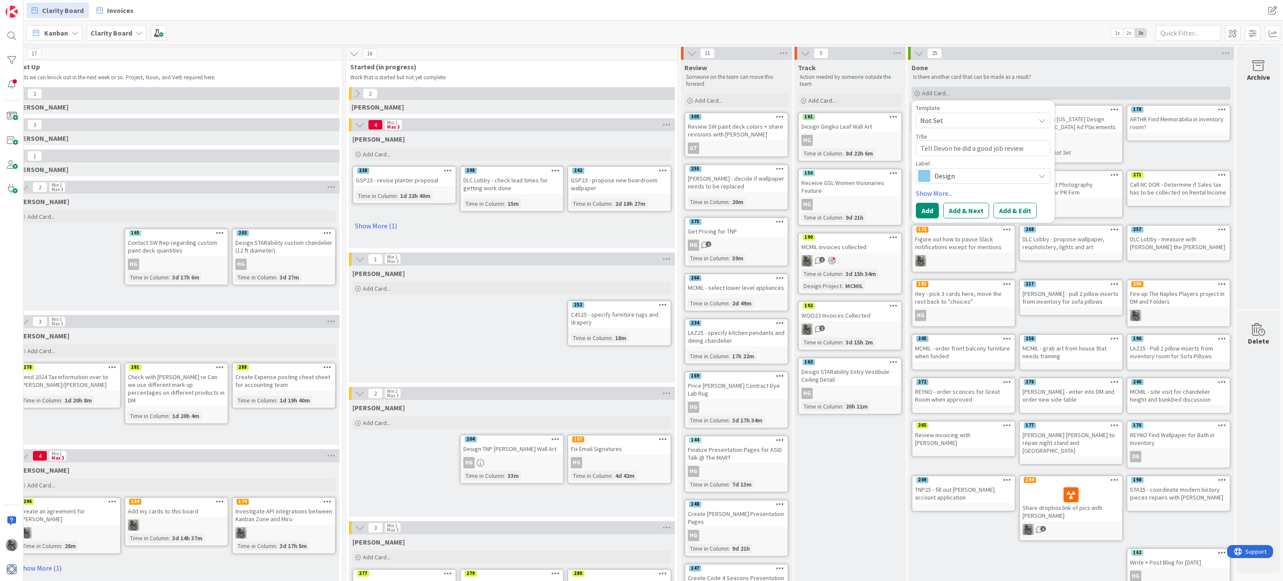
type textarea "x"
type textarea "Tell Devon he did a good job reviewi"
type textarea "x"
type textarea "Tell Devon he did a good job reviewin"
type textarea "x"
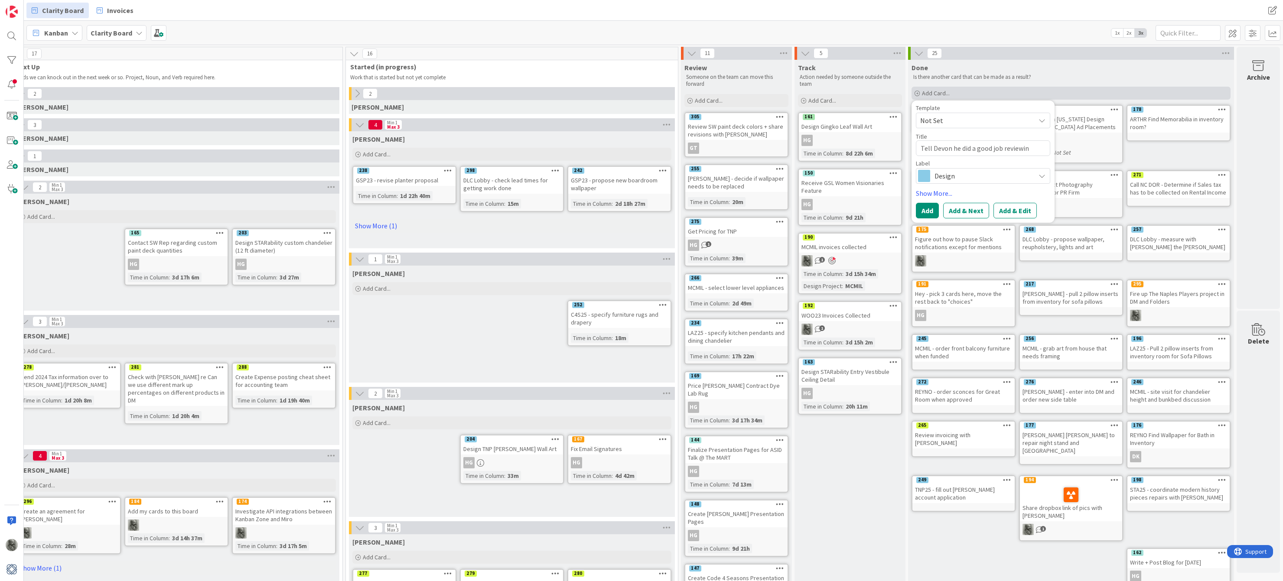
type textarea "Tell Devon he did a good job reviewing"
type textarea "x"
type textarea "Tell Devon he did a good job reviewing"
type textarea "x"
type textarea "Tell Devon he did a good job reviewing a"
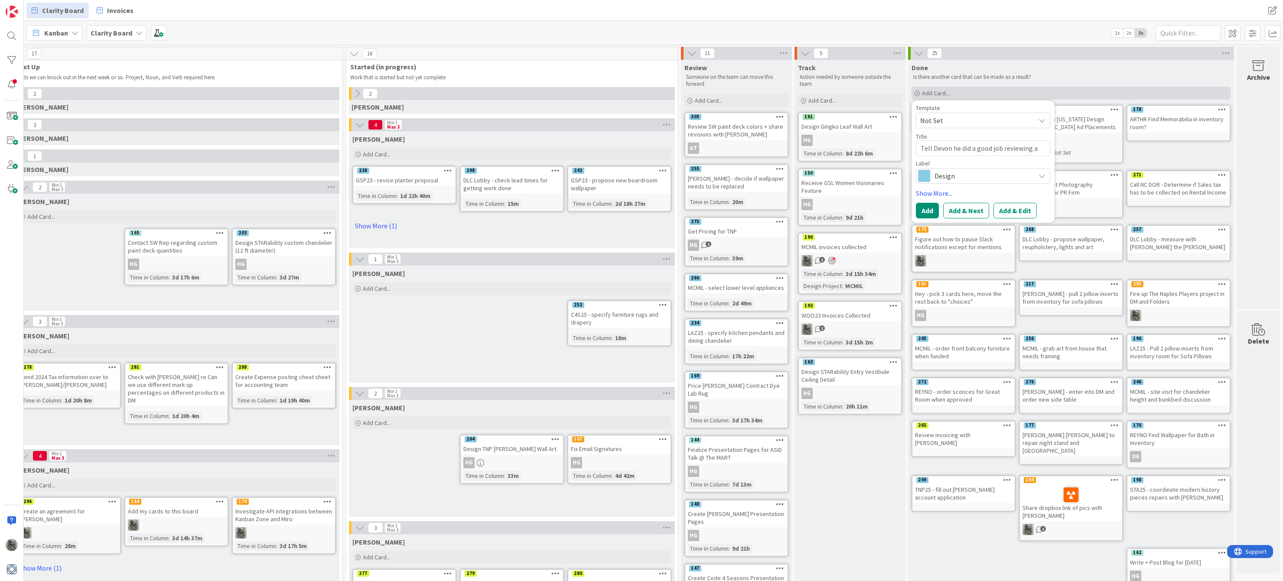
type textarea "x"
type textarea "Tell Devon he did a good job reviewing al"
type textarea "x"
type textarea "Tell Devon he did a good job reviewing all"
type textarea "x"
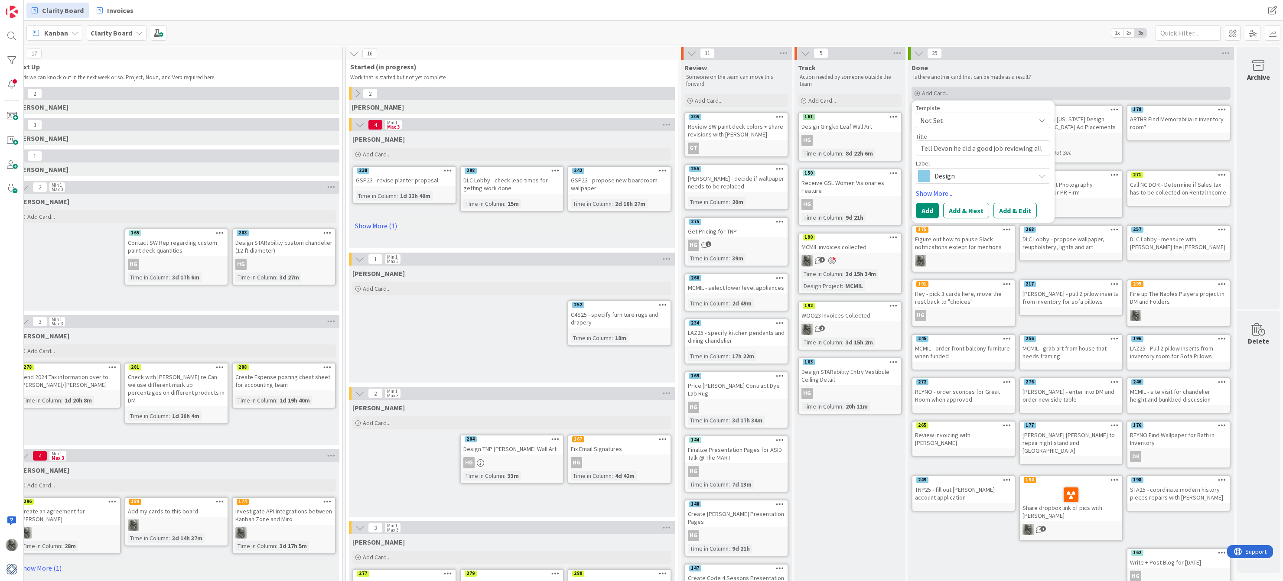
type textarea "Tell Devon he did a good job reviewing all"
type textarea "x"
type textarea "Tell Devon he did a good job reviewing all o"
type textarea "x"
type textarea "Tell Devon he did a good job reviewing all of"
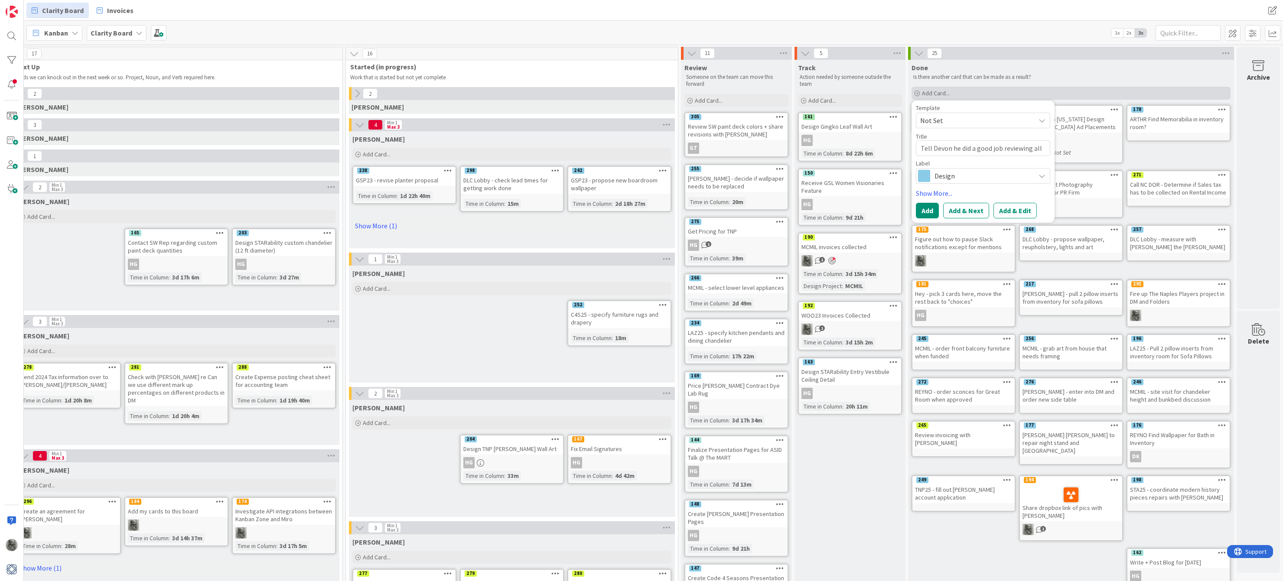
type textarea "x"
type textarea "Tell Devon he did a good job reviewing all of"
type textarea "x"
type textarea "Tell Devon he did a good job reviewing all of t"
type textarea "x"
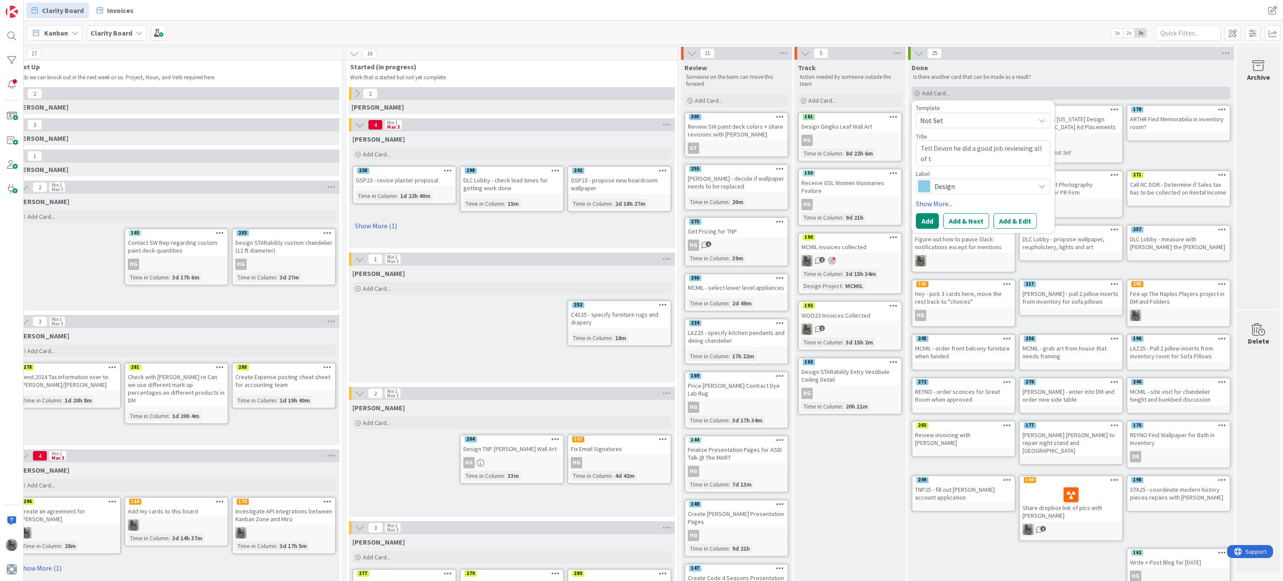
type textarea "Tell Devon he did a good job reviewing all of th"
type textarea "x"
type textarea "Tell Devon he did a good job reviewing all of the"
type textarea "x"
type textarea "Tell Devon he did a good job reviewing all of thes"
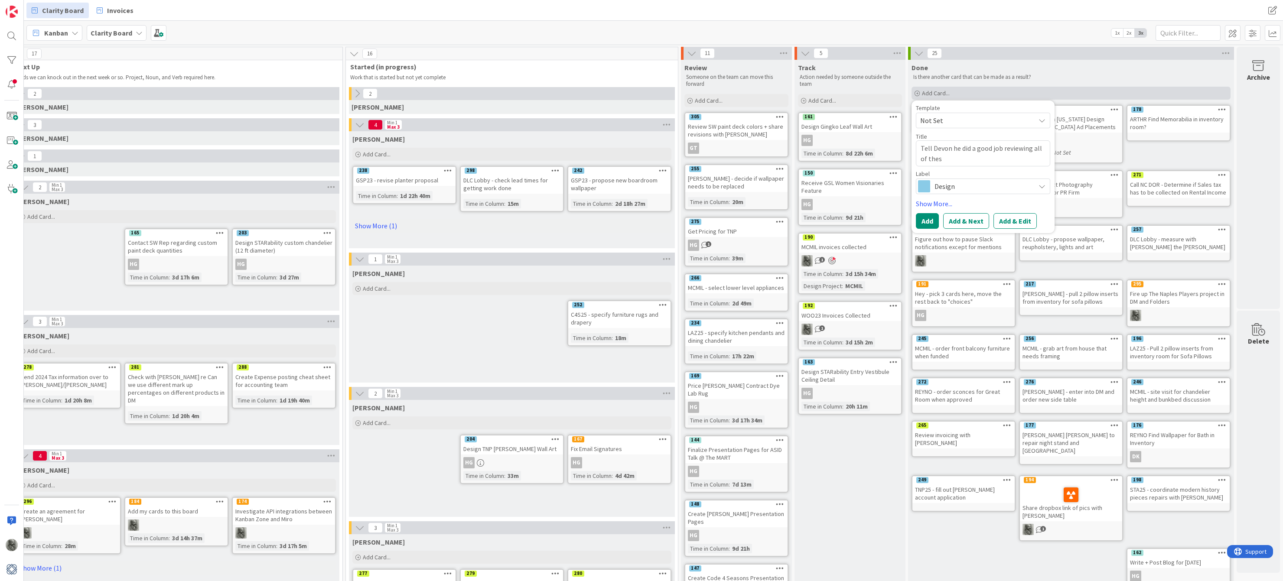
type textarea "x"
type textarea "Tell Devon he did a good job reviewing all of these"
type textarea "x"
type textarea "Tell Devon he did a good job reviewing all of these"
type textarea "x"
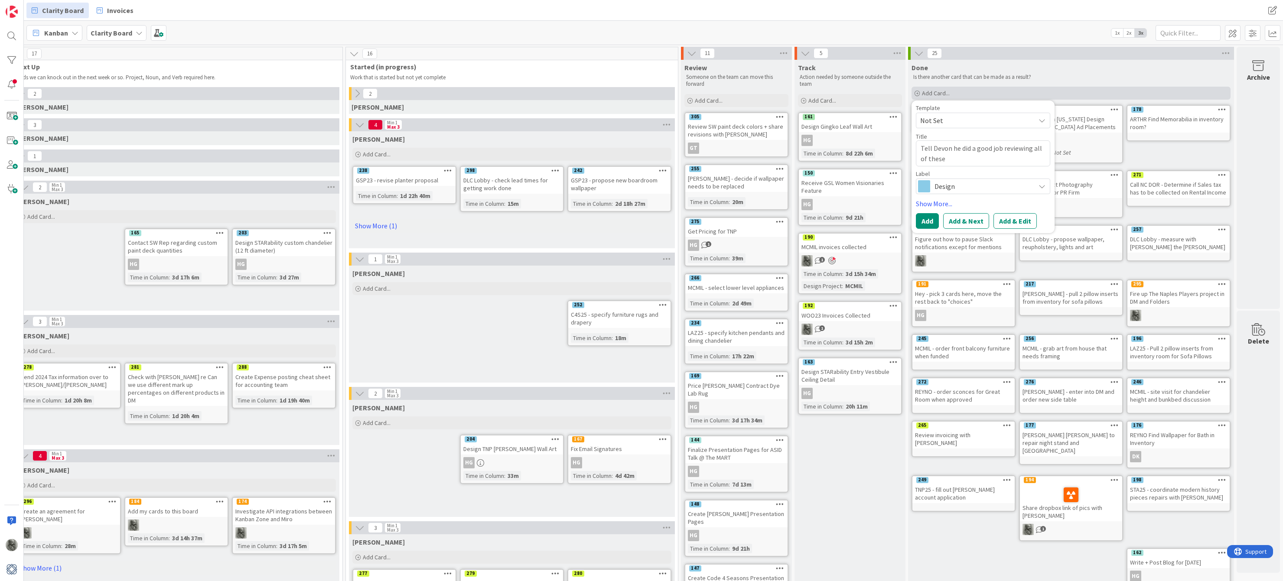
type textarea "Tell Devon he did a good job reviewing all of these d"
type textarea "x"
type textarea "Tell Devon he did a good job reviewing all of these do"
type textarea "x"
type textarea "Tell Devon he did a good job reviewing all of these don"
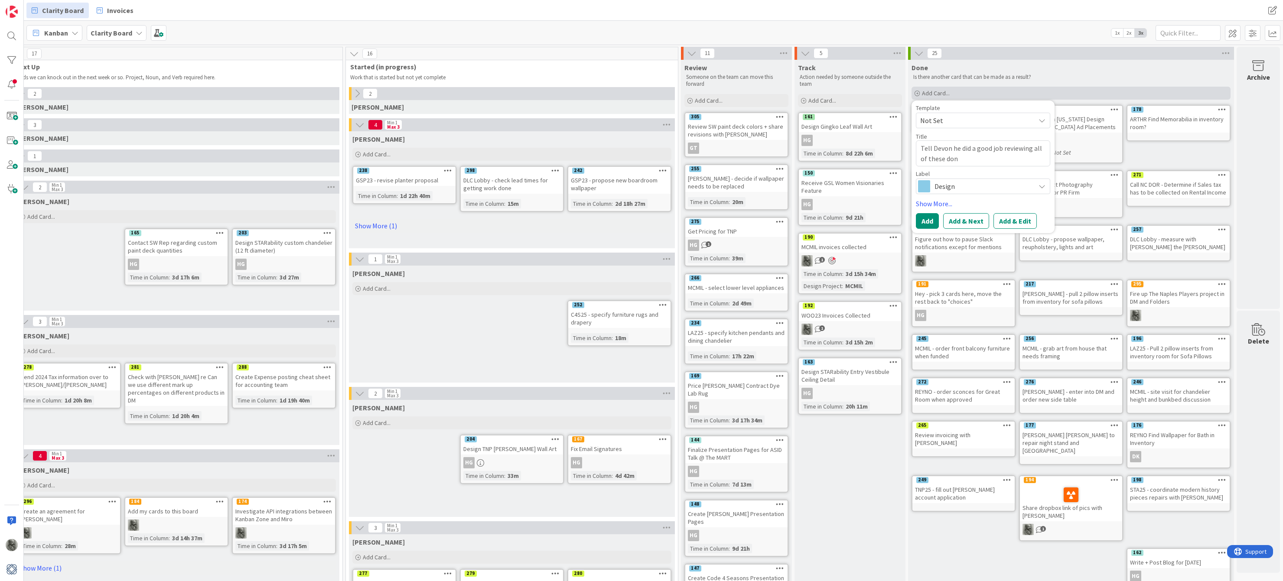
type textarea "x"
type textarea "Tell Devon he did a good job reviewing all of these done"
type textarea "x"
type textarea "Tell Devon he did a good job reviewing all of these done"
type textarea "x"
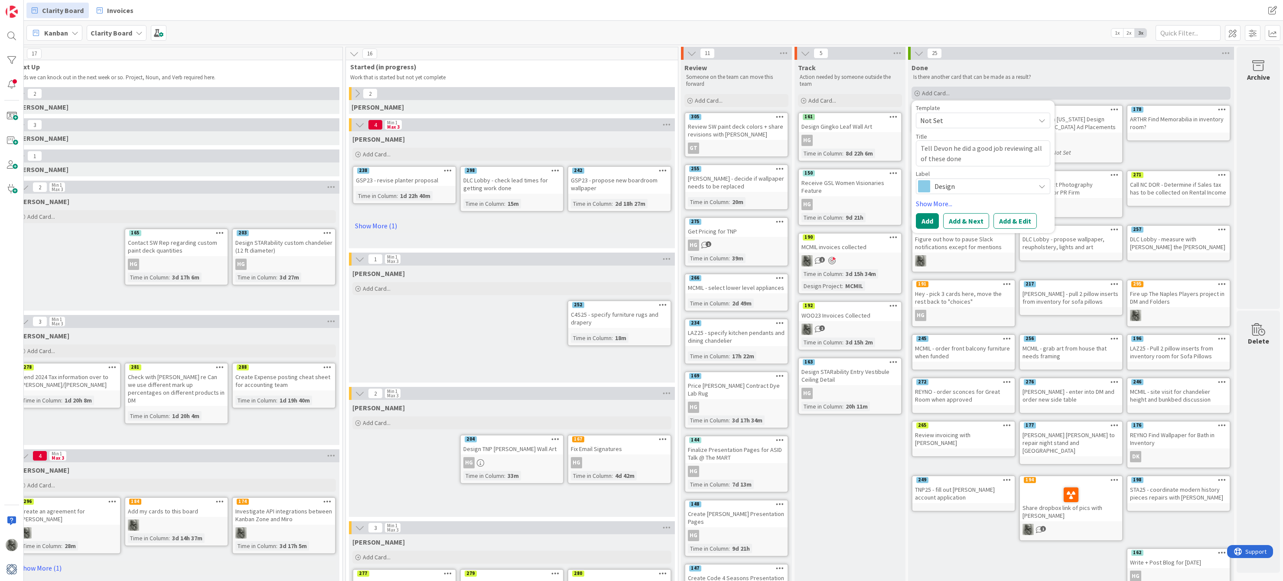
type textarea "Tell Devon he did a good job reviewing all of these done s"
type textarea "x"
type textarea "Tell Devon he did a good job reviewing all of these done st"
type textarea "x"
type textarea "Tell Devon he did a good job reviewing all of these done sti"
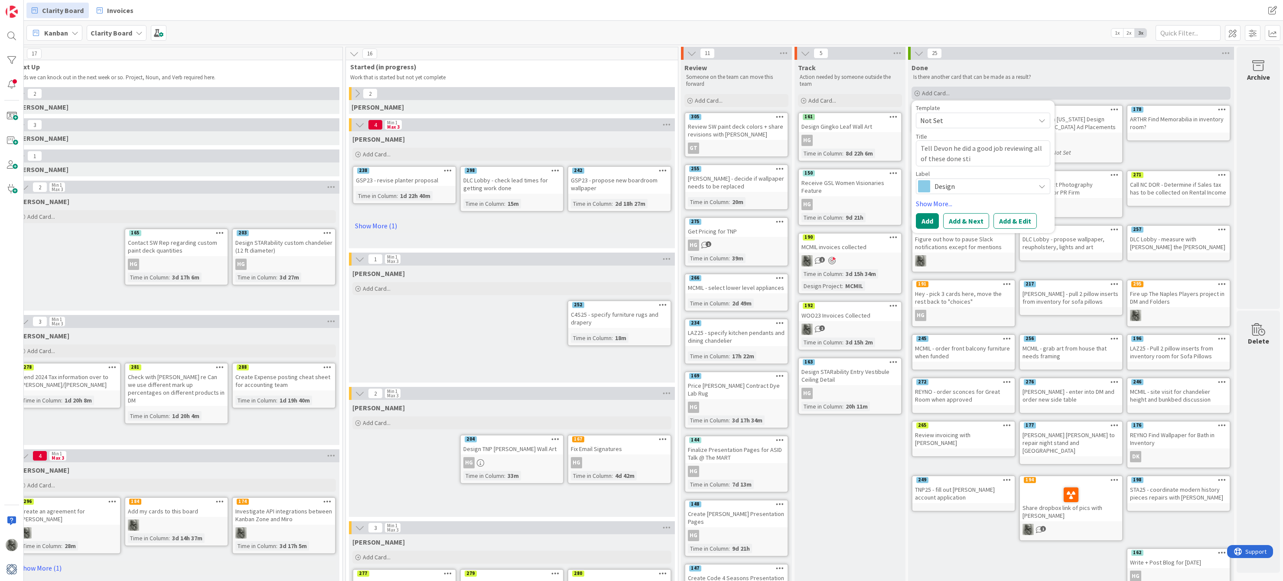
type textarea "x"
type textarea "Tell Devon he did a good job reviewing all of these done stic"
type textarea "x"
type textarea "Tell Devon he did a good job reviewing all of these done stick"
type textarea "x"
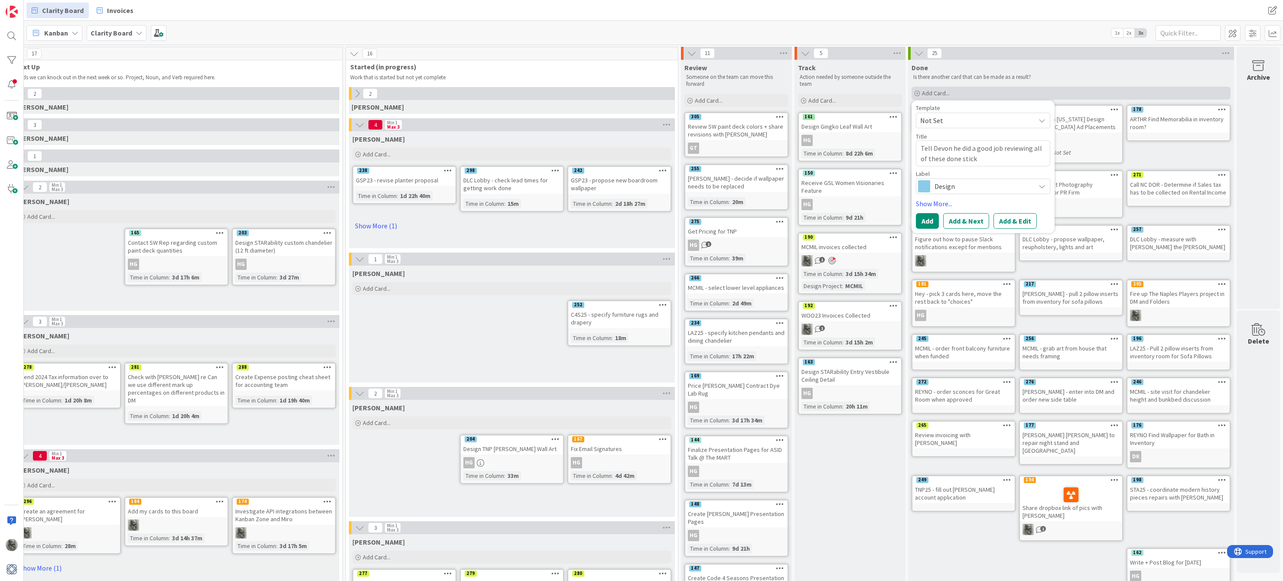
type textarea "Tell Devon he did a good job reviewing all of these done sticki"
type textarea "x"
type textarea "Tell Devon he did a good job reviewing all of these done stickie"
type textarea "x"
type textarea "Tell Devon he did a good job reviewing all of these done stickies"
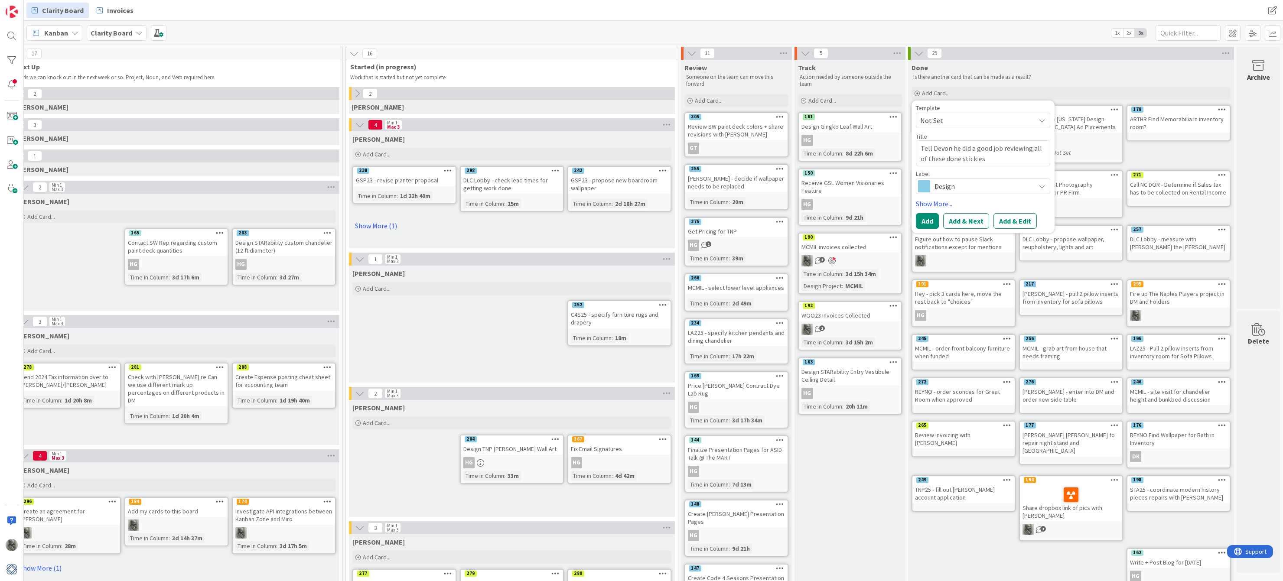
click at [976, 183] on span "Design" at bounding box center [982, 186] width 96 height 12
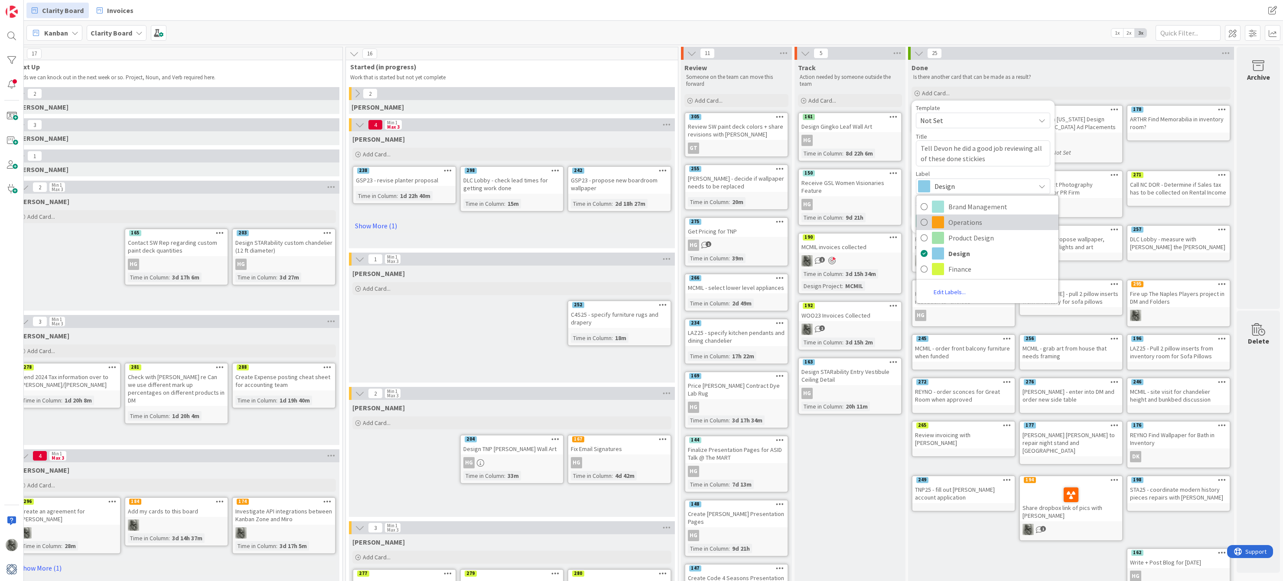
click at [956, 224] on span "Operations" at bounding box center [1001, 222] width 106 height 13
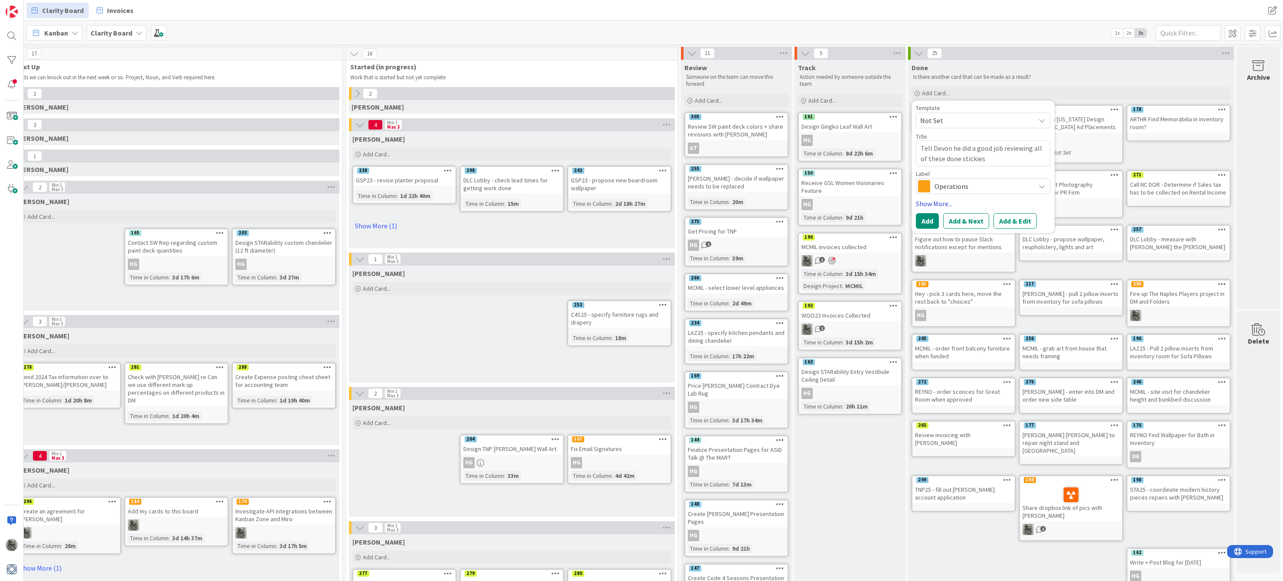
click at [941, 200] on link "Show More..." at bounding box center [983, 203] width 134 height 10
type textarea "x"
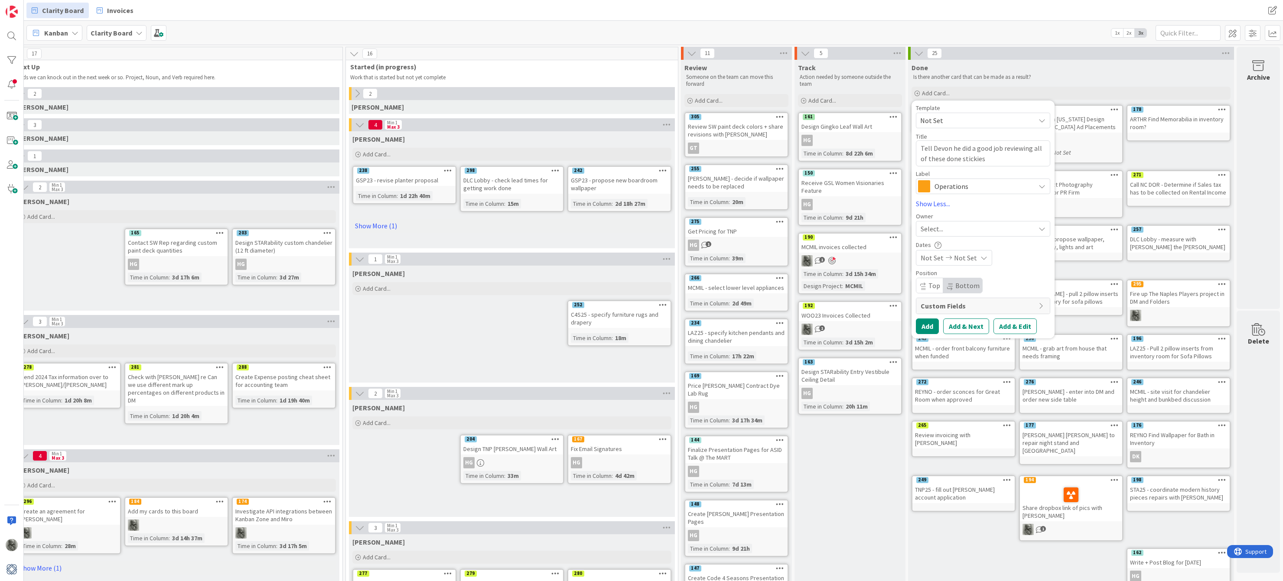
click at [968, 283] on span "Bottom" at bounding box center [967, 285] width 24 height 9
click at [927, 326] on button "Add" at bounding box center [927, 327] width 23 height 16
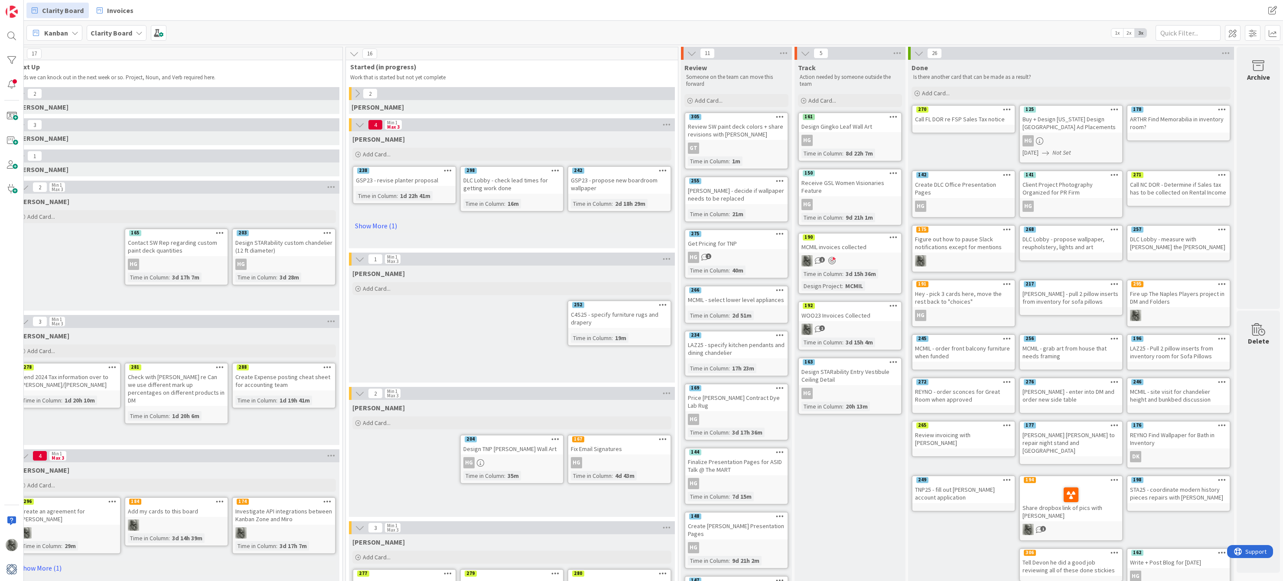
click at [1118, 553] on div at bounding box center [1114, 553] width 16 height 6
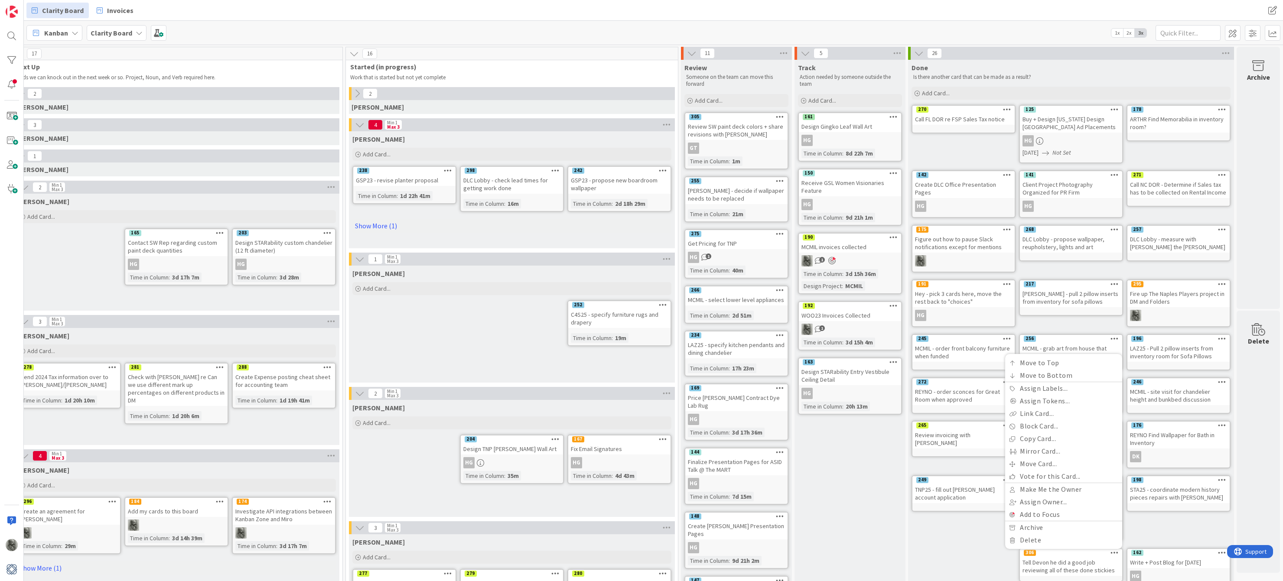
click at [948, 562] on div "Done Is there another card that can be made as a result? Add Card... Template N…" at bounding box center [1071, 492] width 326 height 865
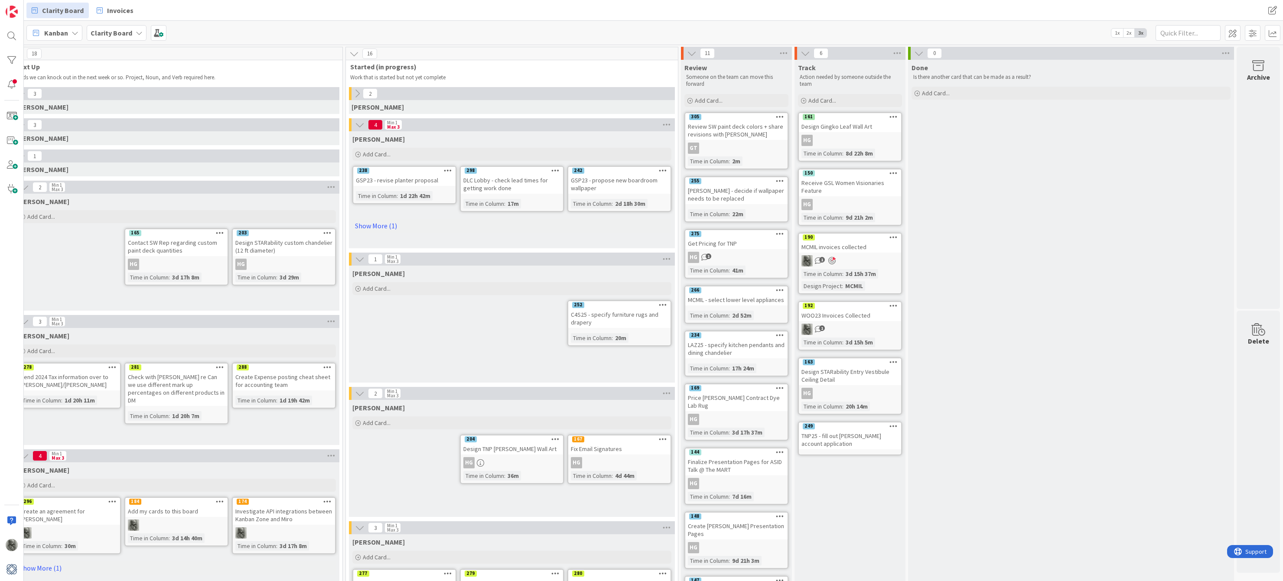
scroll to position [0, 567]
